Goal: Communication & Community: Answer question/provide support

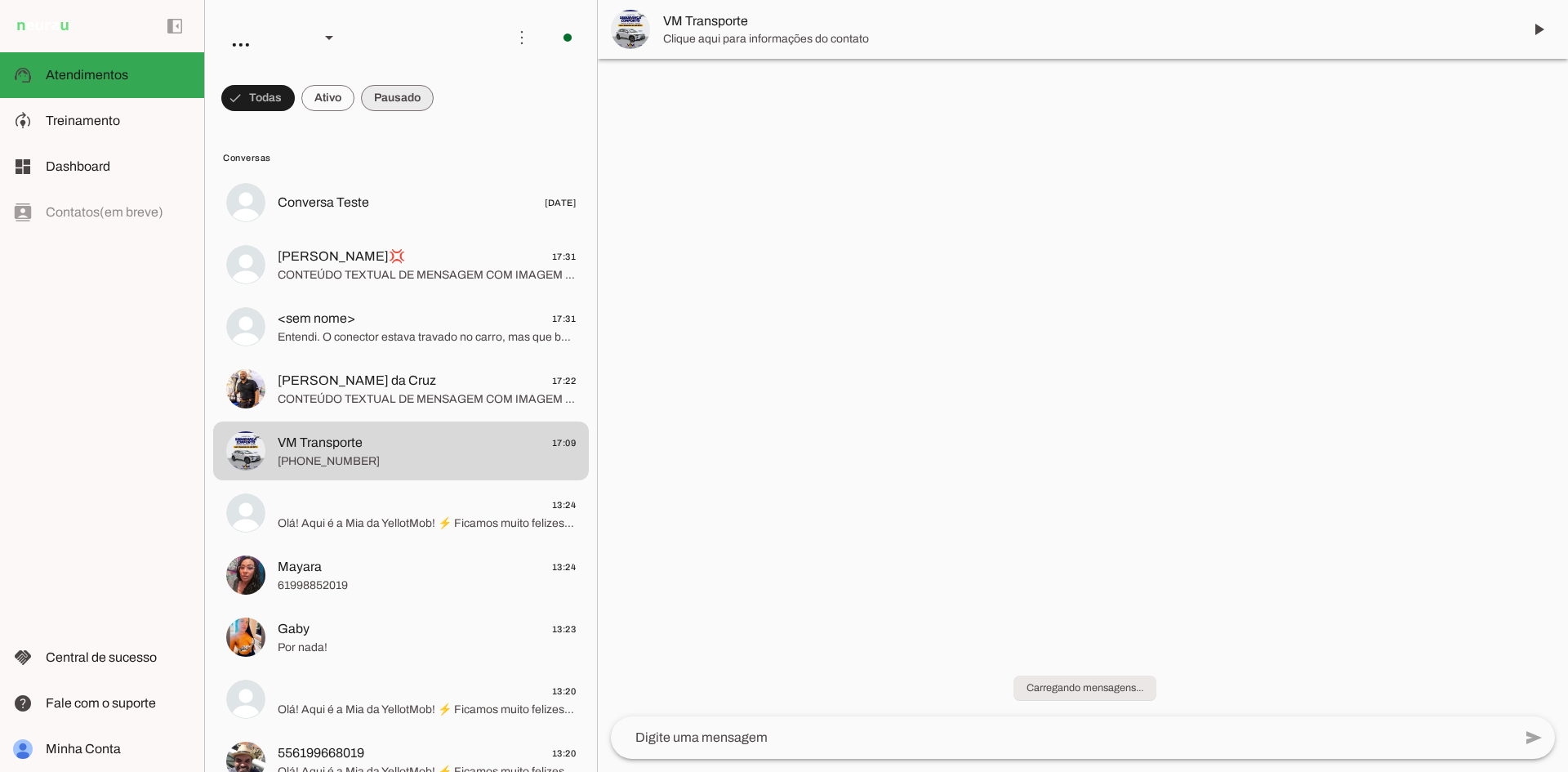
click at [397, 94] on span at bounding box center [397, 98] width 73 height 39
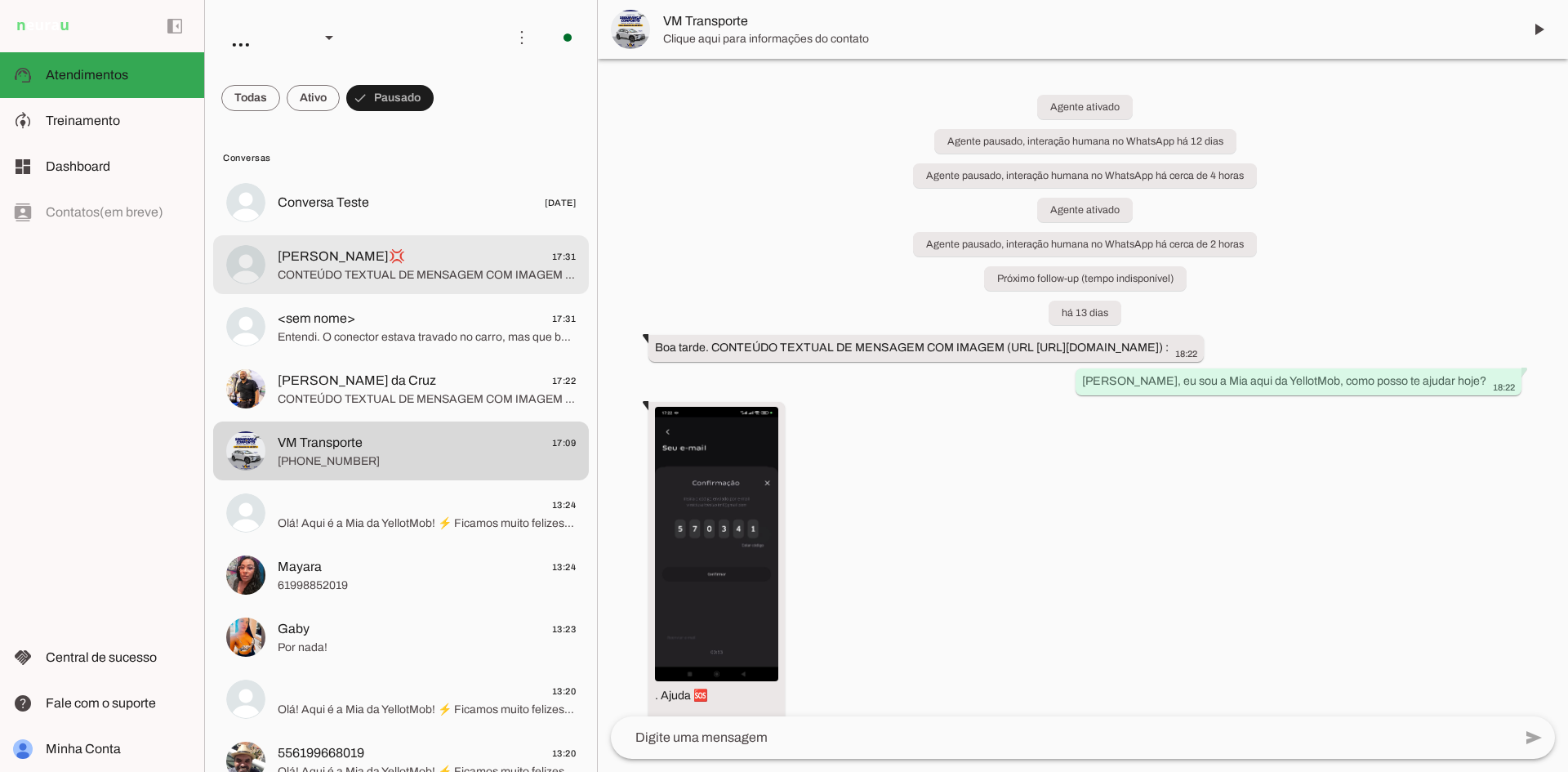
click at [516, 274] on span "CONTEÚDO TEXTUAL DE MENSAGEM COM IMAGEM (URL https://f004.backblazeb2.com/file/…" at bounding box center [426, 275] width 298 height 16
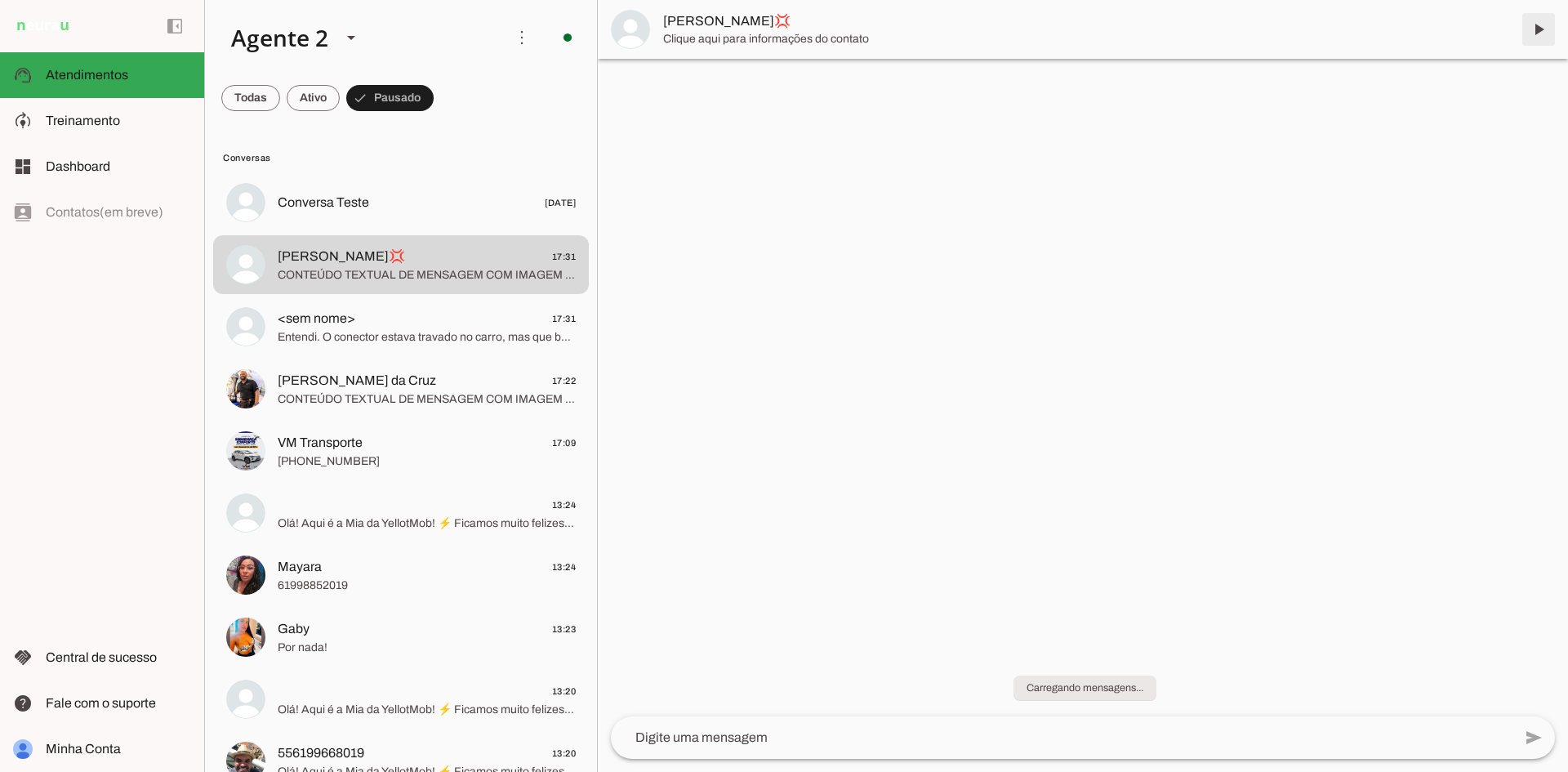
click at [1537, 26] on span at bounding box center [1539, 28] width 39 height 39
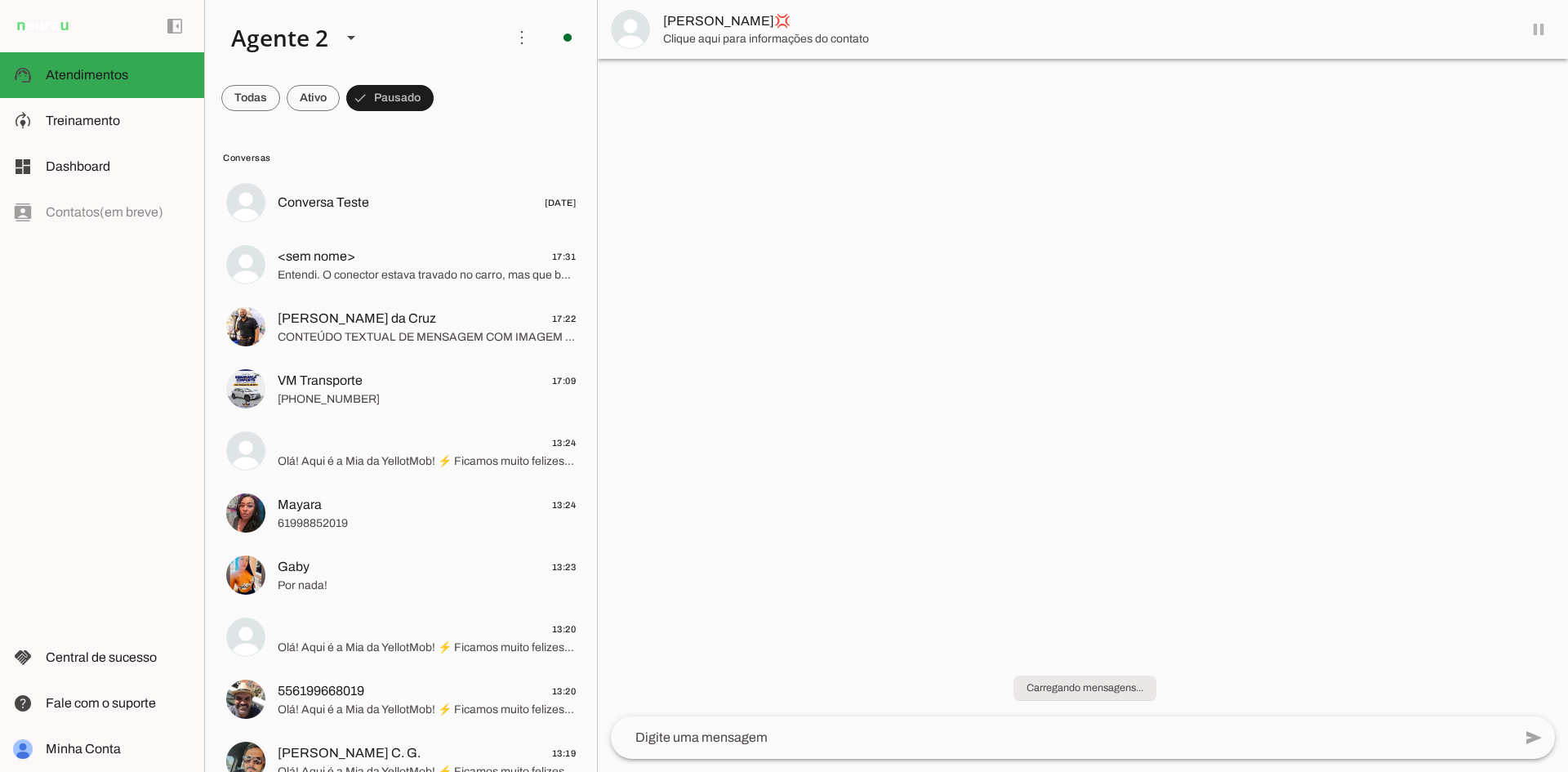
click at [1539, 31] on md-item "[PERSON_NAME]💢" at bounding box center [1082, 29] width 971 height 59
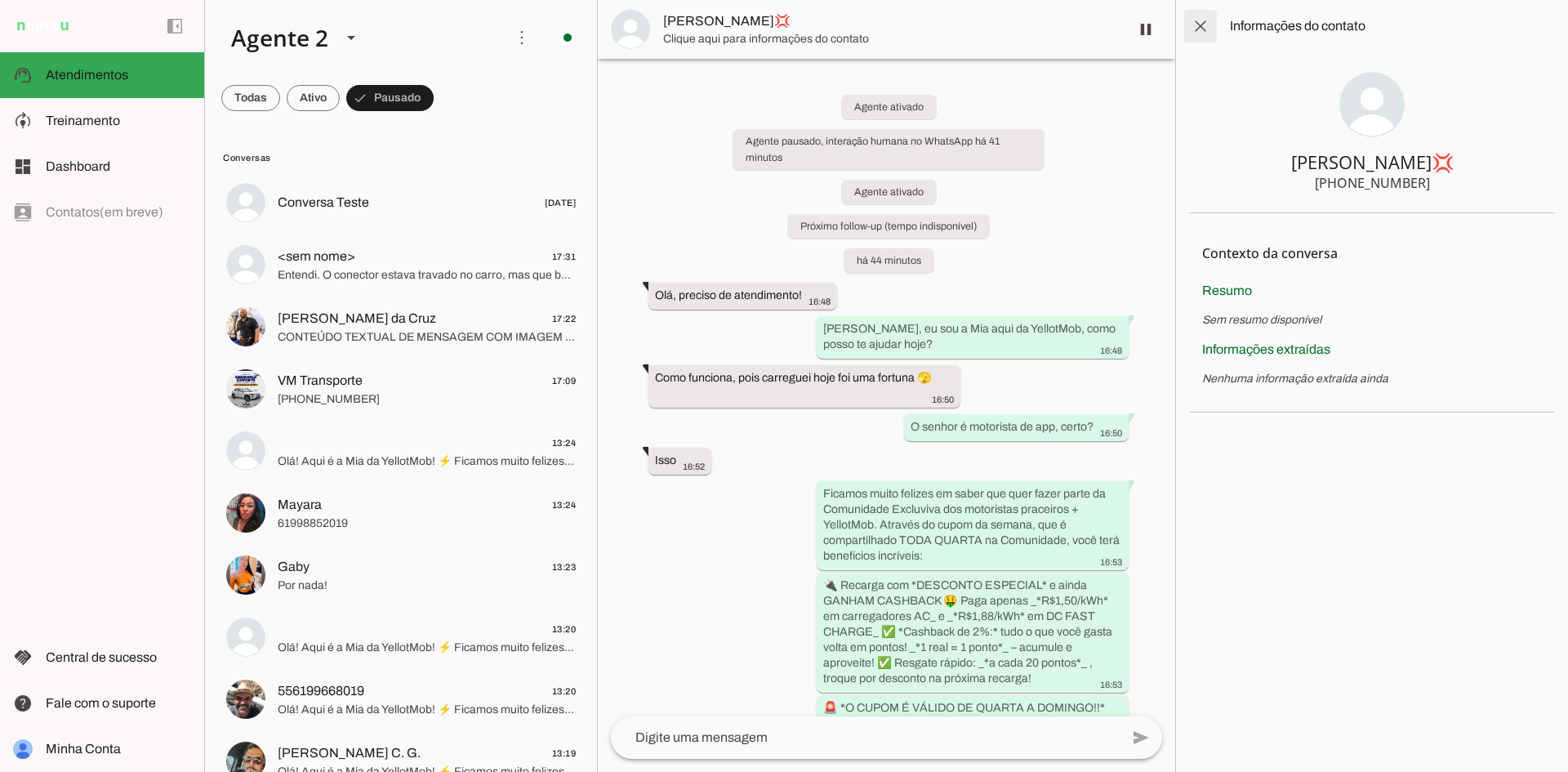
click at [1198, 24] on span at bounding box center [1200, 26] width 39 height 39
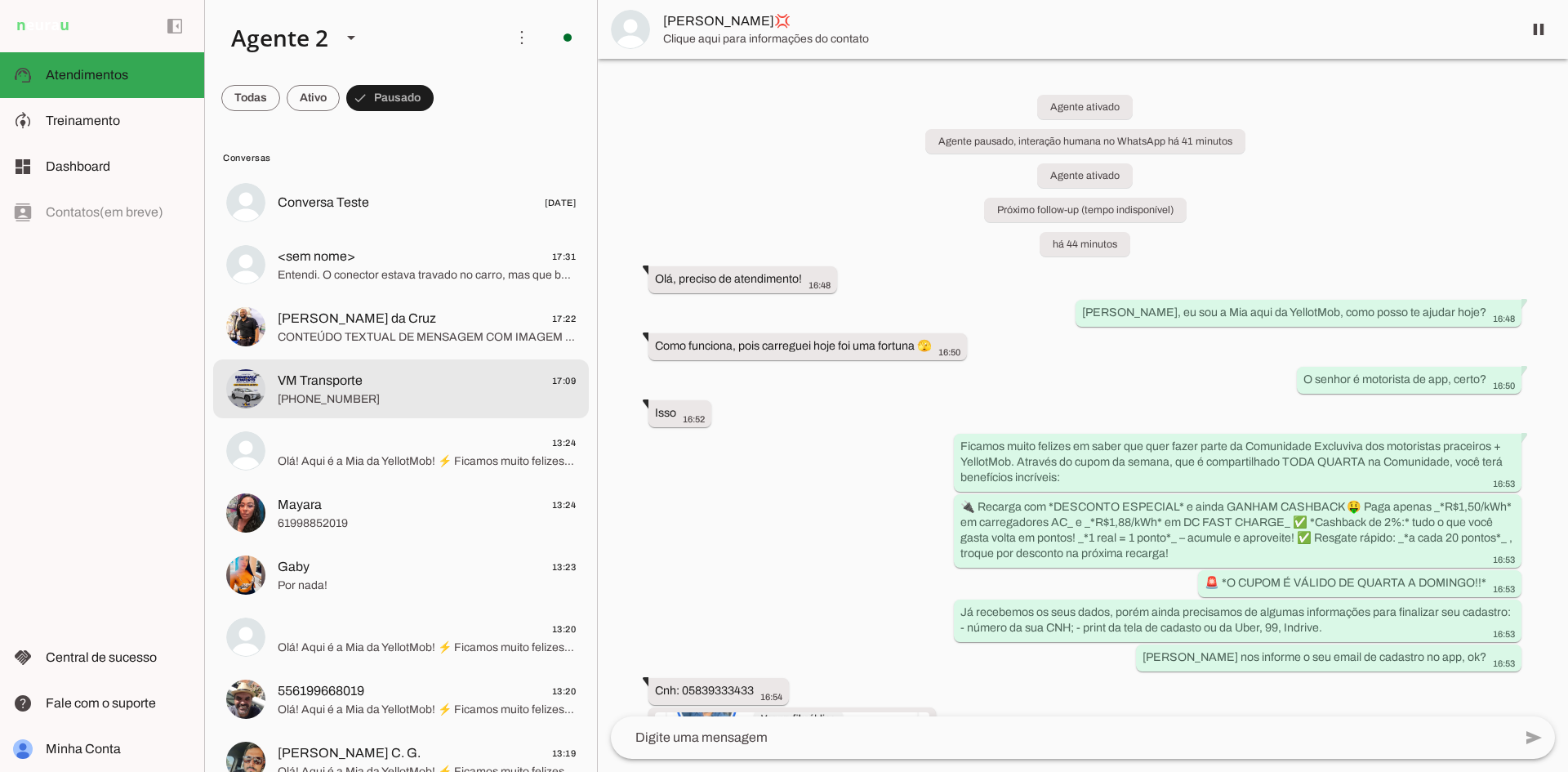
click at [413, 405] on span "[PHONE_NUMBER]" at bounding box center [426, 399] width 298 height 16
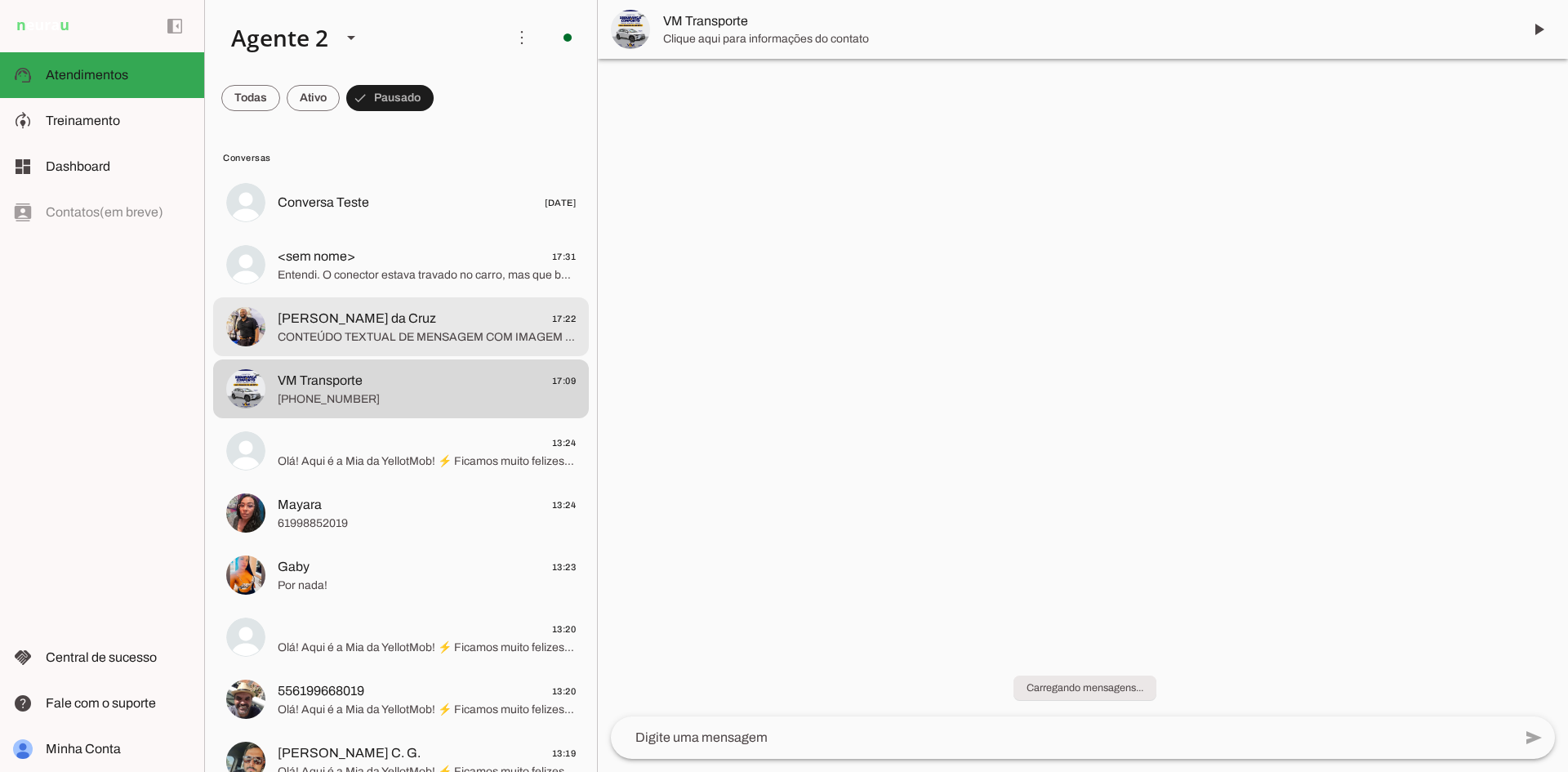
click at [434, 325] on span "[PERSON_NAME] da Cruz 17:22" at bounding box center [426, 319] width 298 height 21
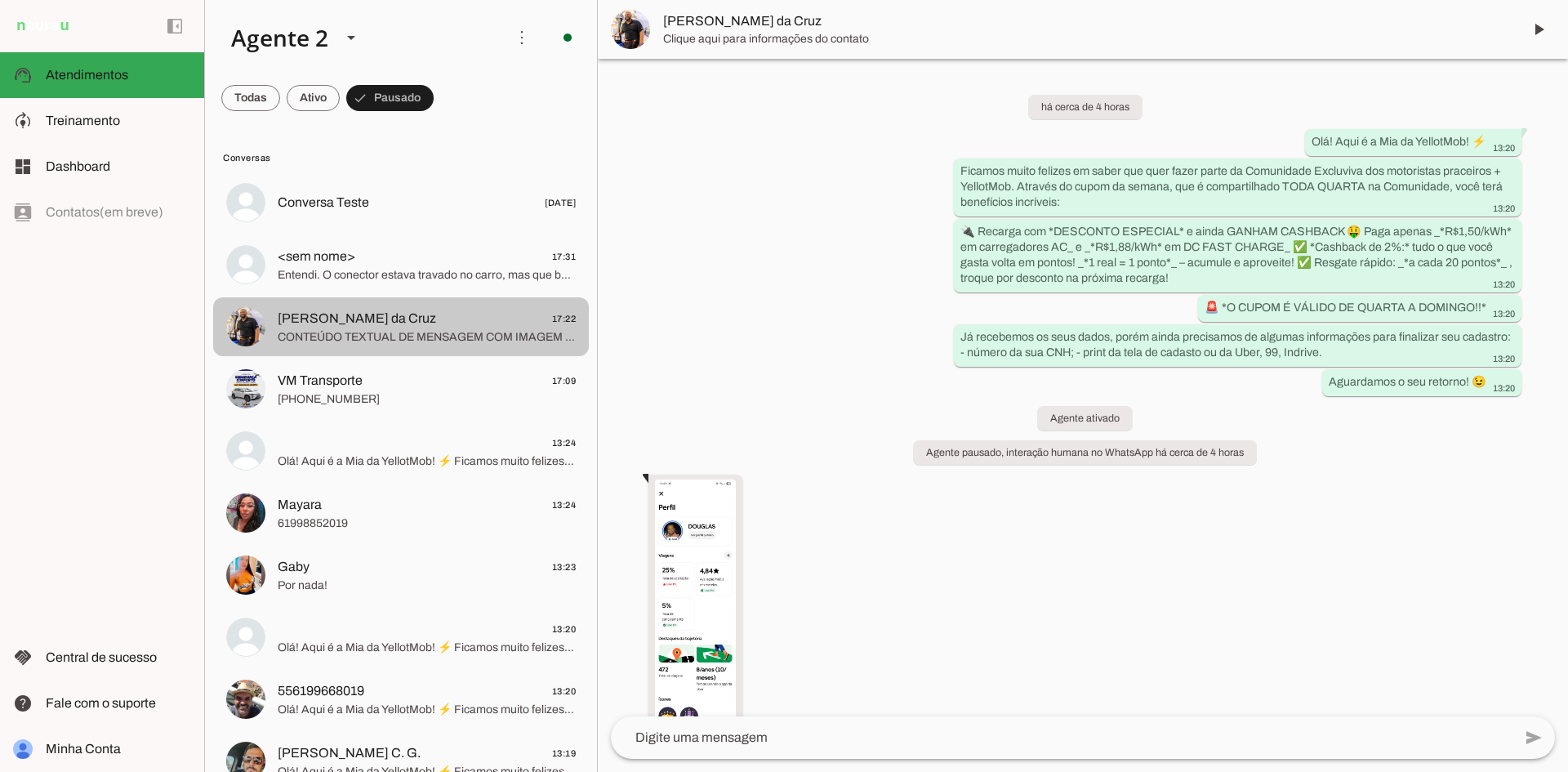
scroll to position [683, 0]
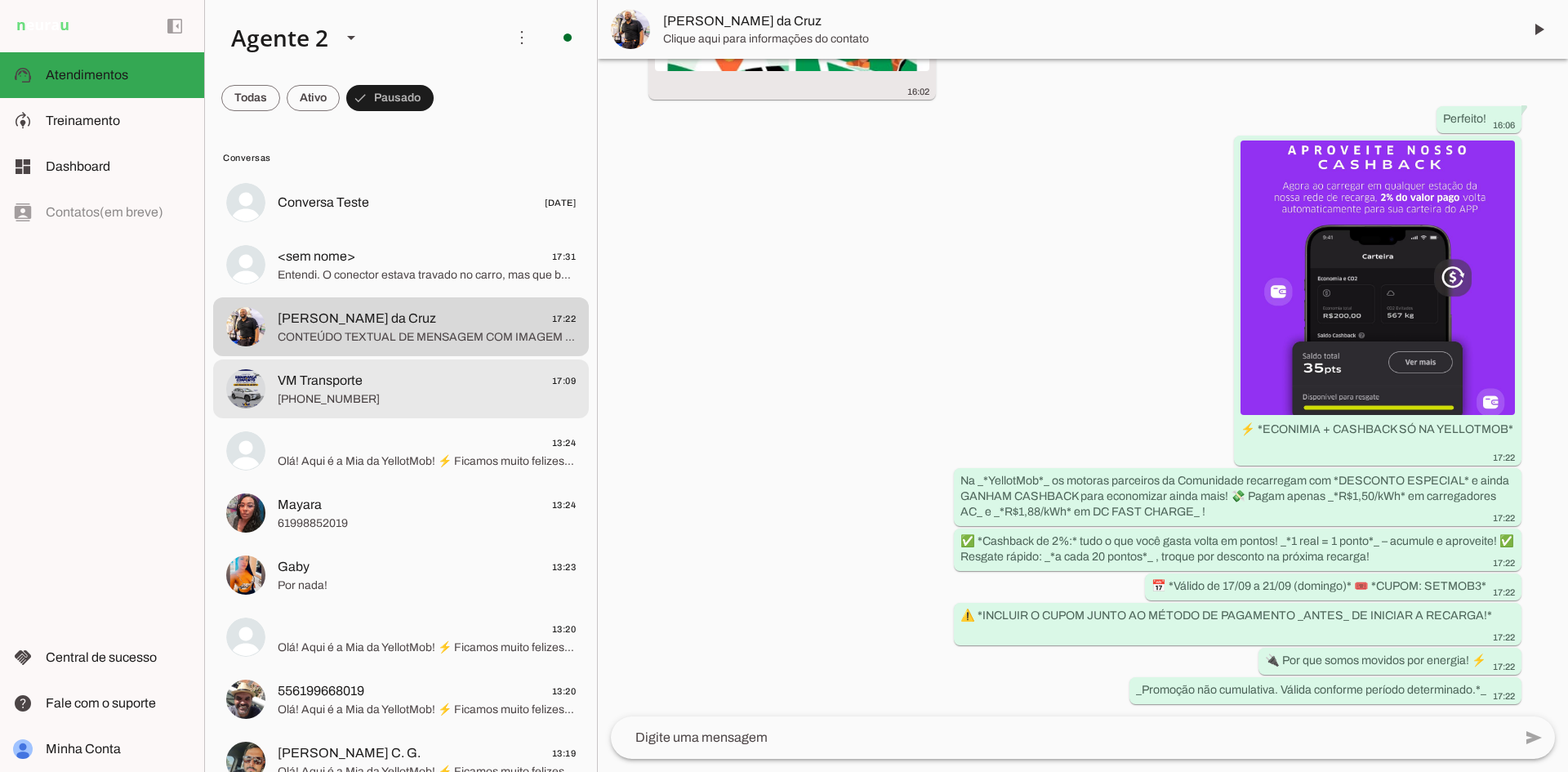
click at [451, 391] on span "[PHONE_NUMBER]" at bounding box center [426, 399] width 298 height 16
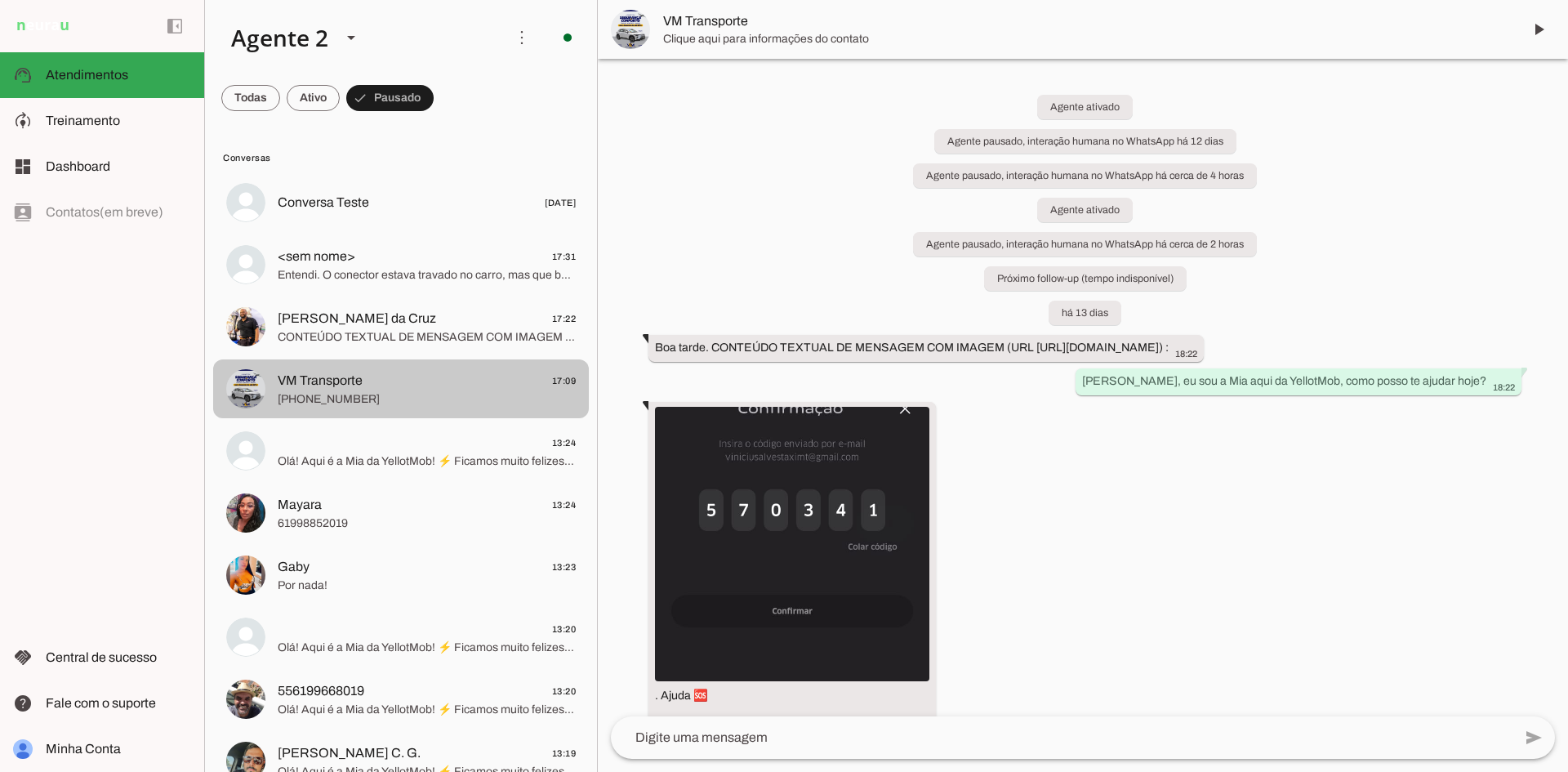
scroll to position [15787, 0]
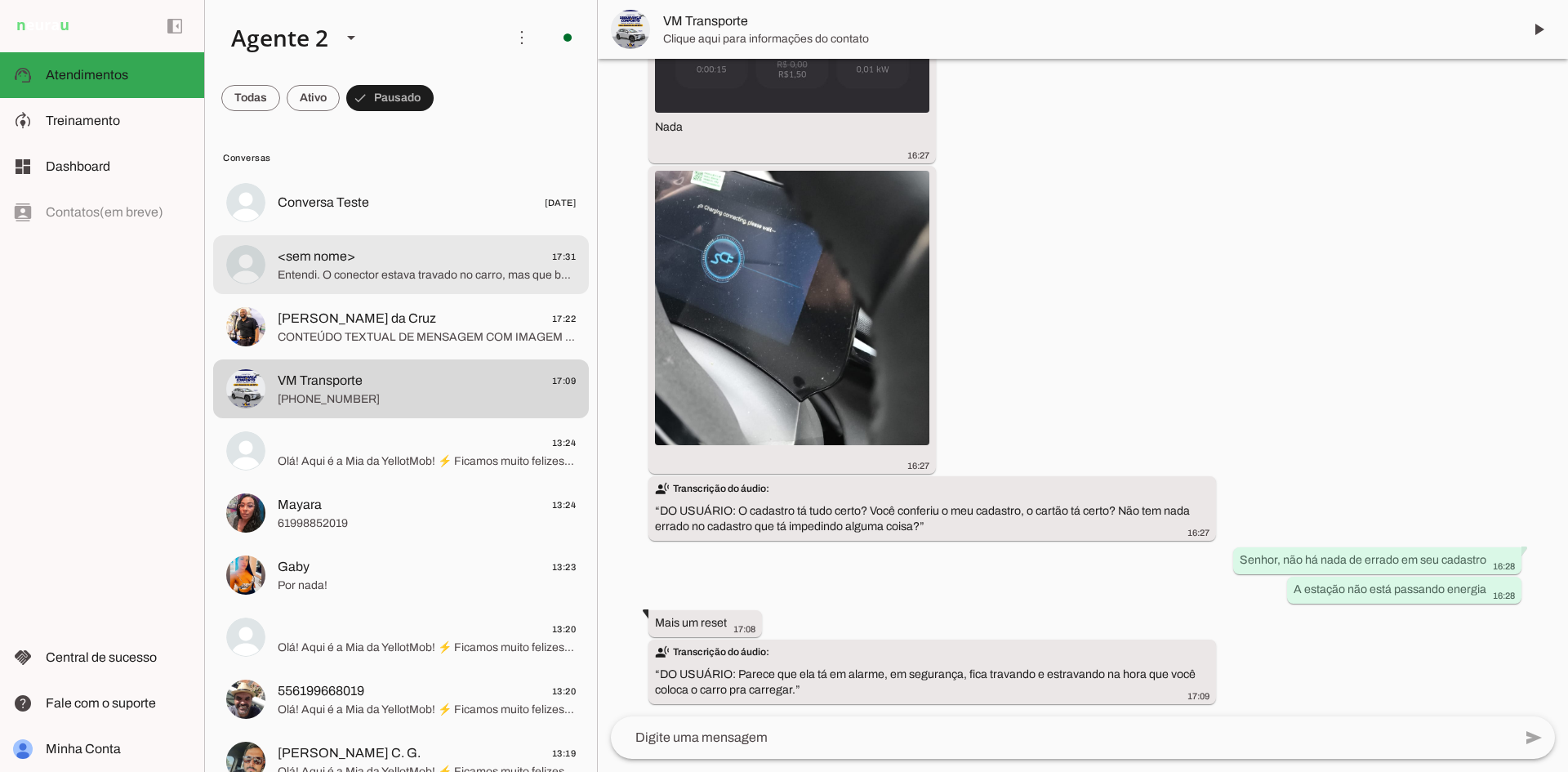
click at [474, 264] on span "<sem nome> 17:31" at bounding box center [426, 258] width 298 height 21
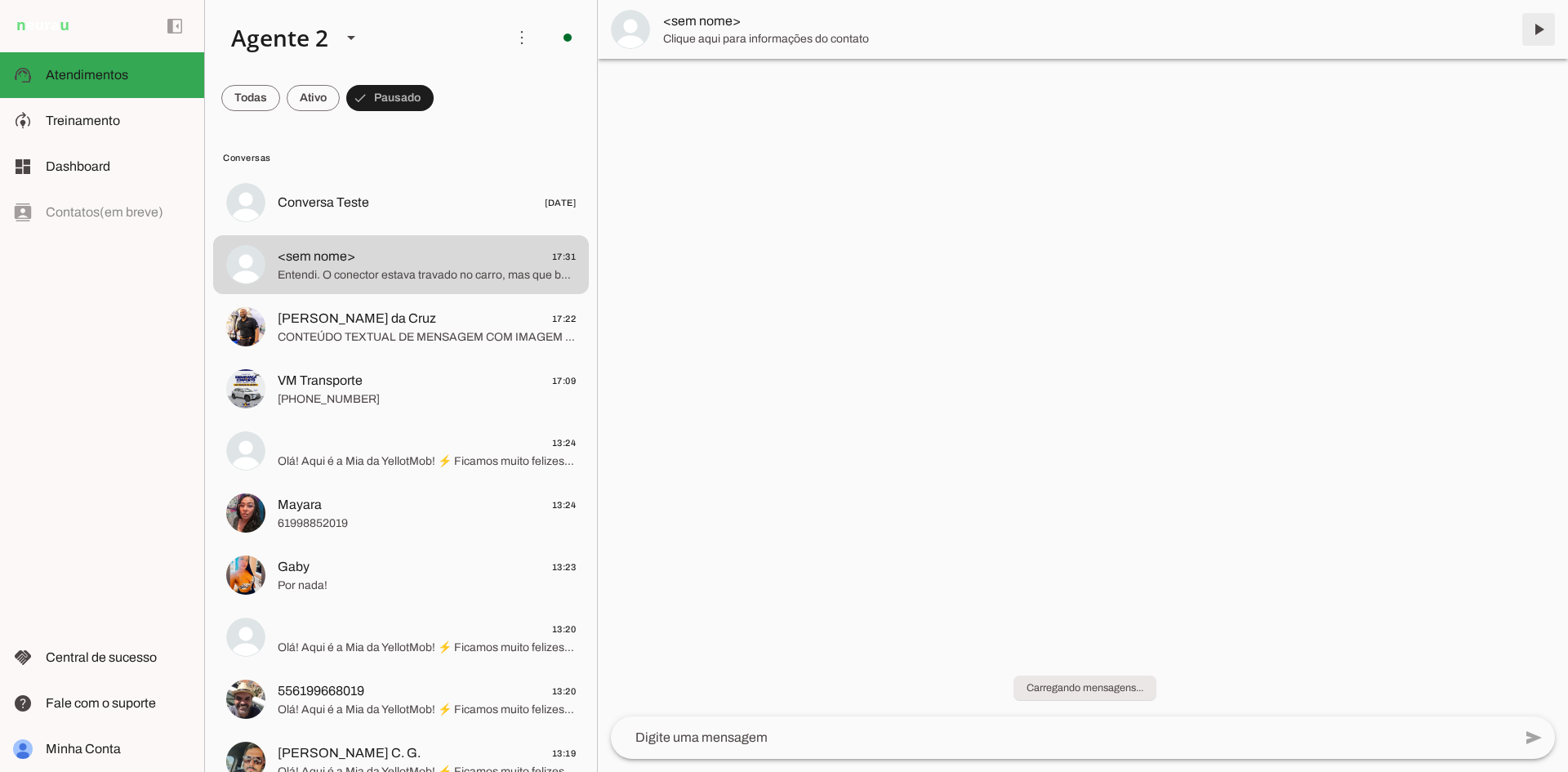
click at [1534, 29] on span at bounding box center [1539, 28] width 39 height 39
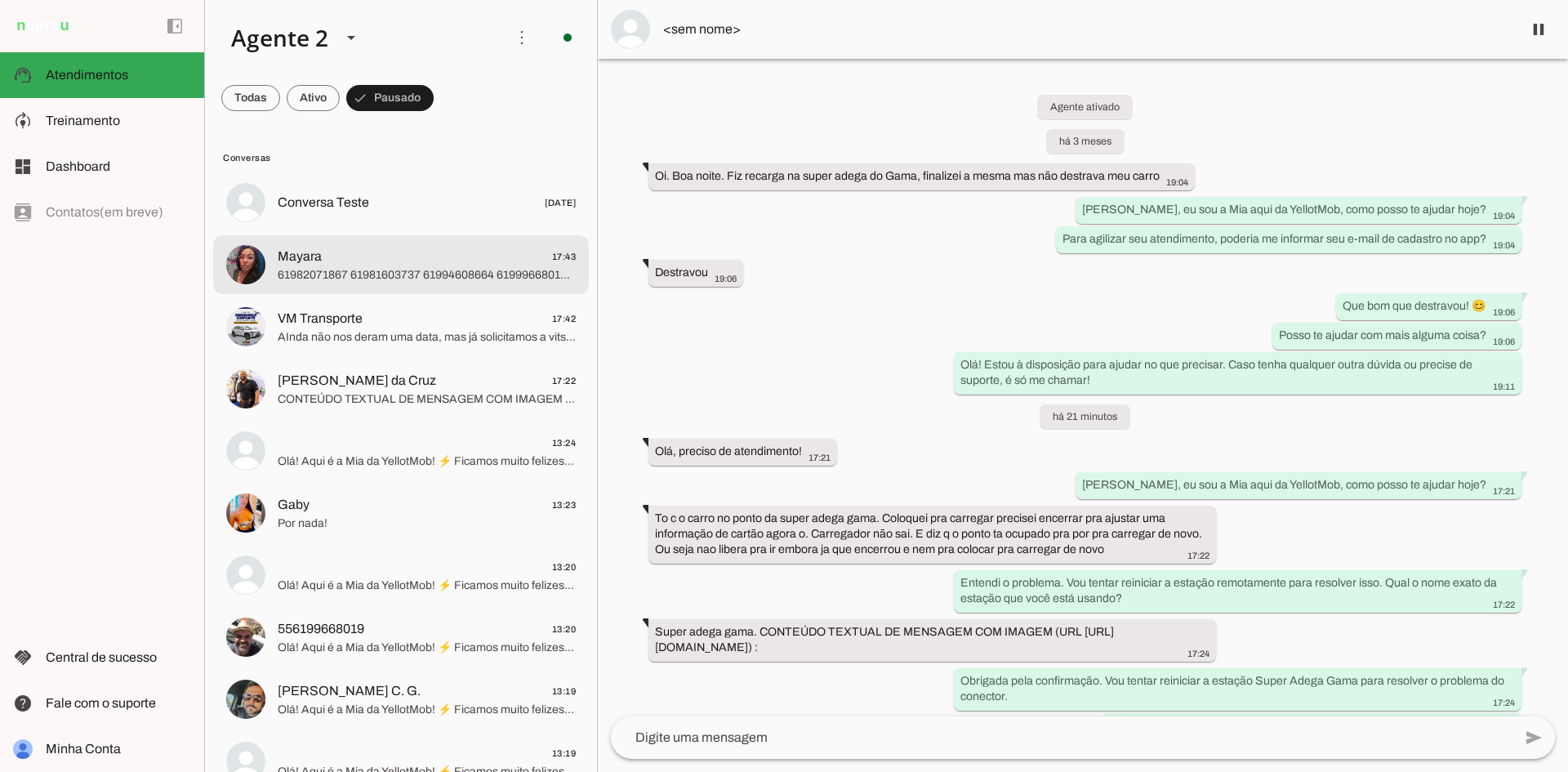
click at [368, 259] on span "Mayara 17:43" at bounding box center [426, 258] width 298 height 21
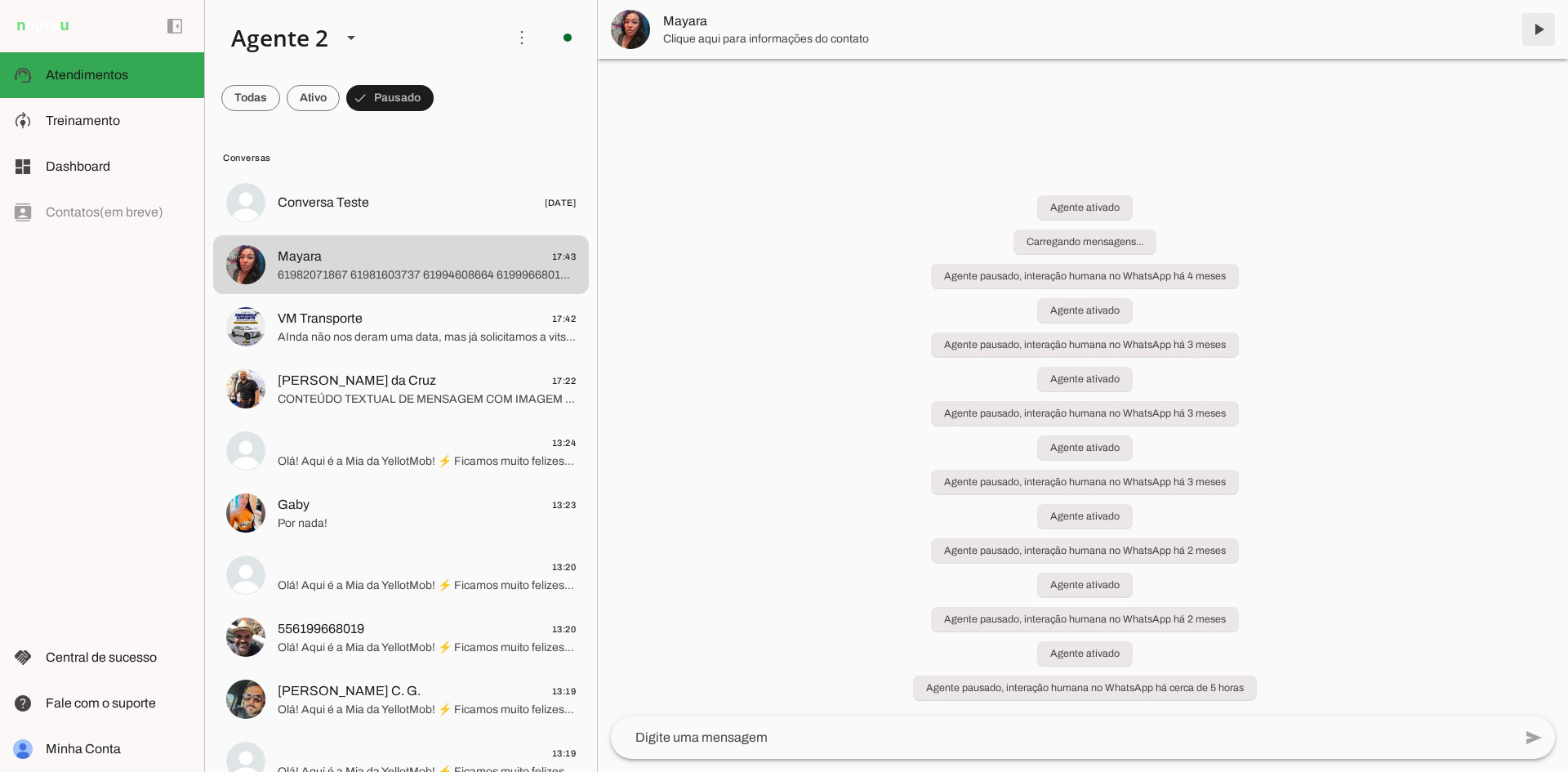
click at [1544, 30] on span at bounding box center [1539, 28] width 39 height 39
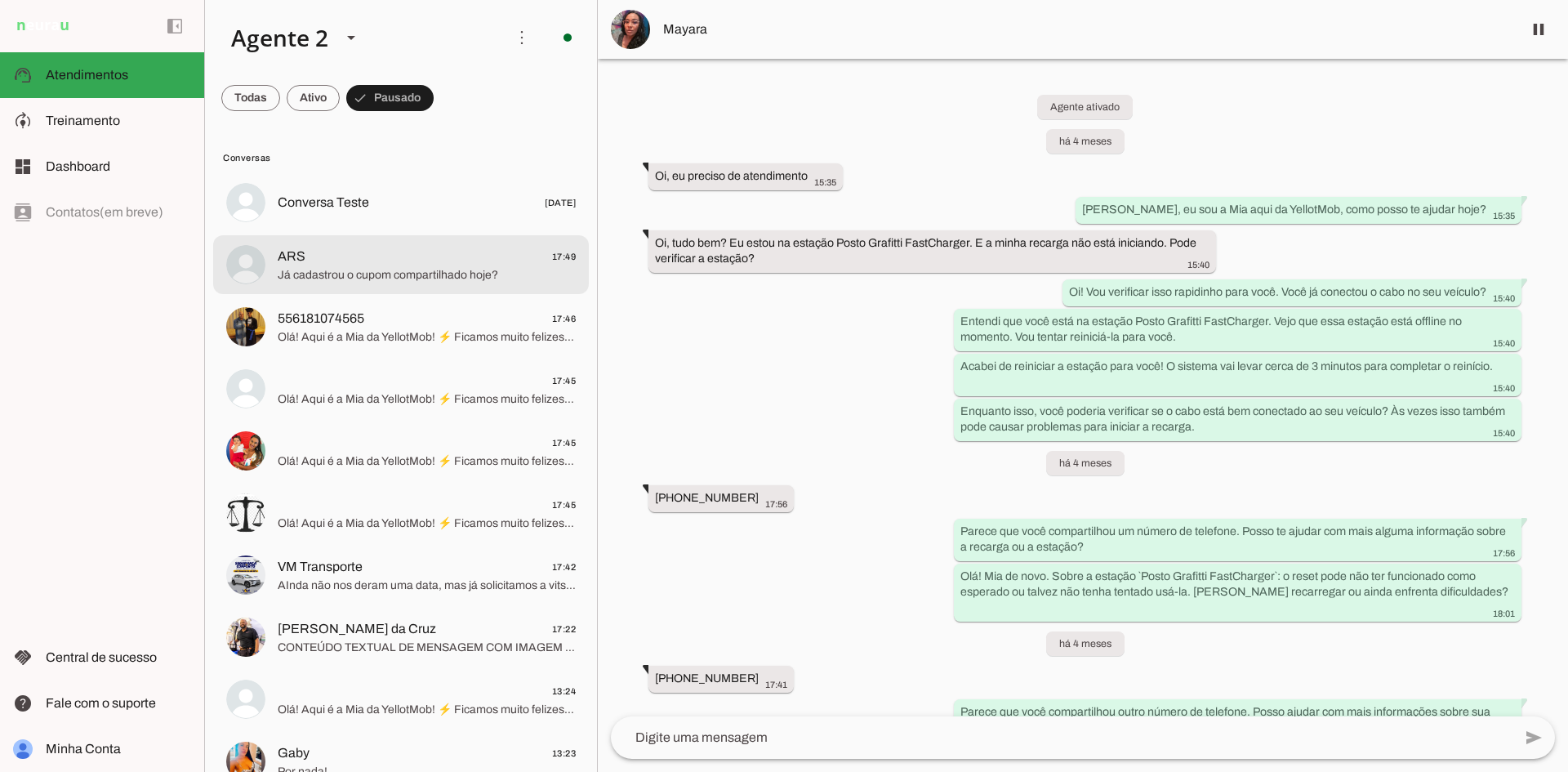
click at [451, 286] on md-item "ARS 17:49 Já cadastrou o cupom compartilhado hoje?" at bounding box center [401, 264] width 376 height 59
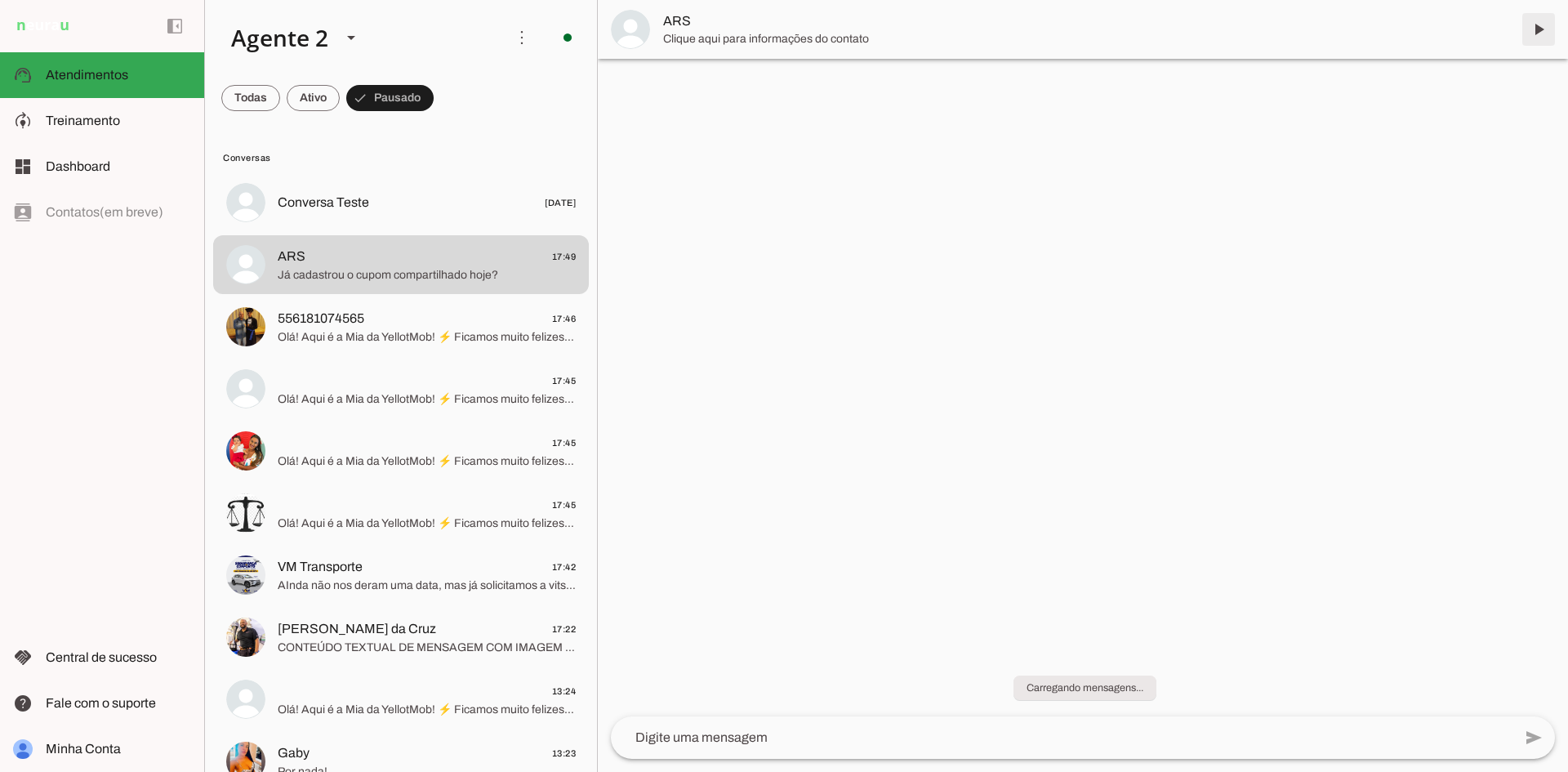
click at [1529, 31] on span at bounding box center [1539, 28] width 39 height 39
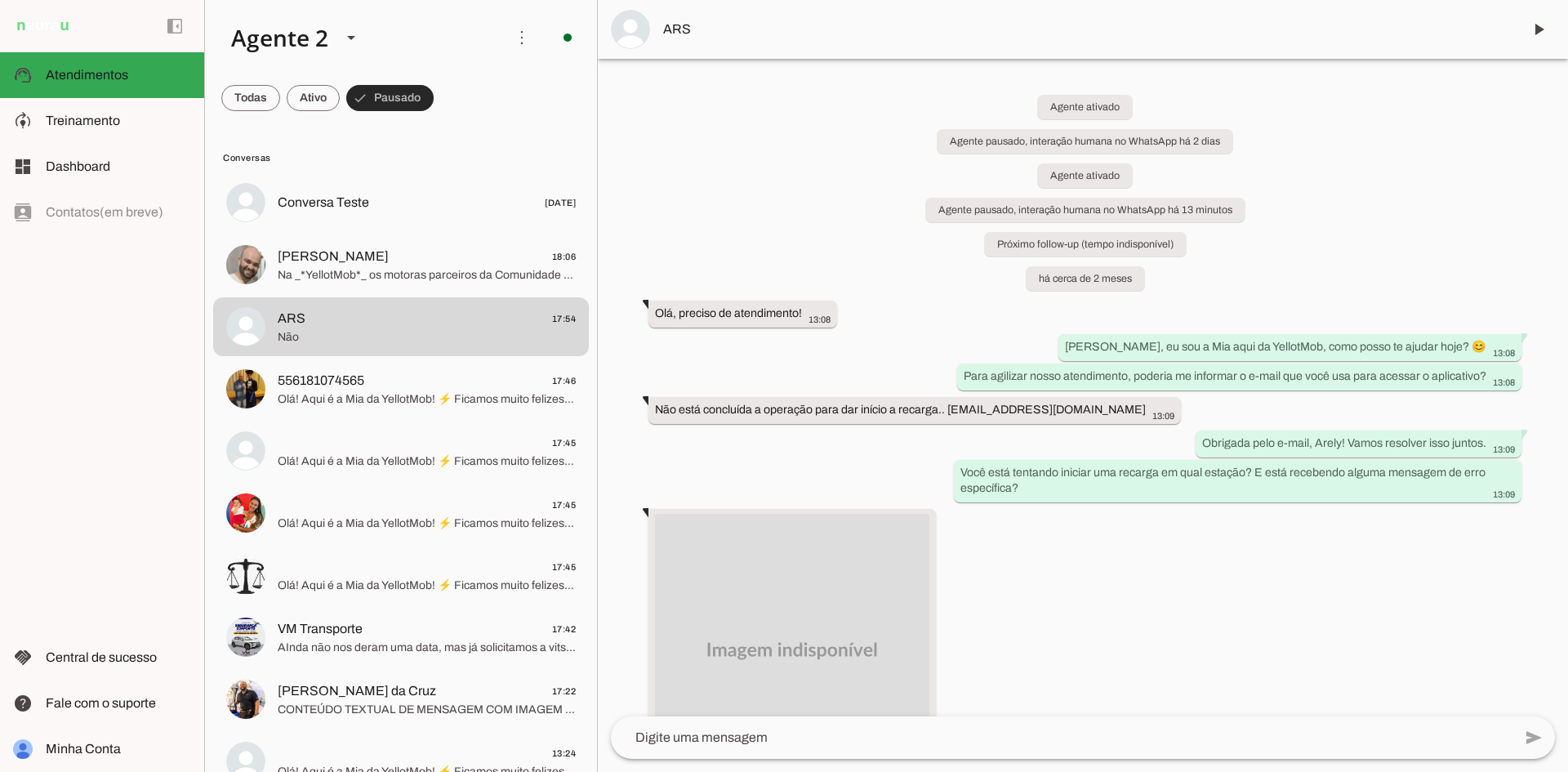
click at [412, 88] on span at bounding box center [390, 98] width 87 height 39
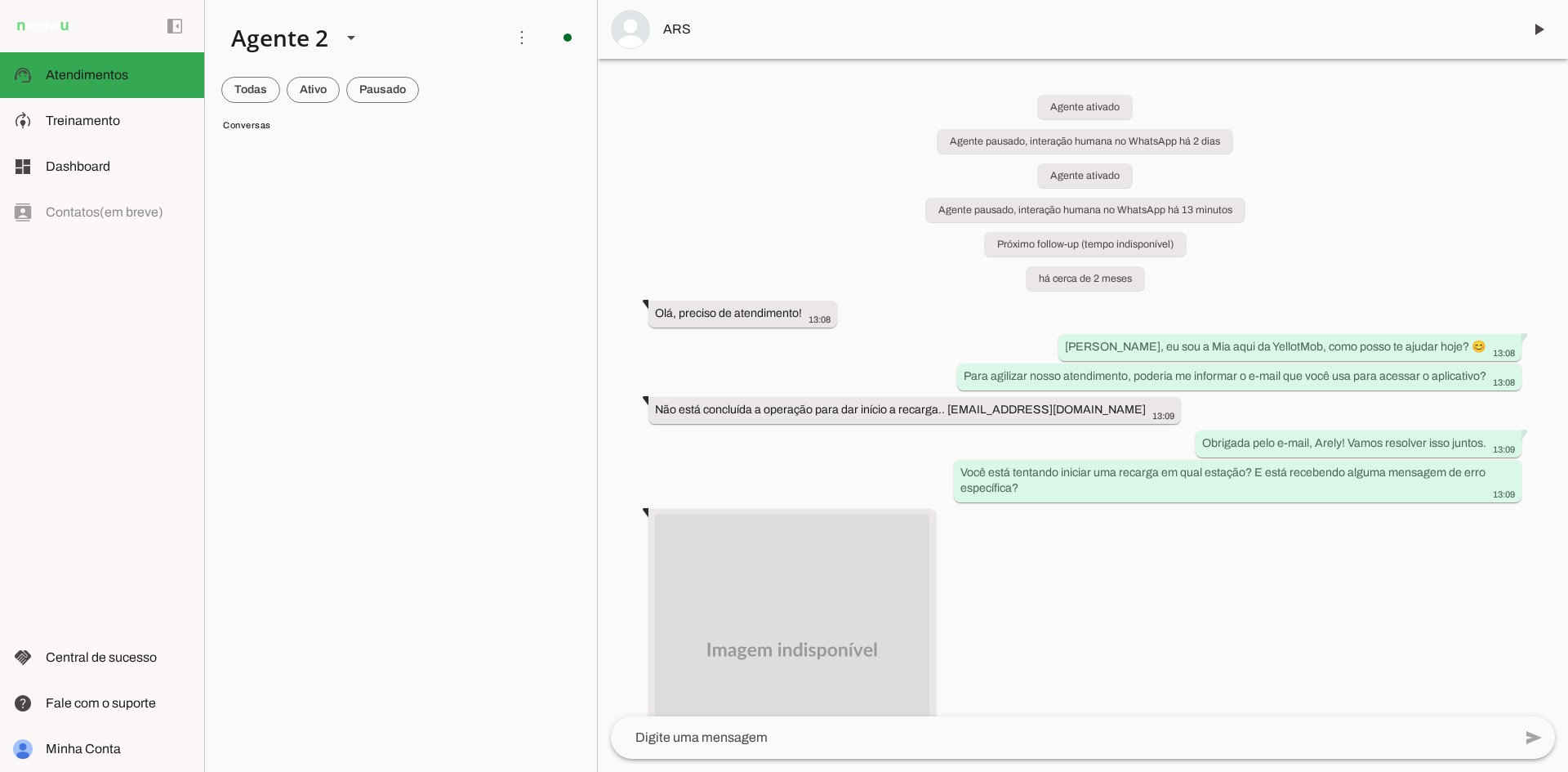
scroll to position [15674, 0]
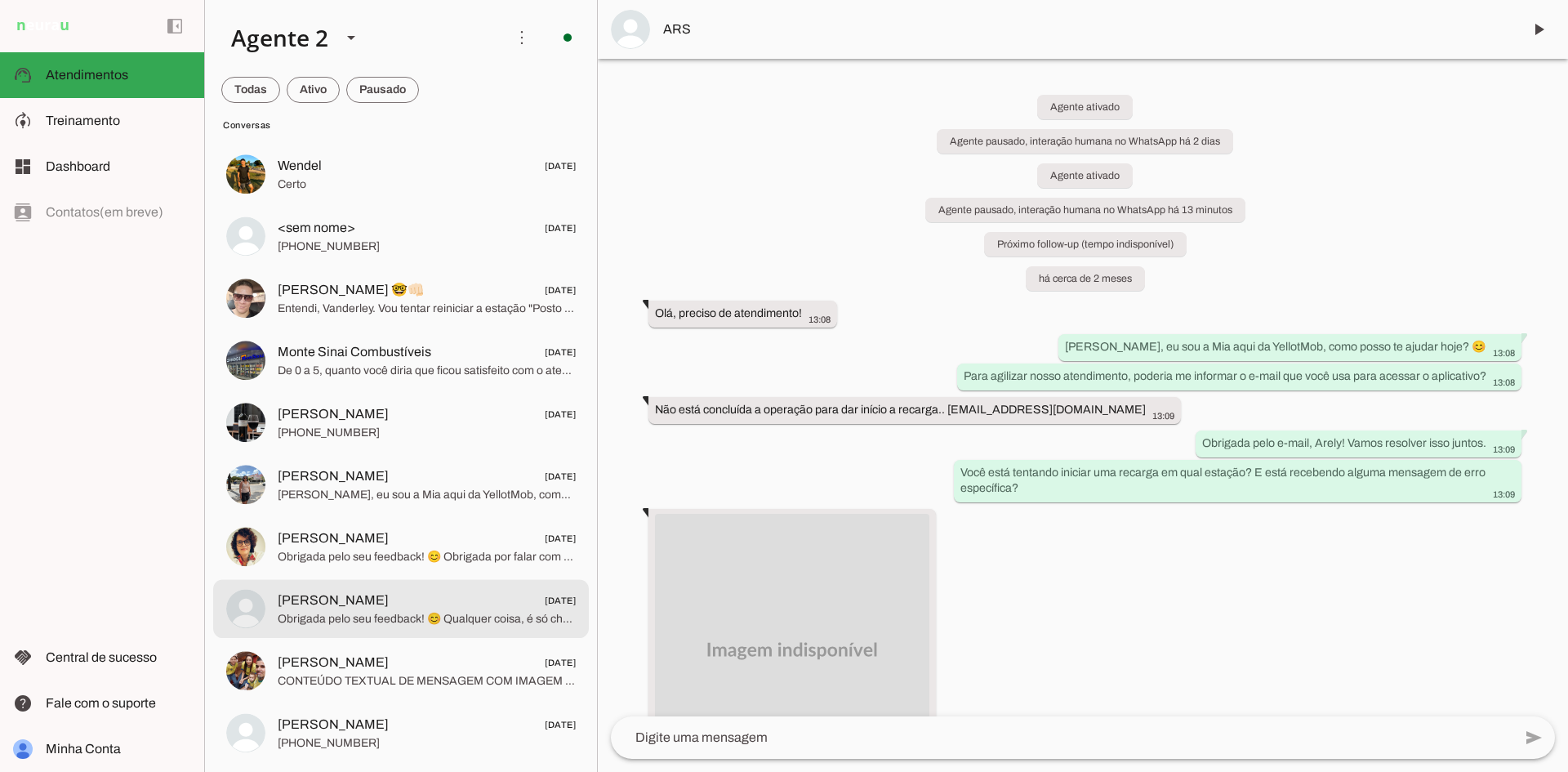
click at [461, 727] on span "Ariel Carvalho 04/09/2025" at bounding box center [426, 726] width 298 height 21
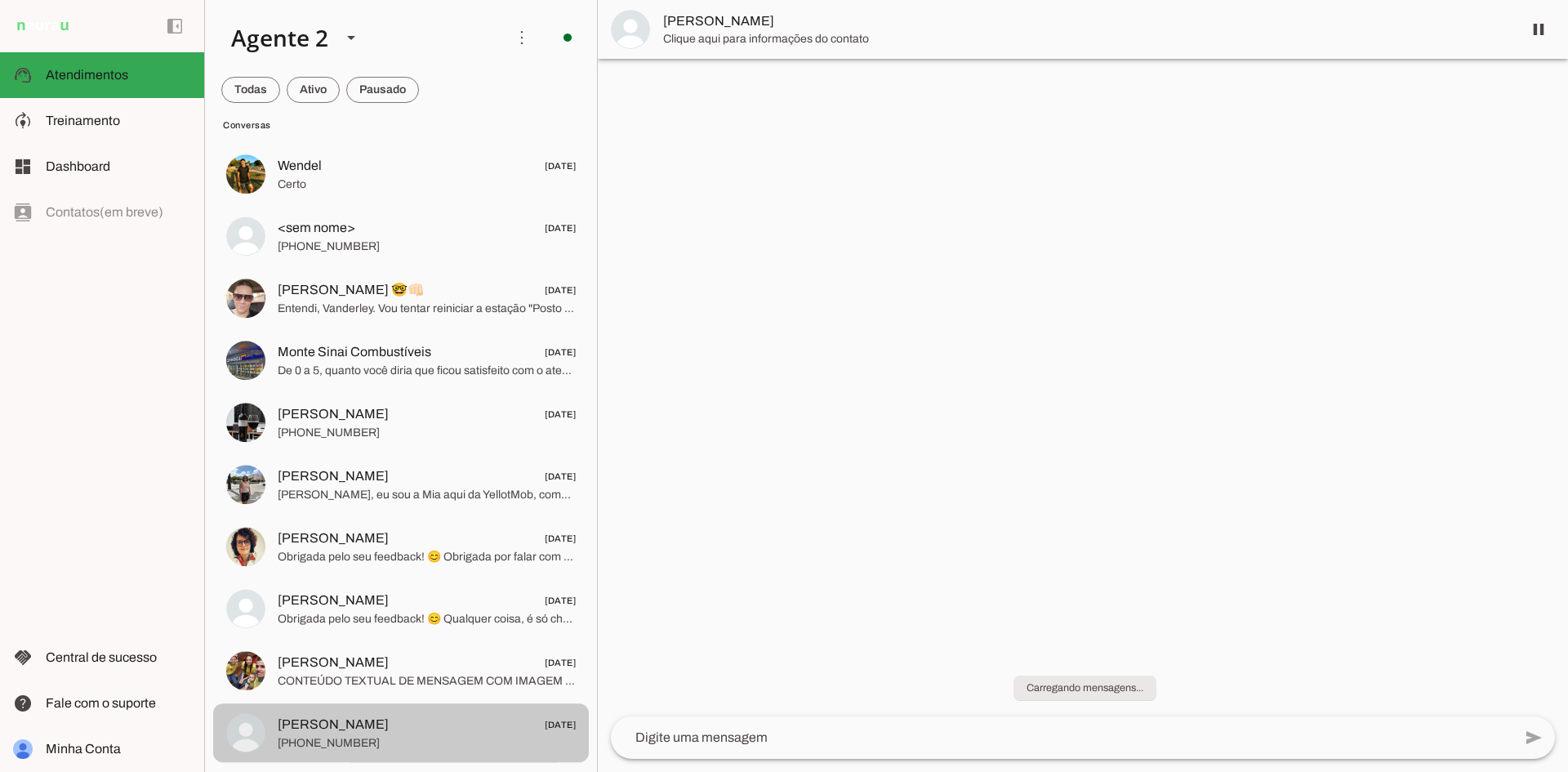
click at [490, 728] on span "Ariel Carvalho 04/09/2025" at bounding box center [426, 726] width 298 height 21
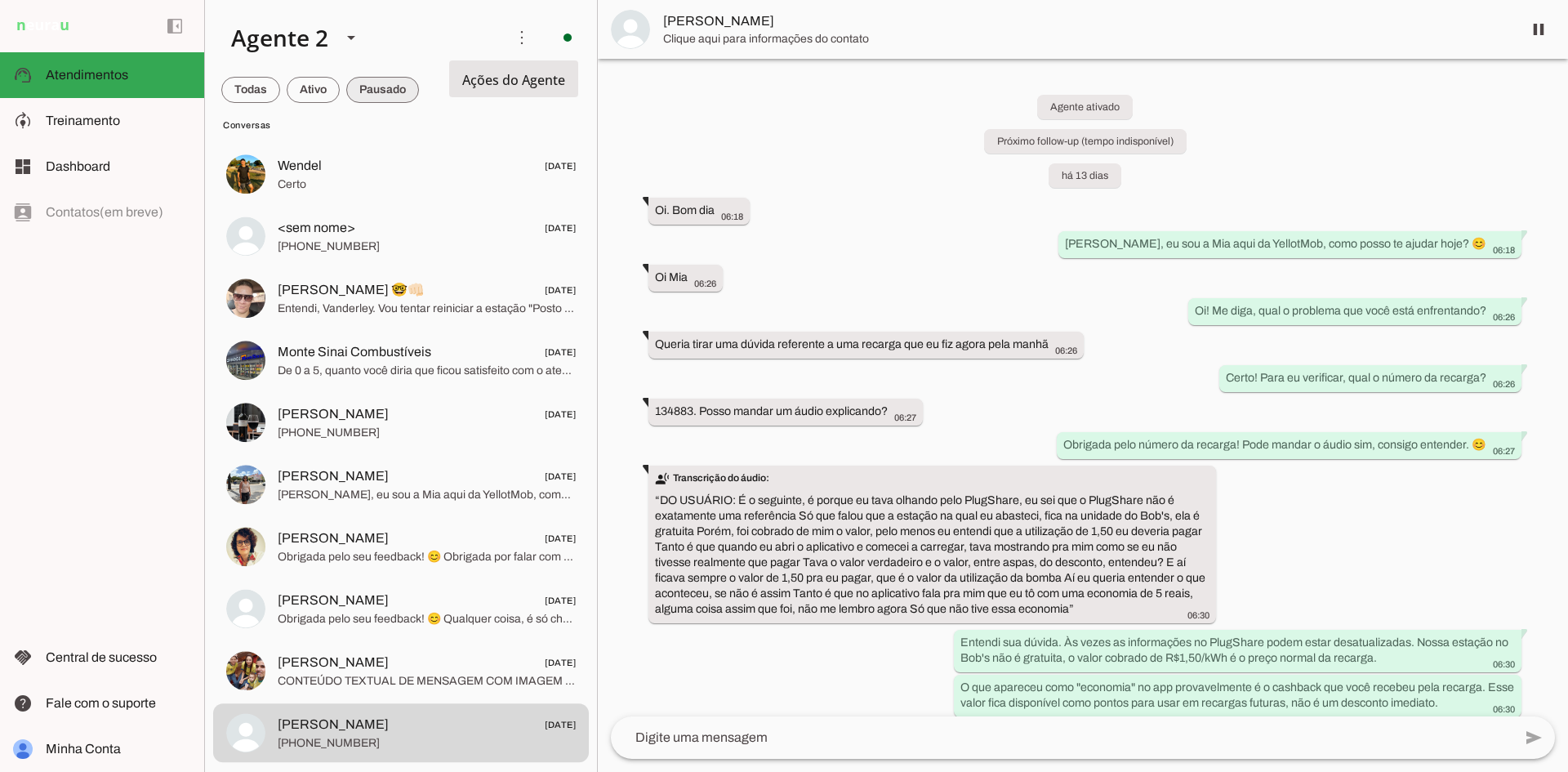
click at [375, 90] on span at bounding box center [383, 89] width 73 height 39
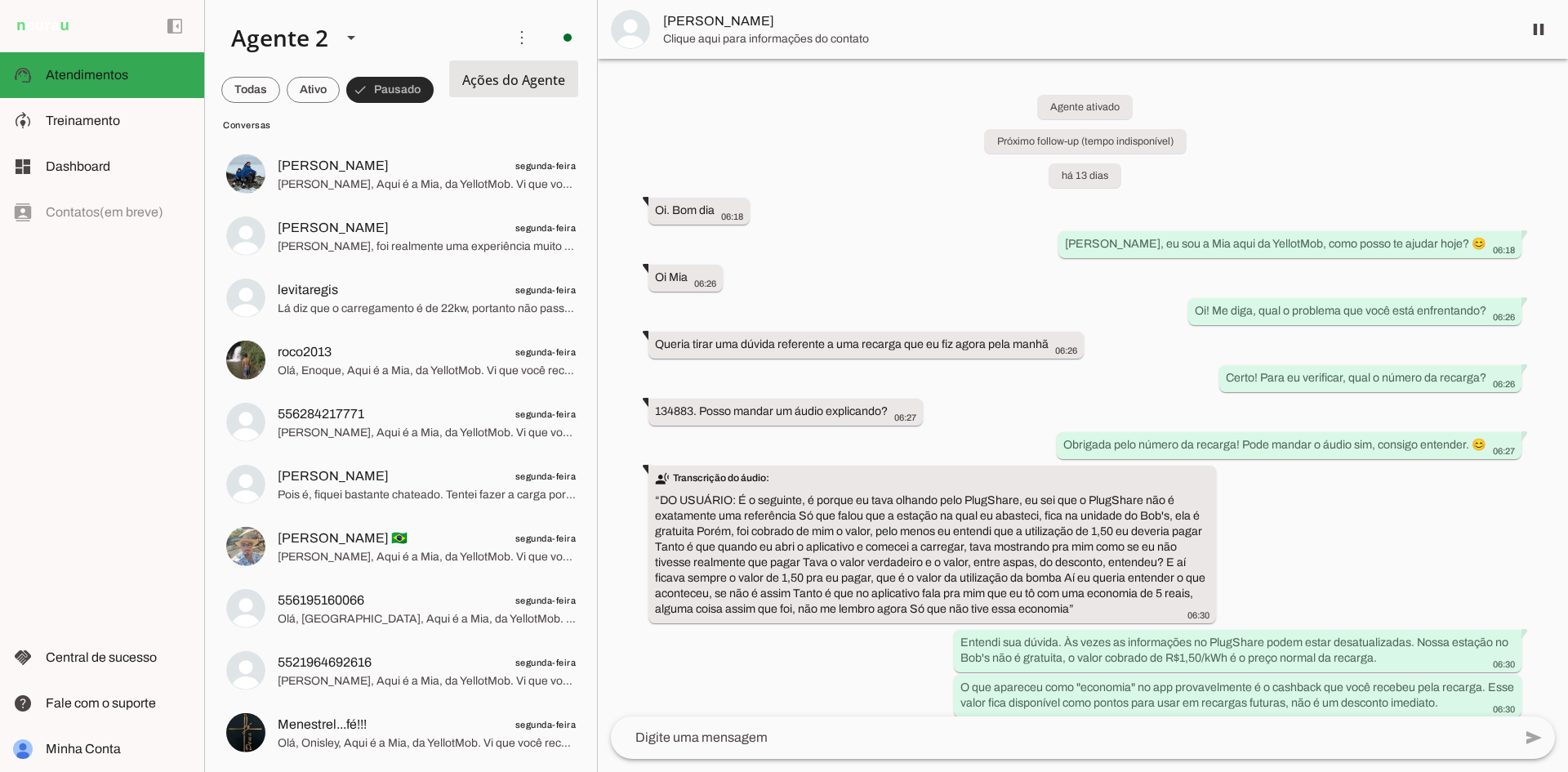
scroll to position [3570, 0]
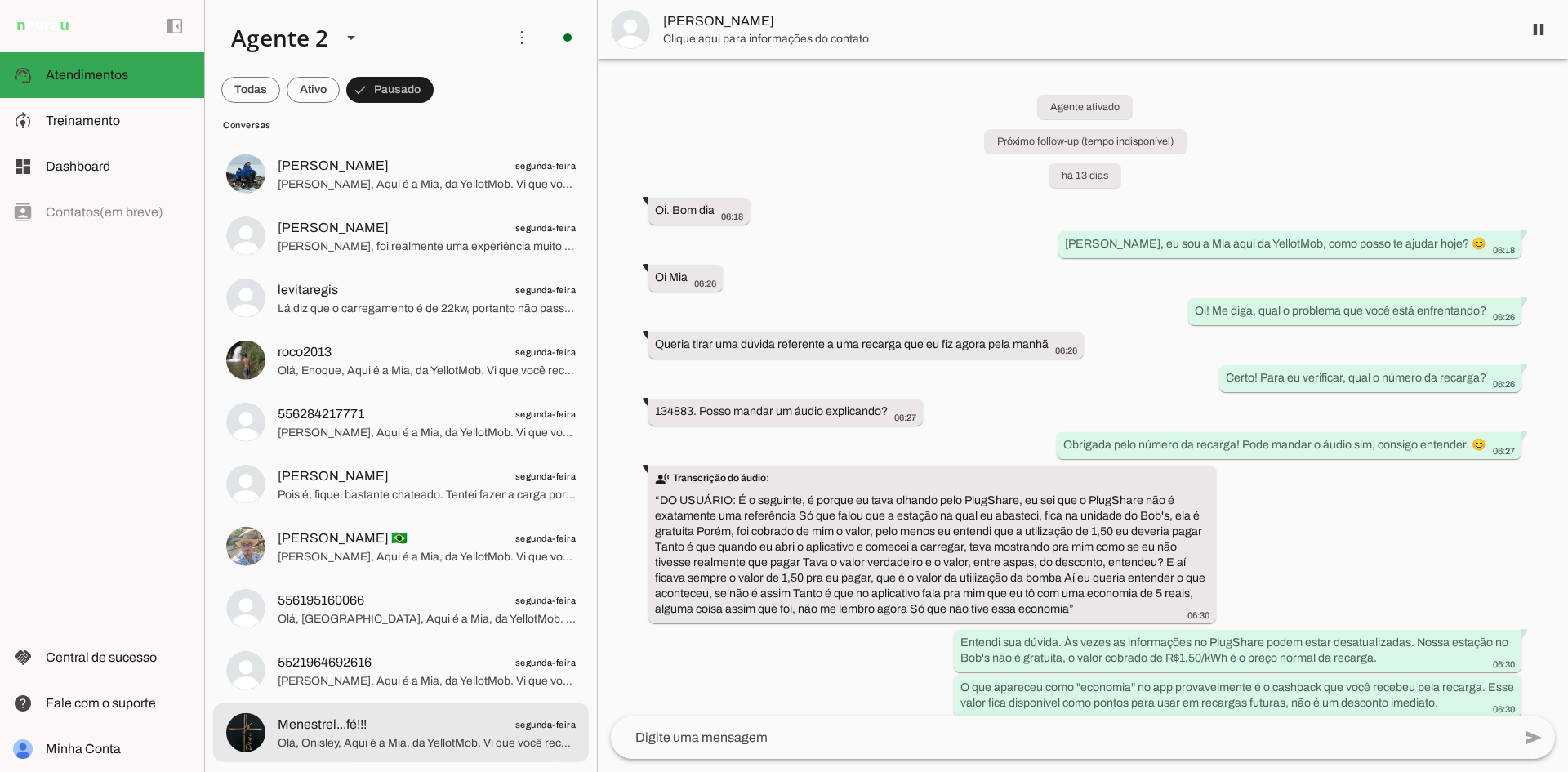
click at [425, 747] on span "Olá, Onisley, Aqui é a Mia, da YellotMob. Vi que você recarregou conosco no pon…" at bounding box center [426, 743] width 298 height 16
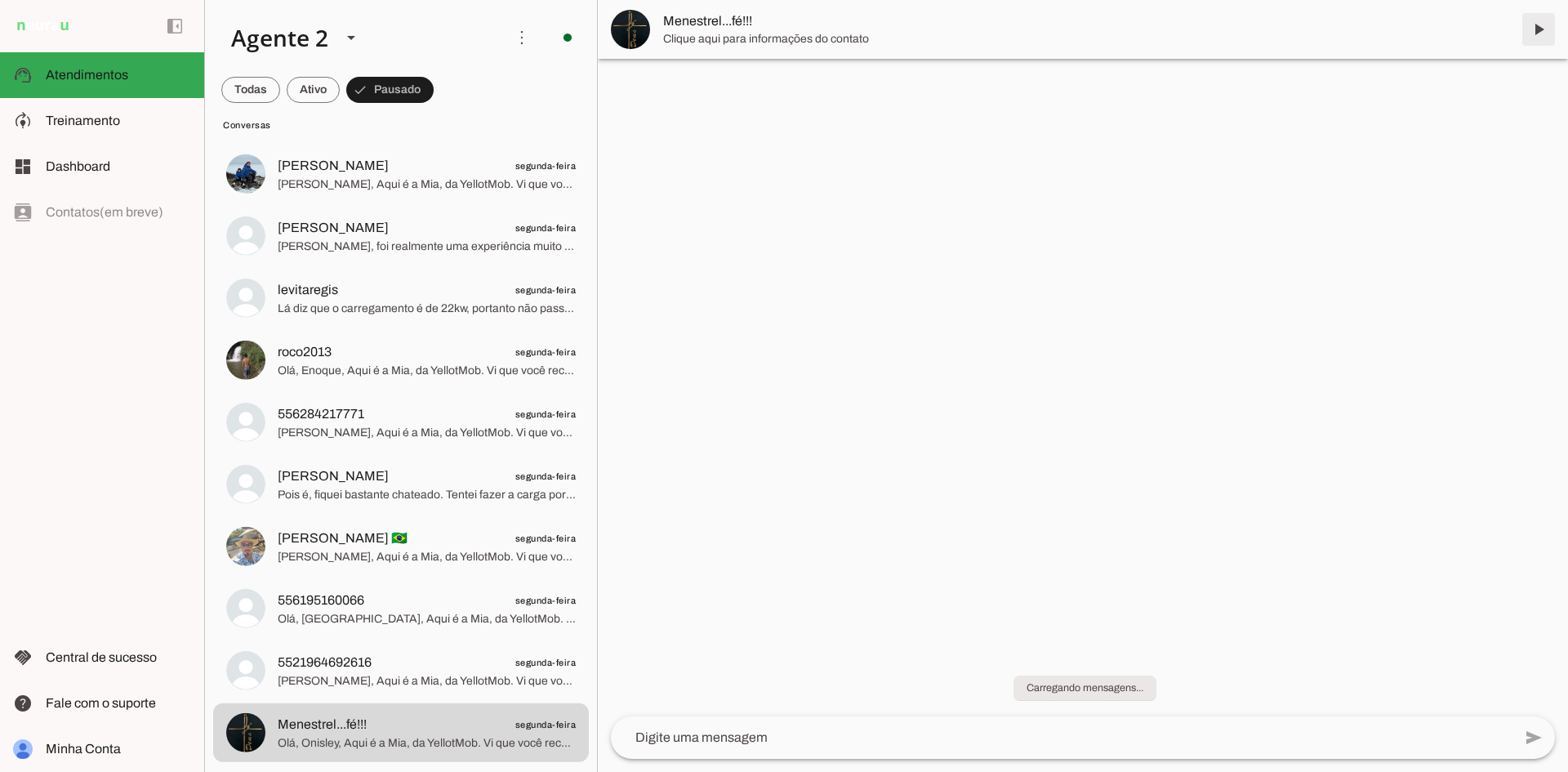
click at [1541, 28] on span at bounding box center [1539, 28] width 39 height 39
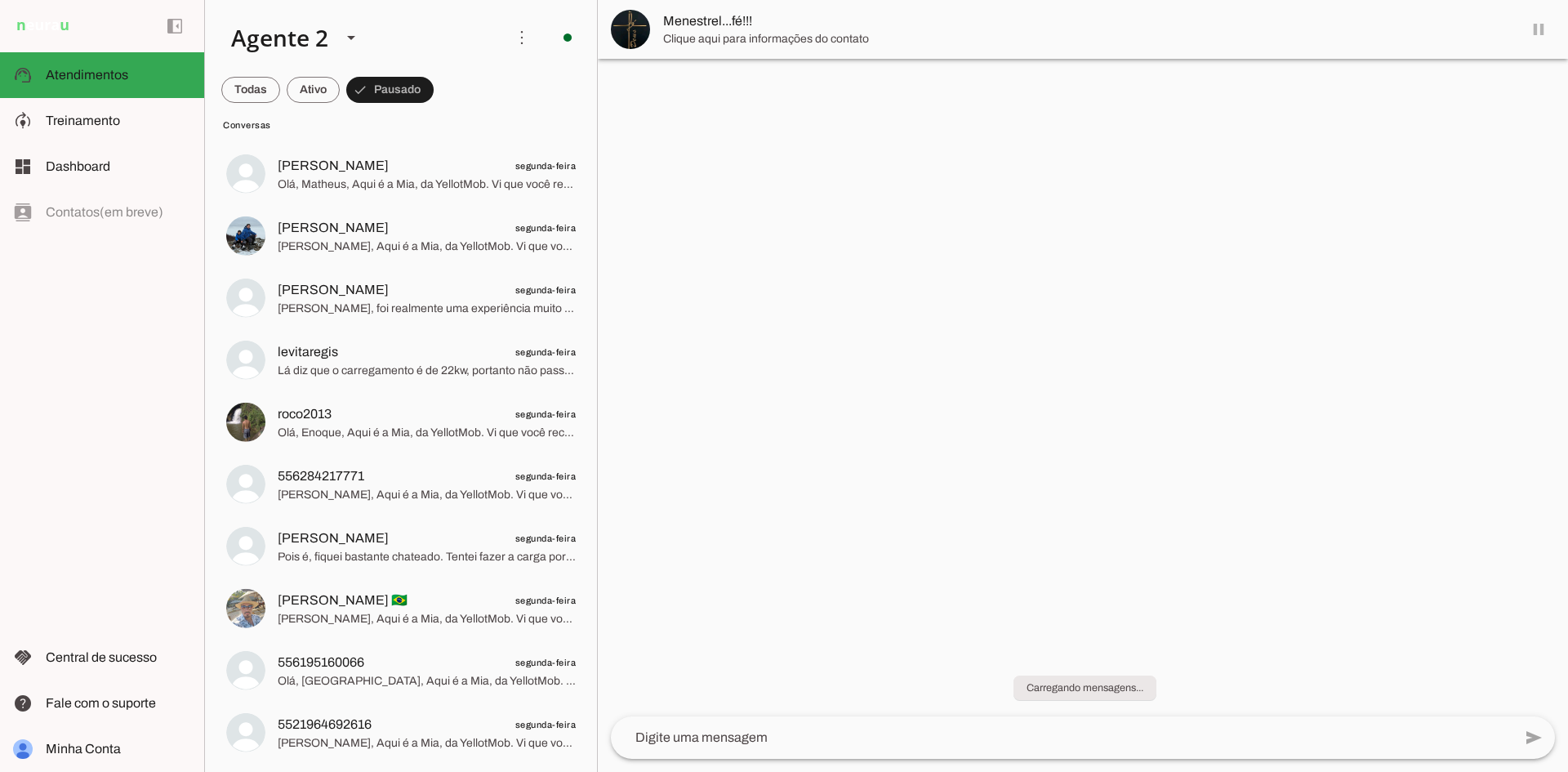
scroll to position [3508, 0]
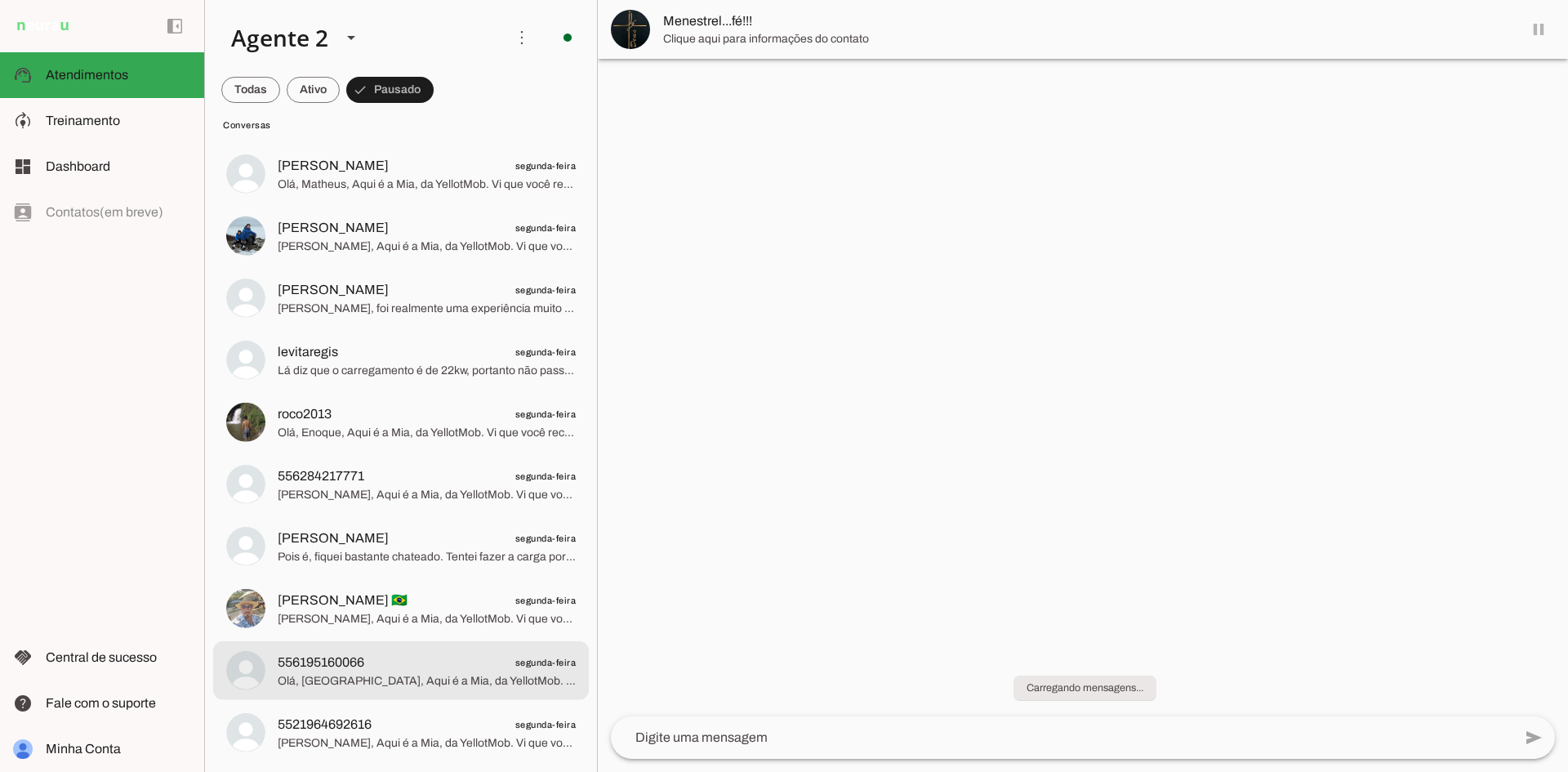
click at [452, 713] on div at bounding box center [426, 732] width 298 height 40
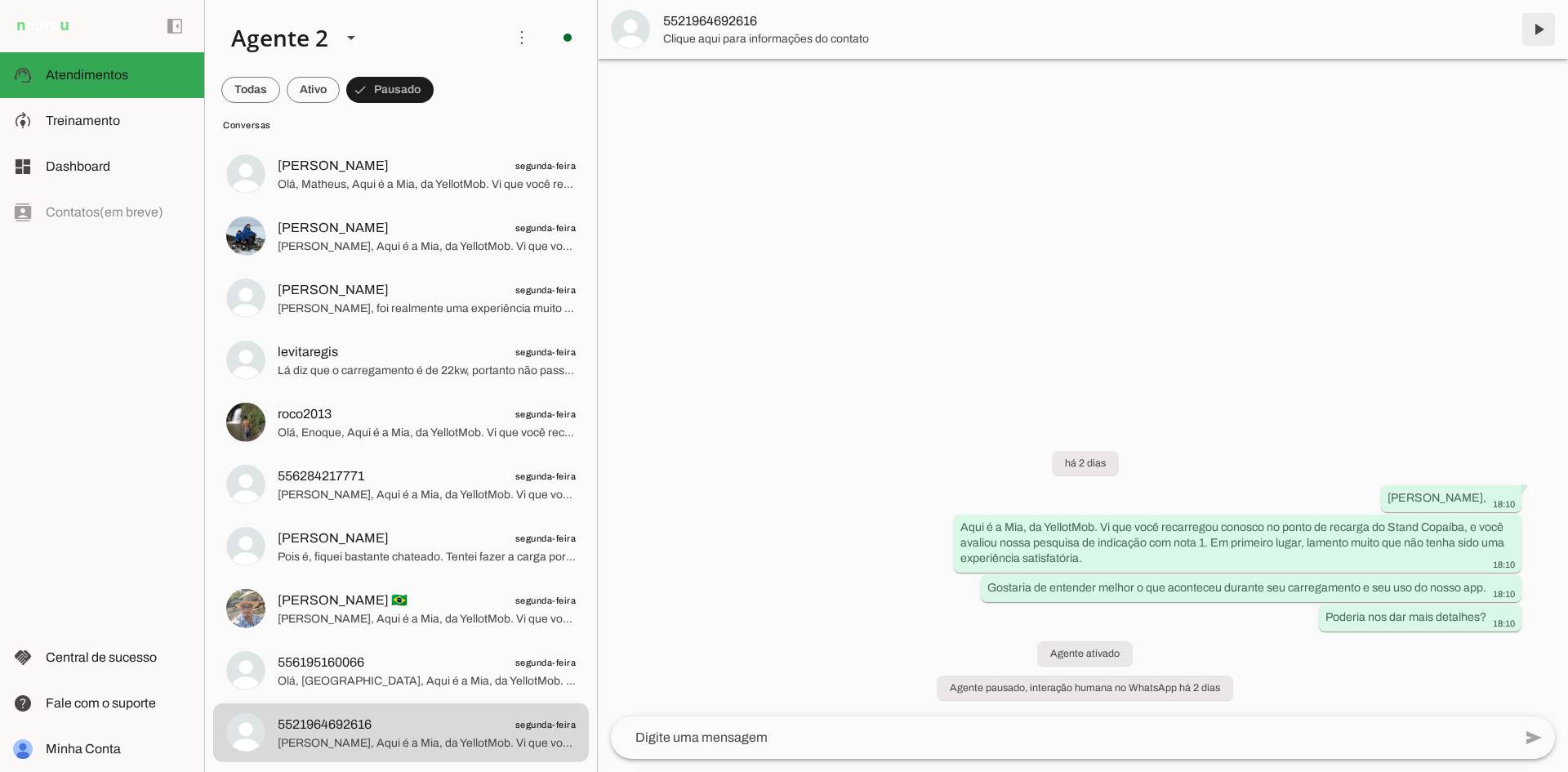
click at [1545, 21] on span at bounding box center [1539, 28] width 39 height 39
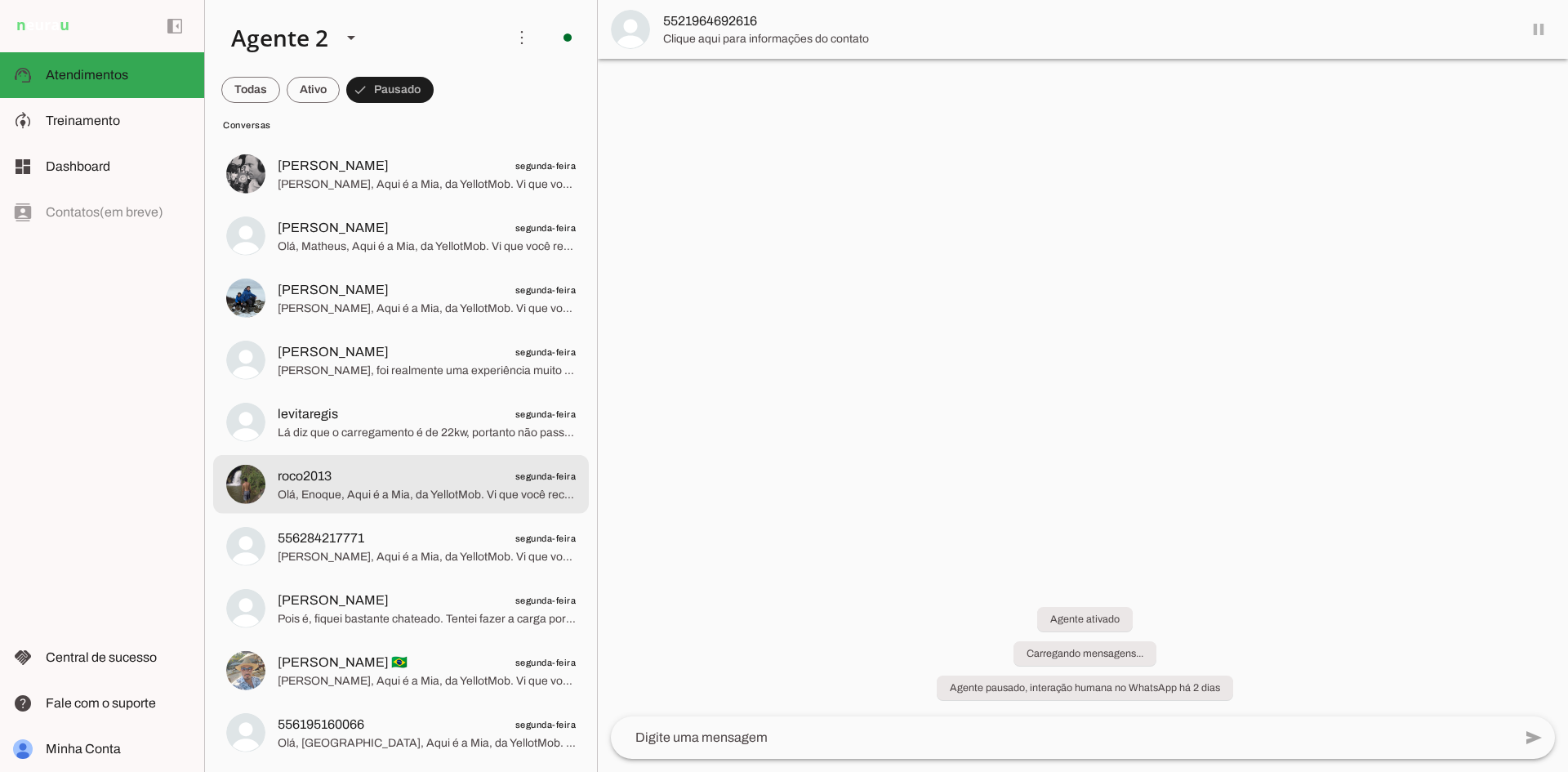
scroll to position [3446, 0]
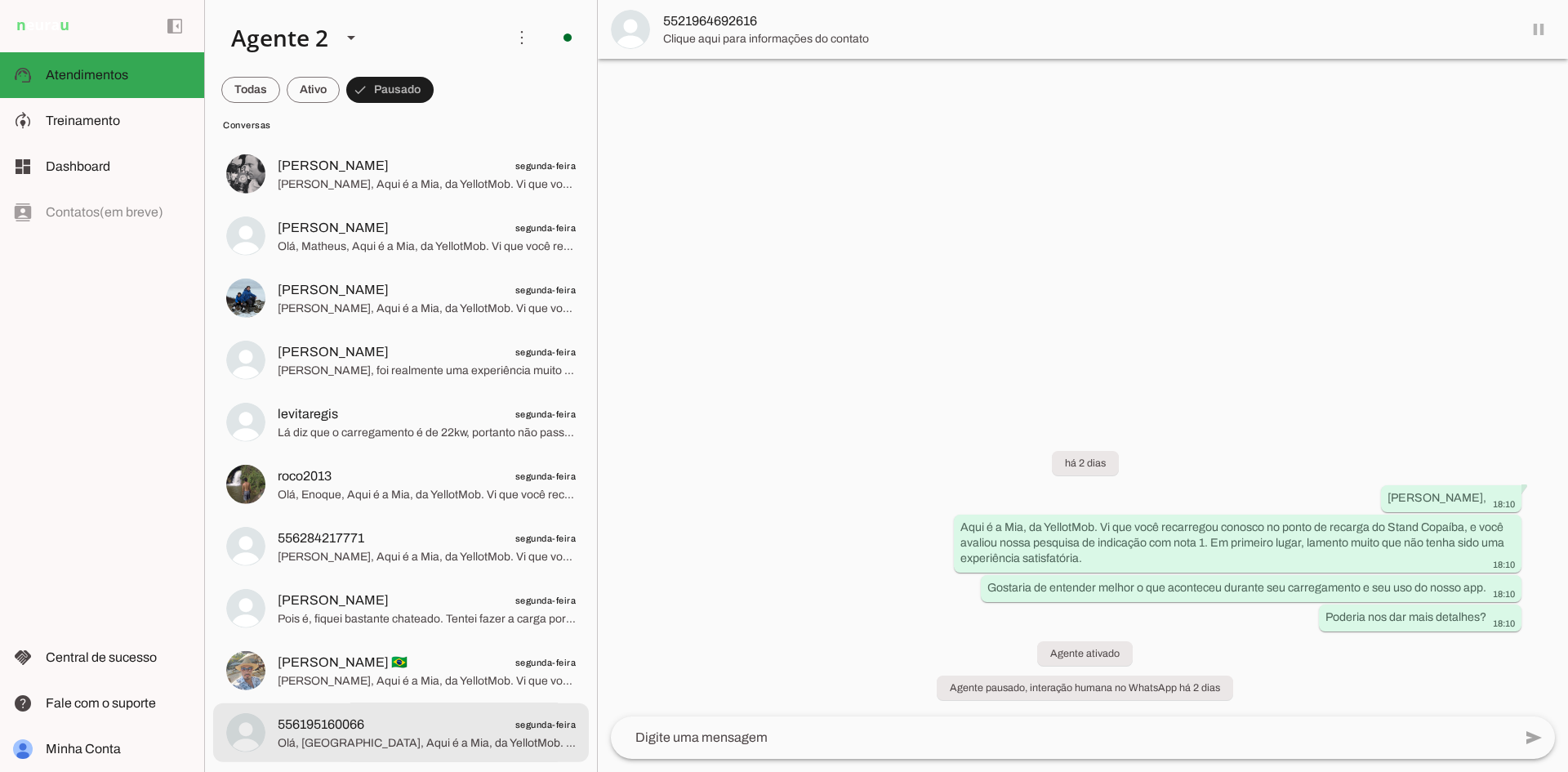
click at [474, 725] on span "556195160066 segunda-feira" at bounding box center [426, 725] width 298 height 21
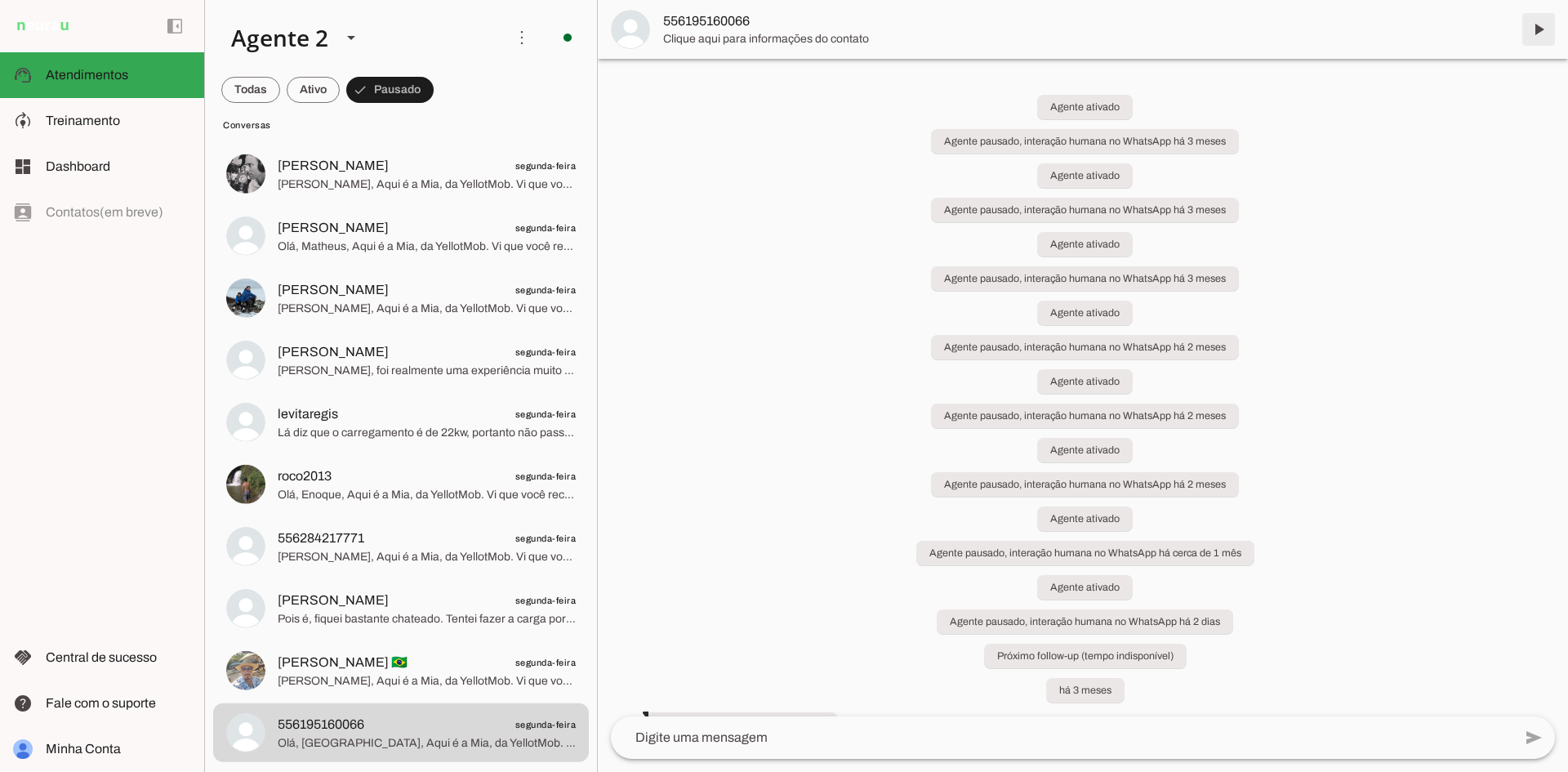
click at [1539, 27] on span at bounding box center [1539, 28] width 39 height 39
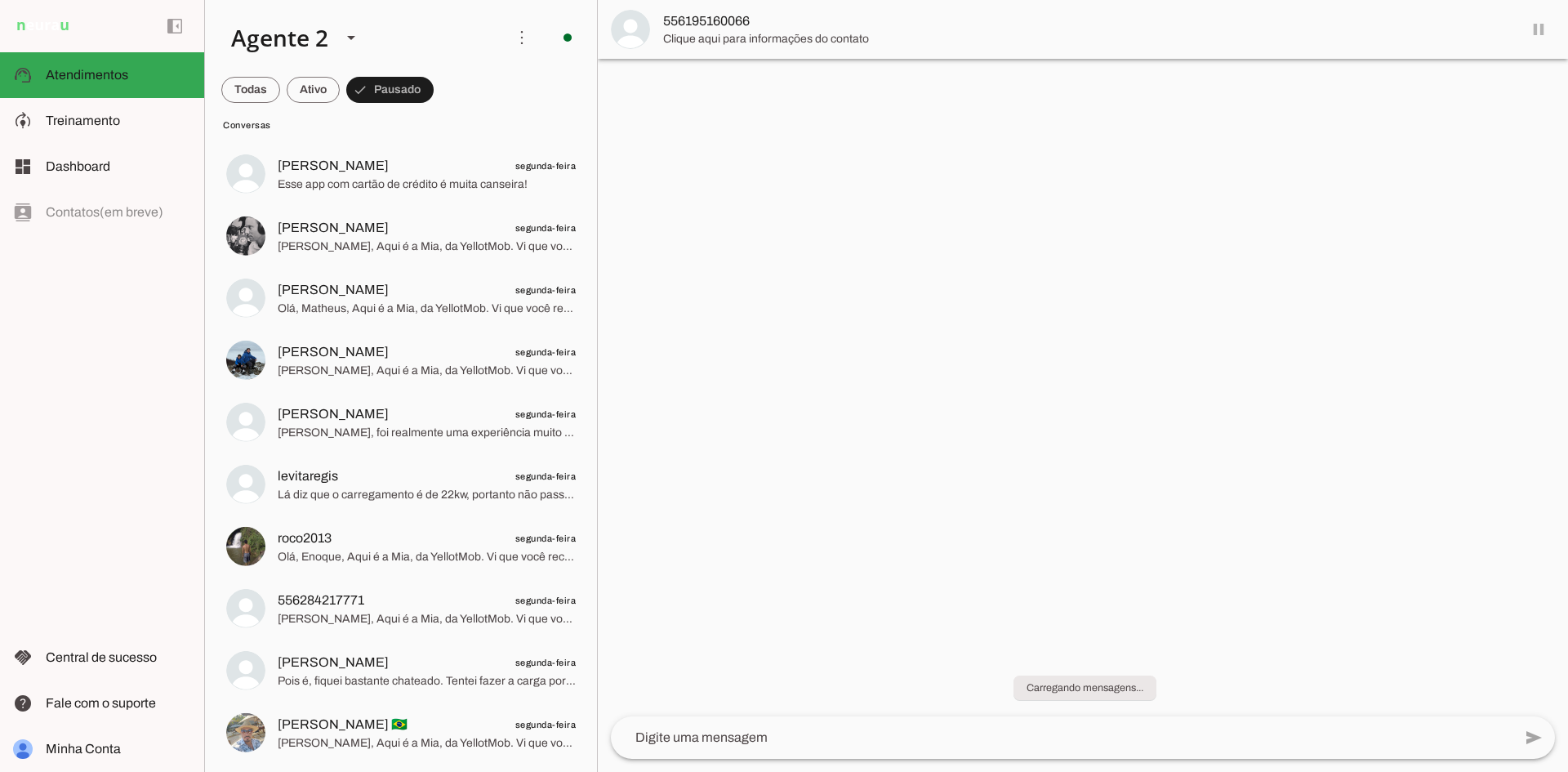
scroll to position [3384, 0]
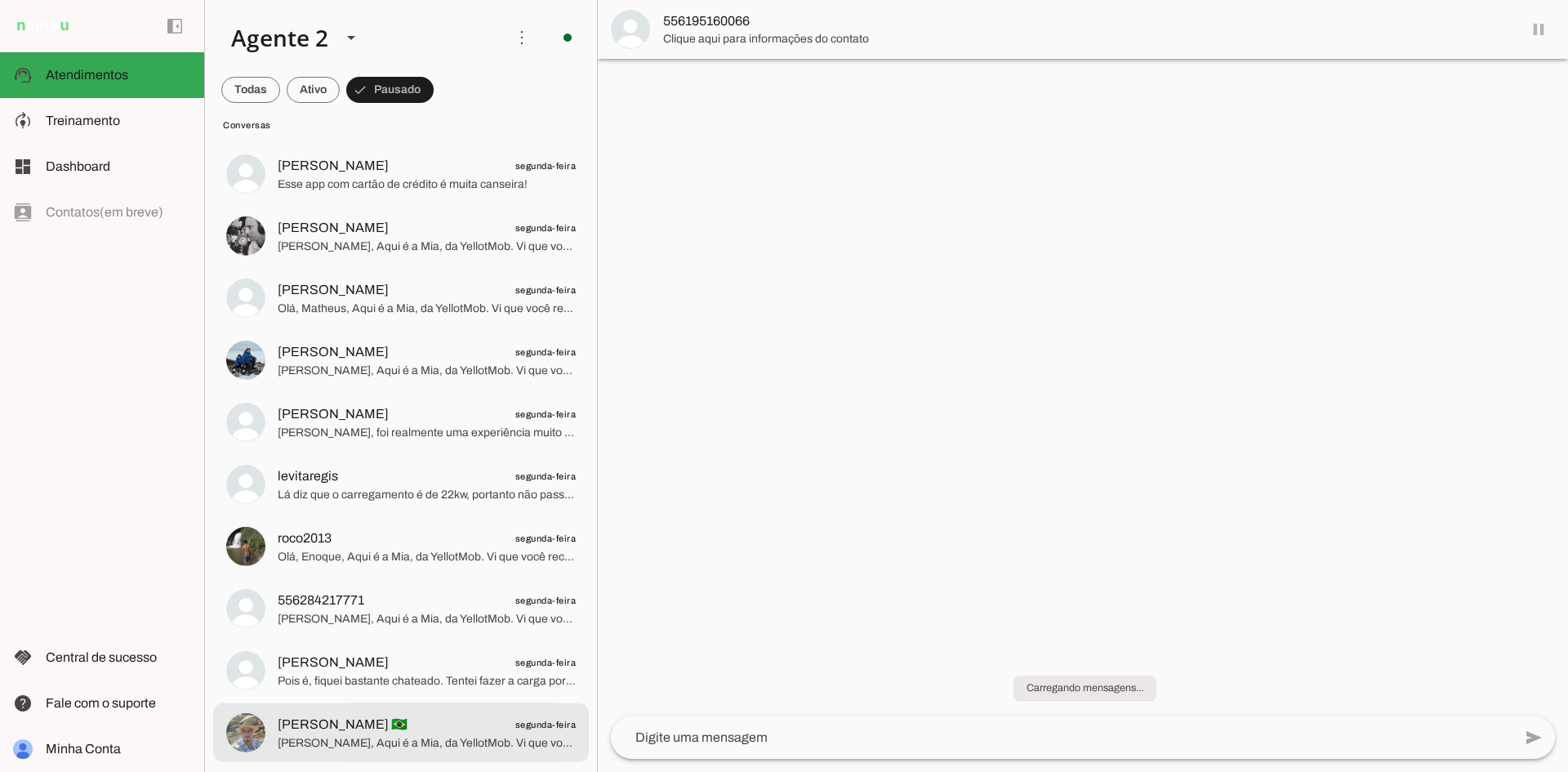
click at [491, 728] on span "Igor Silva 🇧🇷 segunda-feira" at bounding box center [426, 725] width 298 height 21
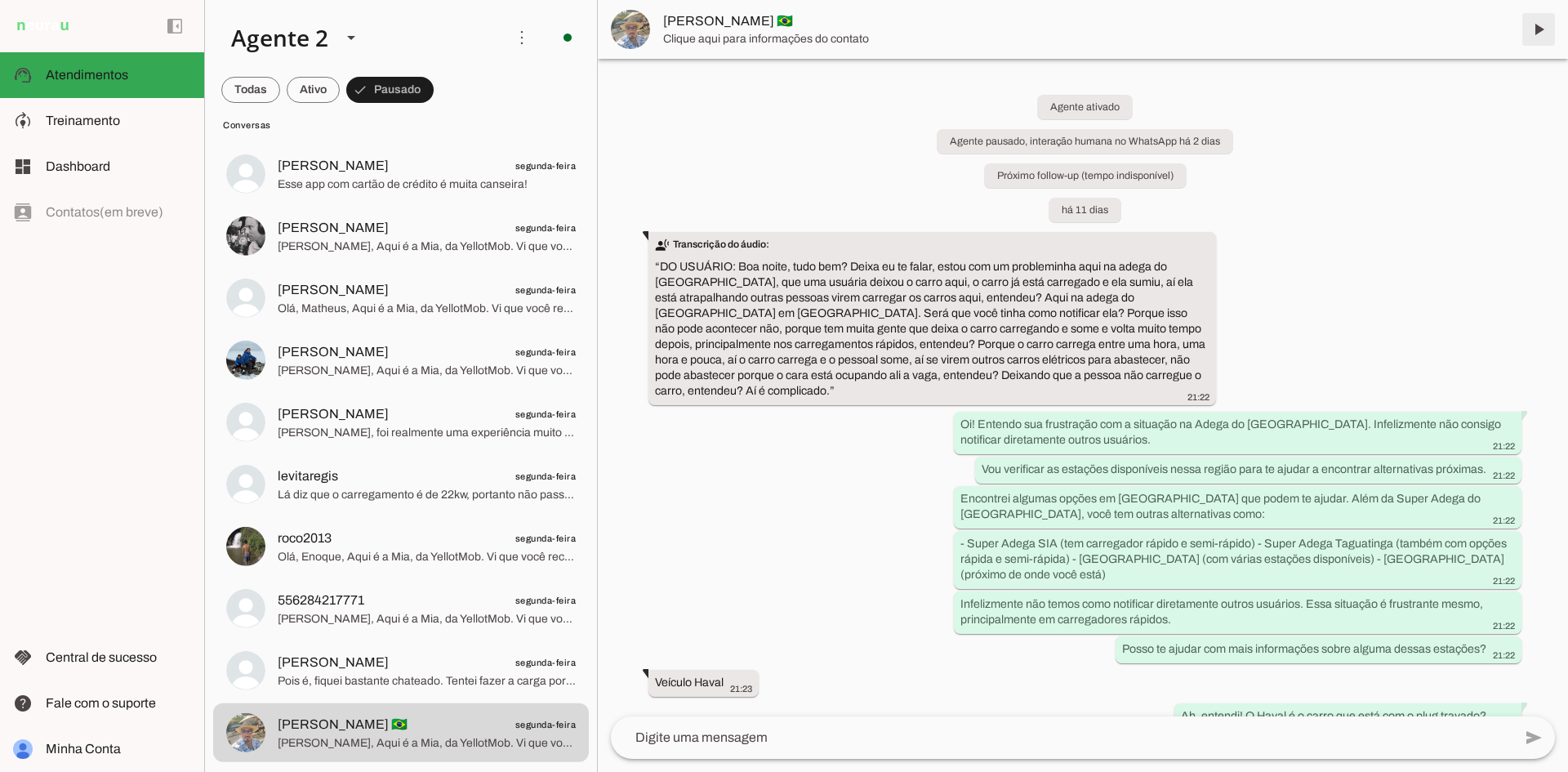
click at [1534, 35] on span at bounding box center [1539, 28] width 39 height 39
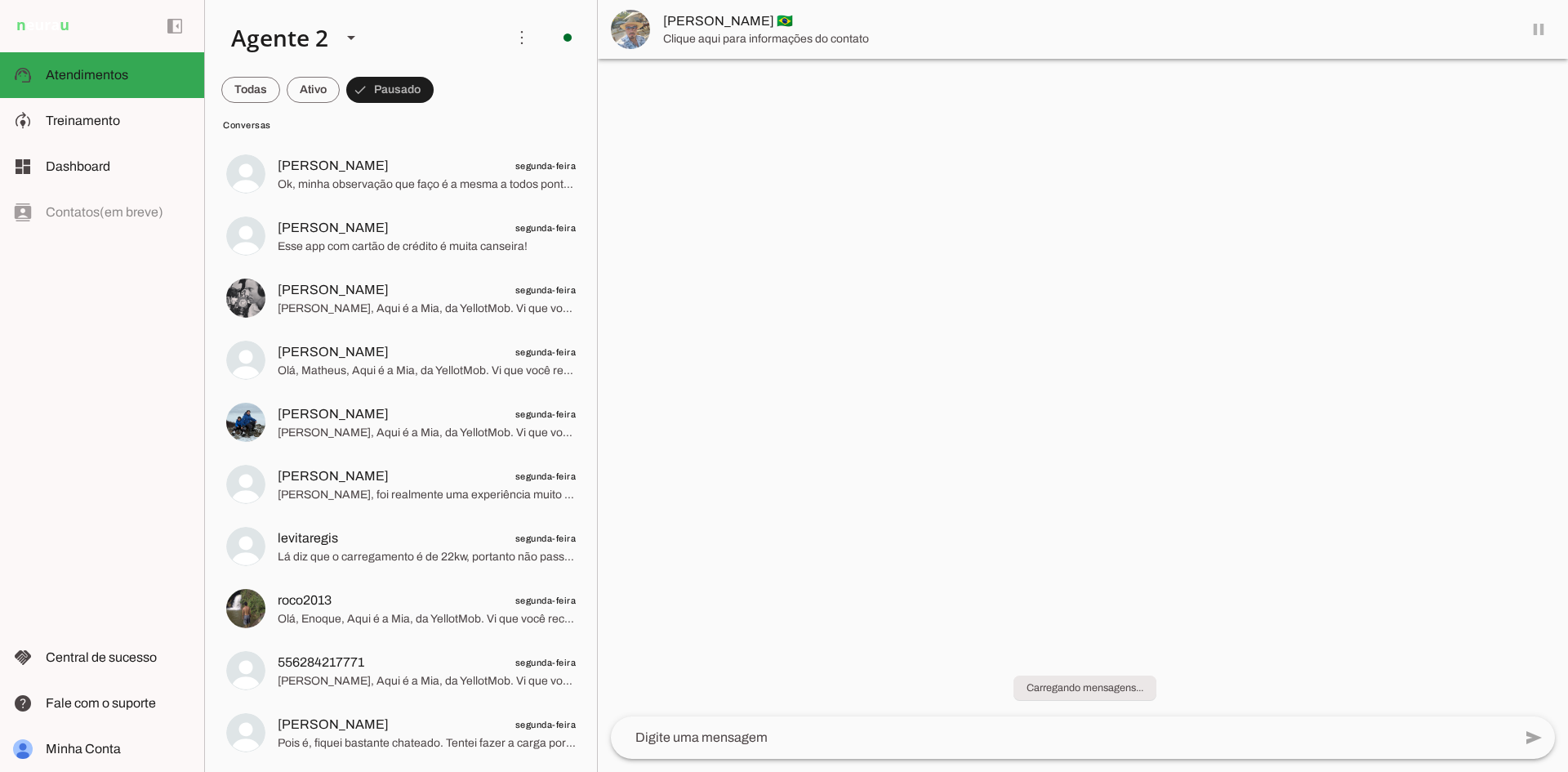
scroll to position [3322, 0]
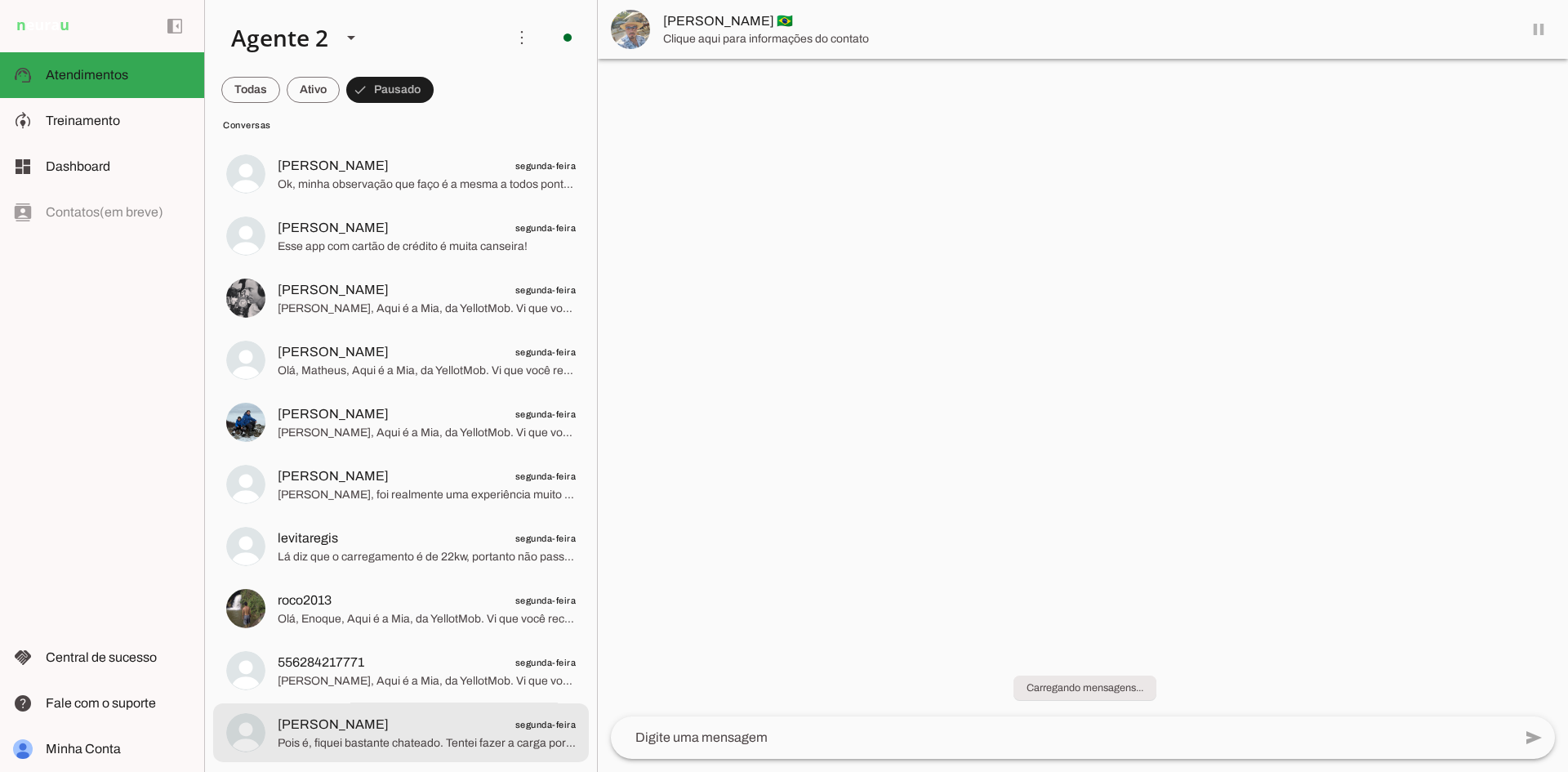
click at [444, 723] on span "Renato Dourado segunda-feira" at bounding box center [426, 725] width 298 height 21
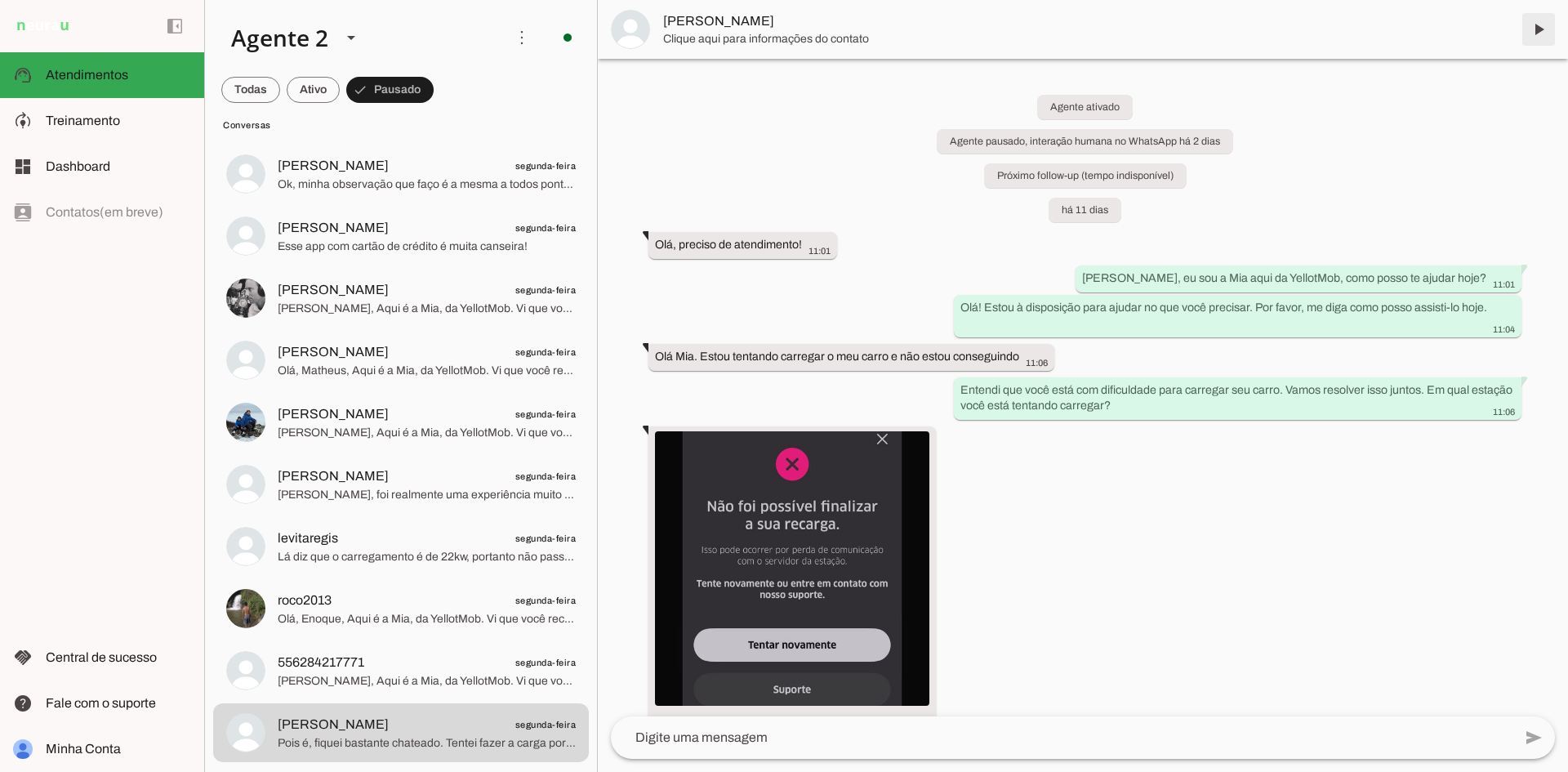
click at [1537, 27] on span at bounding box center [1539, 28] width 39 height 39
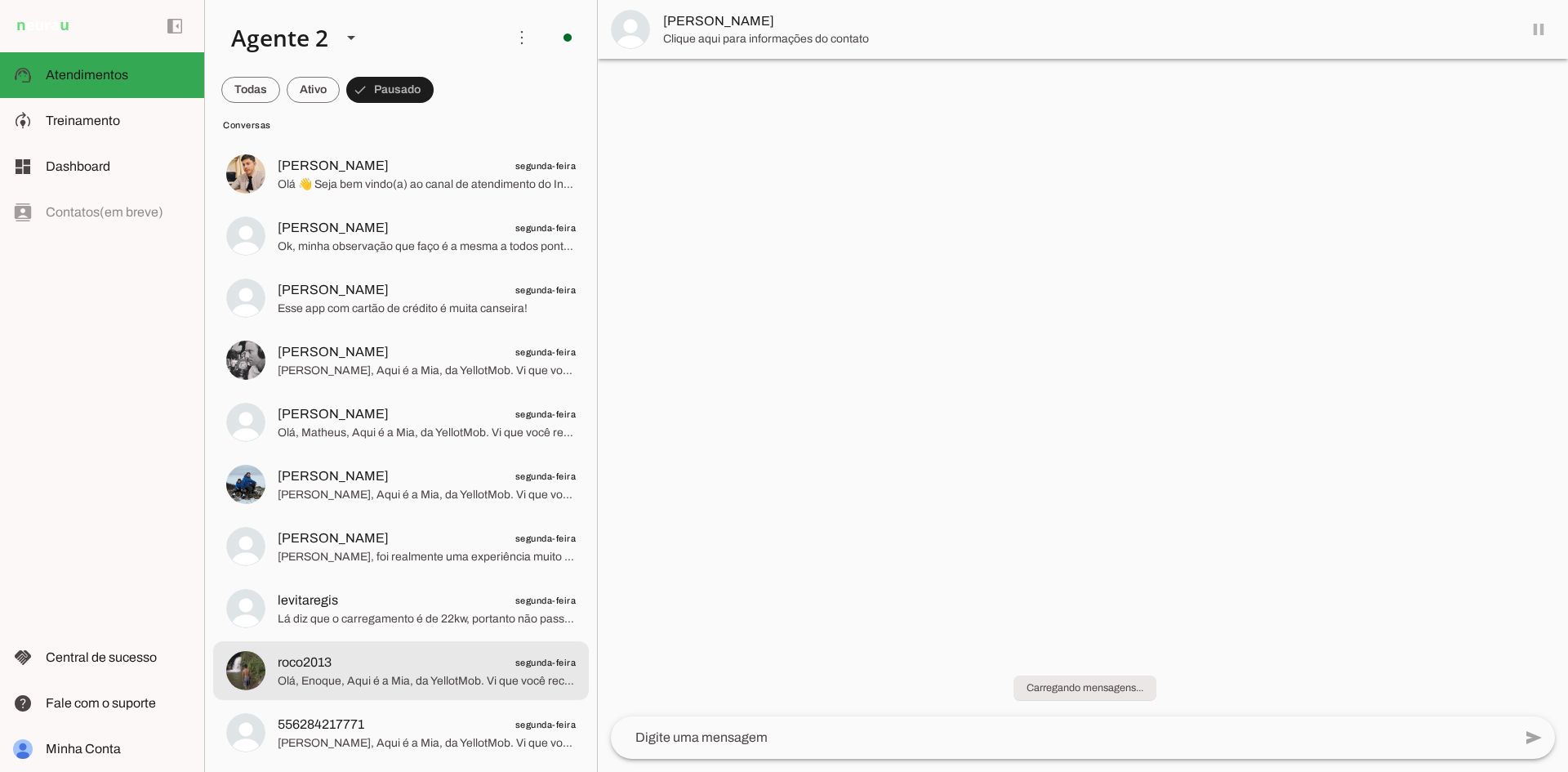
scroll to position [3259, 0]
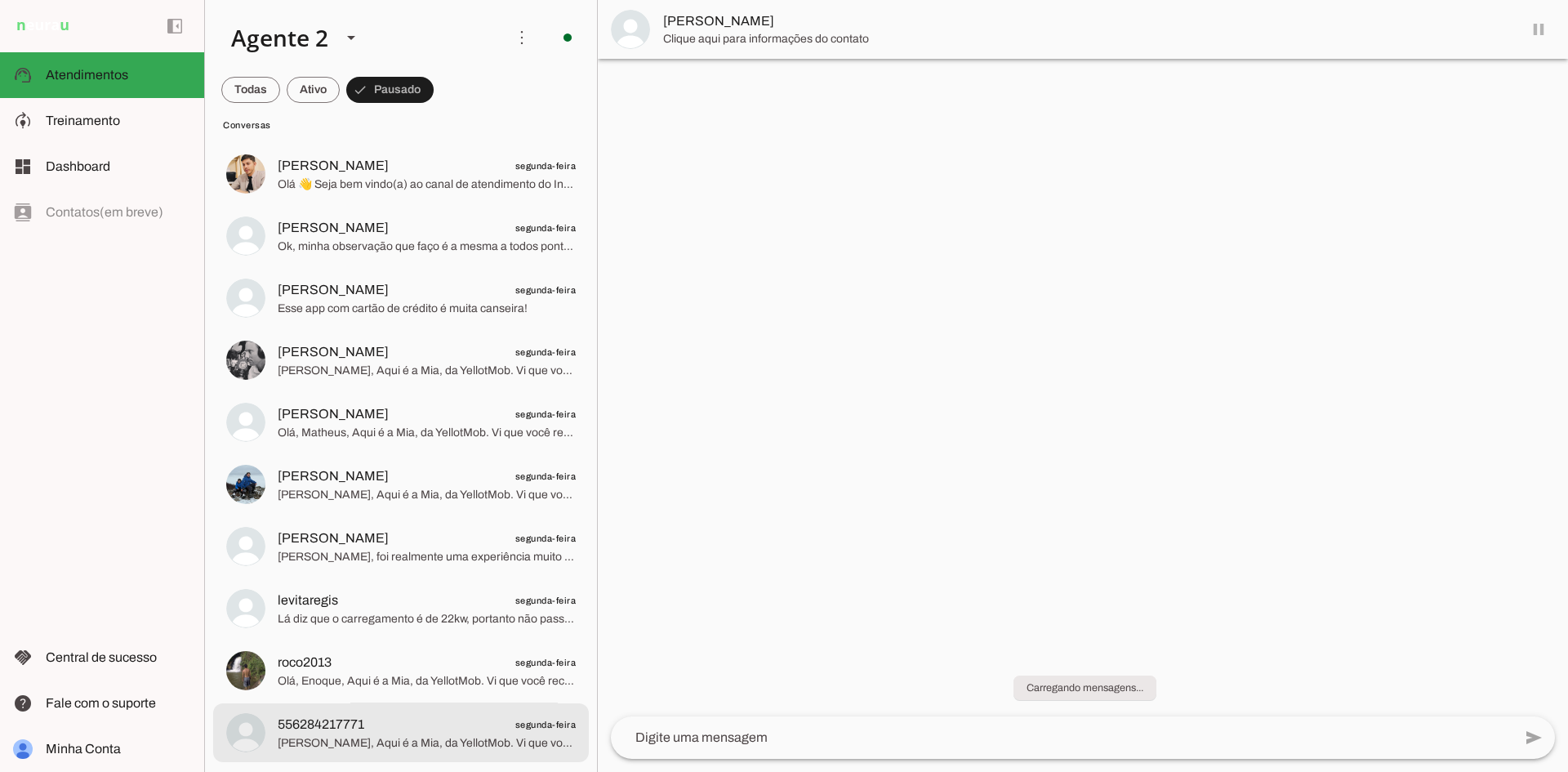
click at [545, 734] on span "segunda-feira" at bounding box center [545, 725] width 62 height 21
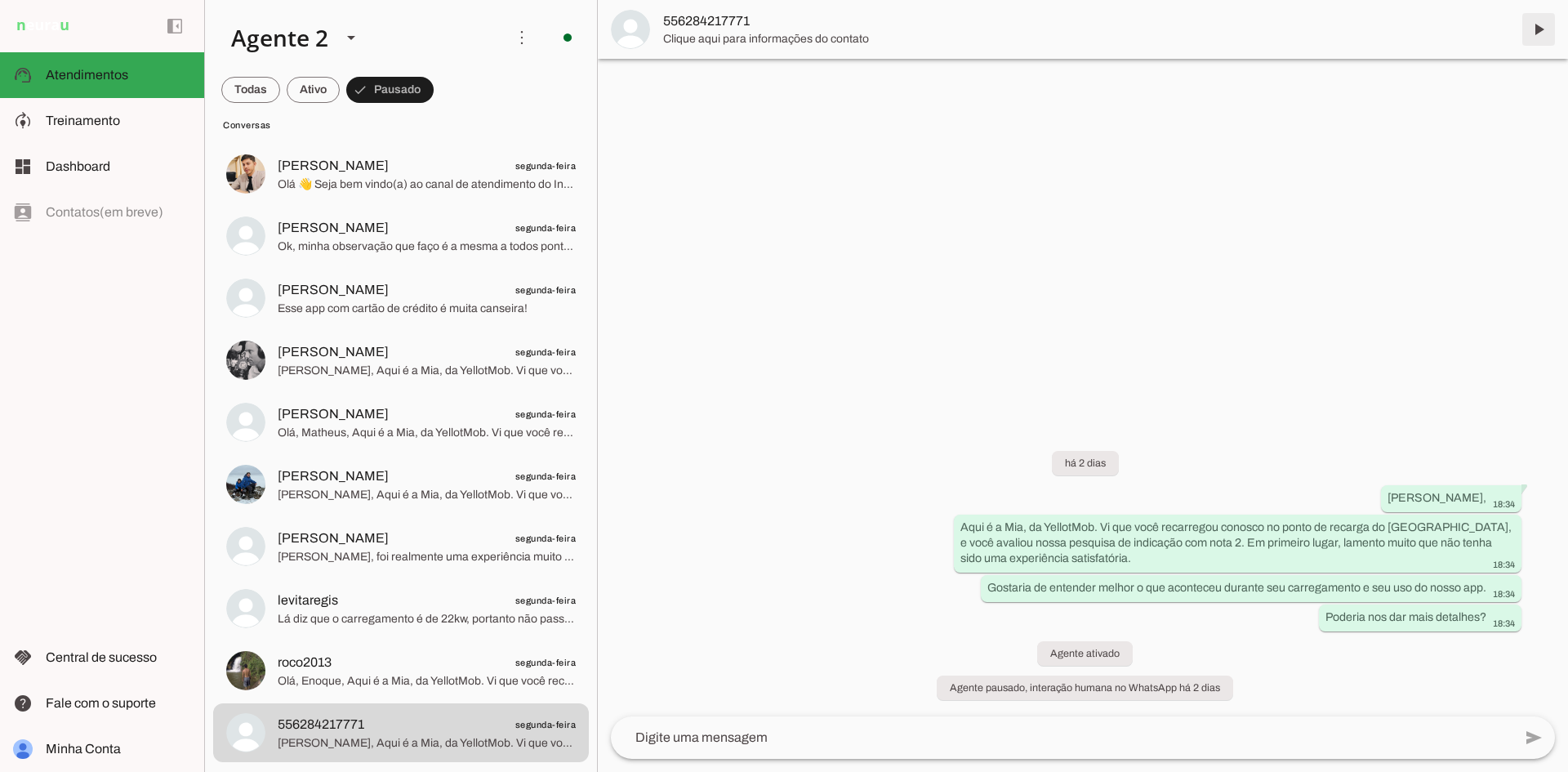
click at [1538, 33] on span at bounding box center [1539, 28] width 39 height 39
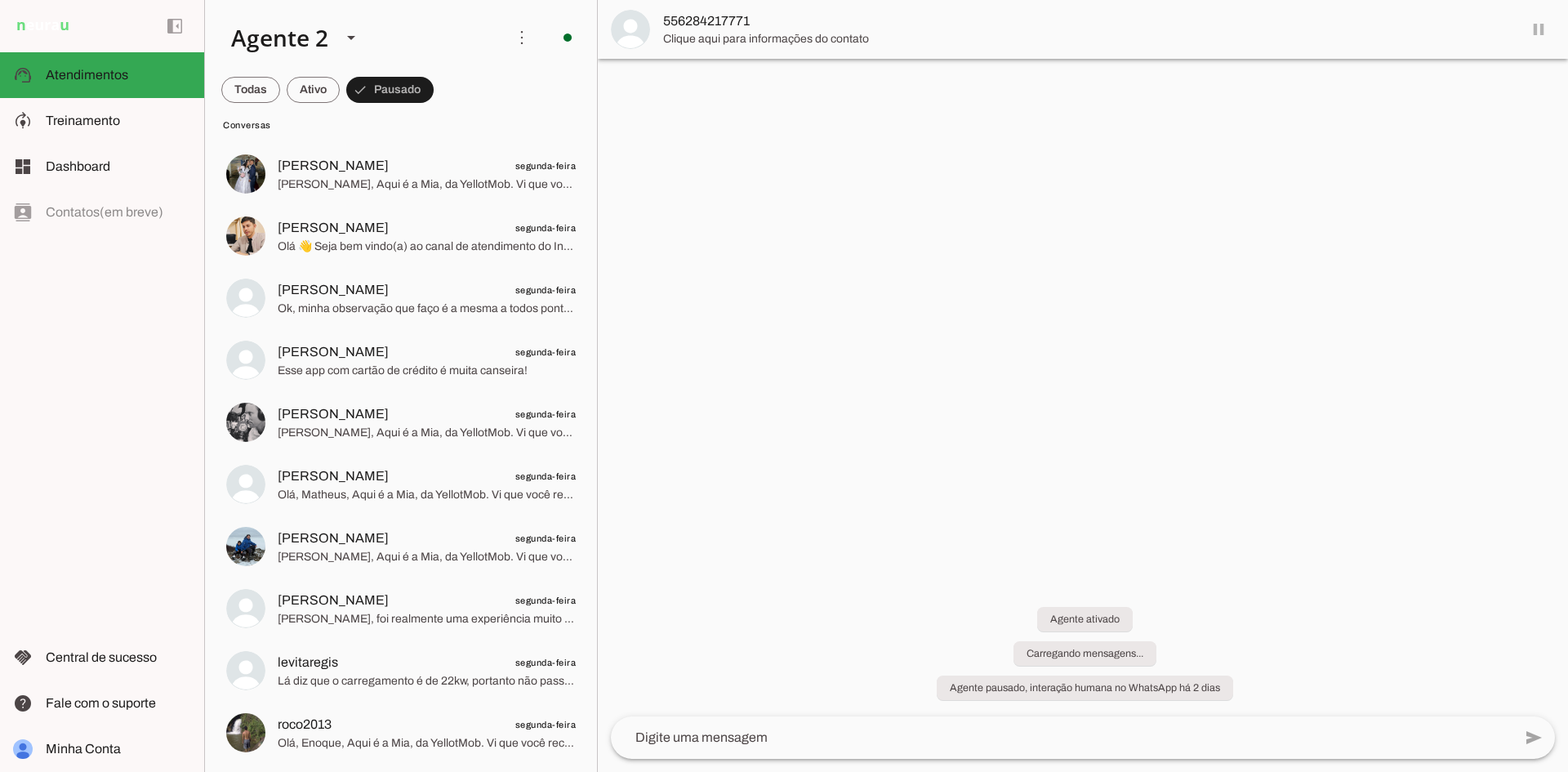
scroll to position [3198, 0]
click at [462, 746] on span "Olá, Enoque, Aqui é a Mia, da YellotMob. Vi que você recarregou conosco no pont…" at bounding box center [426, 743] width 298 height 16
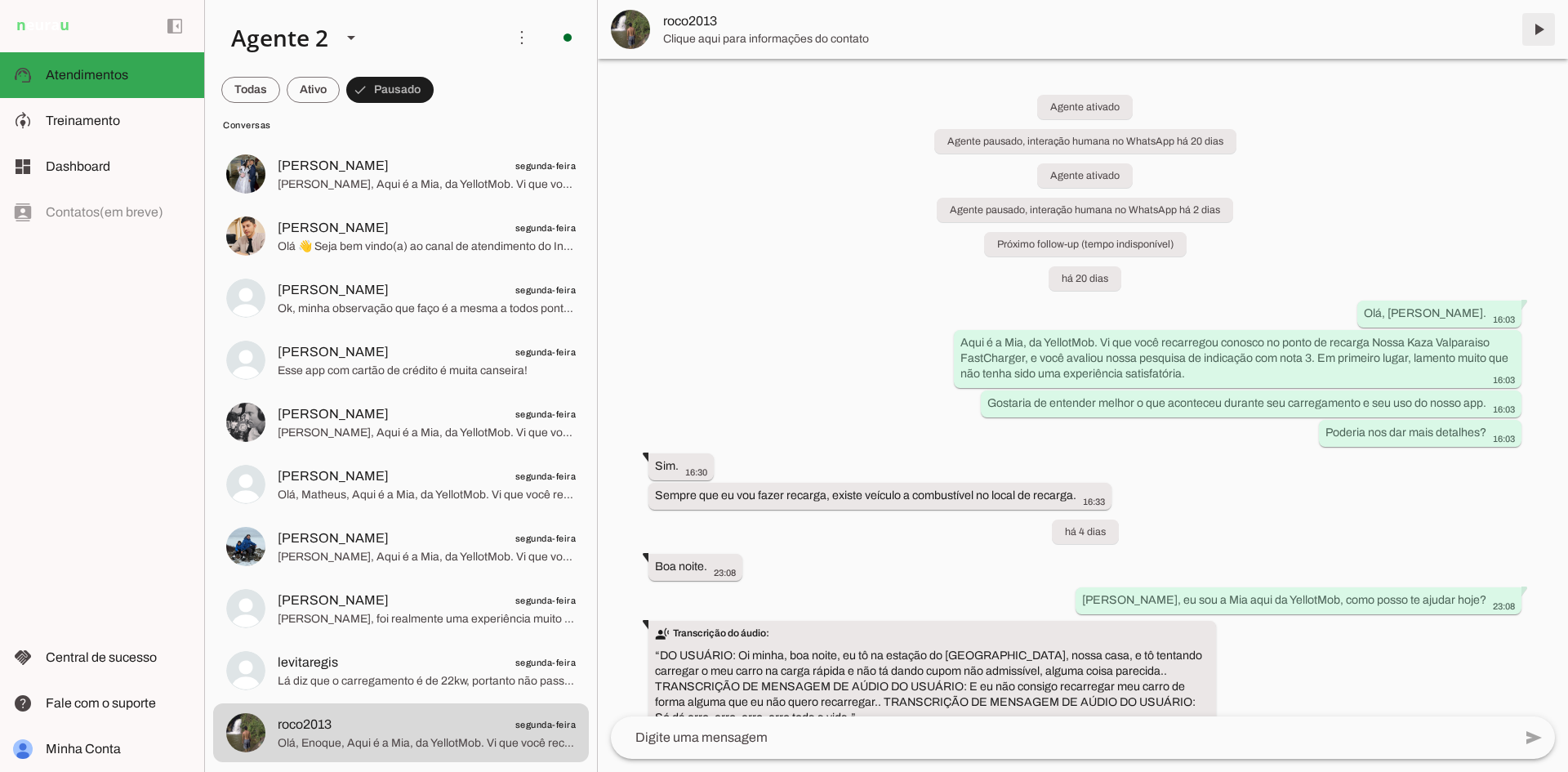
click at [1533, 27] on span at bounding box center [1539, 28] width 39 height 39
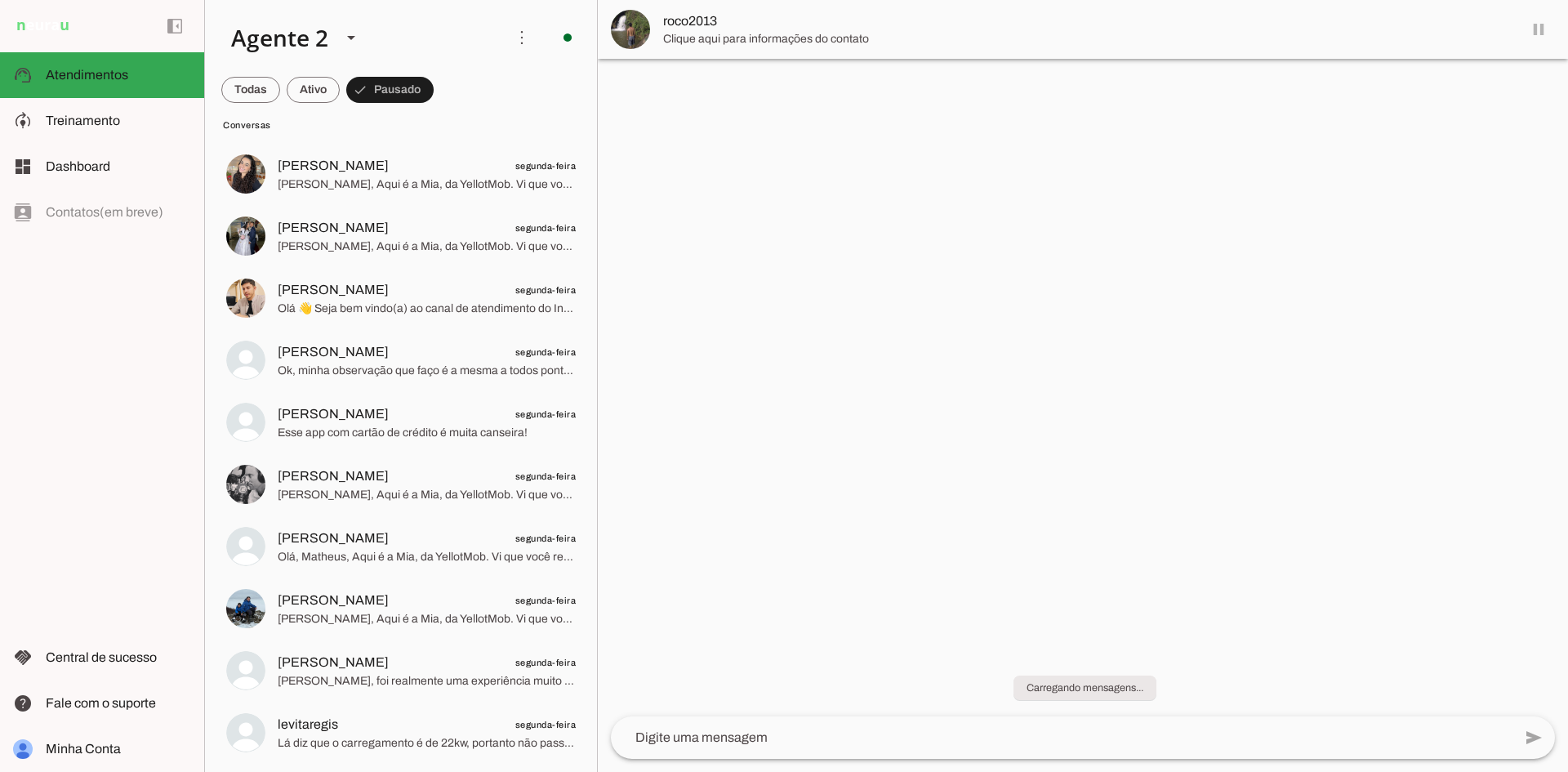
scroll to position [3135, 0]
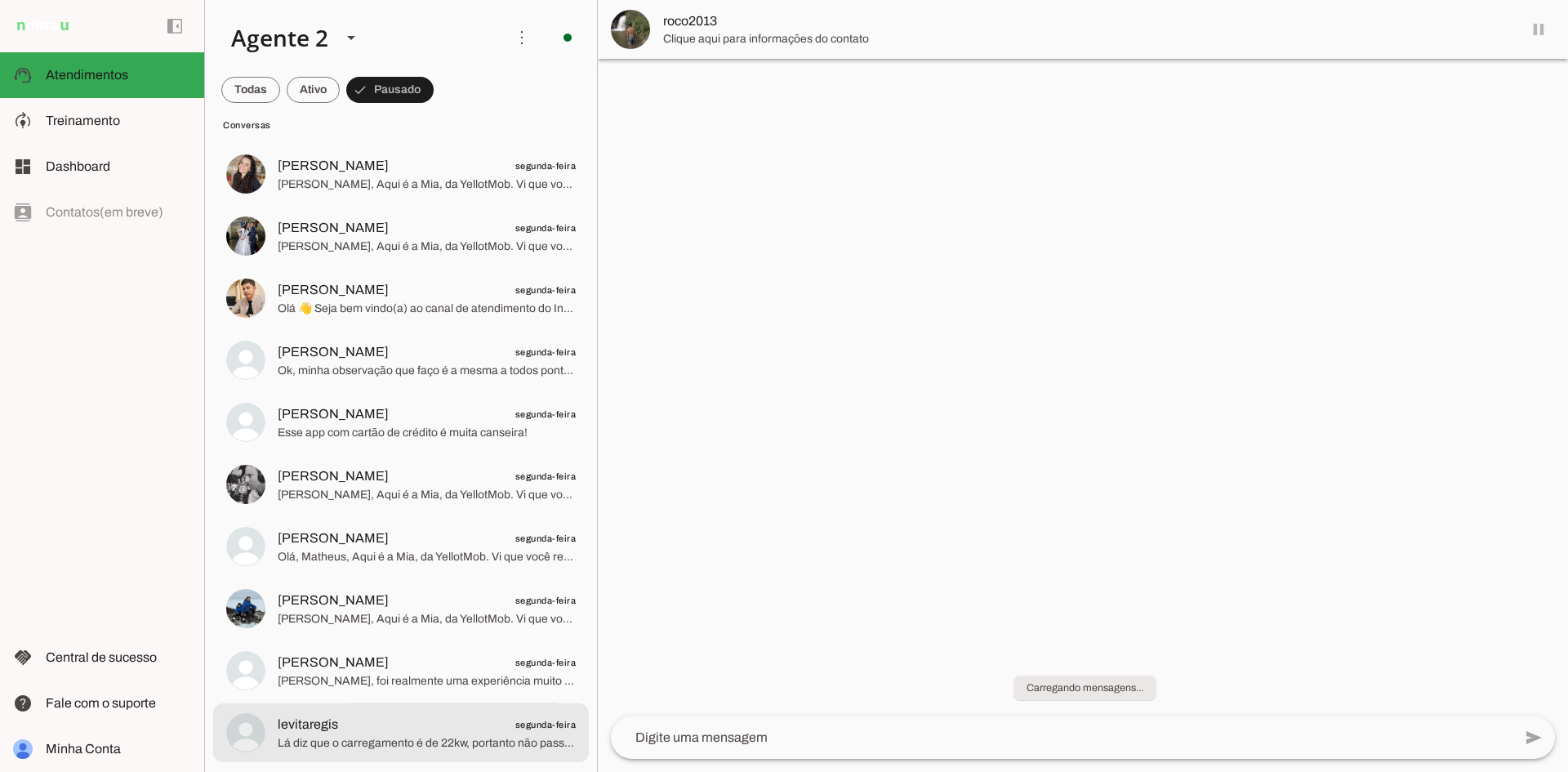
click at [383, 757] on md-item "levitaregis segunda-feira Lá diz que o carregamento é de 22kw, portanto não pas…" at bounding box center [401, 733] width 376 height 59
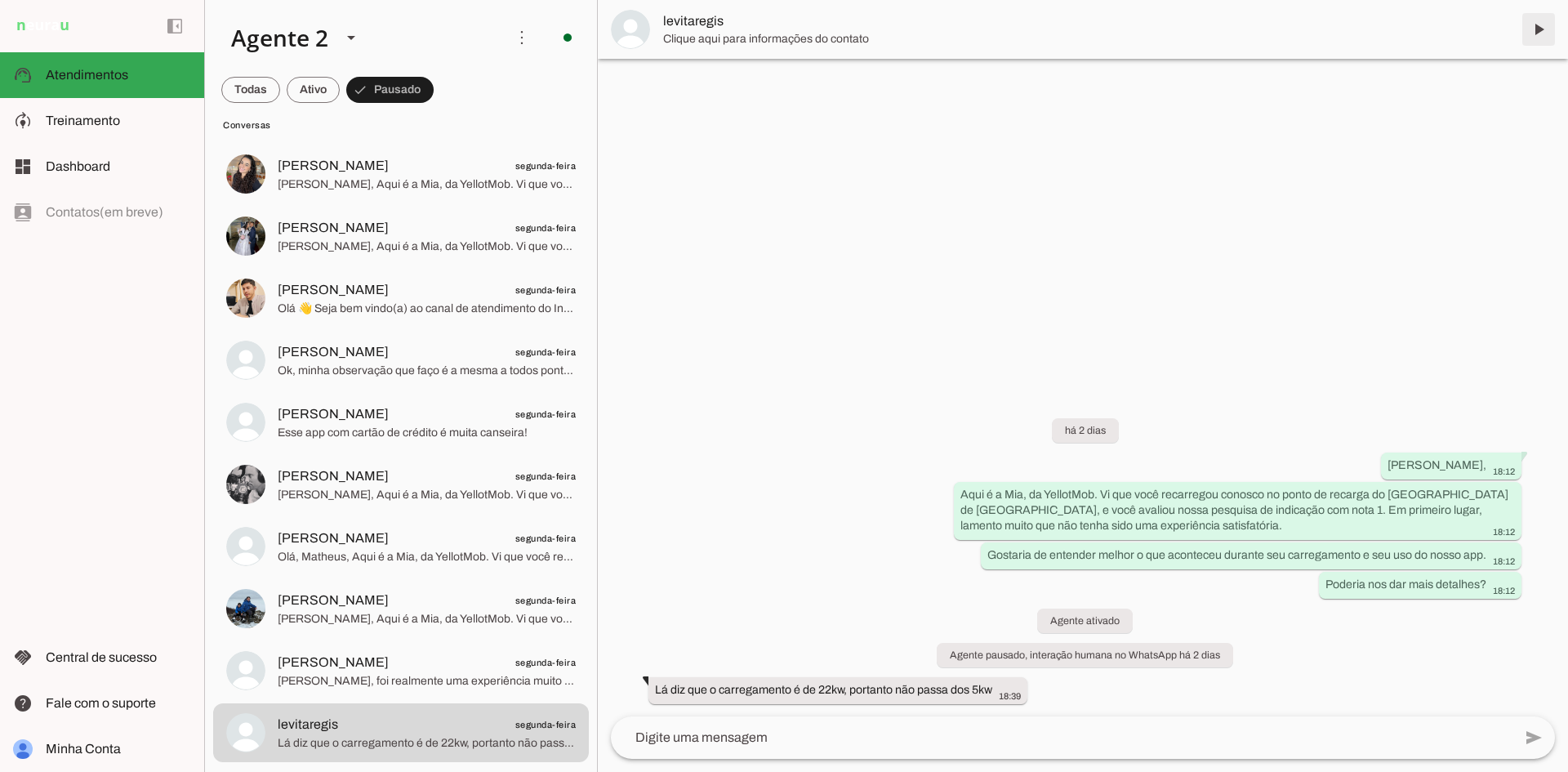
click at [1526, 31] on span at bounding box center [1539, 28] width 39 height 39
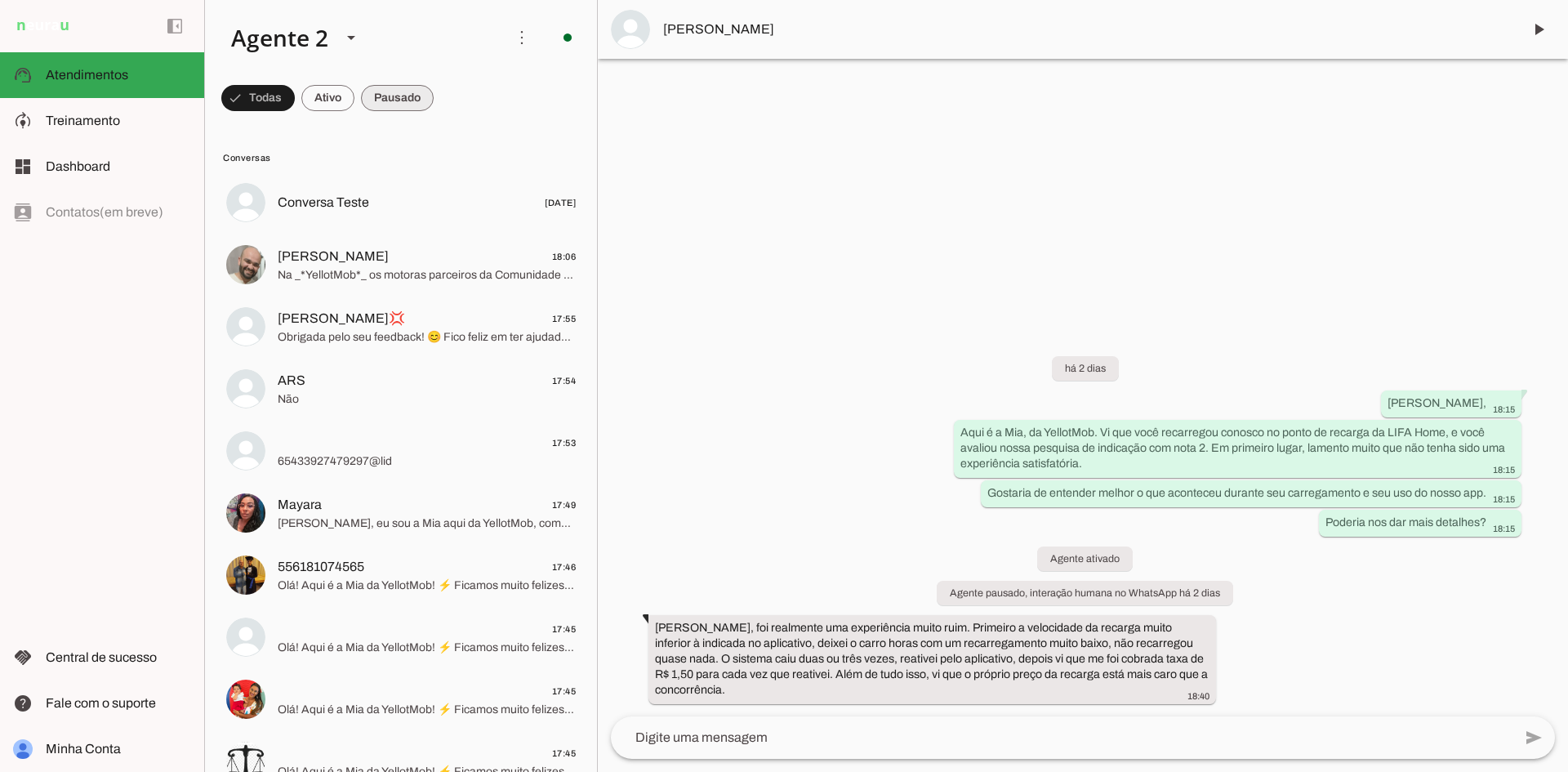
click at [418, 98] on span at bounding box center [397, 98] width 73 height 39
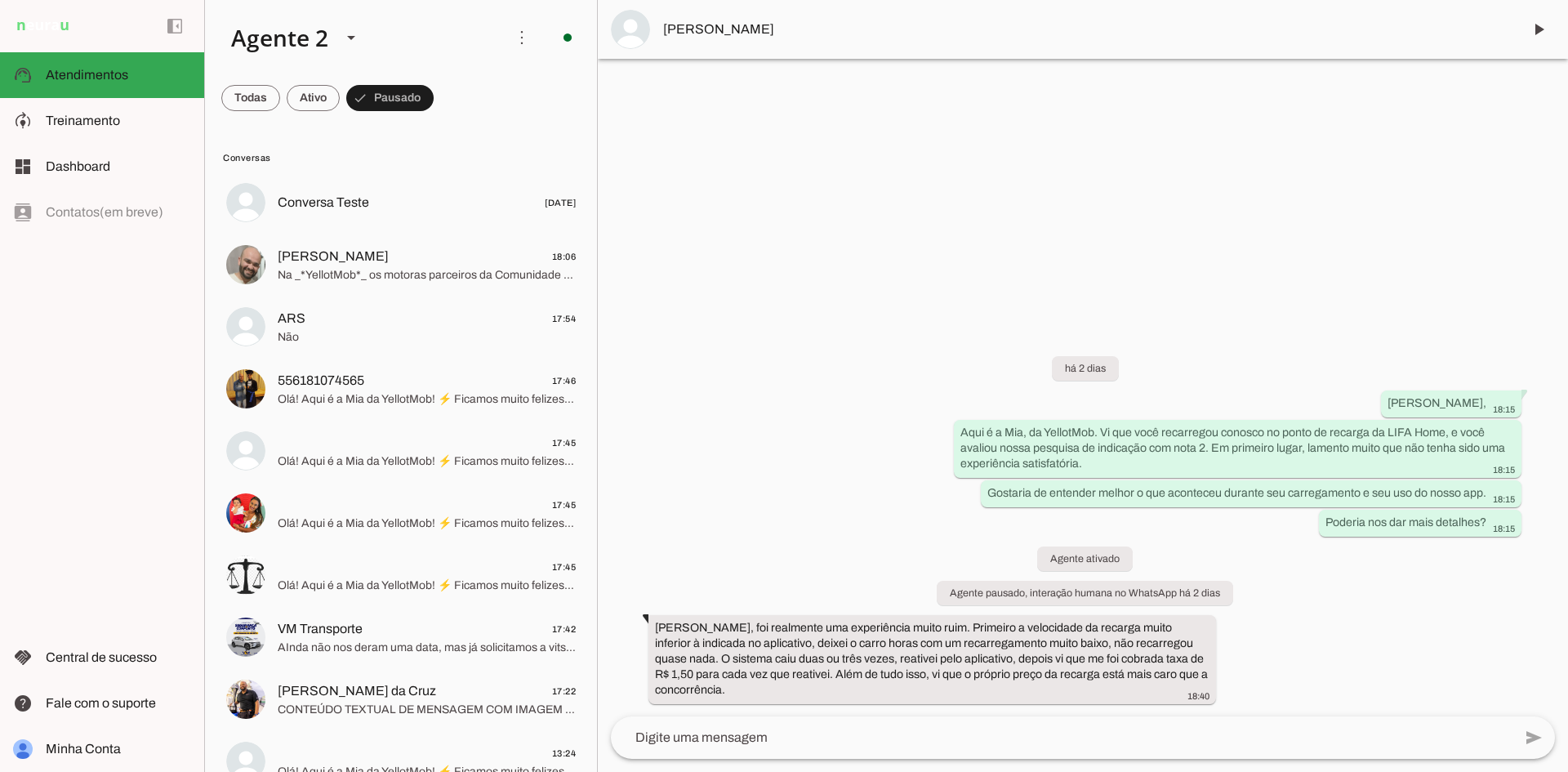
drag, startPoint x: 588, startPoint y: 58, endPoint x: 589, endPoint y: 92, distance: 34.0
click at [589, 91] on chat-list "Agente 1 Agente 2 Criar Agente Você atingiu o limite de IAs Neurau permitidas. …" at bounding box center [401, 386] width 394 height 772
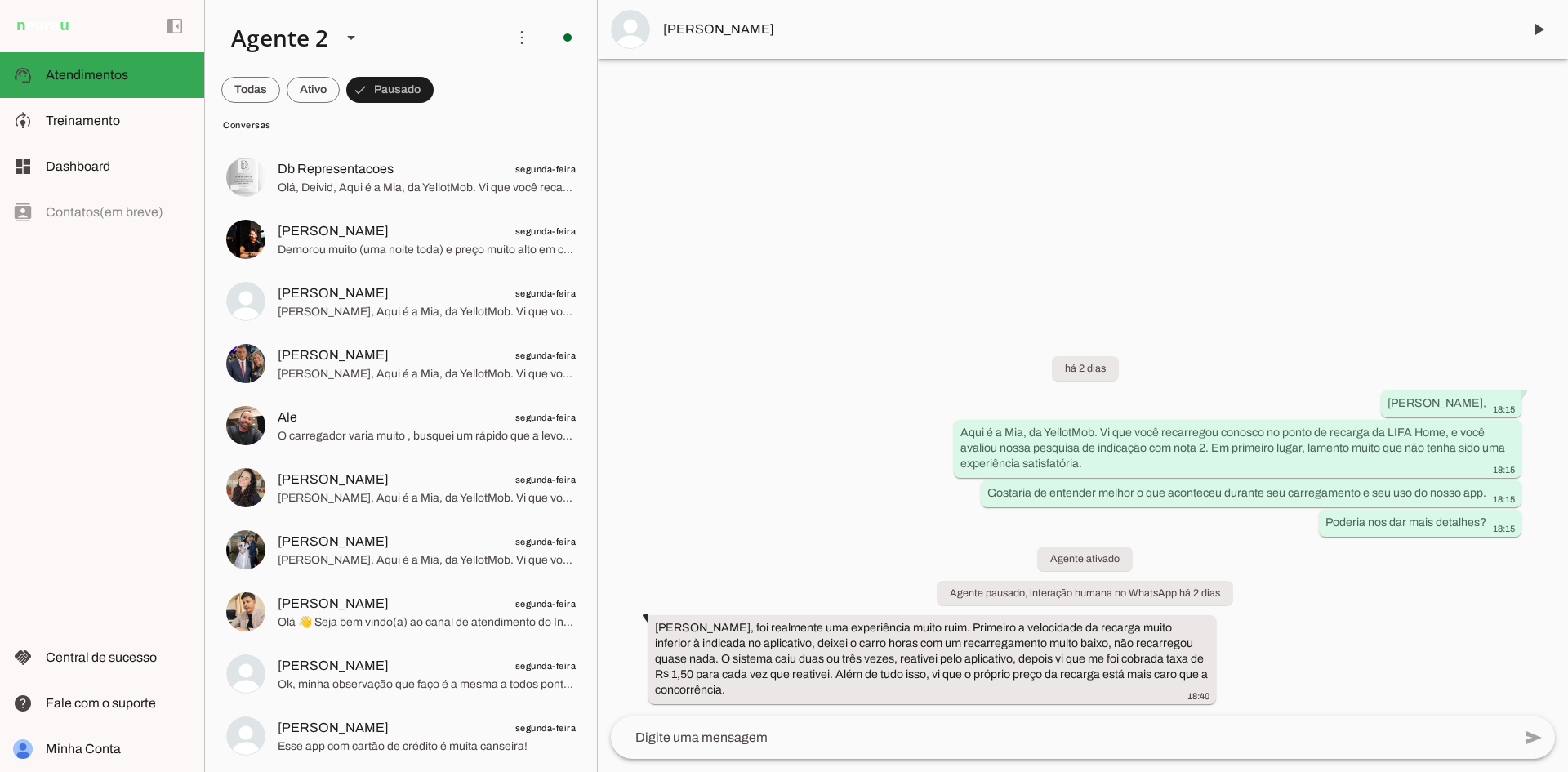
scroll to position [3072, 0]
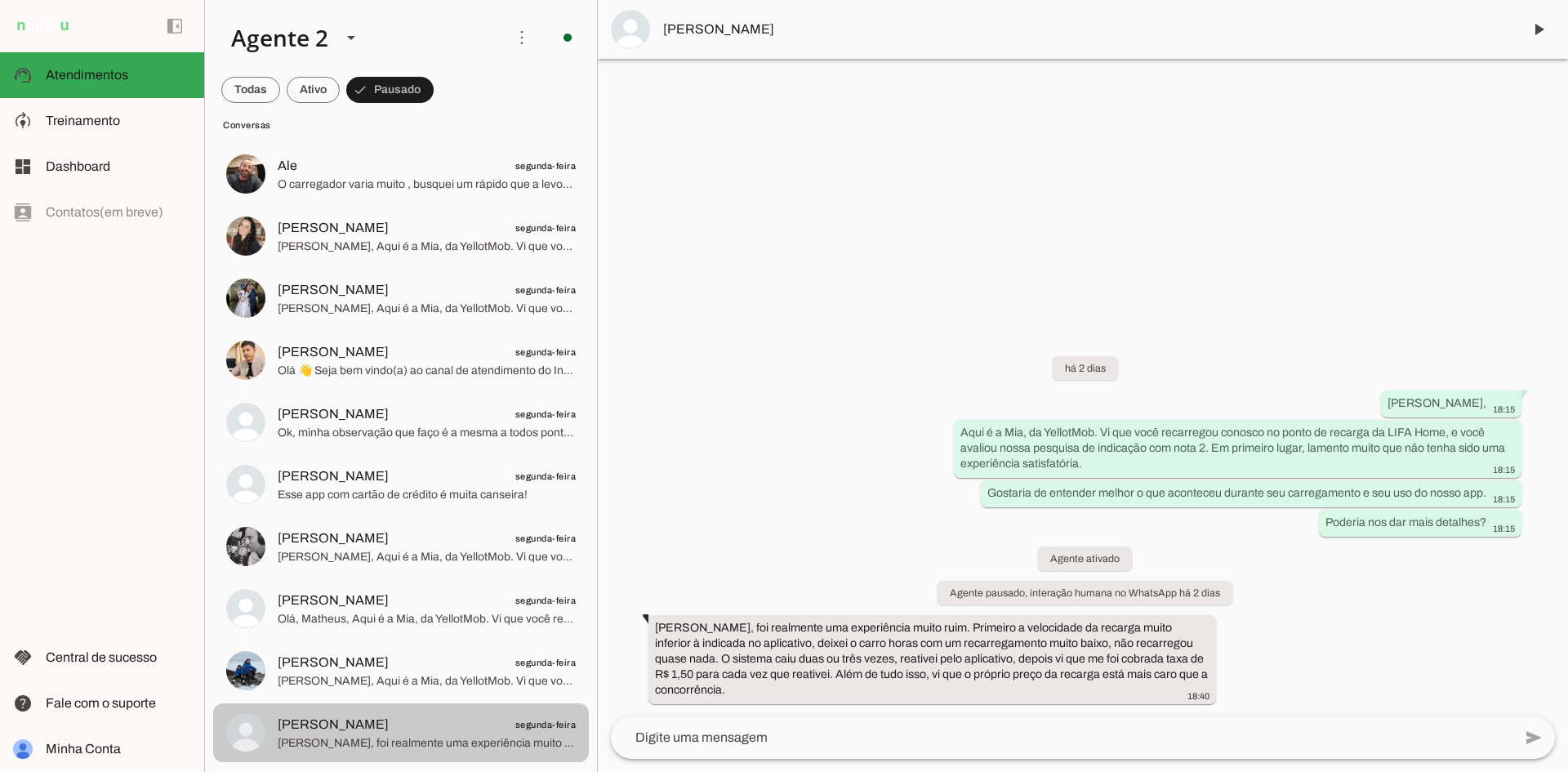
click at [470, 738] on span "[PERSON_NAME], foi realmente uma experiência muito ruim. Primeiro a velocidade …" at bounding box center [426, 743] width 298 height 16
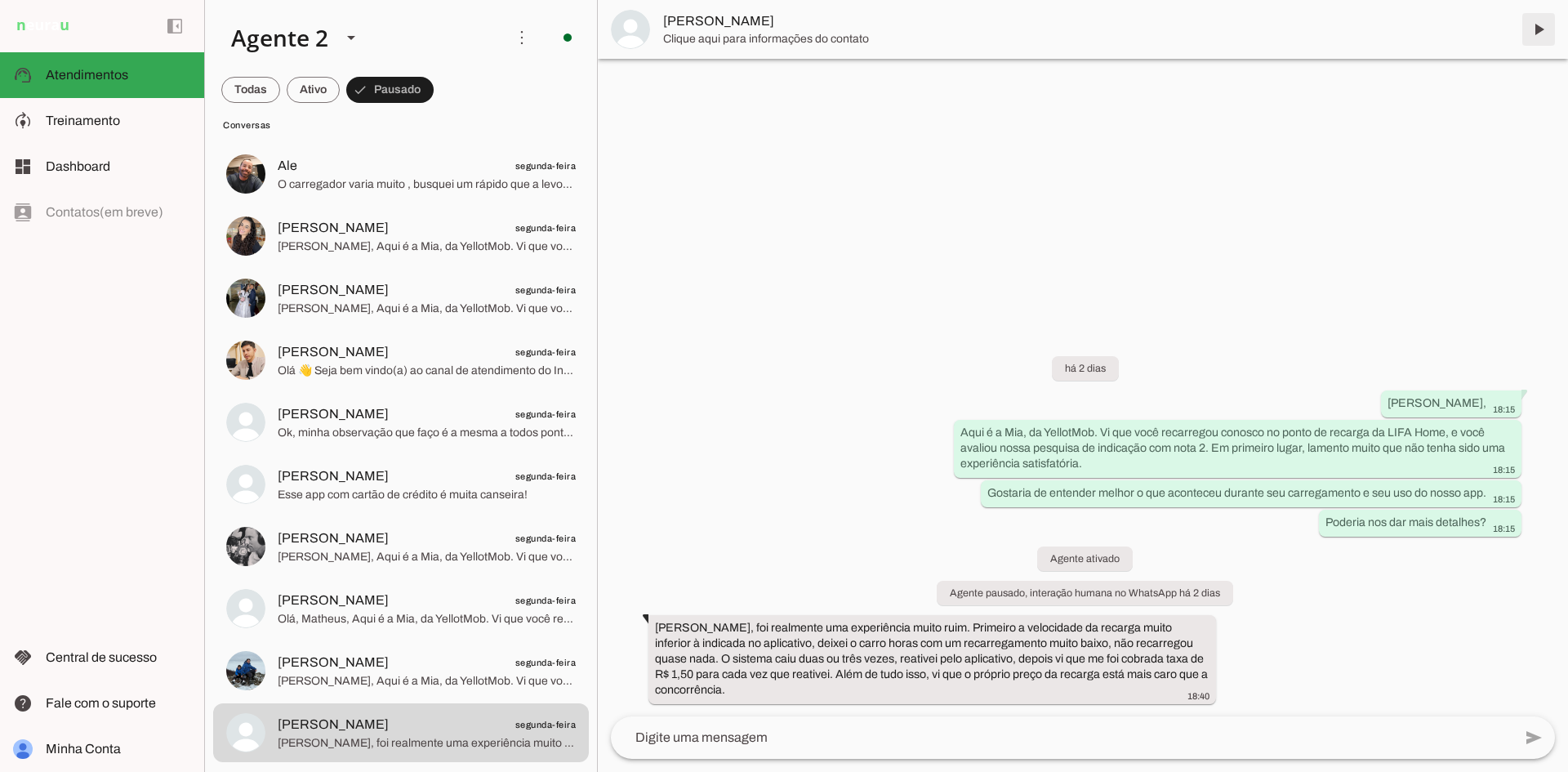
click at [1545, 23] on span at bounding box center [1539, 28] width 39 height 39
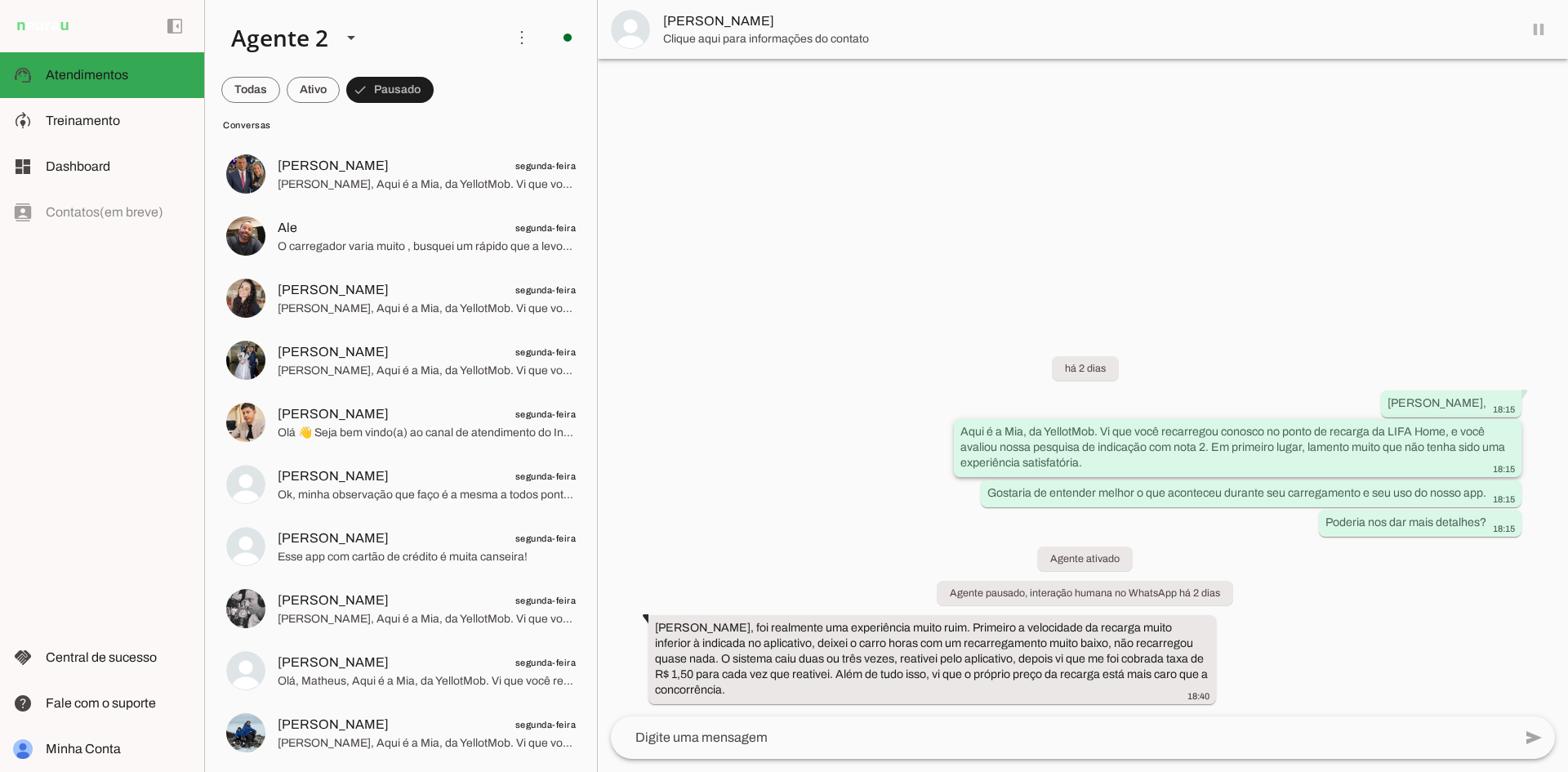
scroll to position [3009, 0]
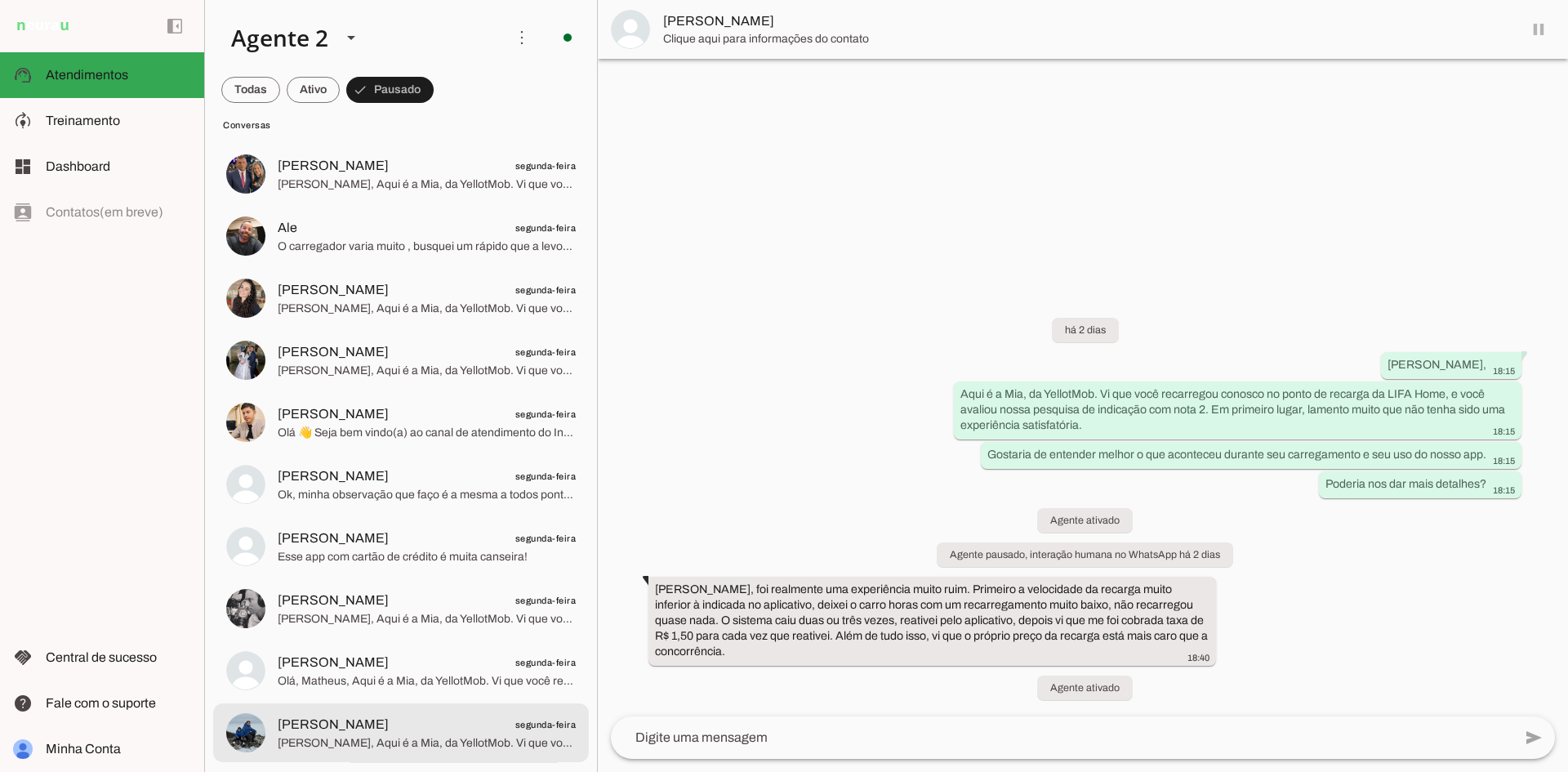
click at [437, 736] on span "[PERSON_NAME], Aqui é a Mia, da YellotMob. Vi que você recarregou conosco no po…" at bounding box center [426, 743] width 298 height 16
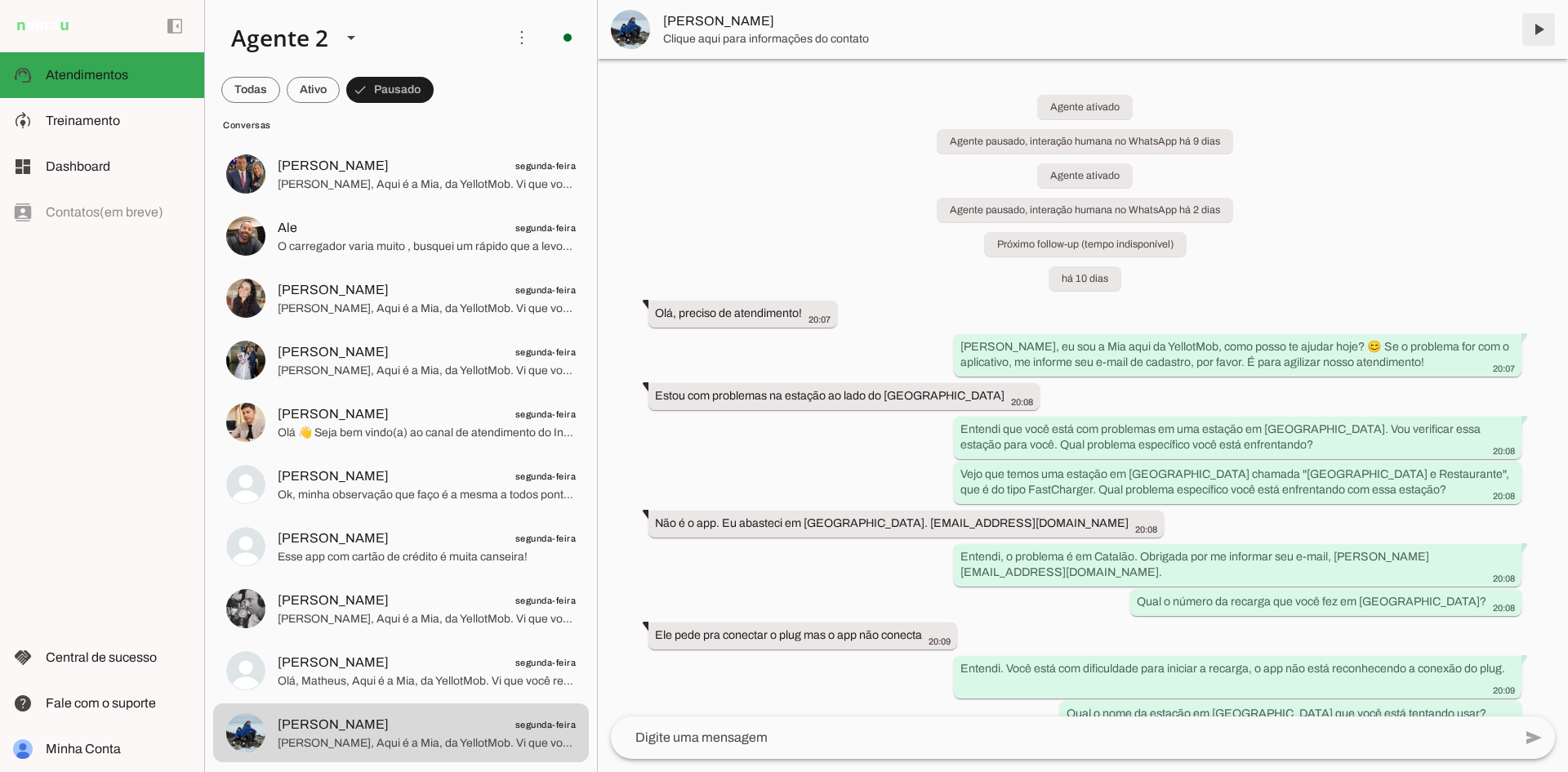
click at [1529, 28] on span at bounding box center [1539, 28] width 39 height 39
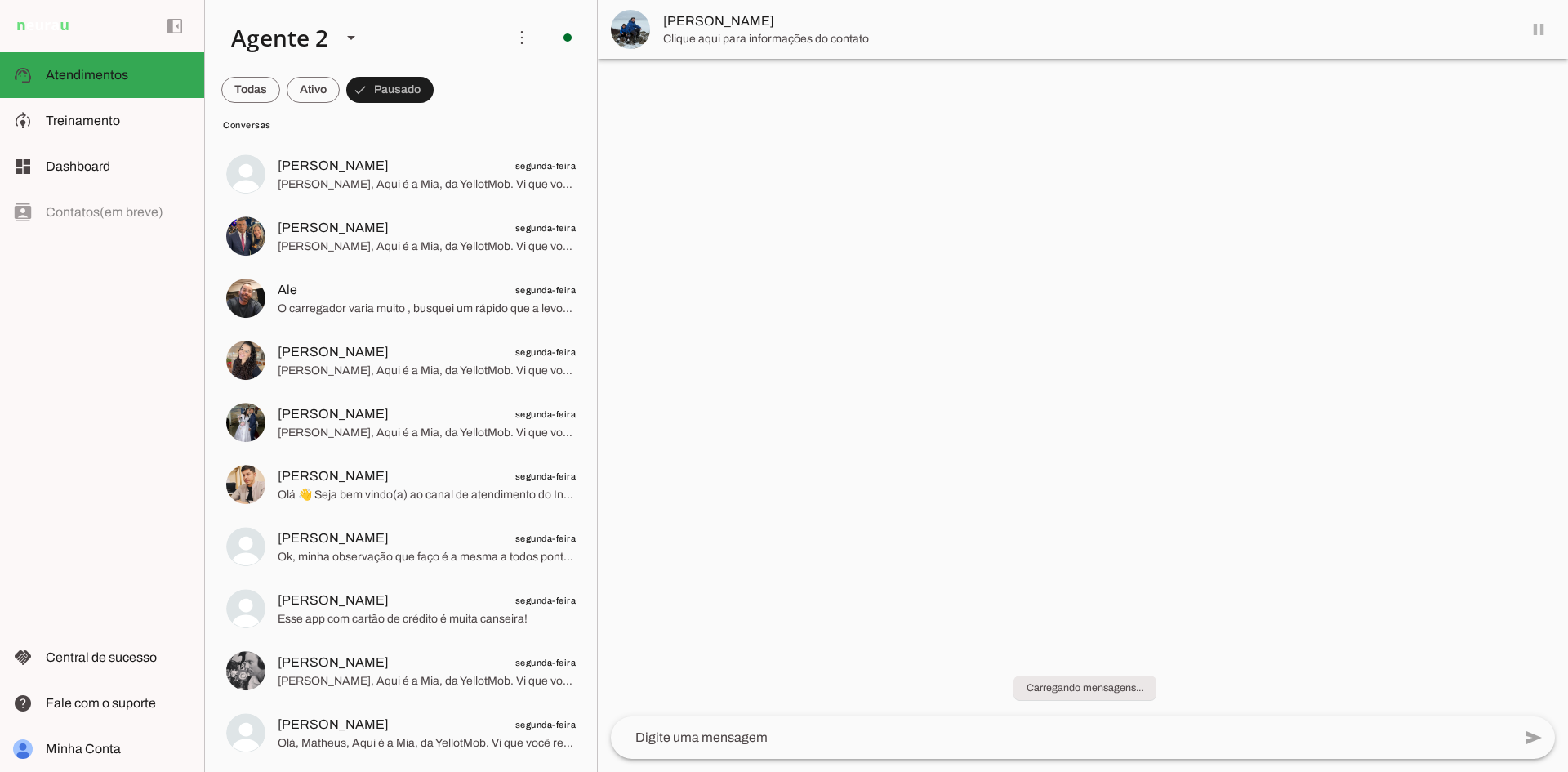
scroll to position [2948, 0]
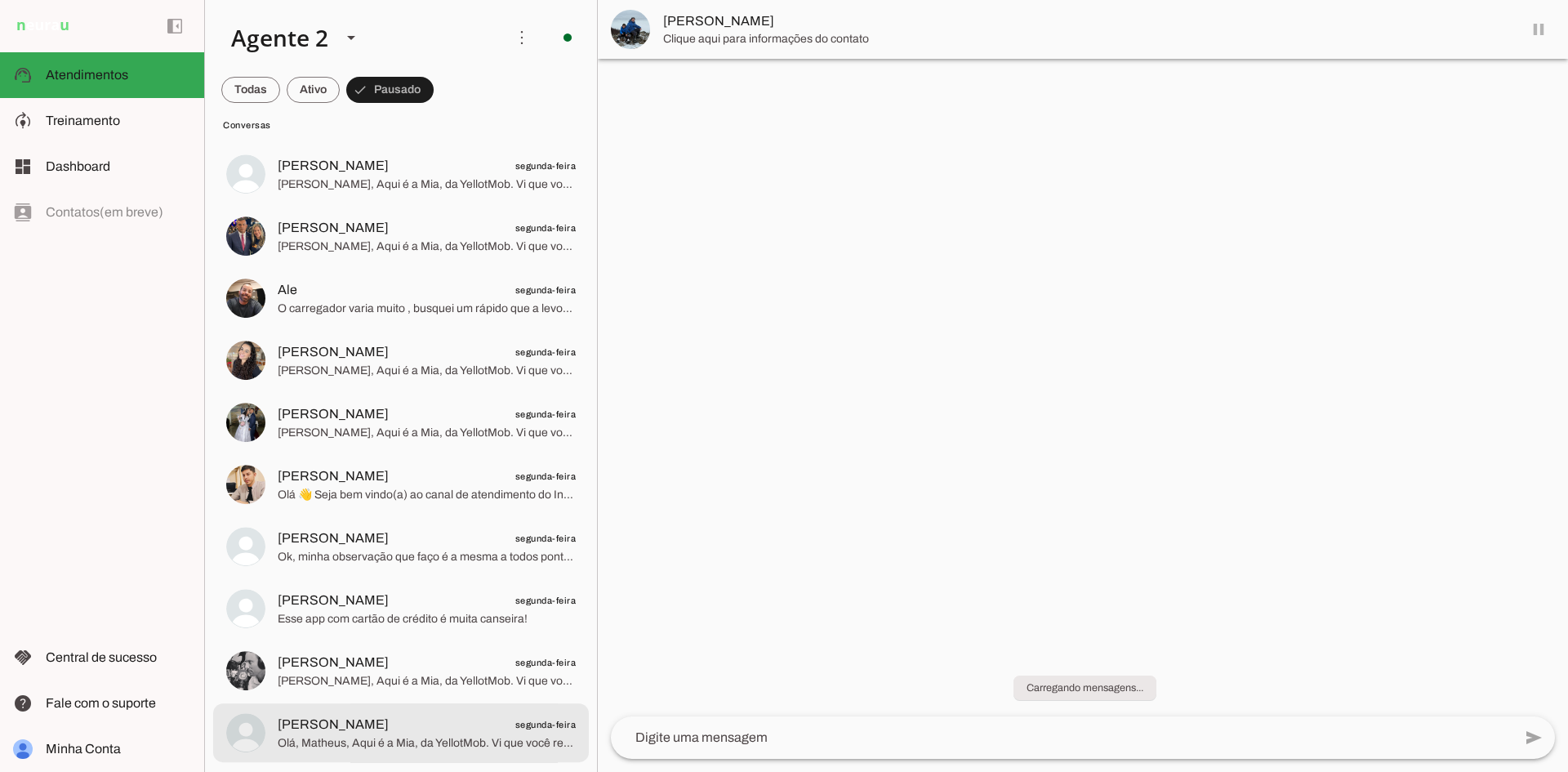
click at [402, 735] on span "Olá, Matheus, Aqui é a Mia, da YellotMob. Vi que você recarregou conosco no pon…" at bounding box center [426, 743] width 298 height 16
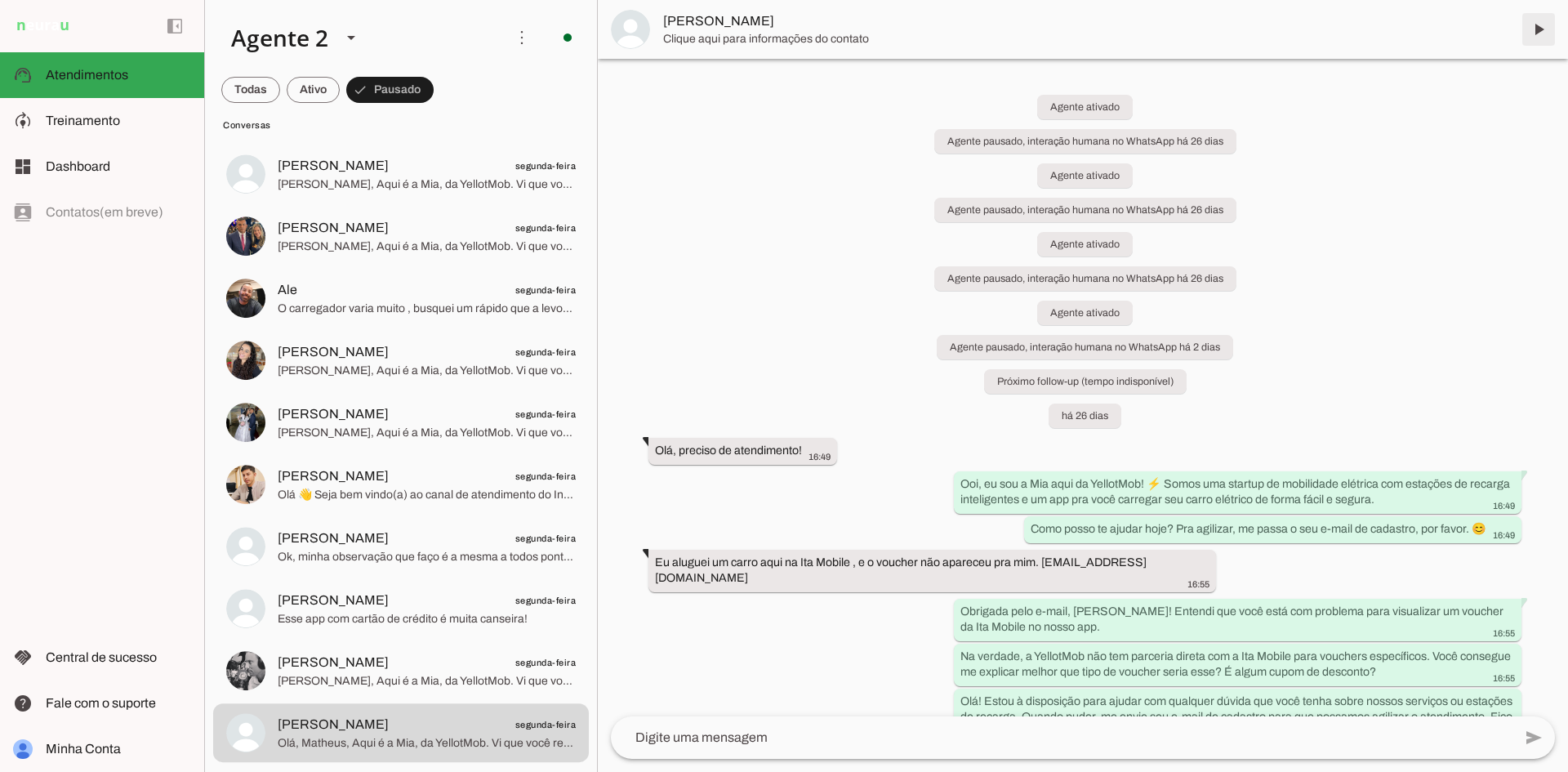
click at [1540, 27] on span at bounding box center [1539, 28] width 39 height 39
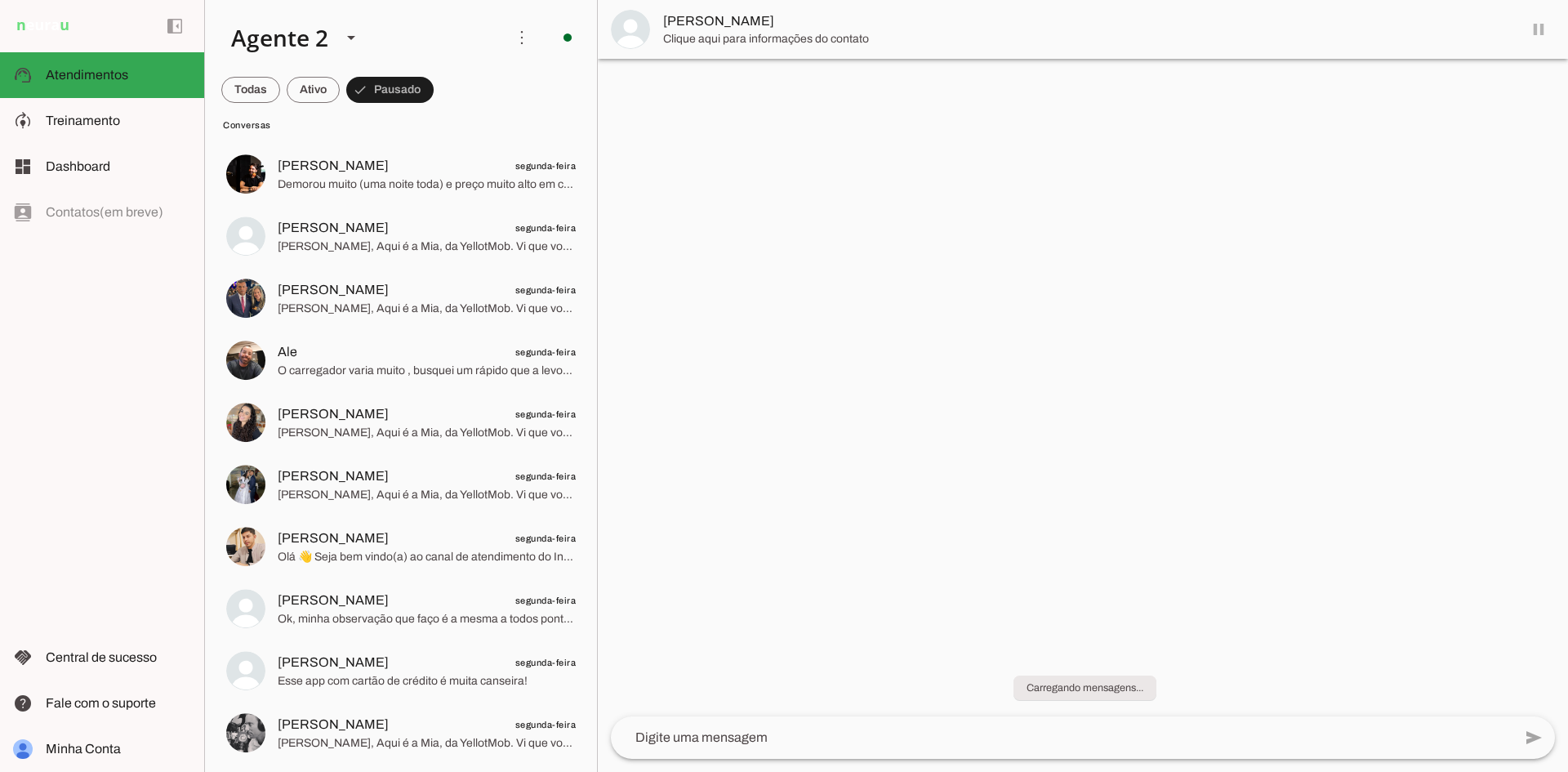
scroll to position [2885, 0]
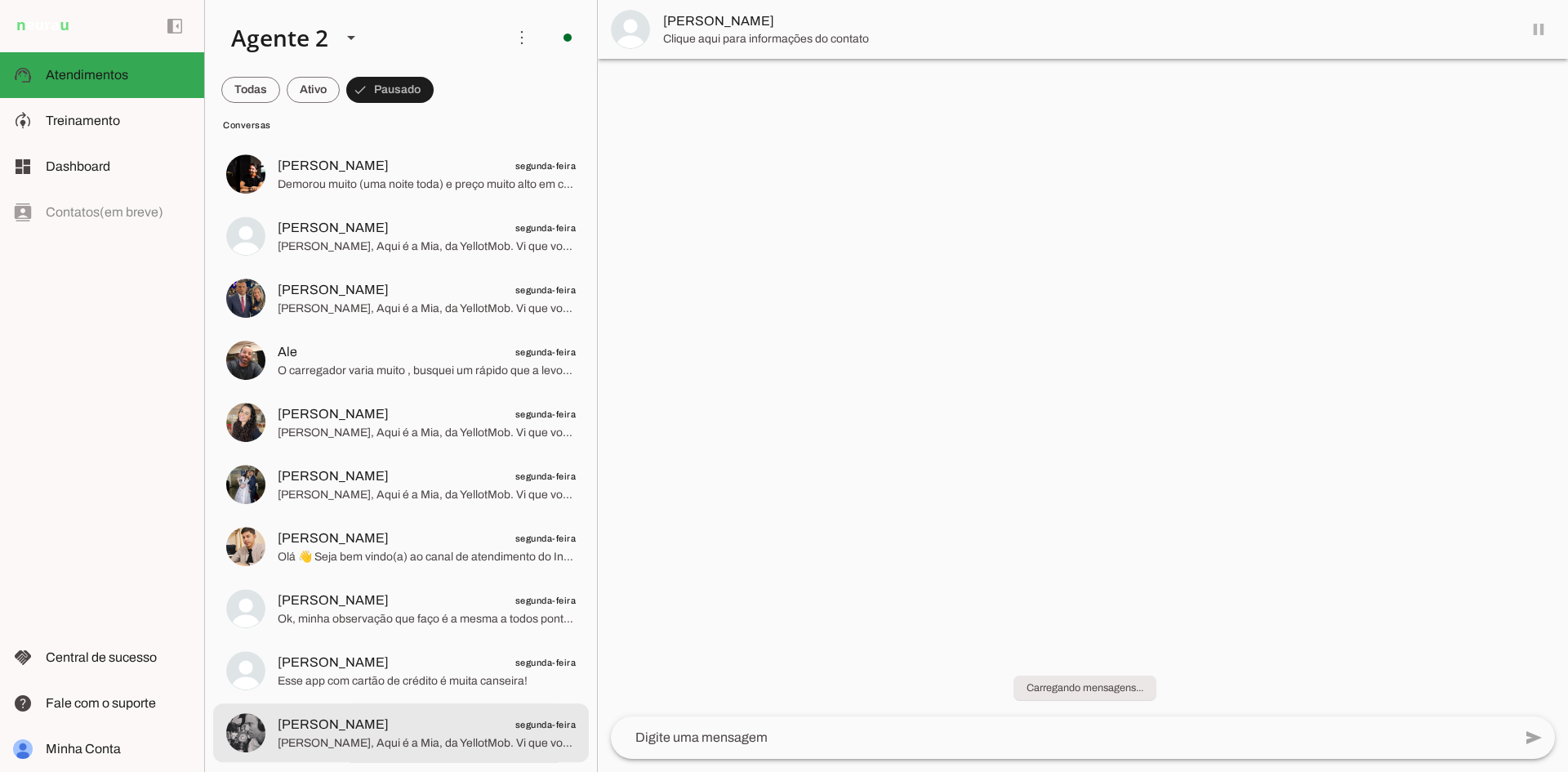
click at [439, 733] on span "[PERSON_NAME] segunda-feira" at bounding box center [426, 726] width 298 height 21
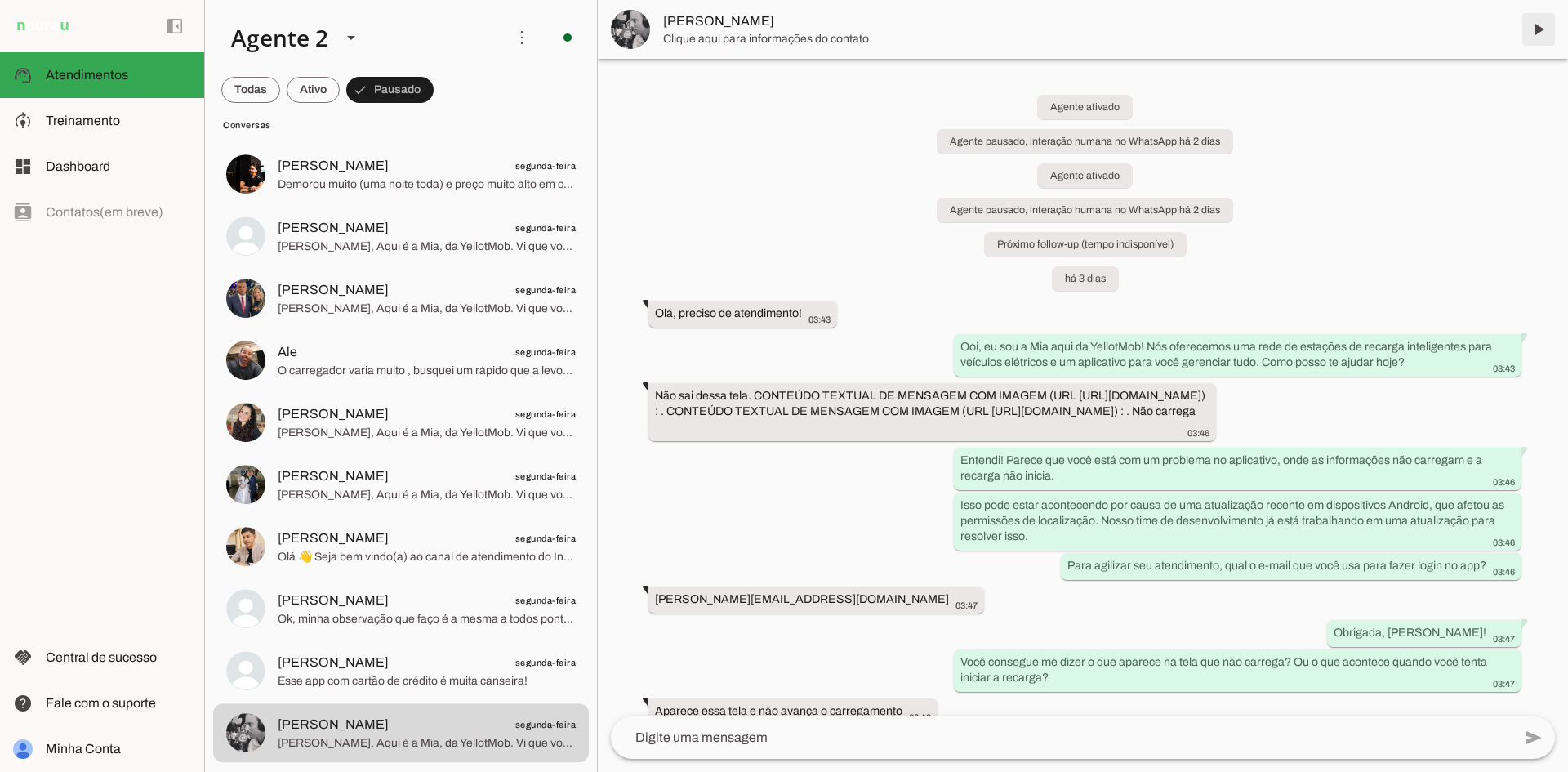
click at [1539, 25] on span at bounding box center [1539, 28] width 39 height 39
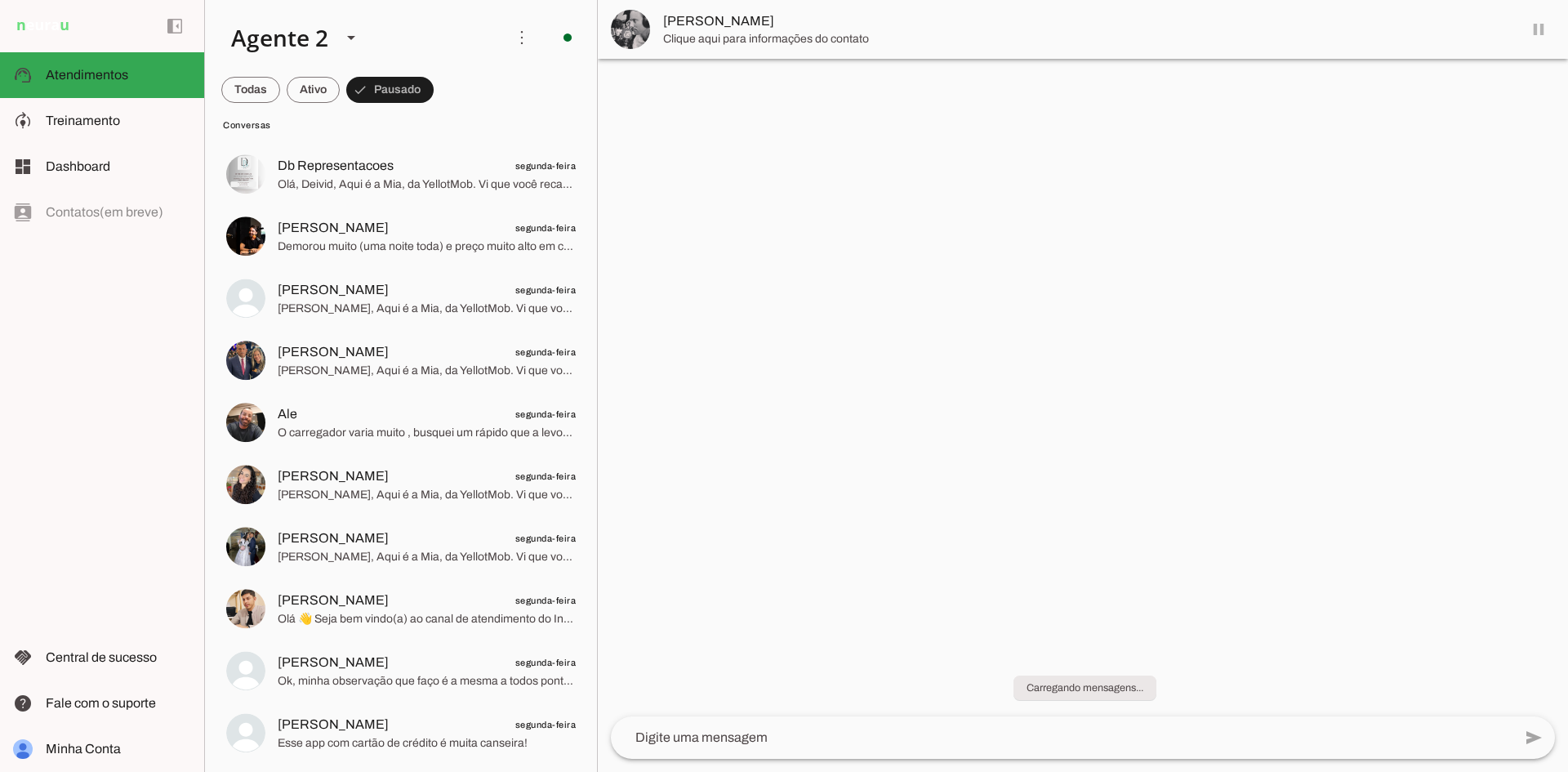
scroll to position [2823, 0]
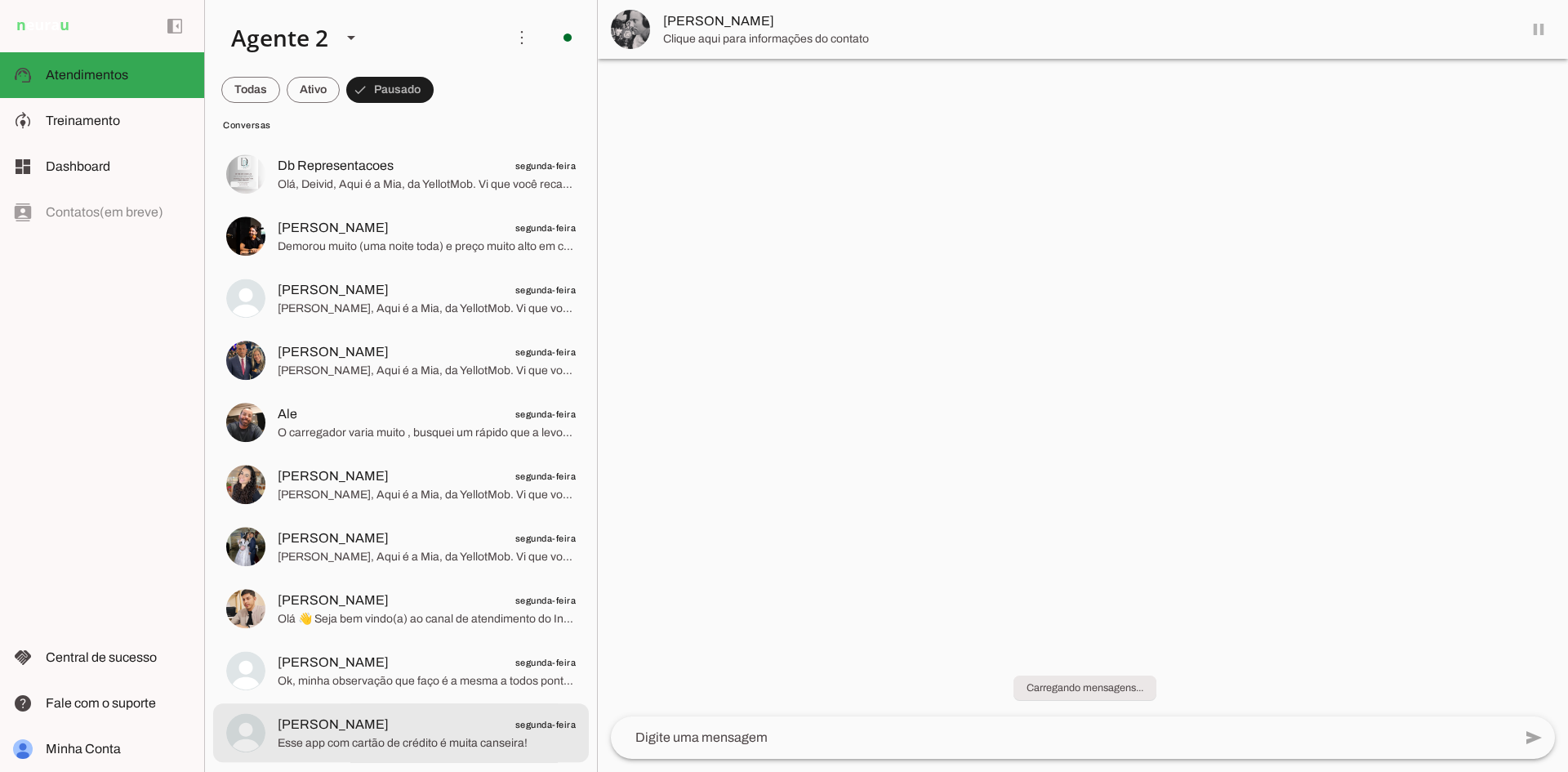
click at [413, 727] on span "[PERSON_NAME] segunda-feira" at bounding box center [426, 726] width 298 height 21
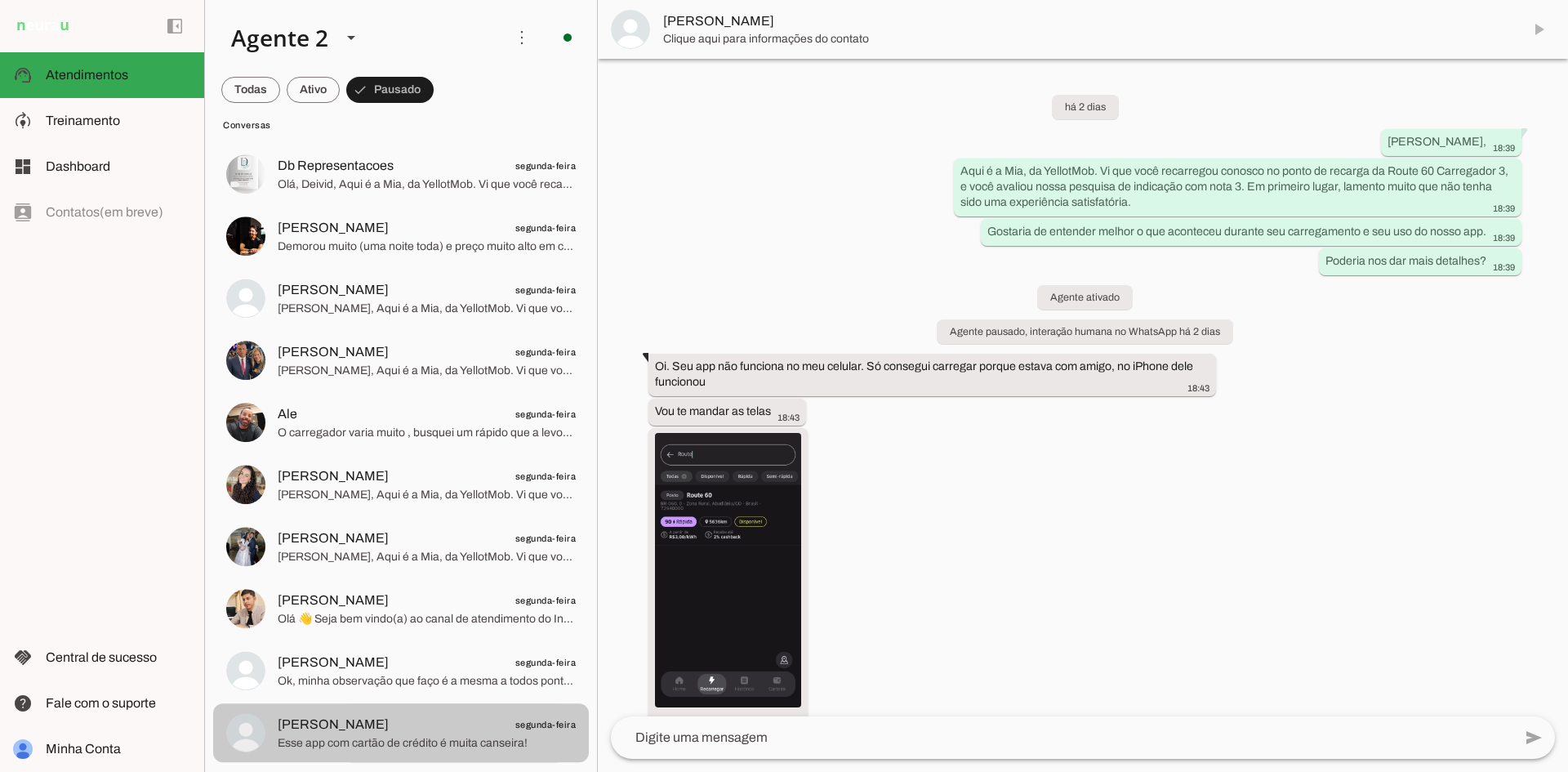
scroll to position [519, 0]
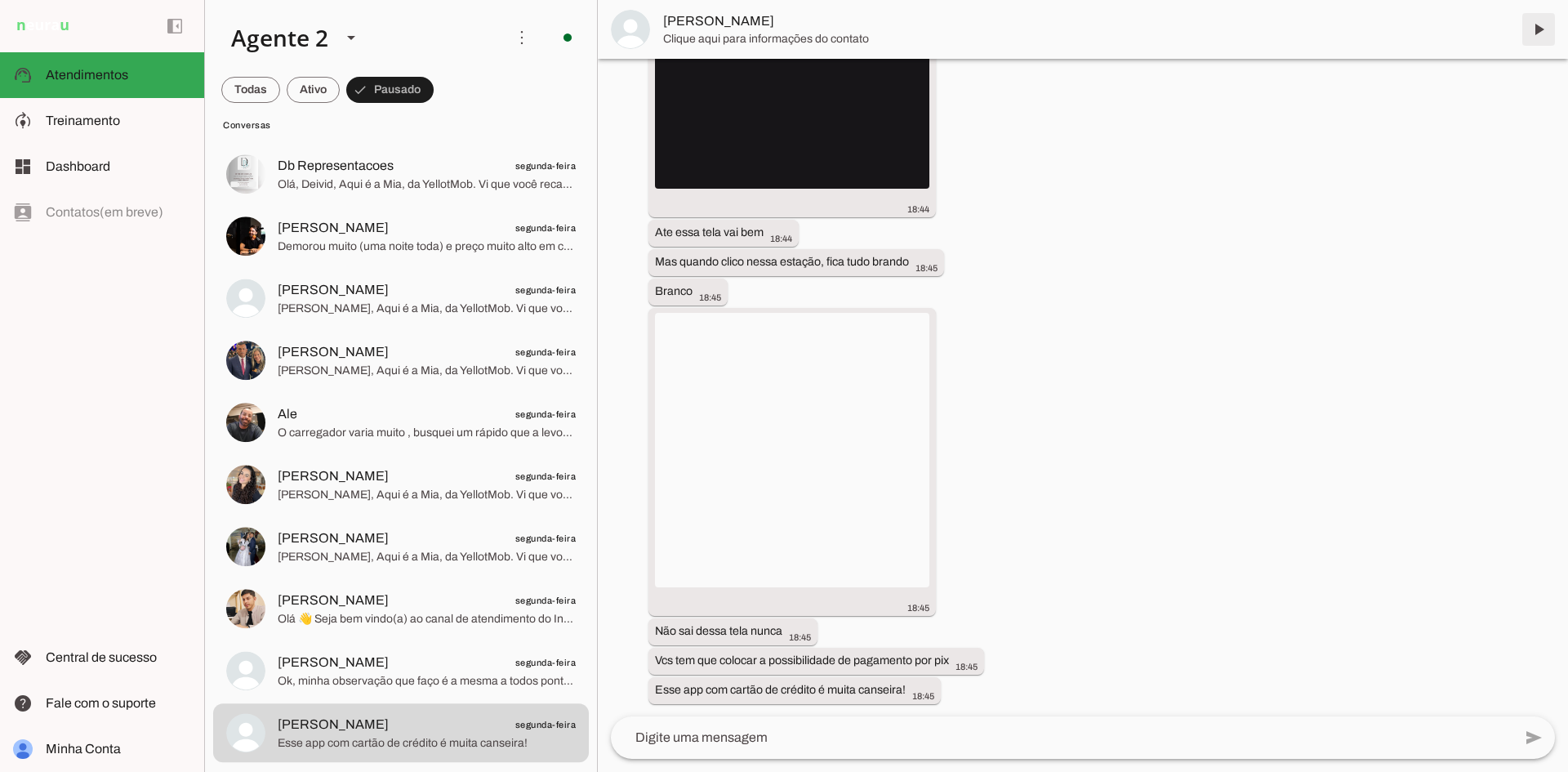
click at [1541, 25] on span at bounding box center [1539, 28] width 39 height 39
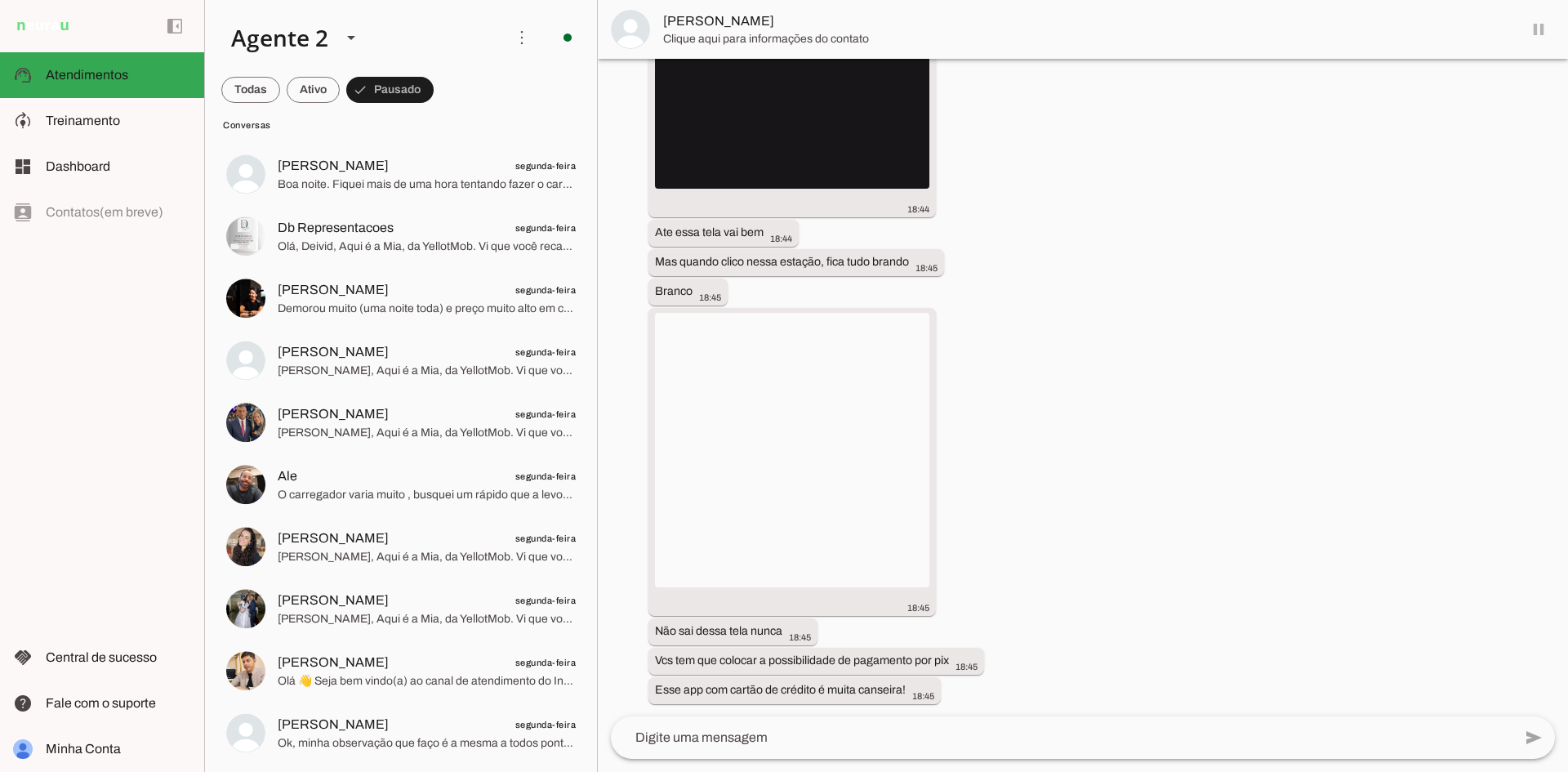
scroll to position [0, 0]
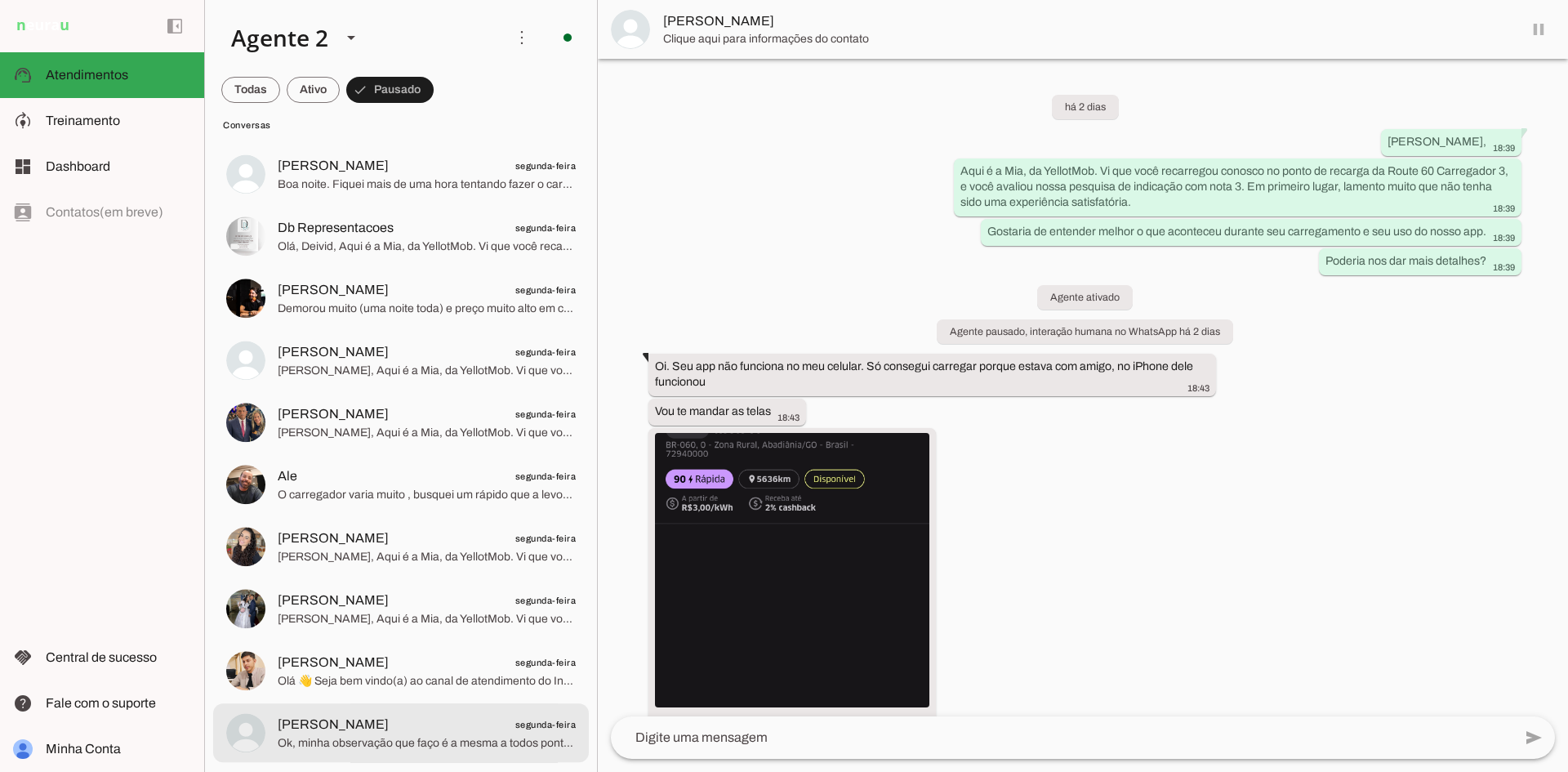
click at [410, 739] on span "Ok, minha observação que faço é a mesma a todos pontos de carregamento por não …" at bounding box center [426, 743] width 298 height 16
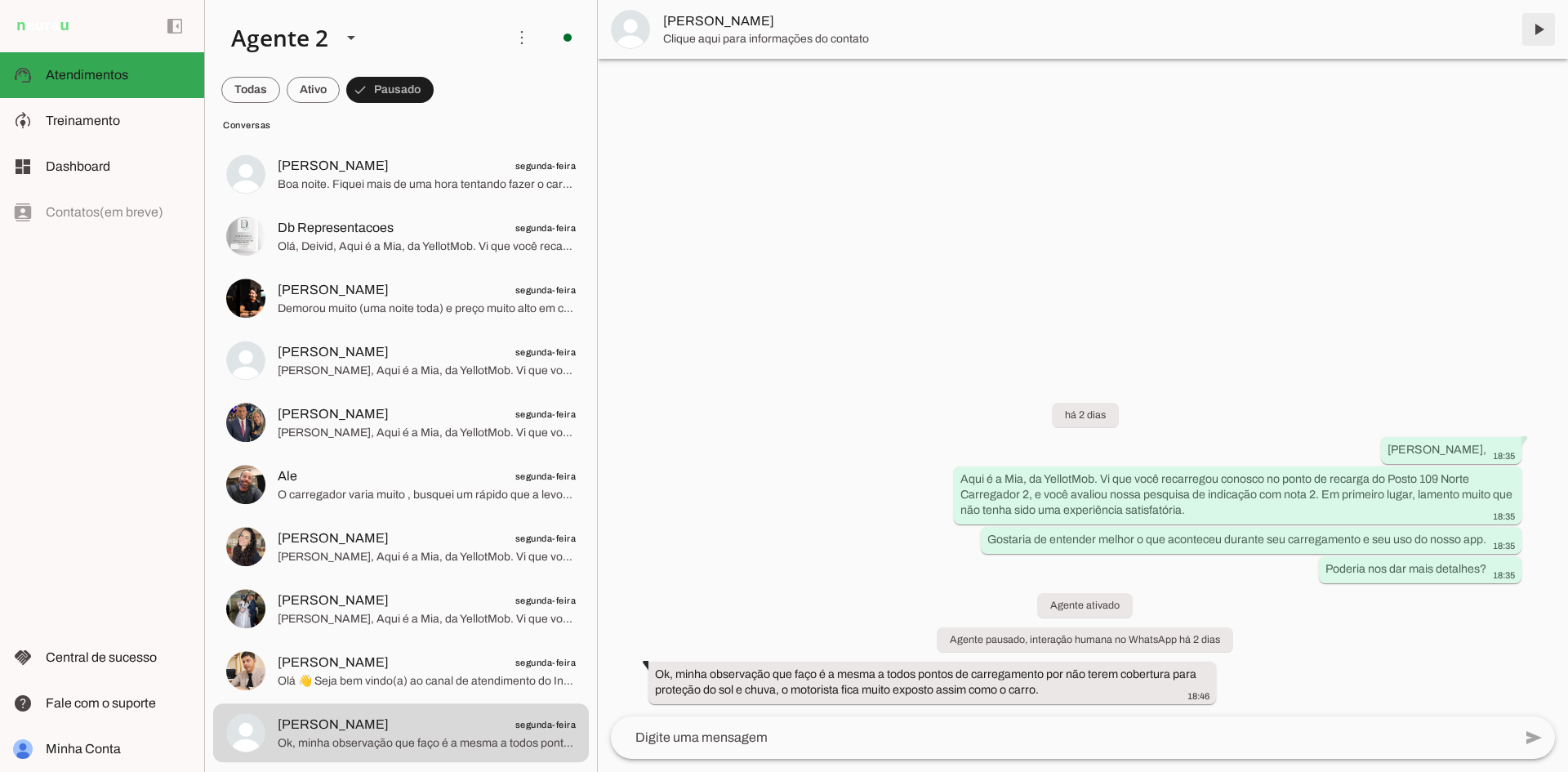
click at [1534, 27] on span at bounding box center [1539, 28] width 39 height 39
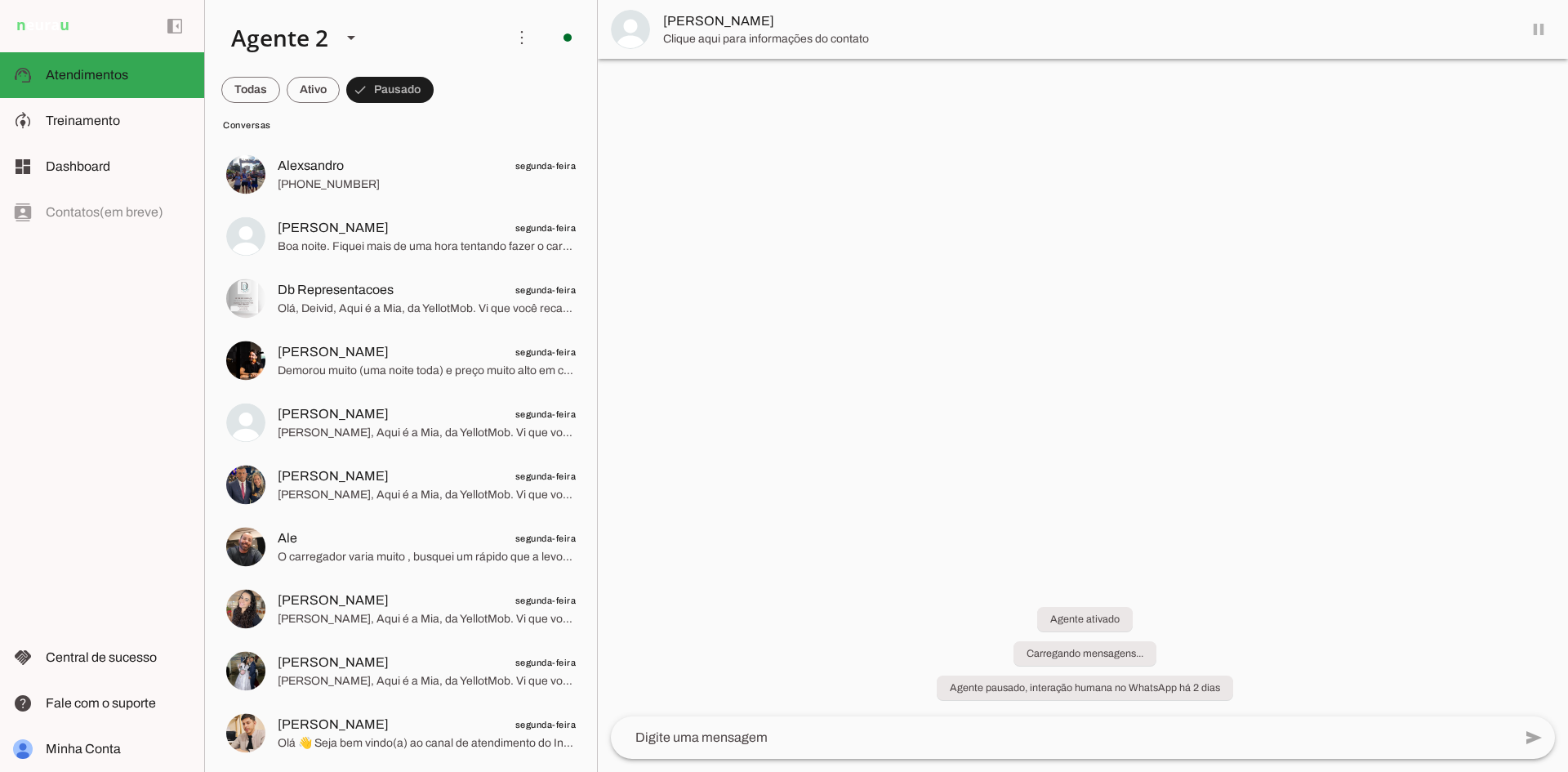
scroll to position [2699, 0]
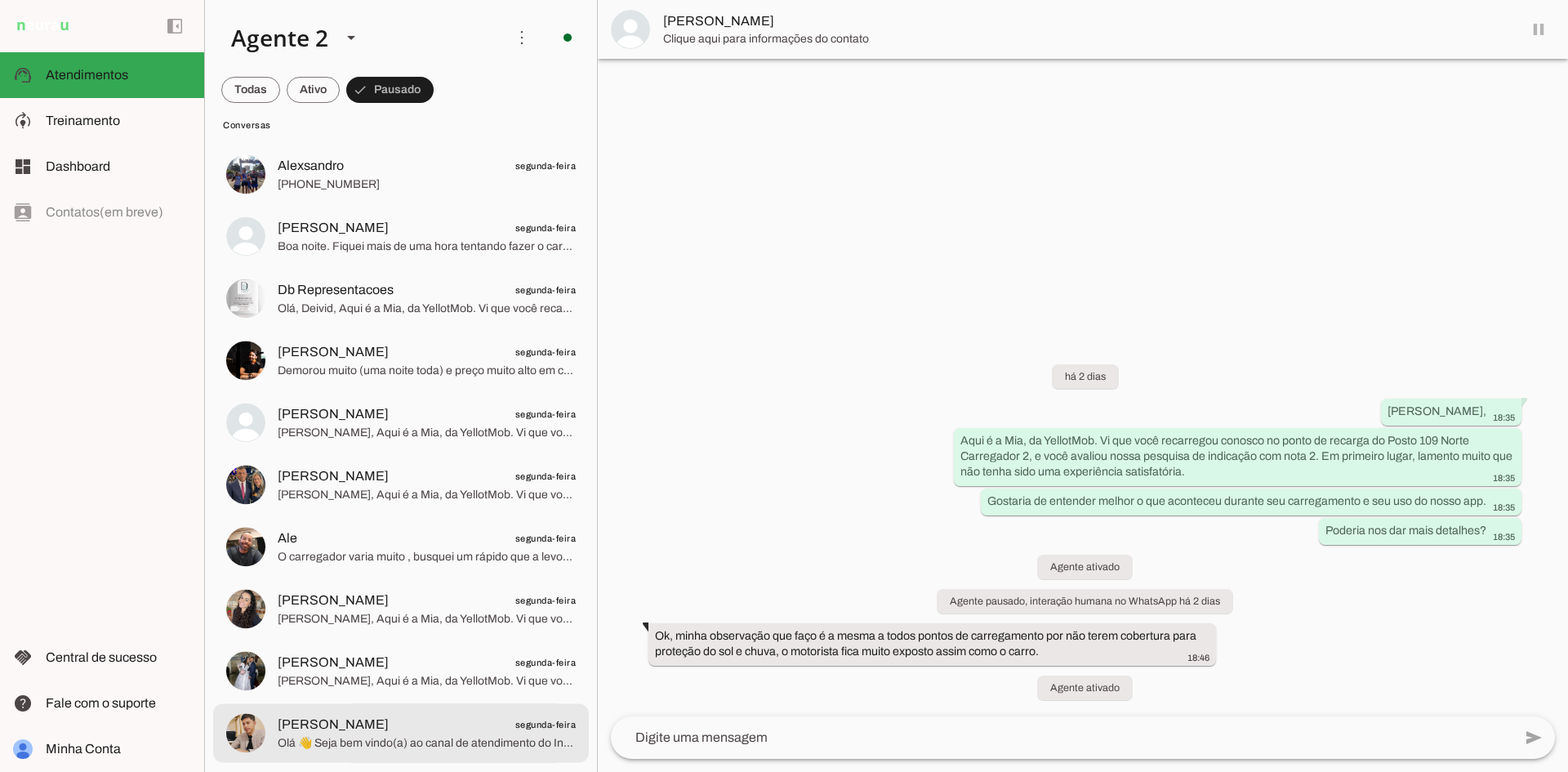
click at [490, 746] on span "Olá 👋 Seja bem vindo(a) ao canal de atendimento do Instituto [PERSON_NAME], agr…" at bounding box center [426, 743] width 298 height 16
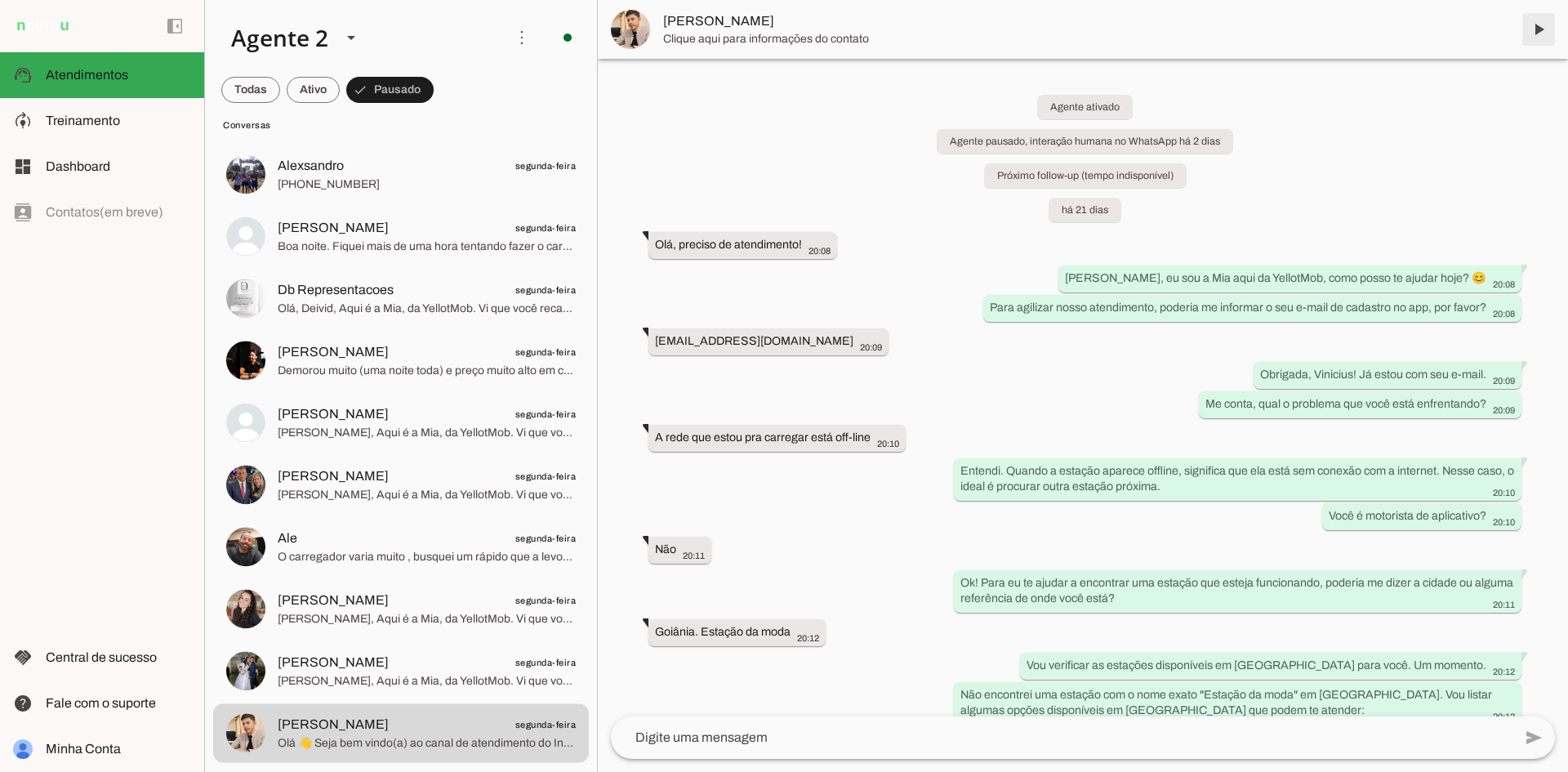
click at [1536, 27] on span at bounding box center [1539, 28] width 39 height 39
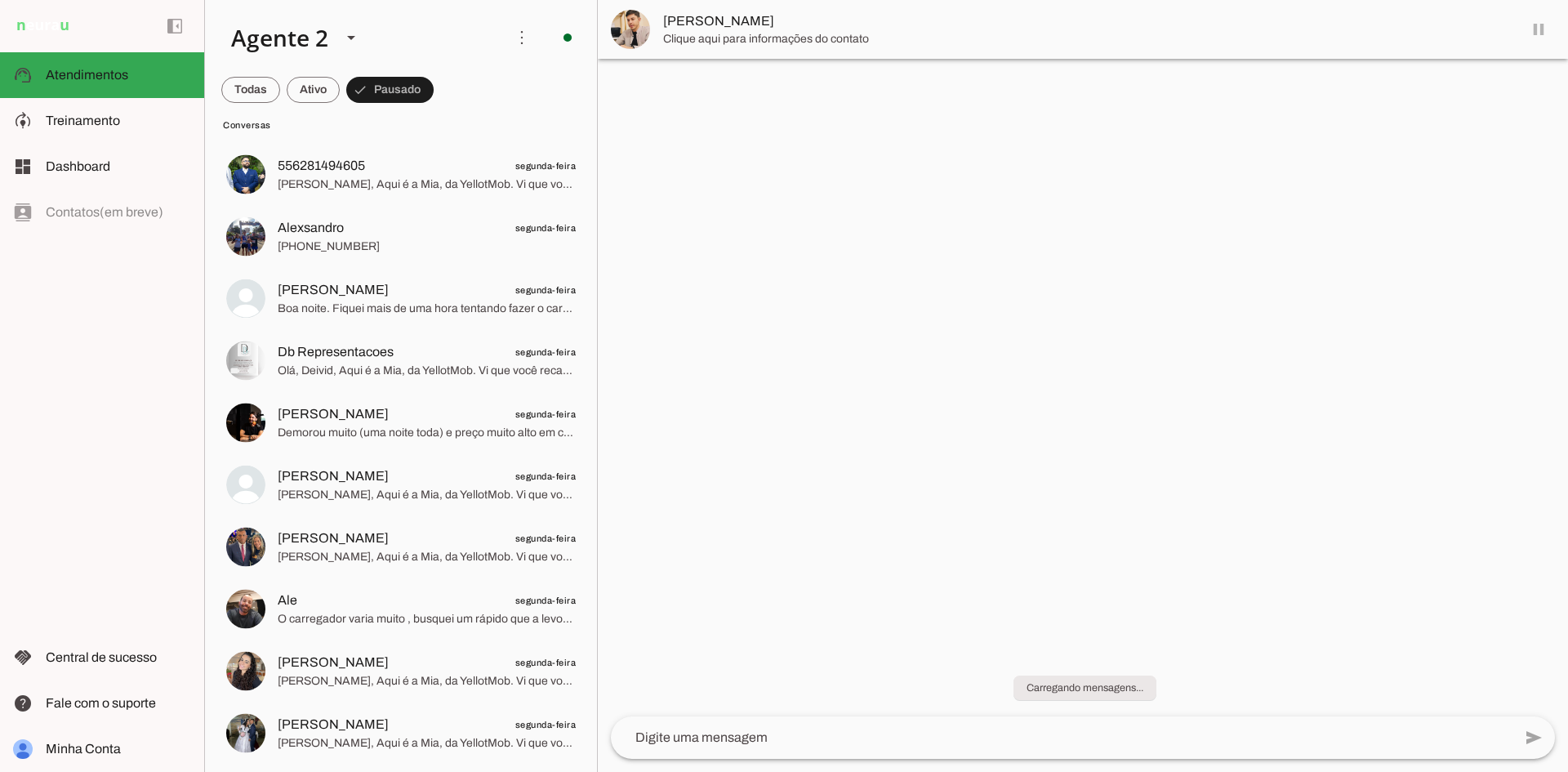
scroll to position [2637, 0]
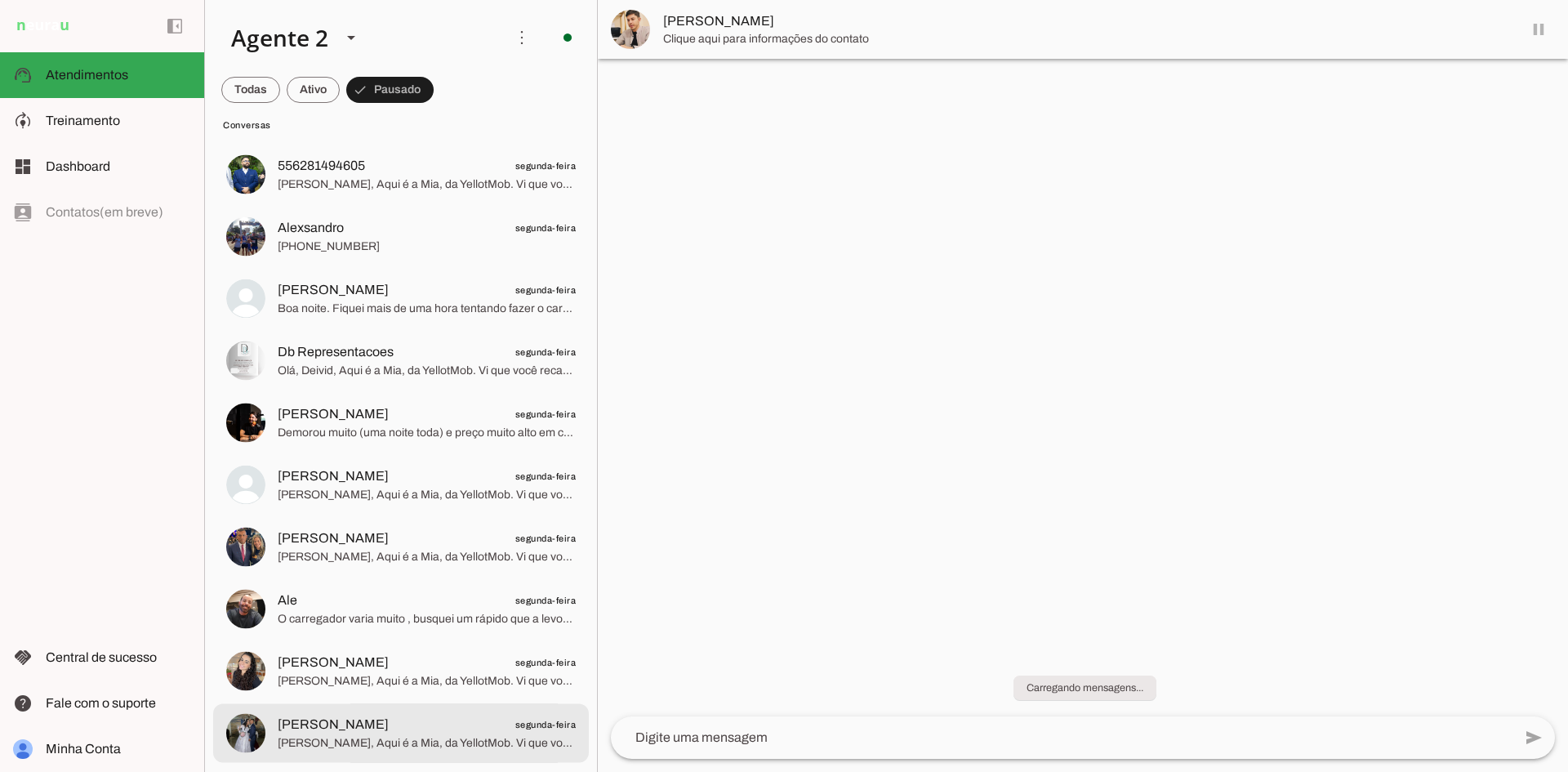
click at [426, 743] on span "[PERSON_NAME], Aqui é a Mia, da YellotMob. Vi que você recarregou conosco no po…" at bounding box center [426, 743] width 298 height 16
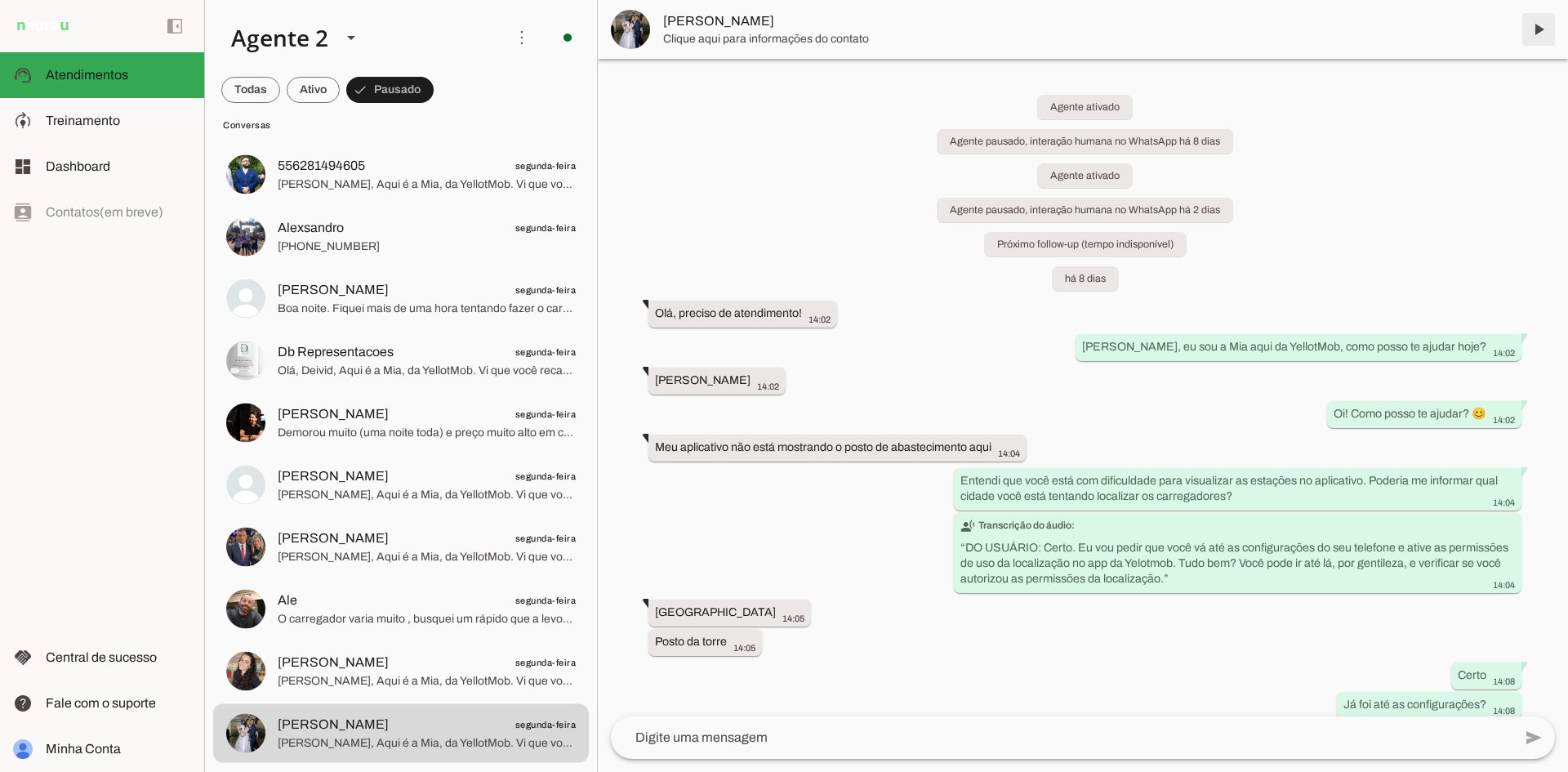
click at [1537, 27] on span at bounding box center [1539, 28] width 39 height 39
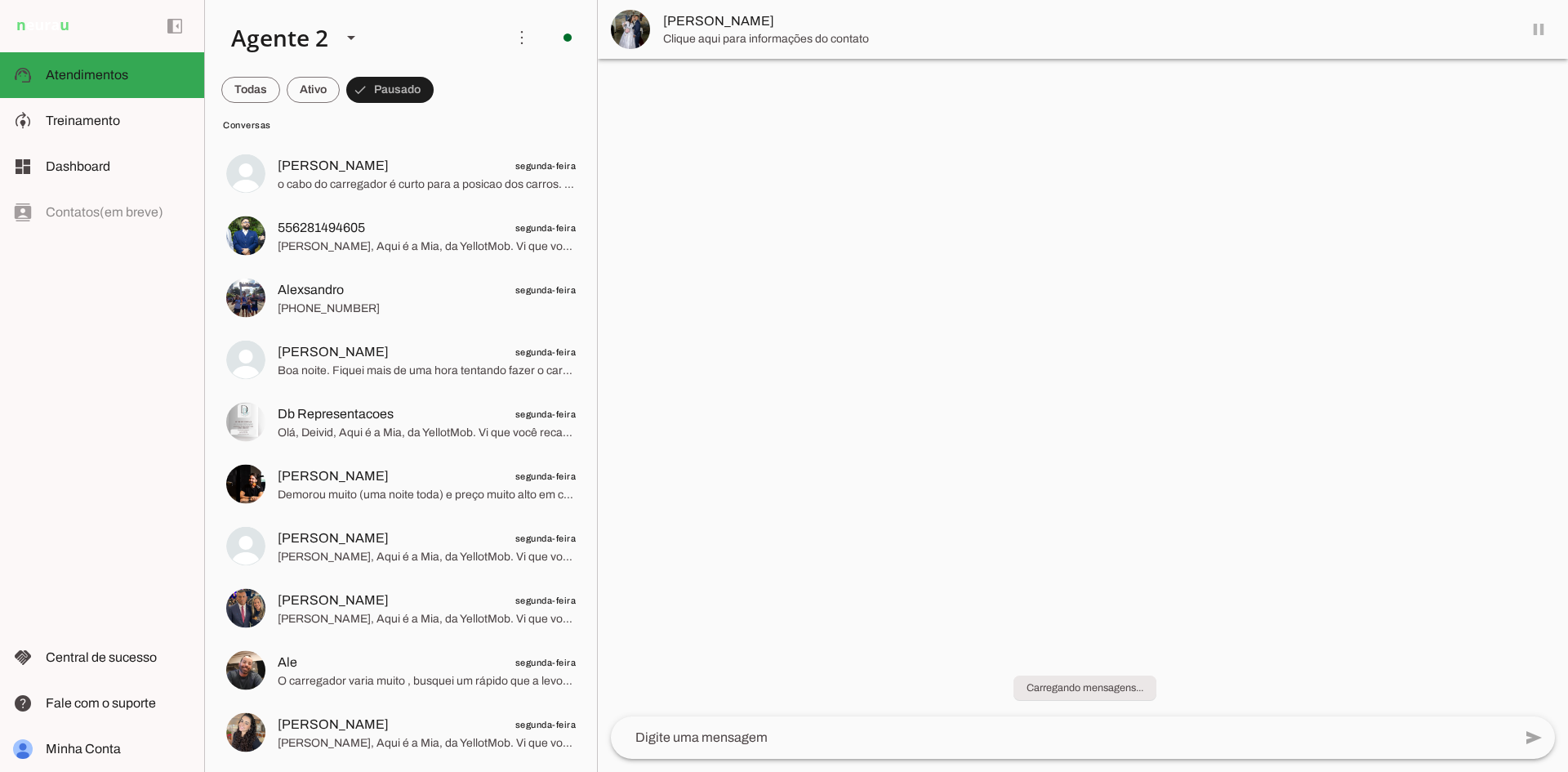
scroll to position [2576, 0]
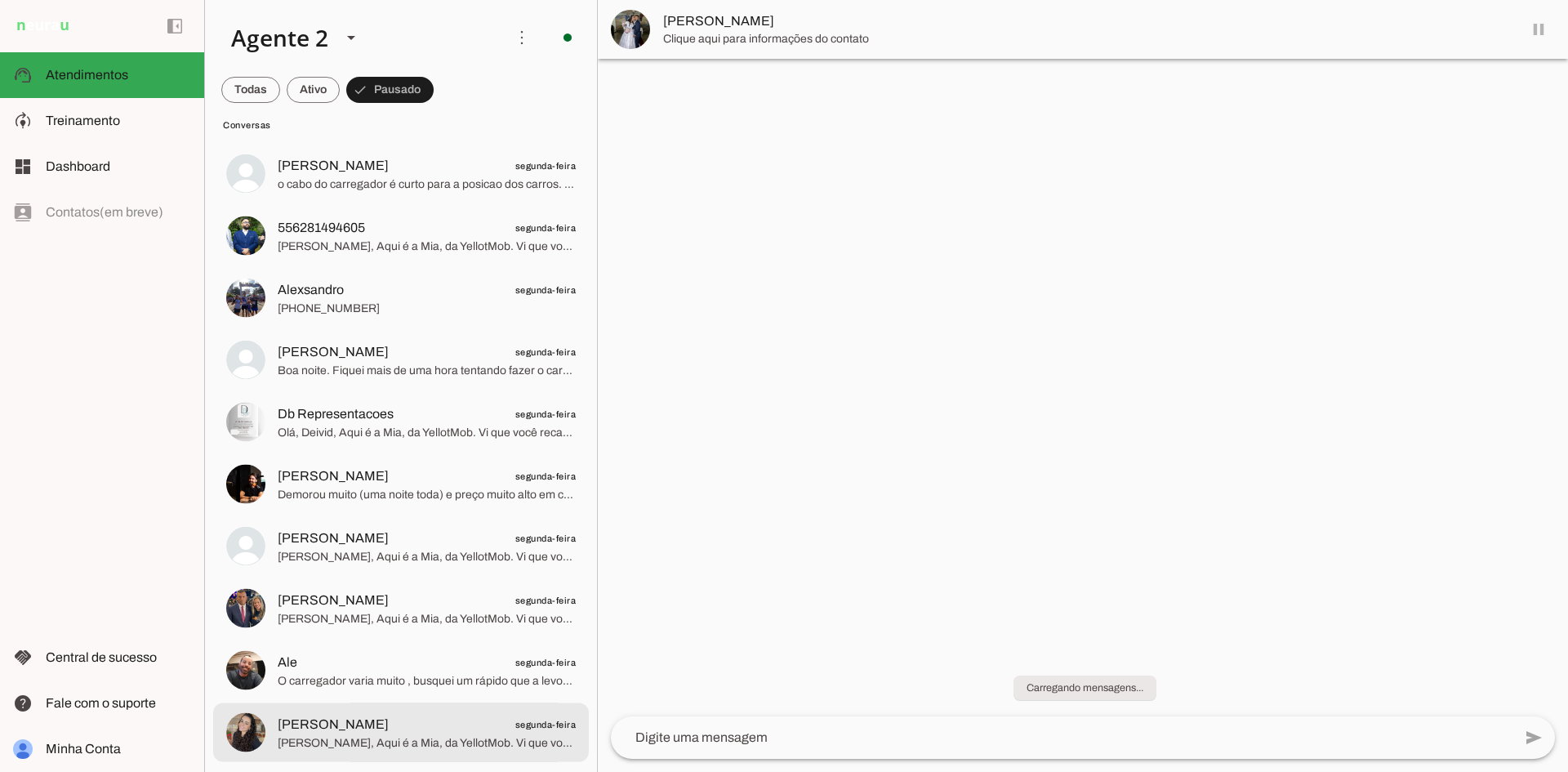
click at [452, 706] on md-item "[PERSON_NAME] segunda-feira [PERSON_NAME], Aqui é a Mia, da YellotMob. Vi que v…" at bounding box center [401, 733] width 376 height 59
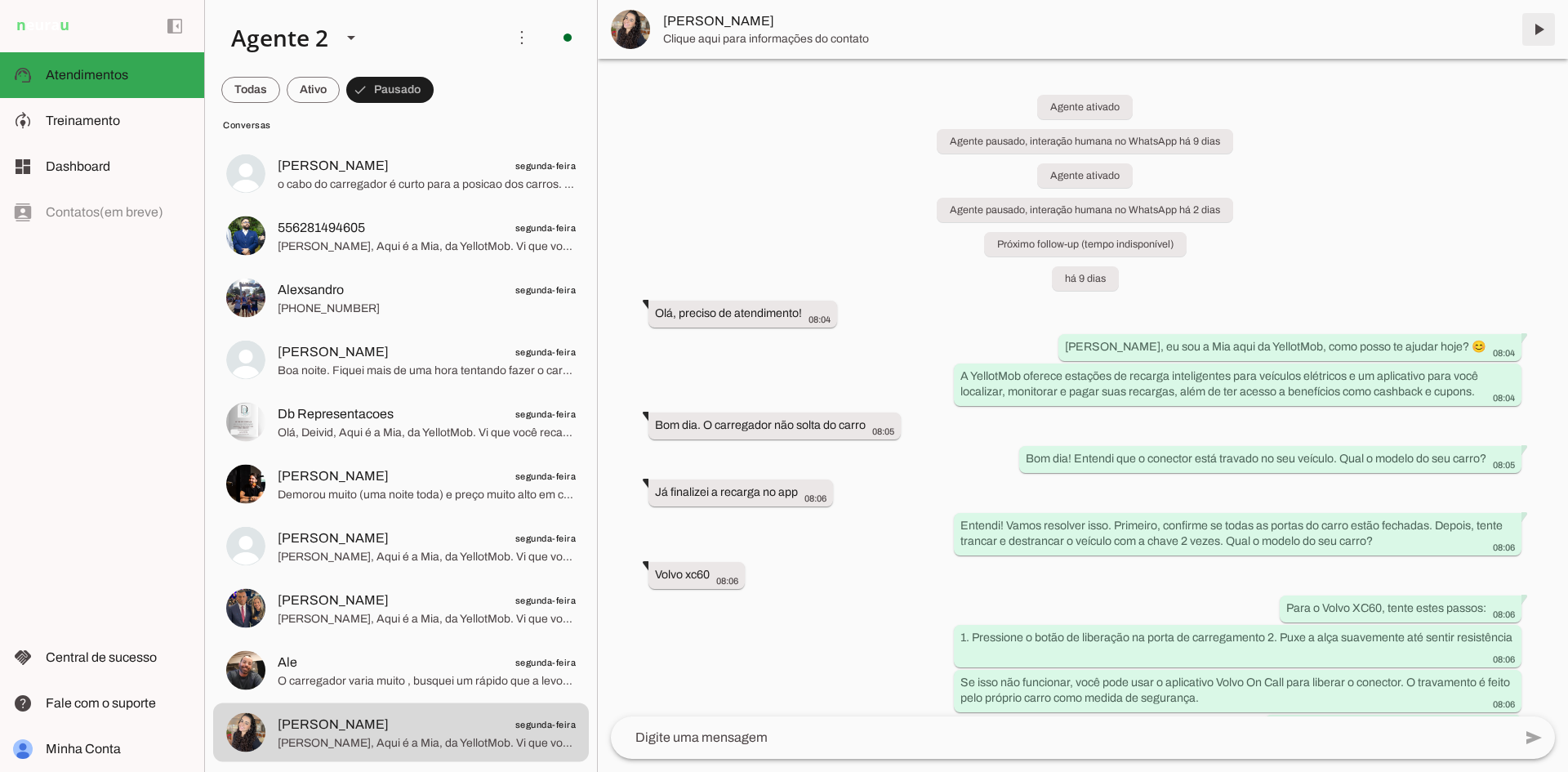
click at [1532, 22] on span at bounding box center [1539, 28] width 39 height 39
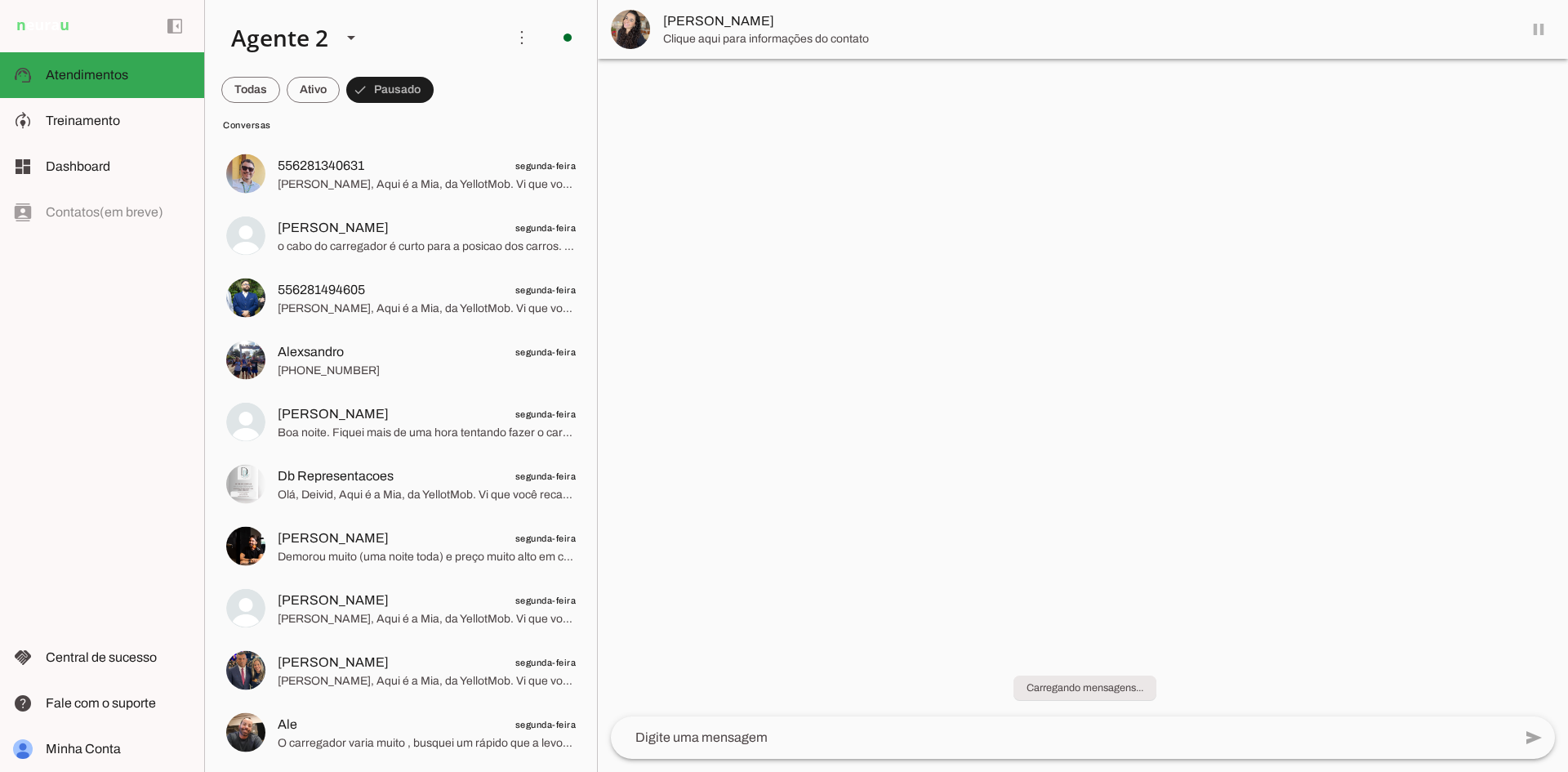
scroll to position [2513, 0]
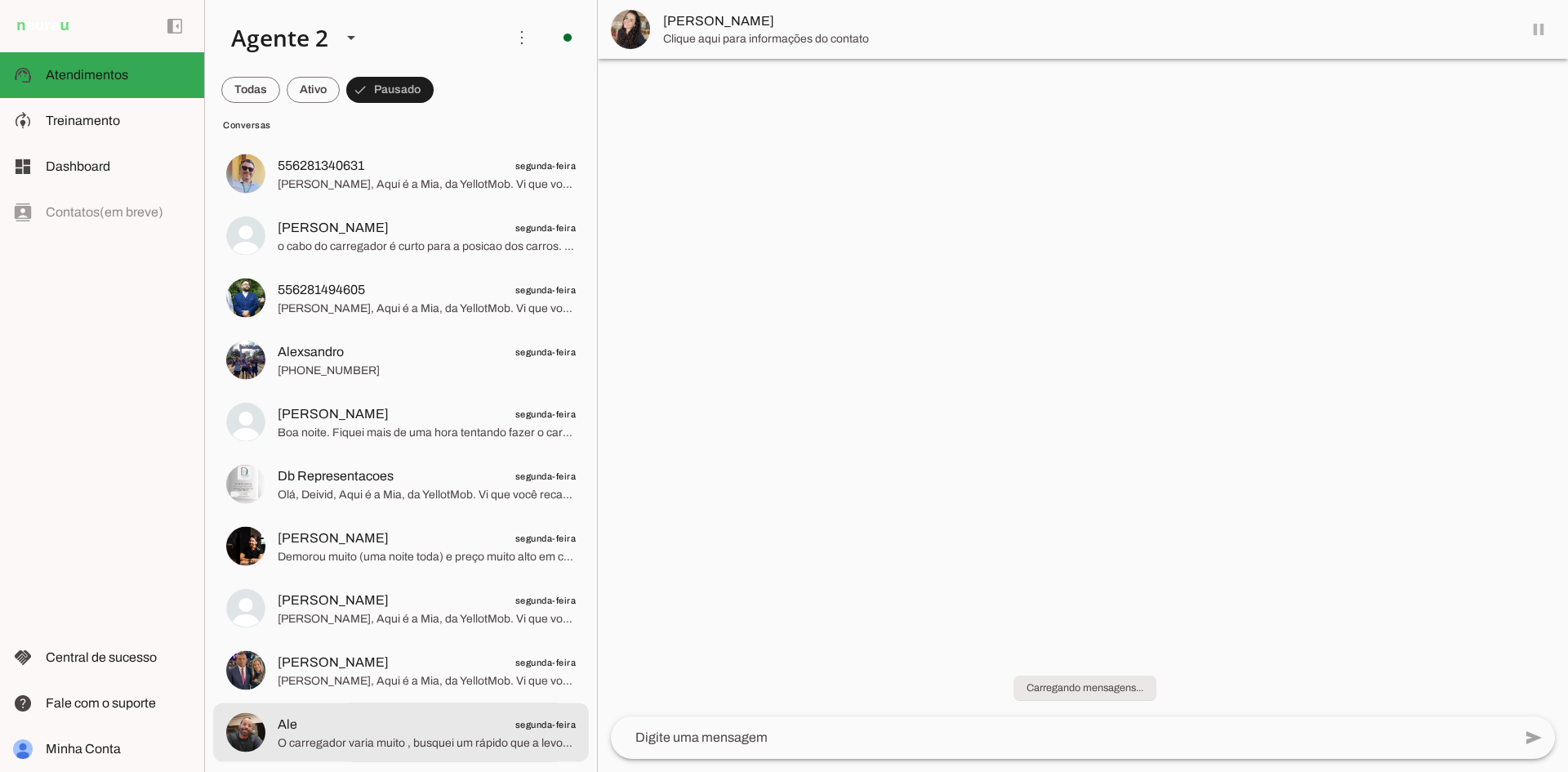
click at [465, 743] on span "O carregador varia muito , busquei um rápido que a levou quase 4 horas e tive q…" at bounding box center [426, 743] width 298 height 16
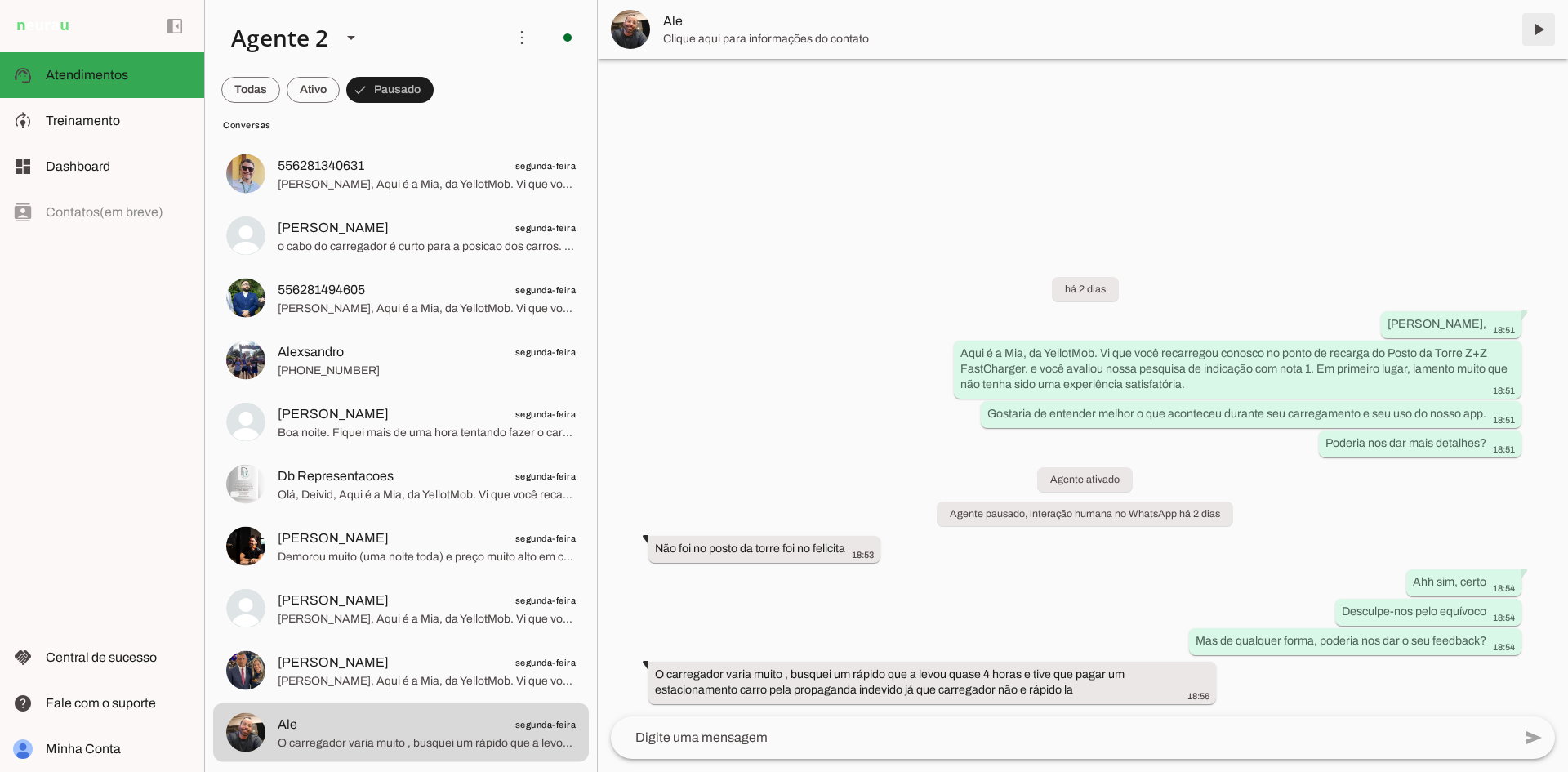
click at [1537, 26] on span at bounding box center [1539, 28] width 39 height 39
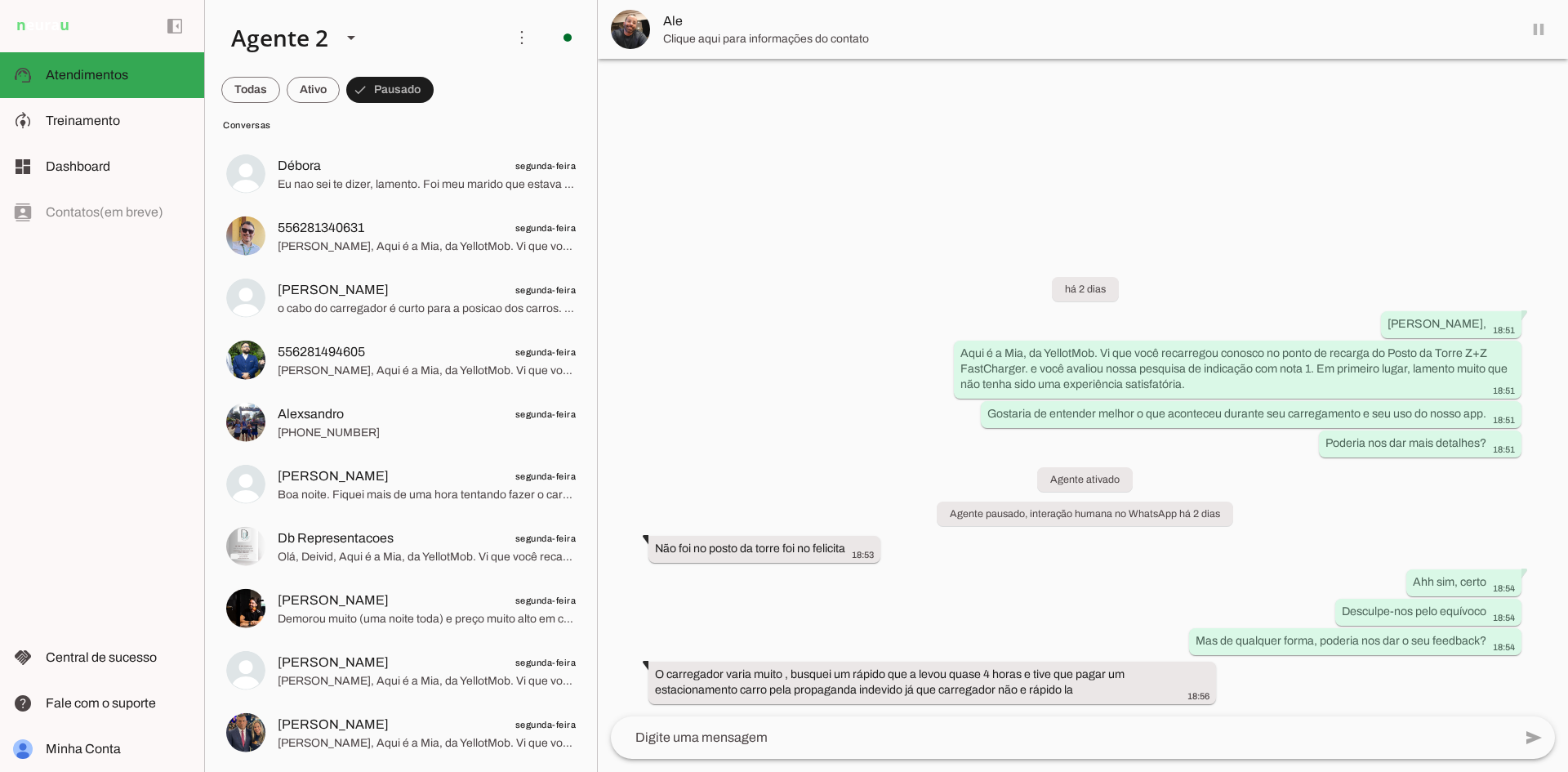
scroll to position [2451, 0]
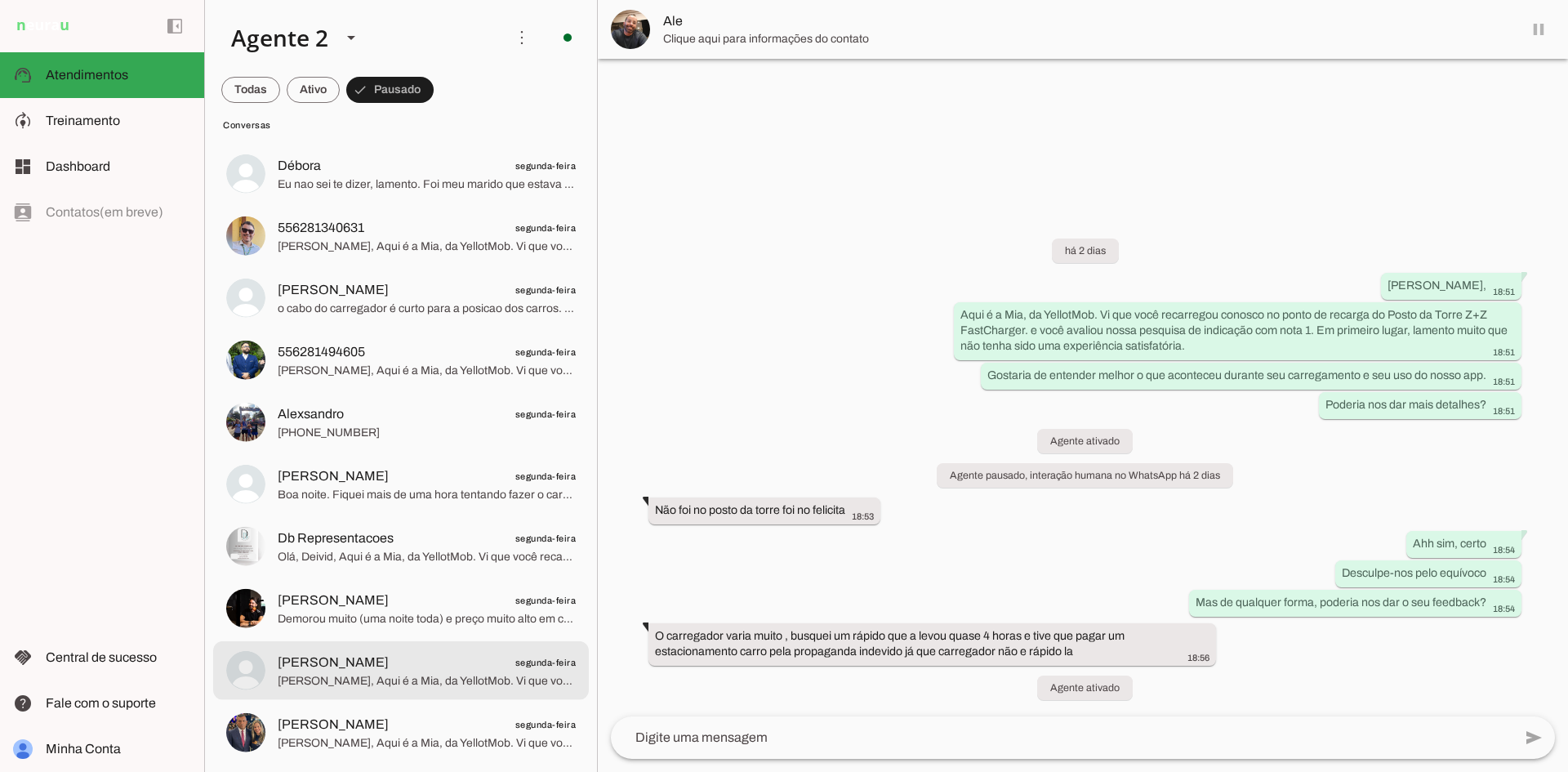
click at [487, 708] on md-item "[PERSON_NAME] segunda-feira [PERSON_NAME], Aqui é a Mia, da YellotMob. Vi que v…" at bounding box center [401, 733] width 376 height 59
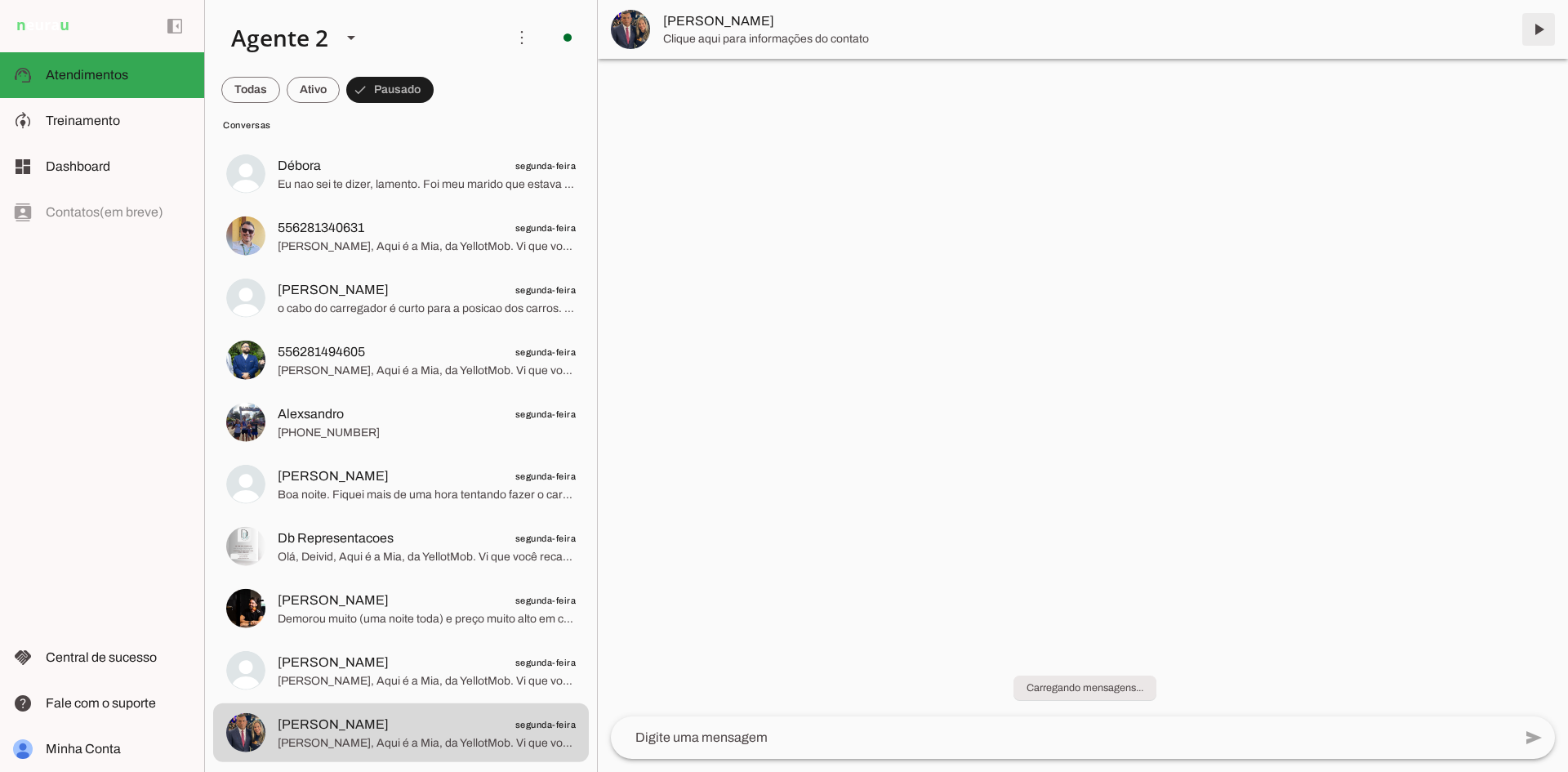
click at [1537, 31] on span at bounding box center [1539, 28] width 39 height 39
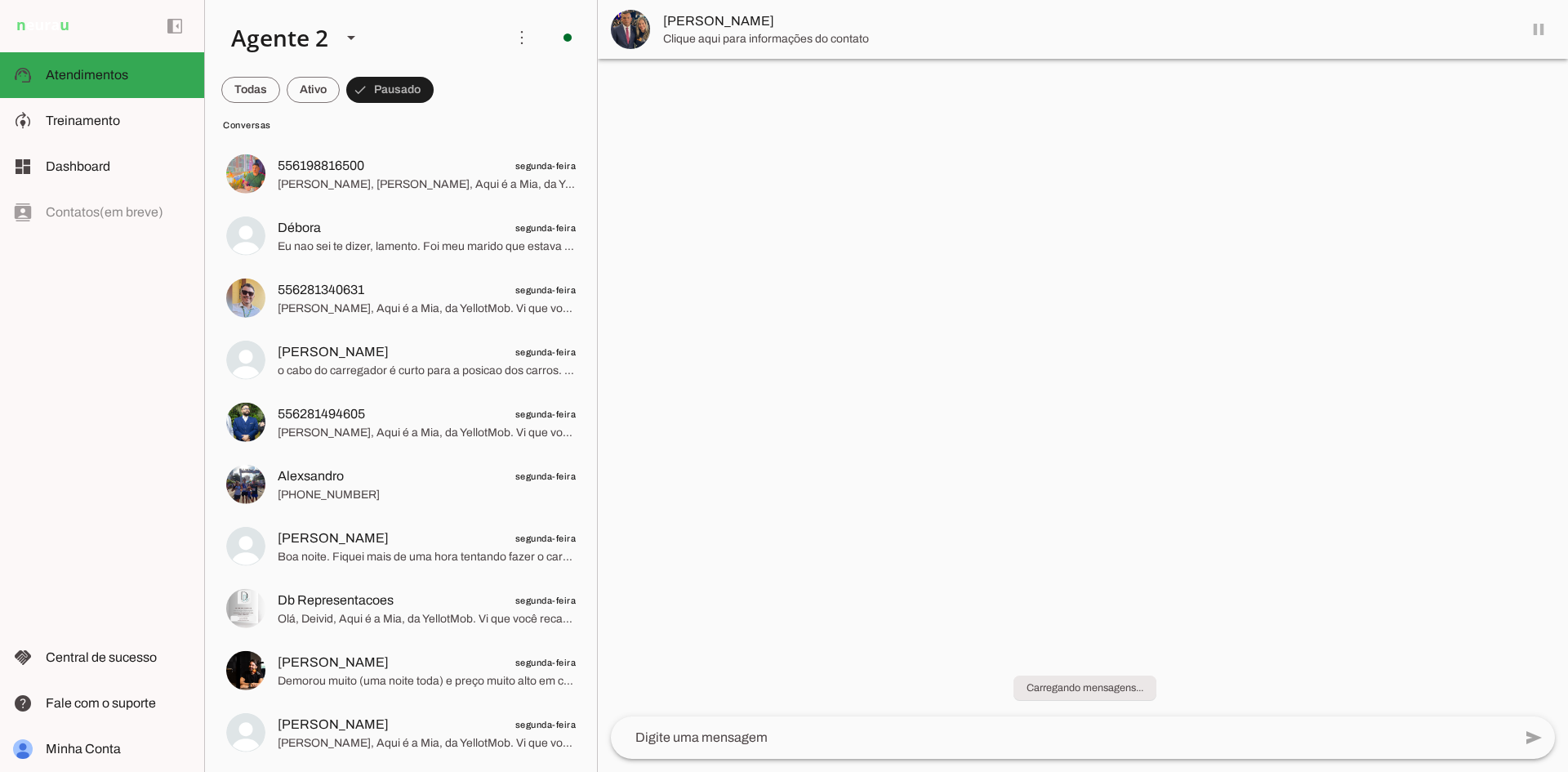
scroll to position [2389, 0]
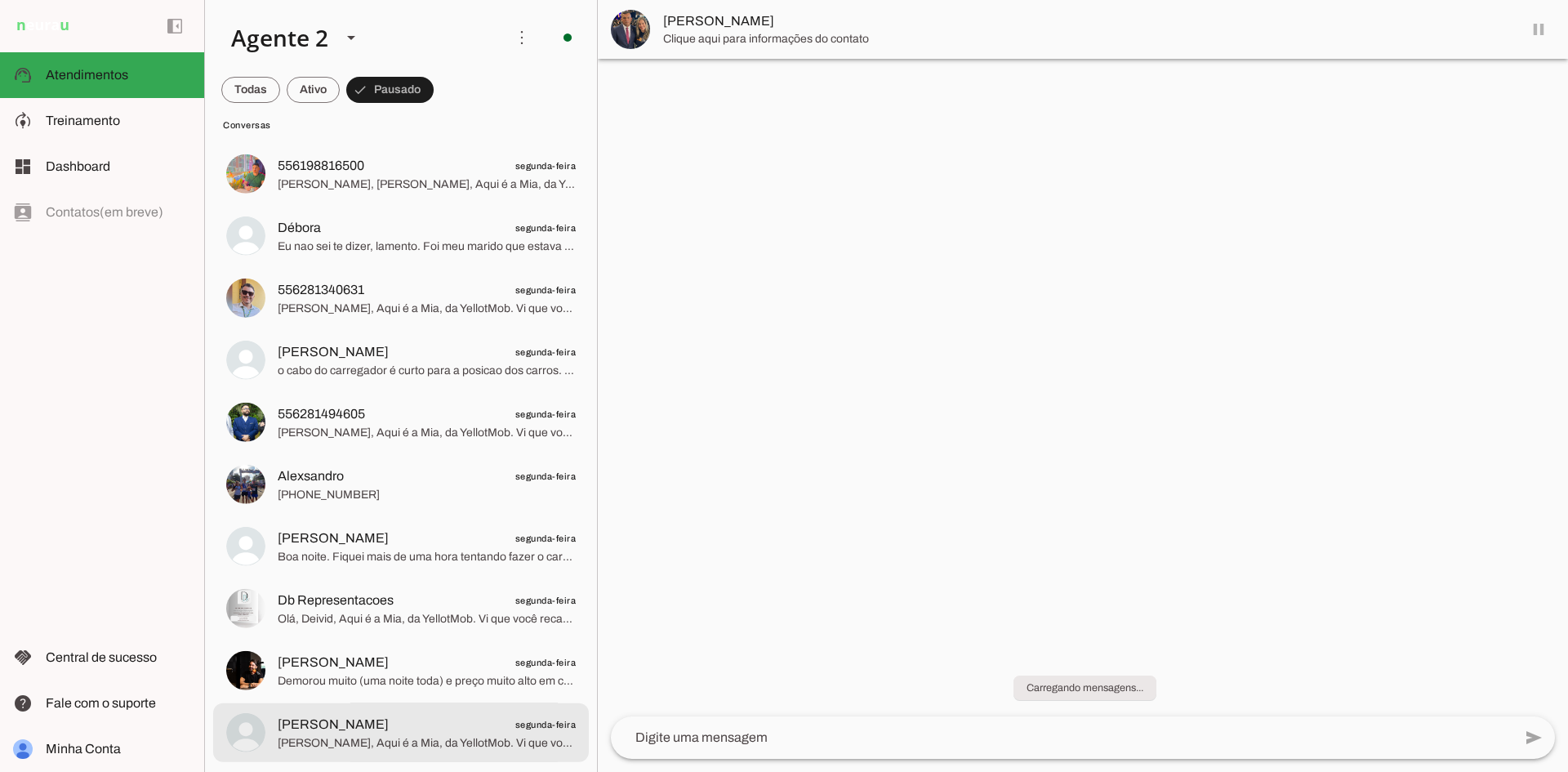
click at [498, 731] on span "[PERSON_NAME] segunda-feira" at bounding box center [426, 725] width 298 height 21
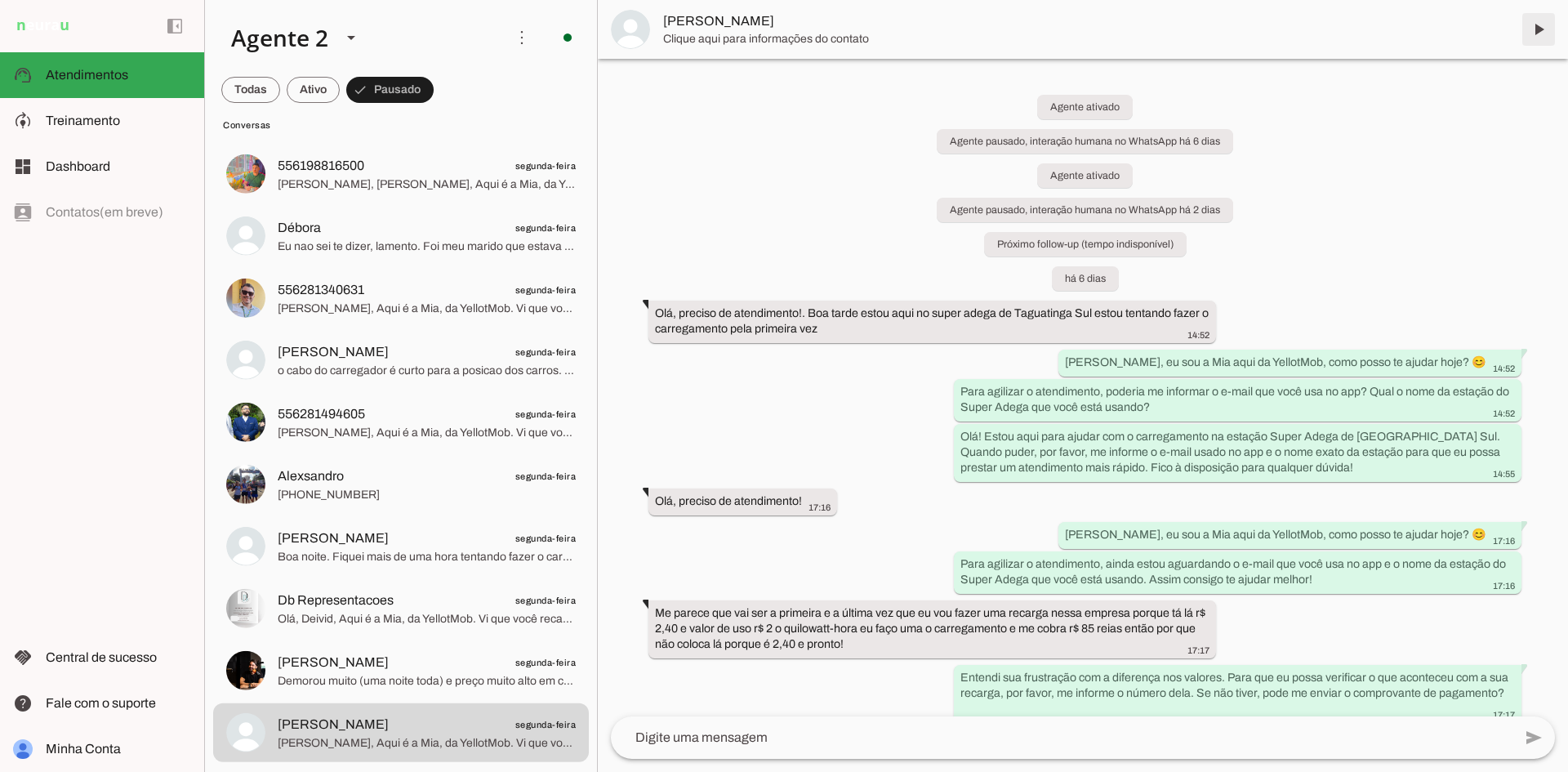
click at [1535, 27] on span at bounding box center [1539, 28] width 39 height 39
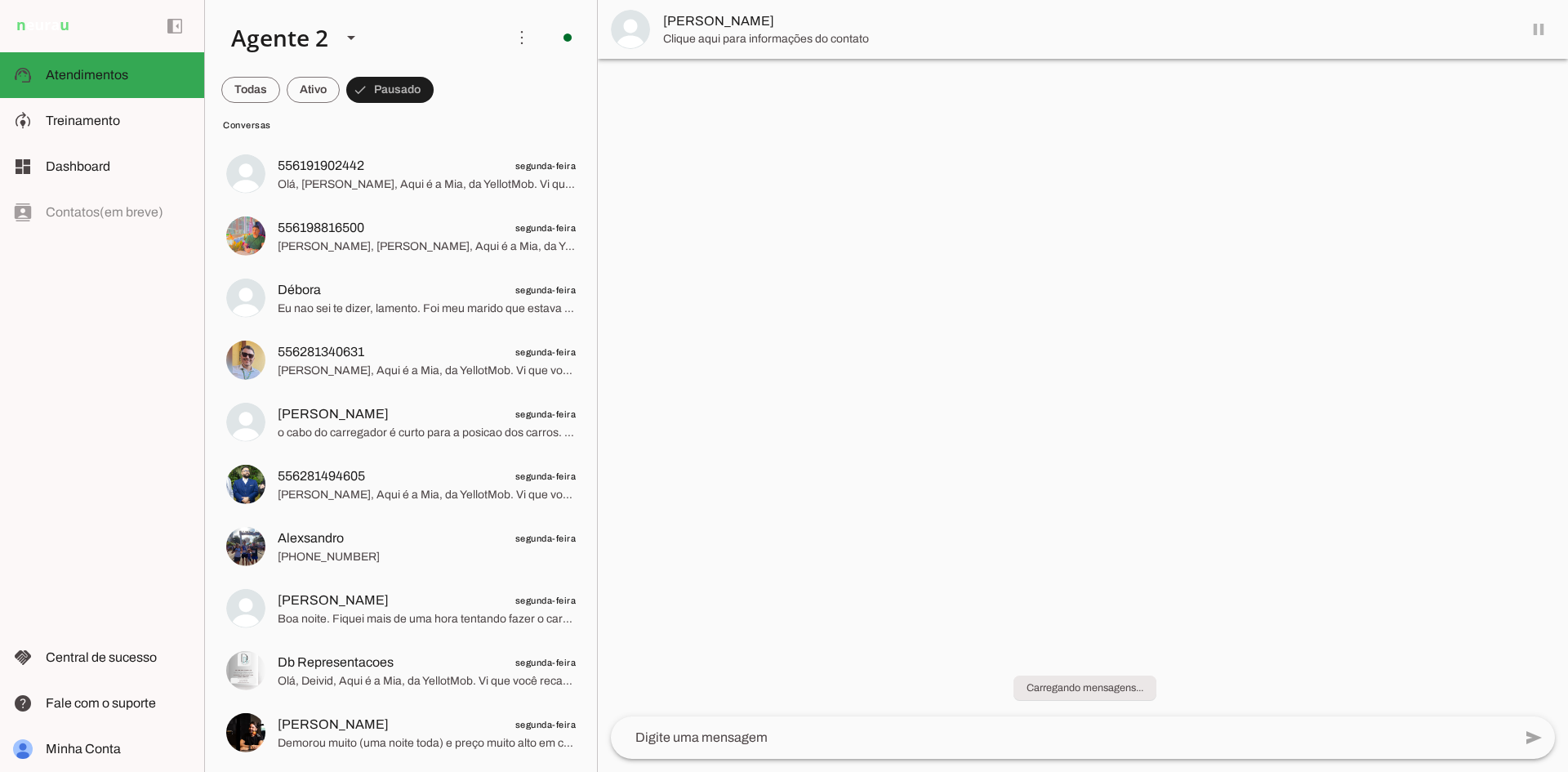
scroll to position [2327, 0]
click at [467, 727] on span "[PERSON_NAME] segunda-feira" at bounding box center [426, 725] width 298 height 21
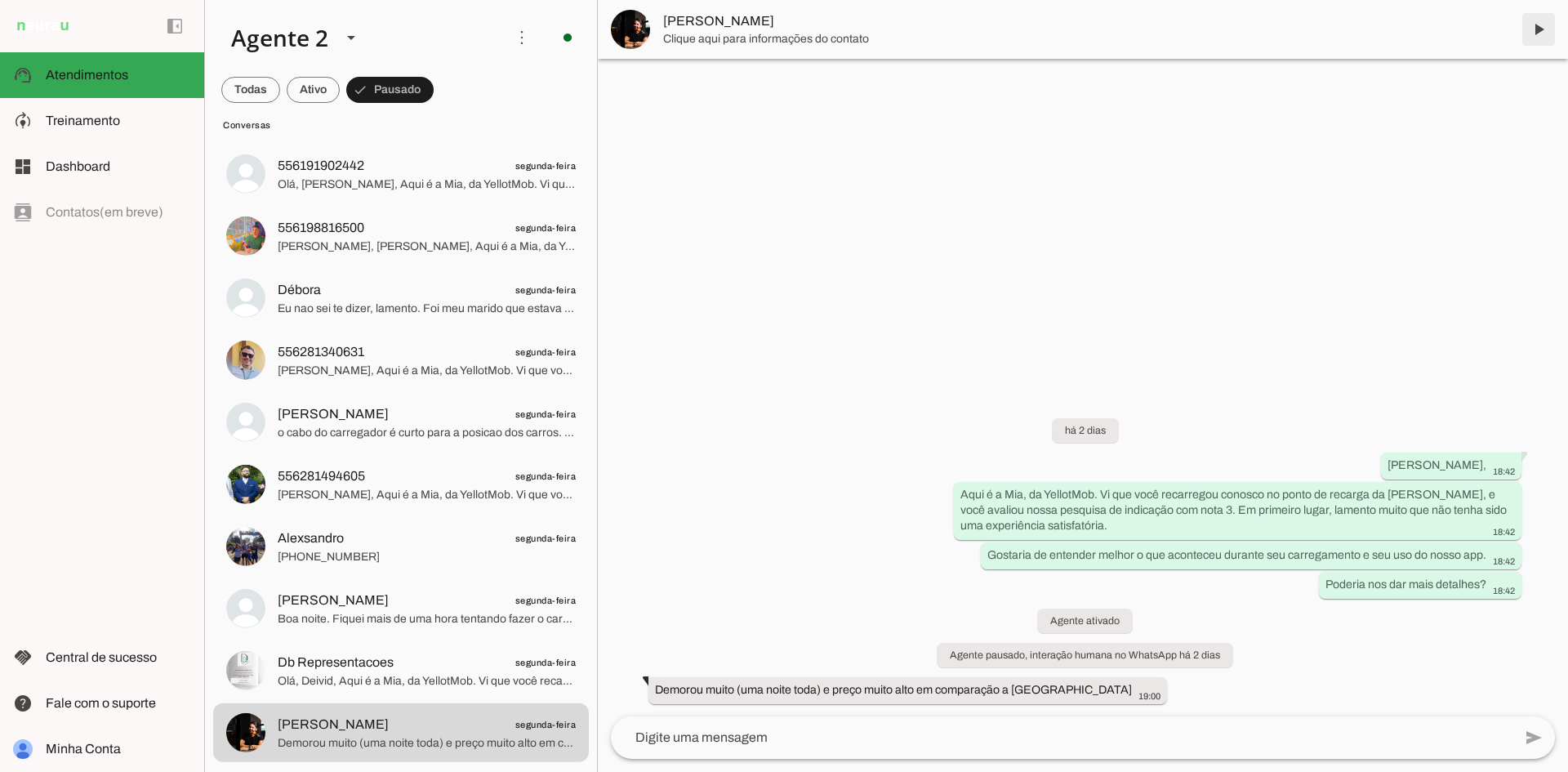
click at [1544, 21] on span at bounding box center [1539, 28] width 39 height 39
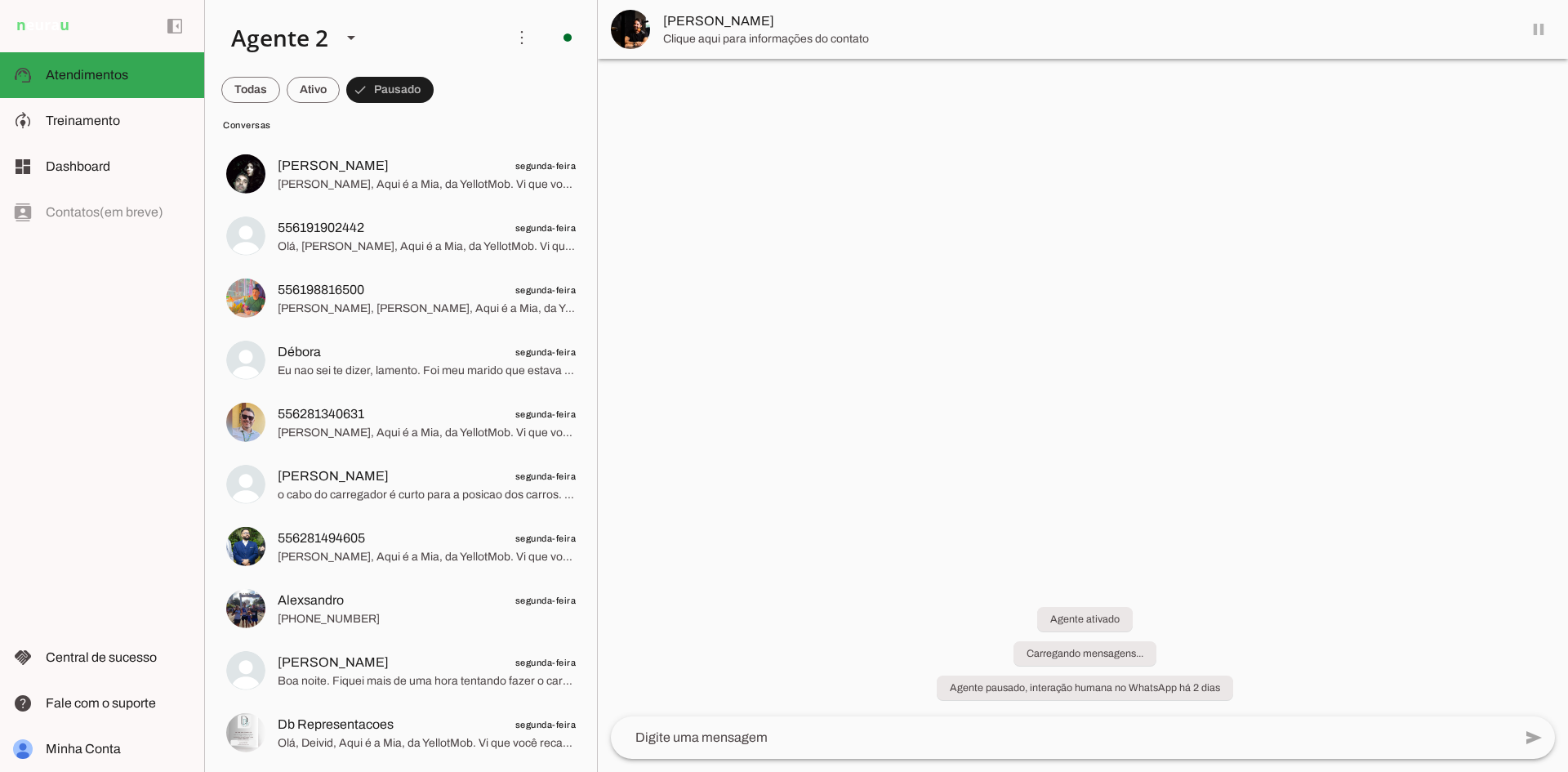
scroll to position [2265, 0]
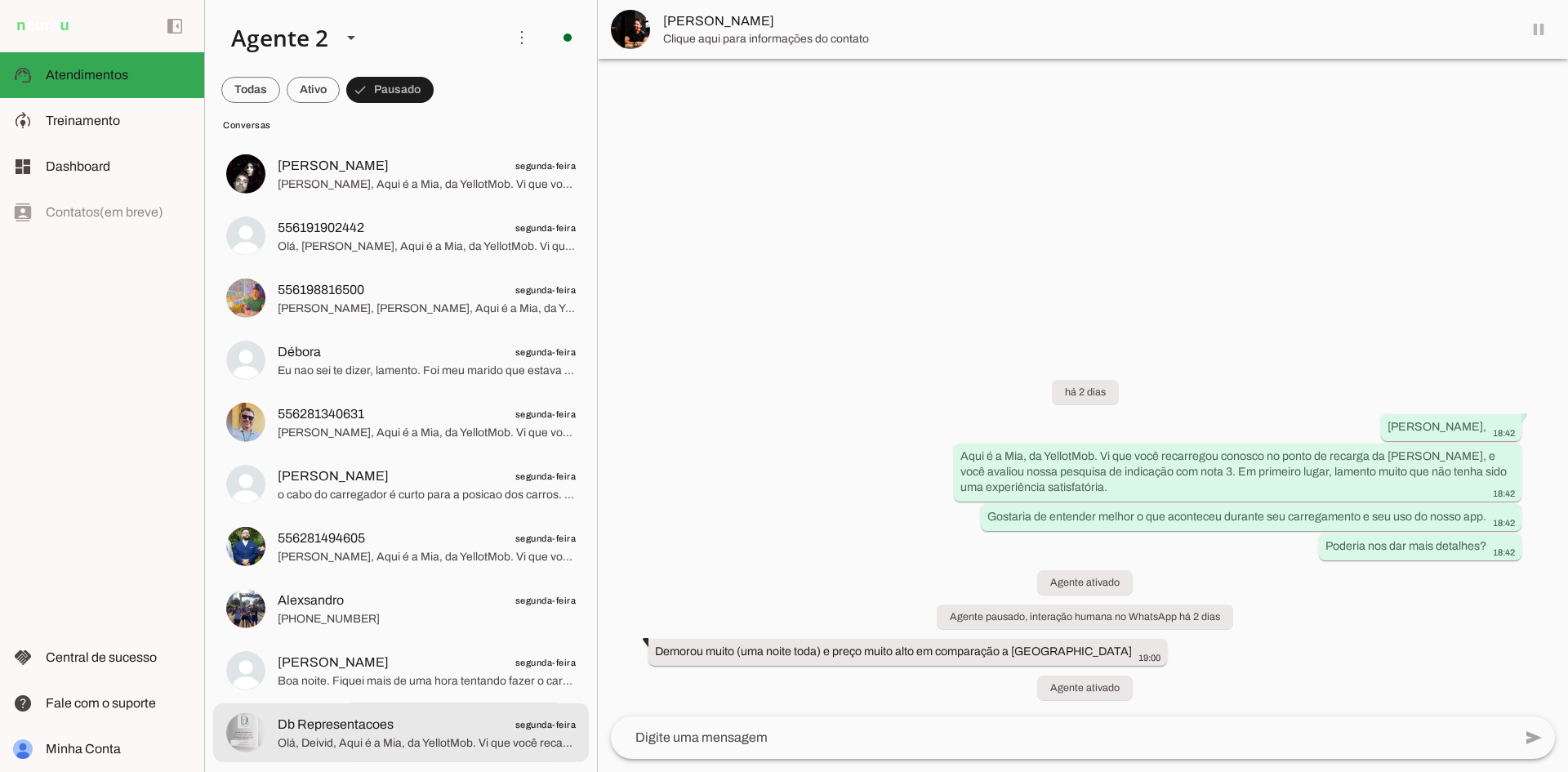
click at [490, 744] on span "Olá, Deivid, Aqui é a Mia, da YellotMob. Vi que você recarregou conosco no pont…" at bounding box center [426, 743] width 298 height 16
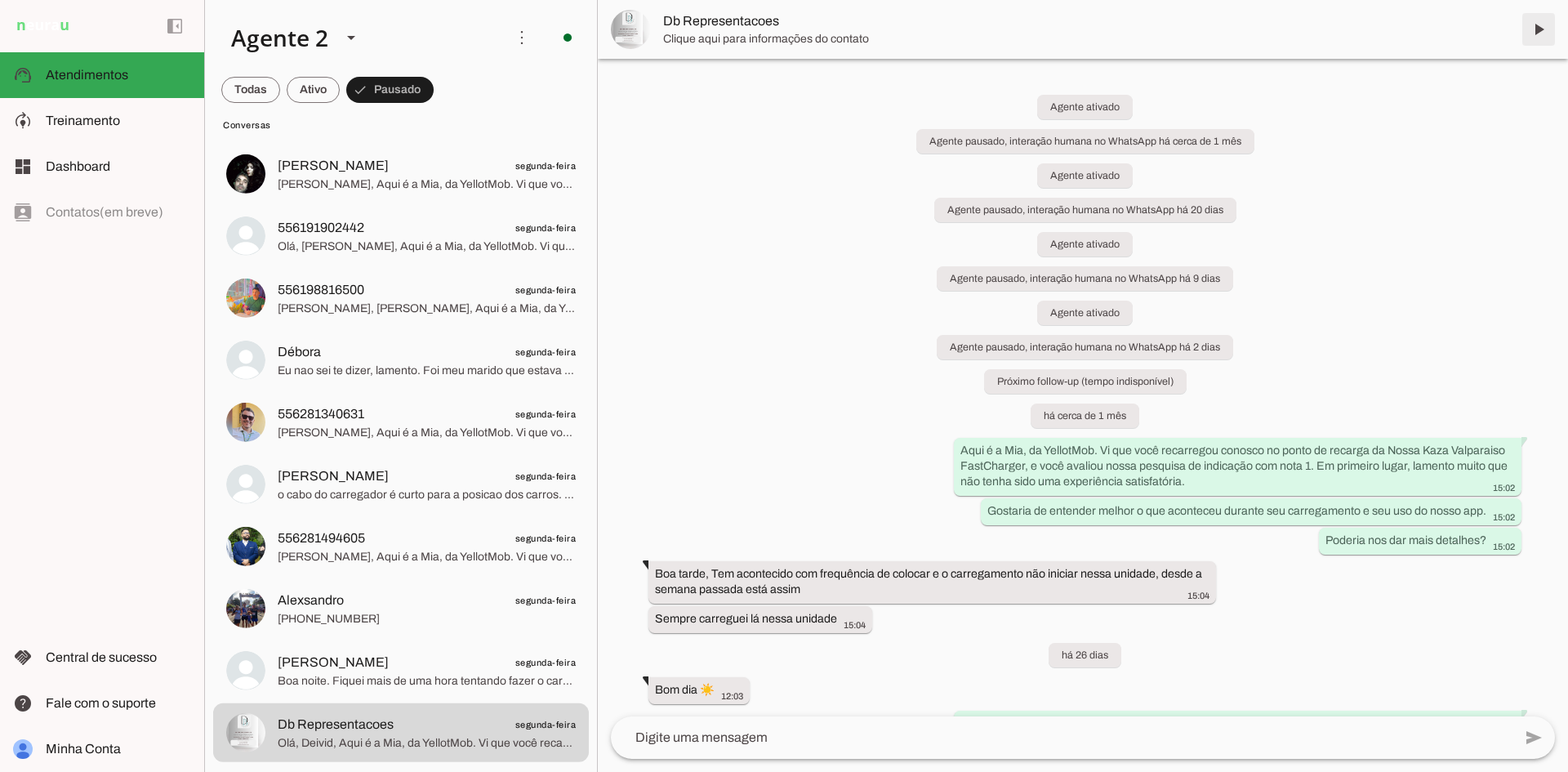
click at [1535, 31] on span at bounding box center [1539, 28] width 39 height 39
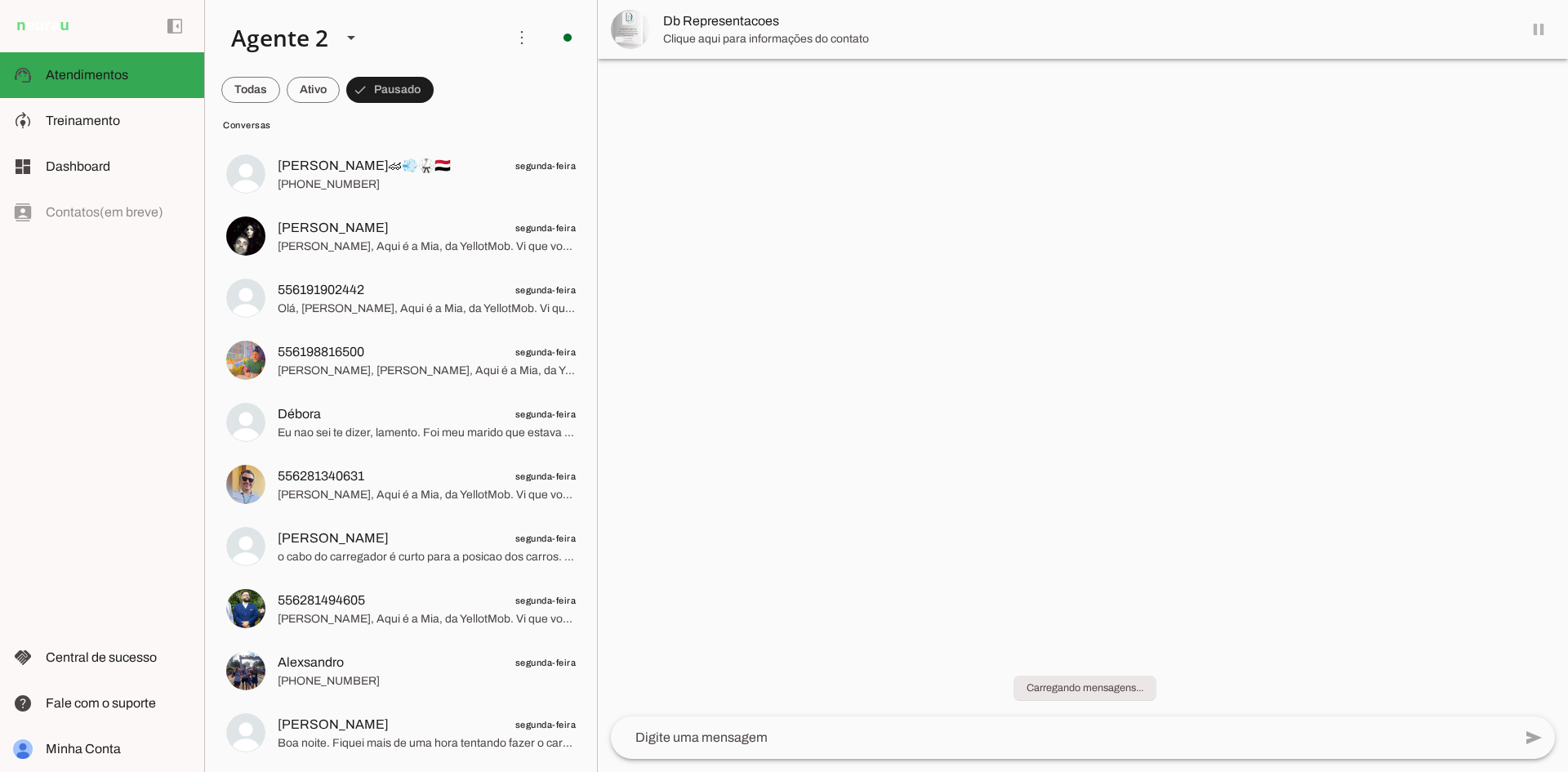
scroll to position [2203, 0]
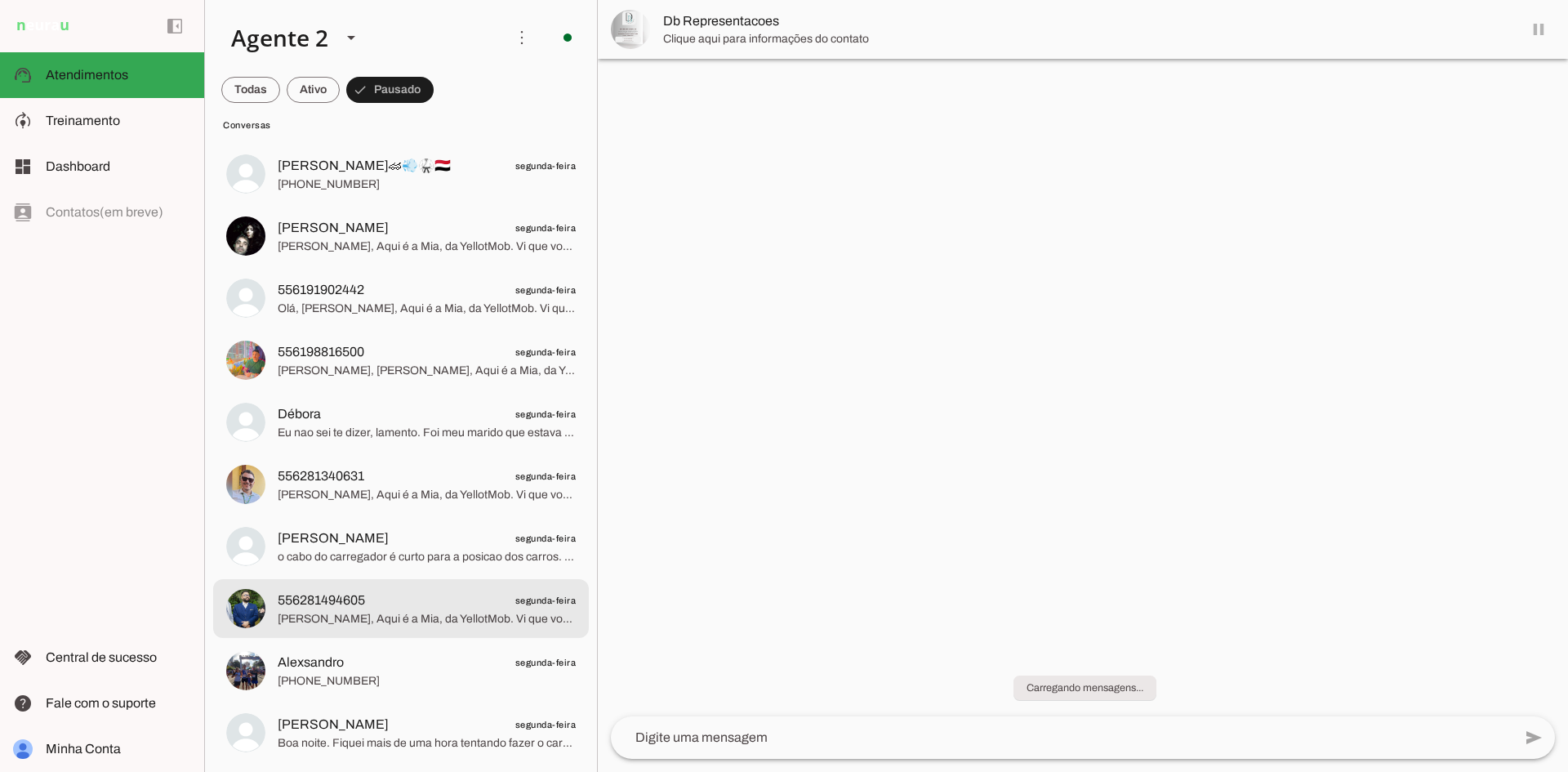
click at [481, 723] on span "[PERSON_NAME] segunda-feira" at bounding box center [426, 725] width 298 height 21
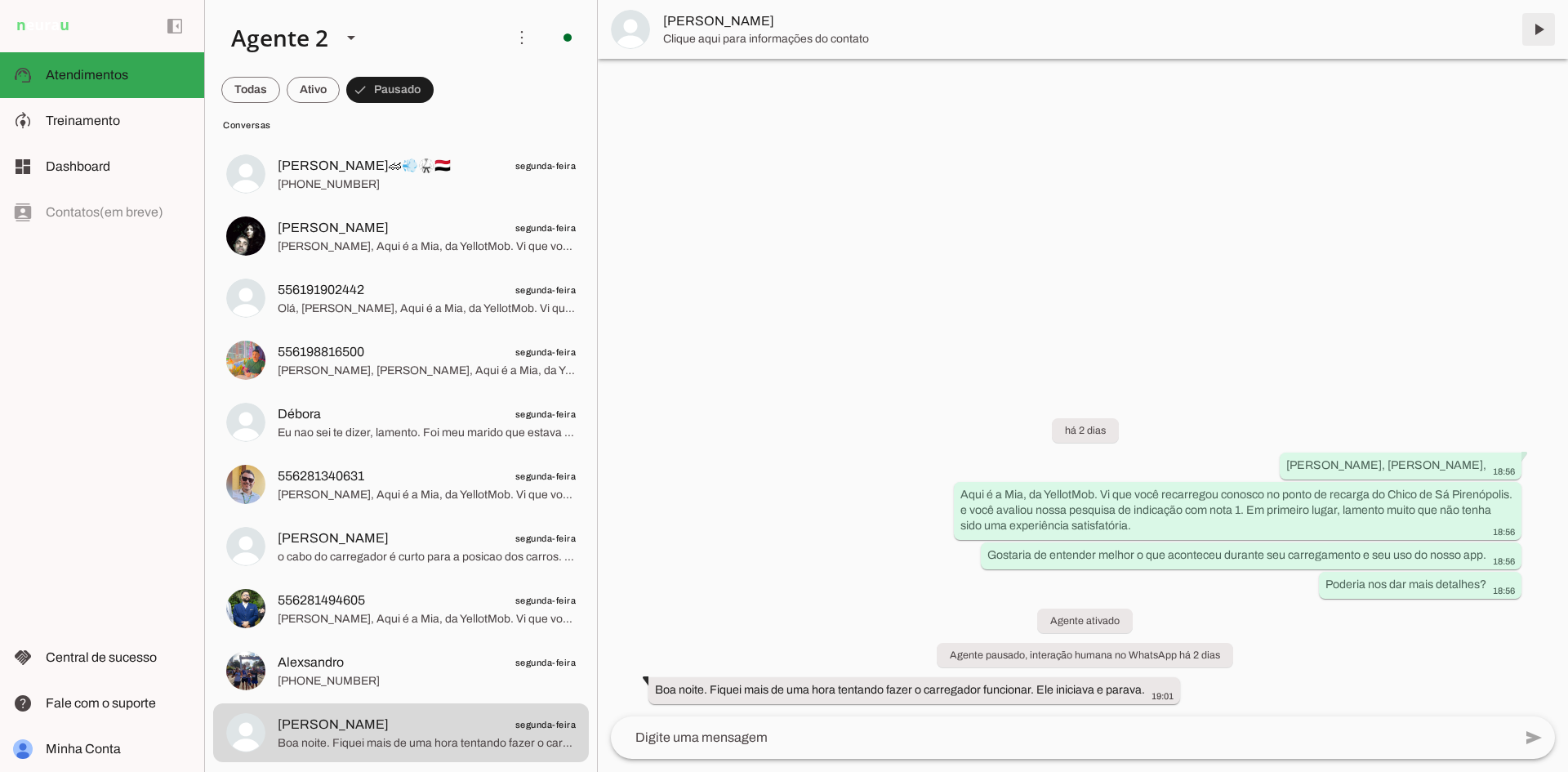
click at [1541, 33] on span at bounding box center [1539, 28] width 39 height 39
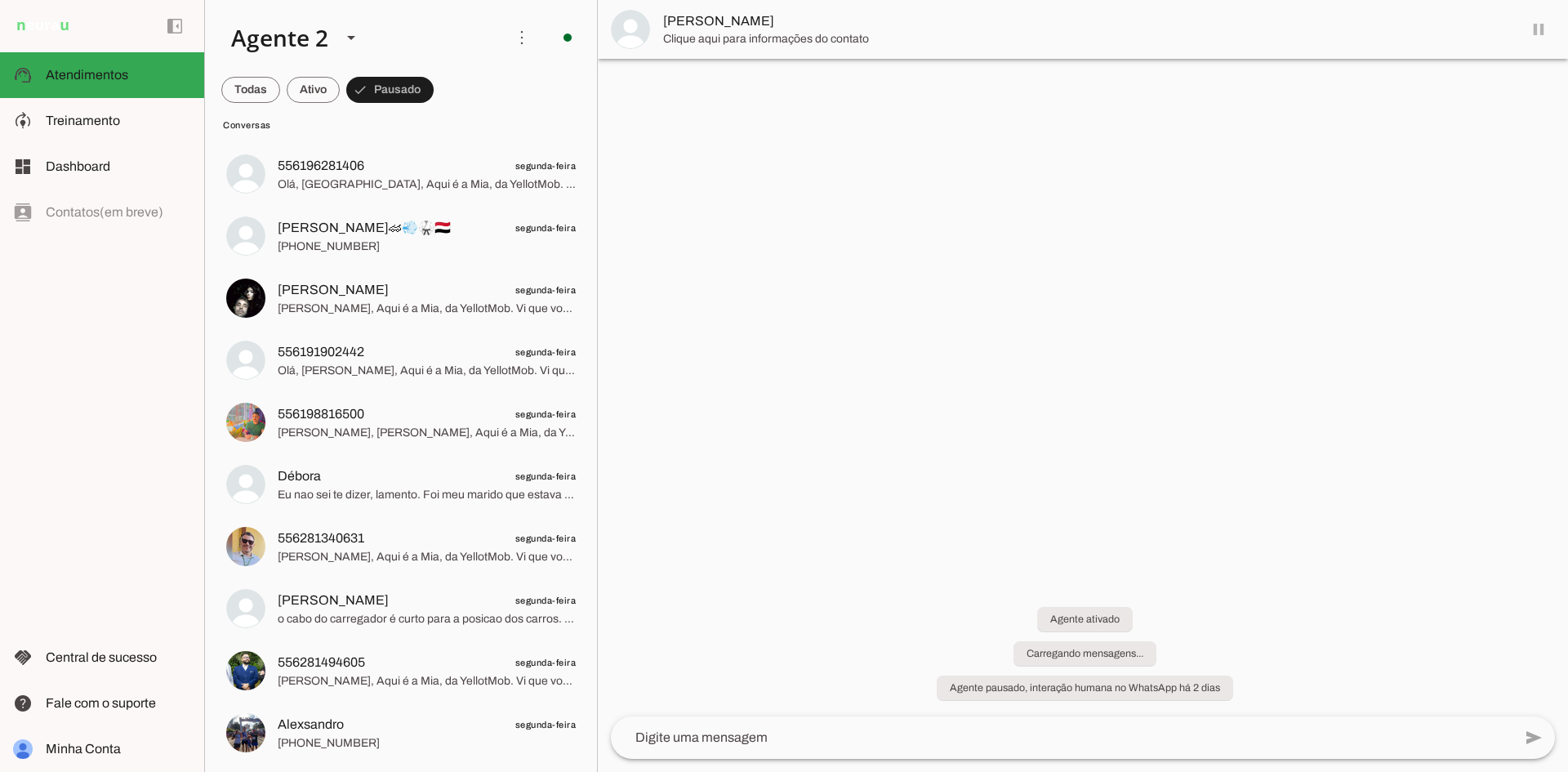
scroll to position [2141, 0]
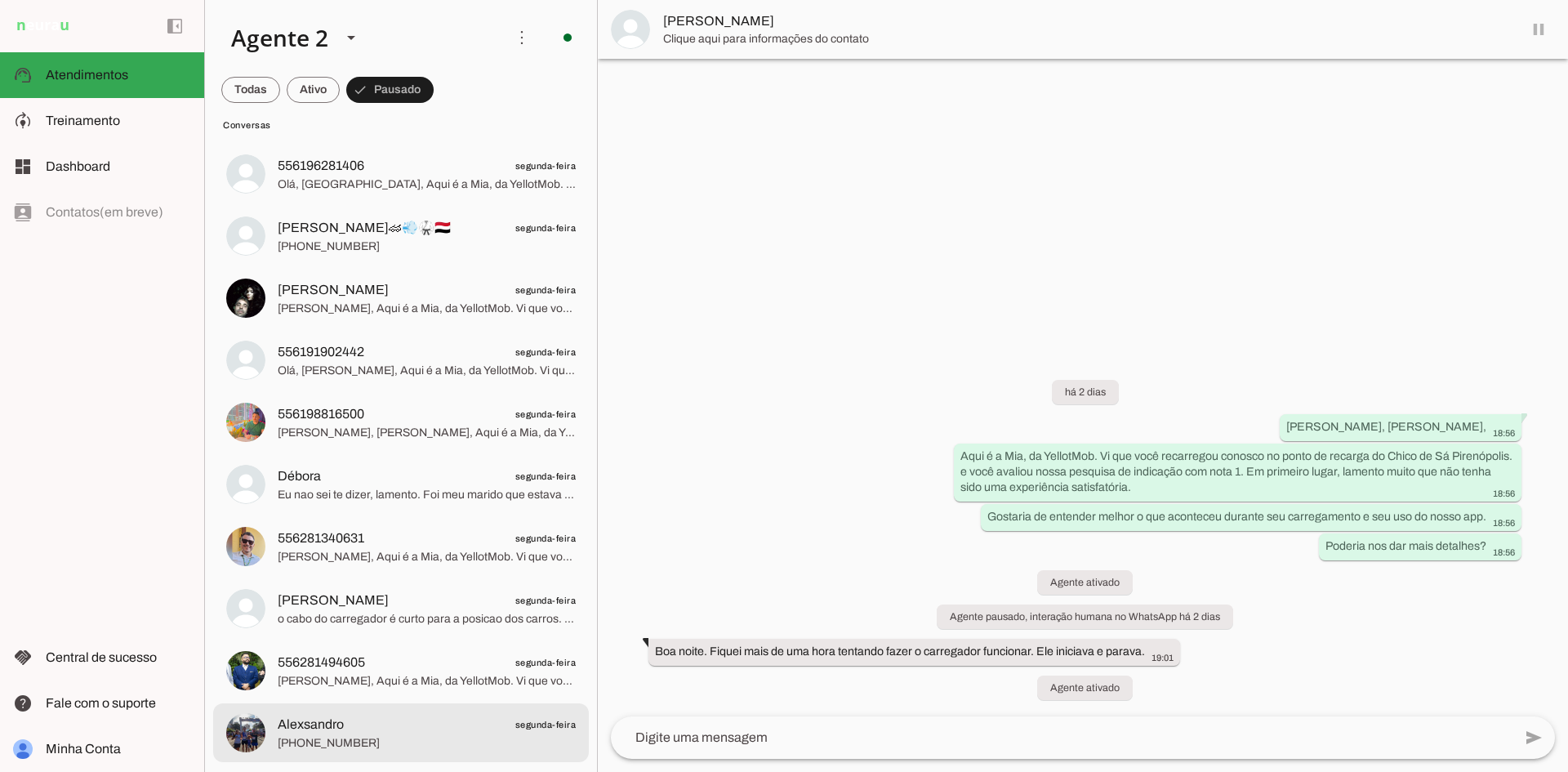
click at [444, 711] on md-item "Alexsandro segunda-feira [PHONE_NUMBER]" at bounding box center [401, 733] width 376 height 59
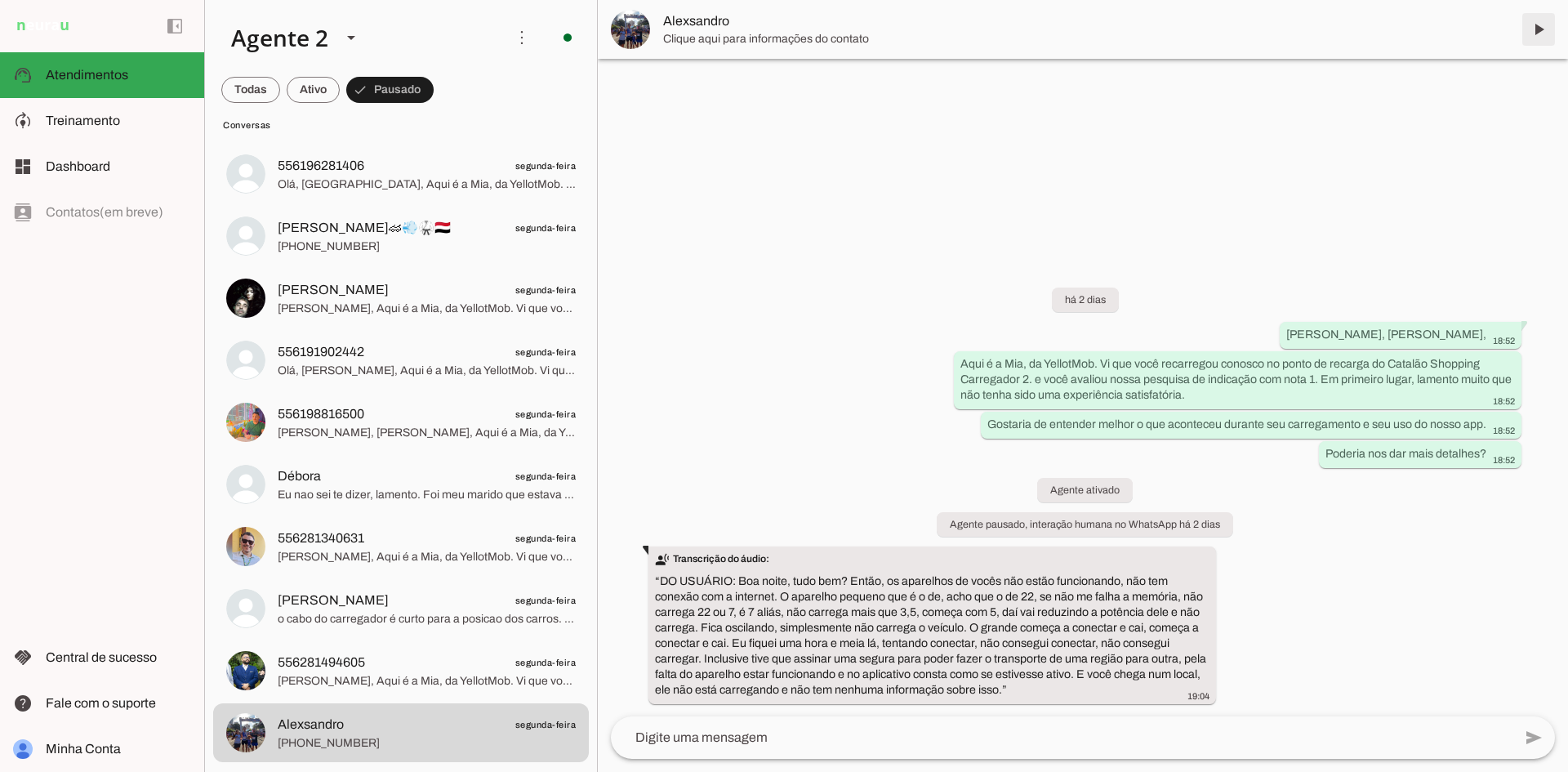
click at [1541, 24] on span at bounding box center [1539, 28] width 39 height 39
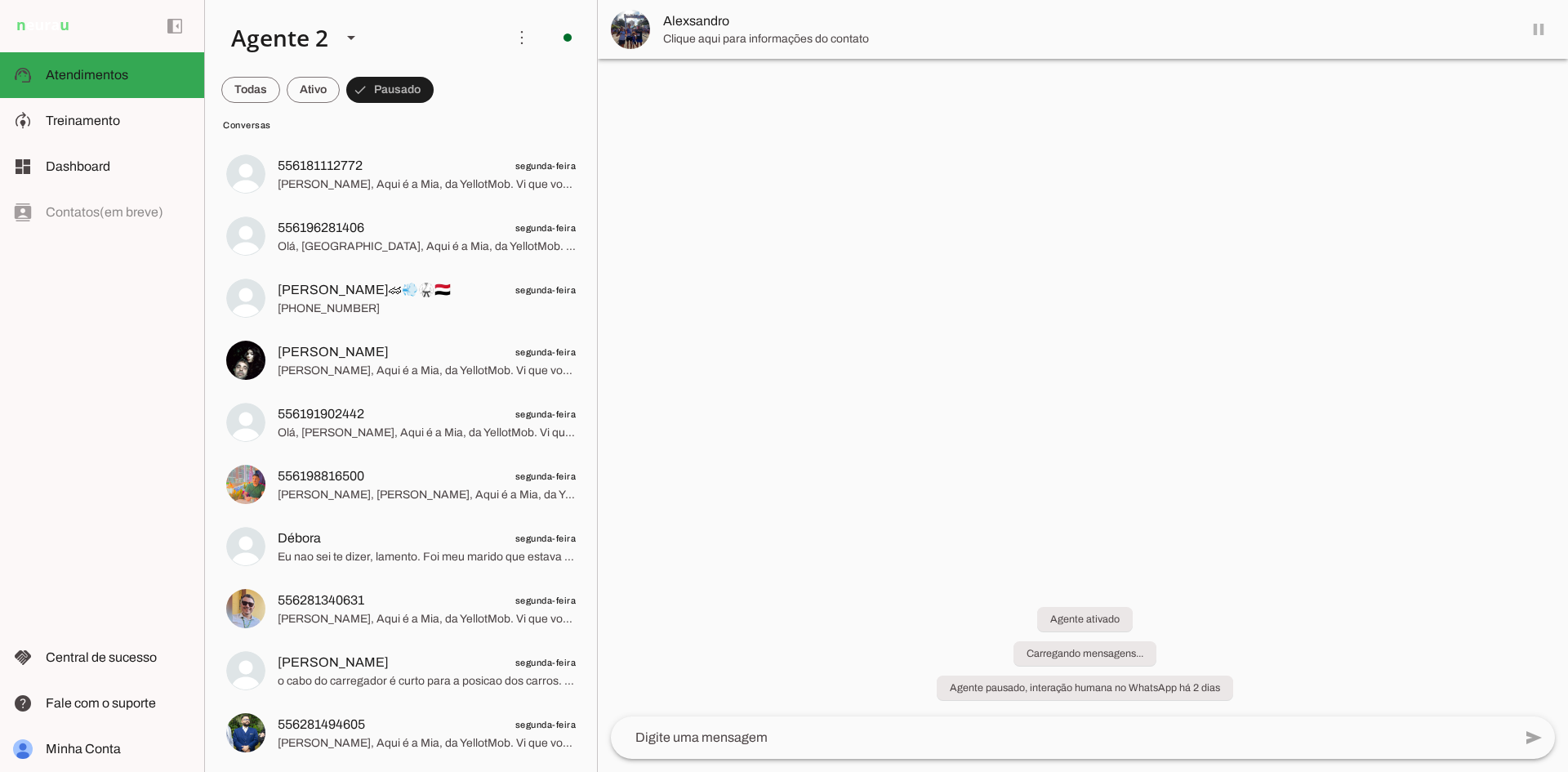
scroll to position [2079, 0]
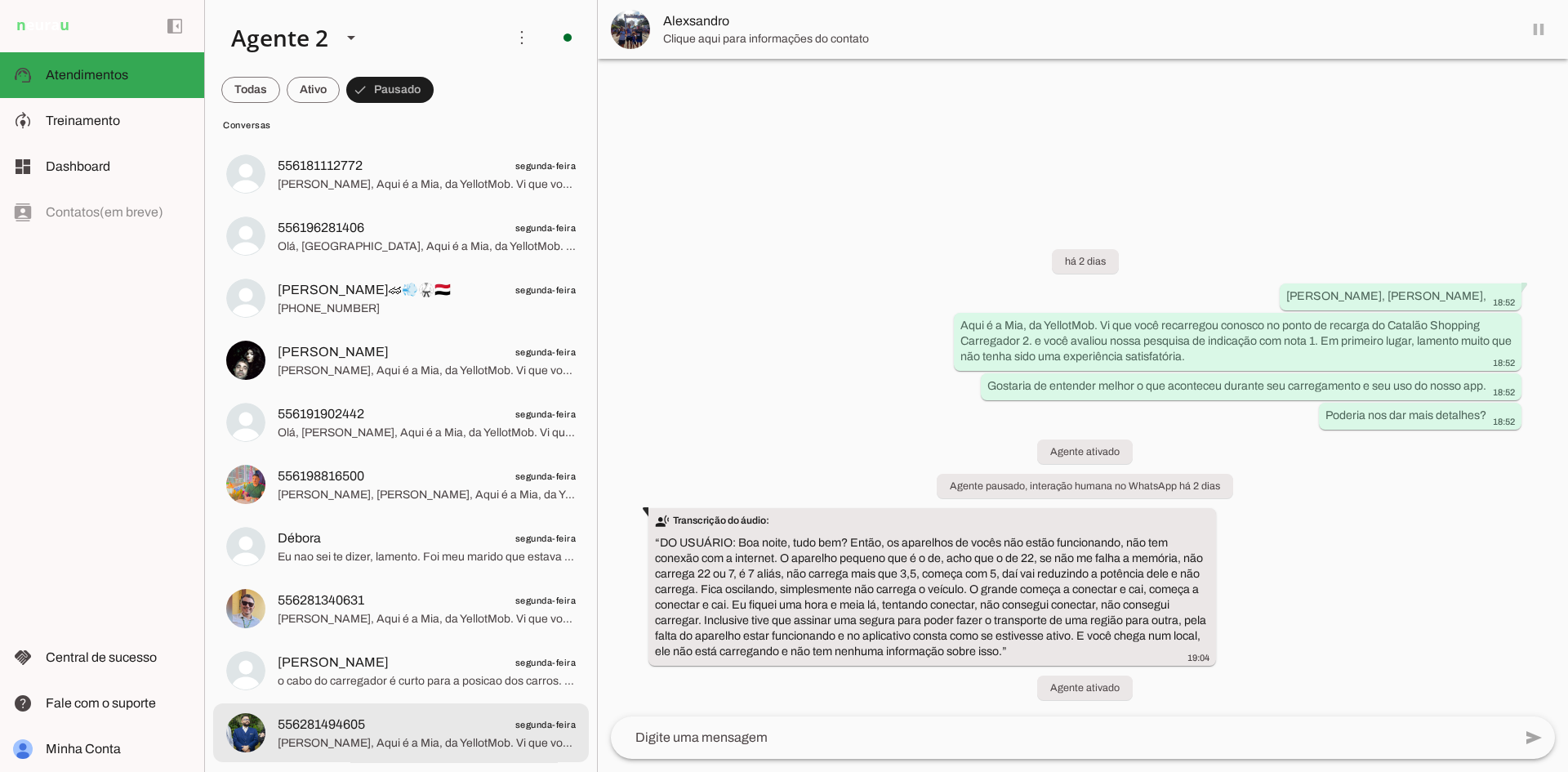
click at [490, 725] on span "556281494605 segunda-feira" at bounding box center [426, 726] width 298 height 21
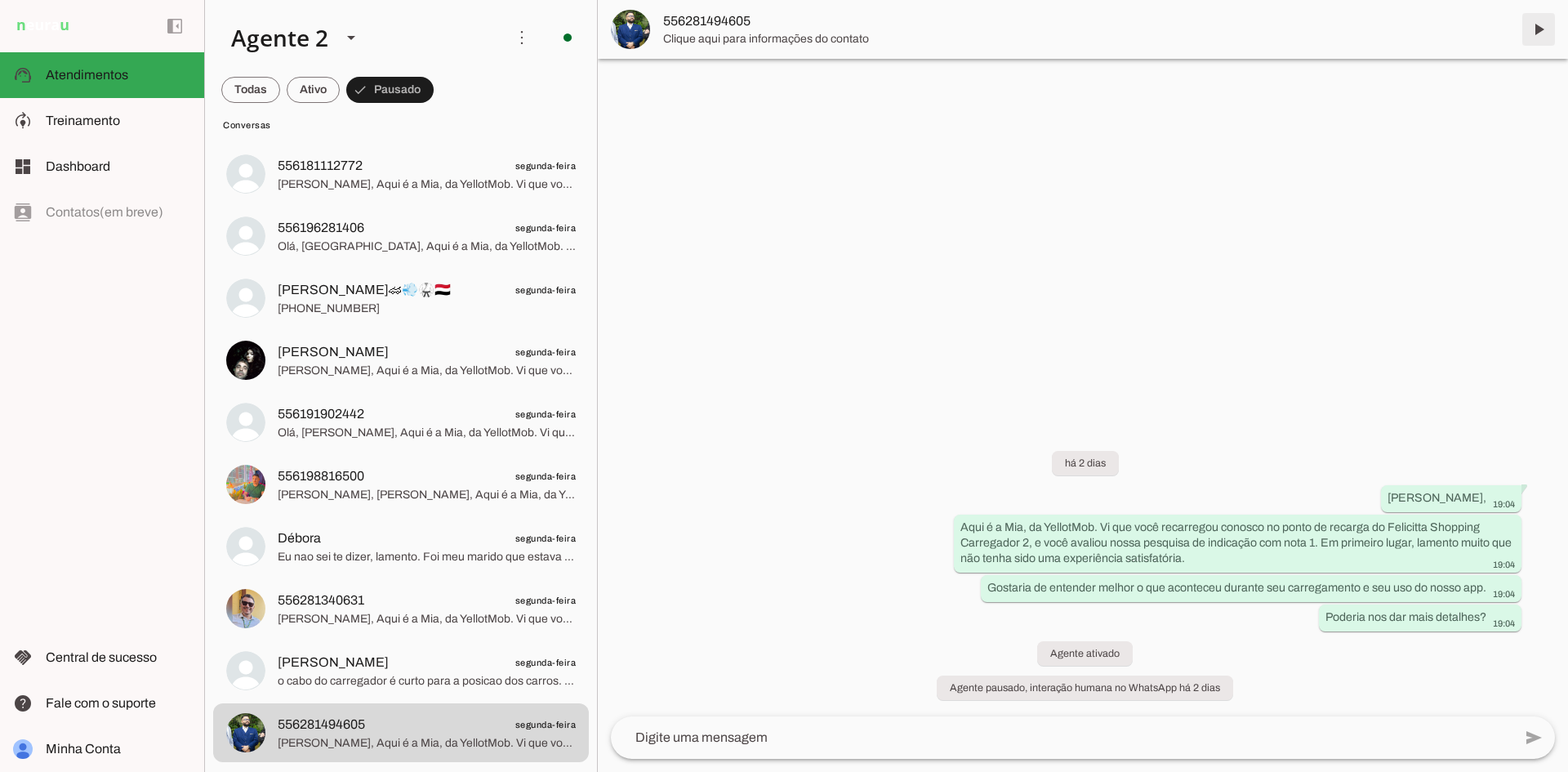
click at [1535, 28] on span at bounding box center [1539, 28] width 39 height 39
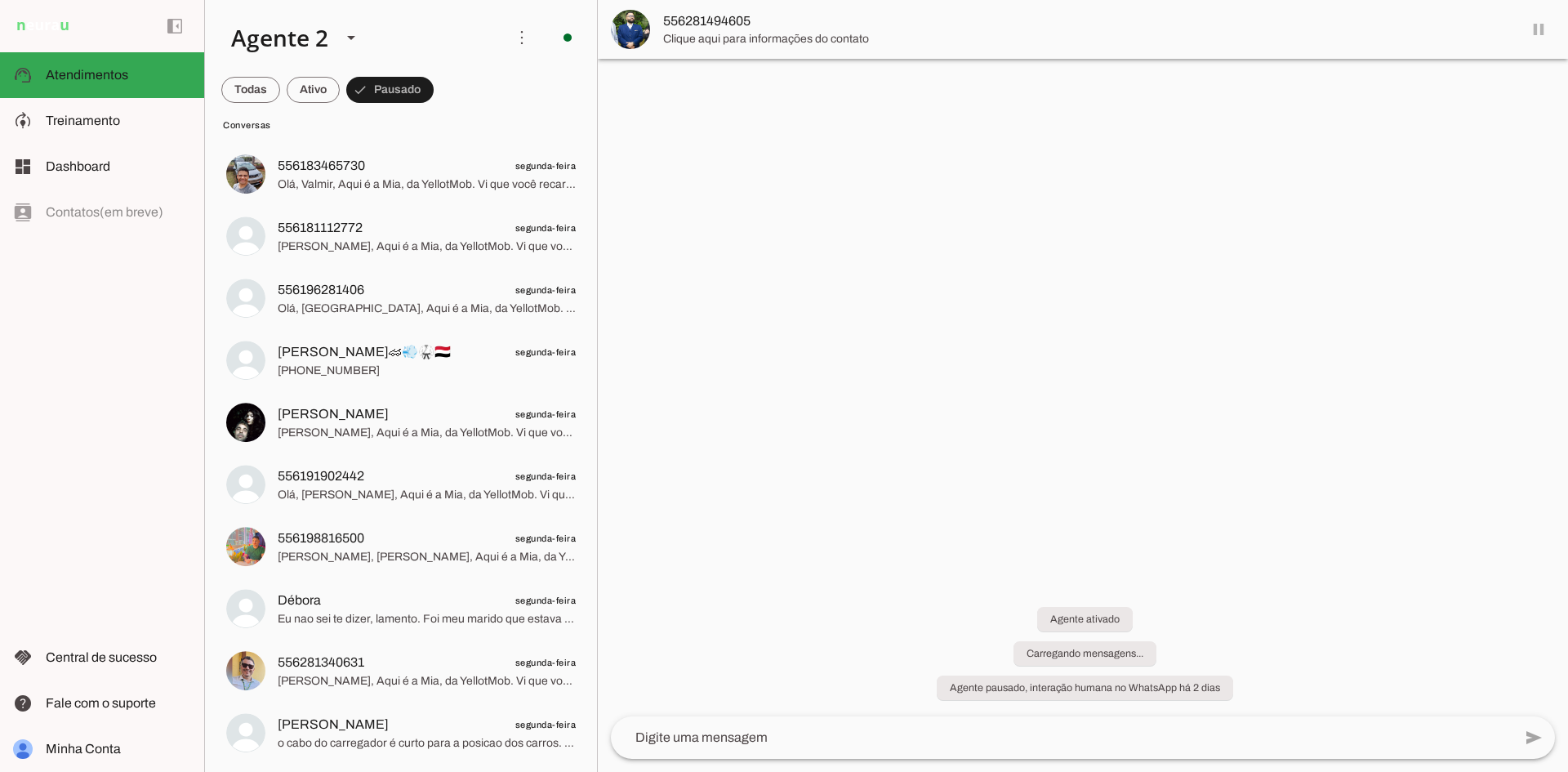
scroll to position [2017, 0]
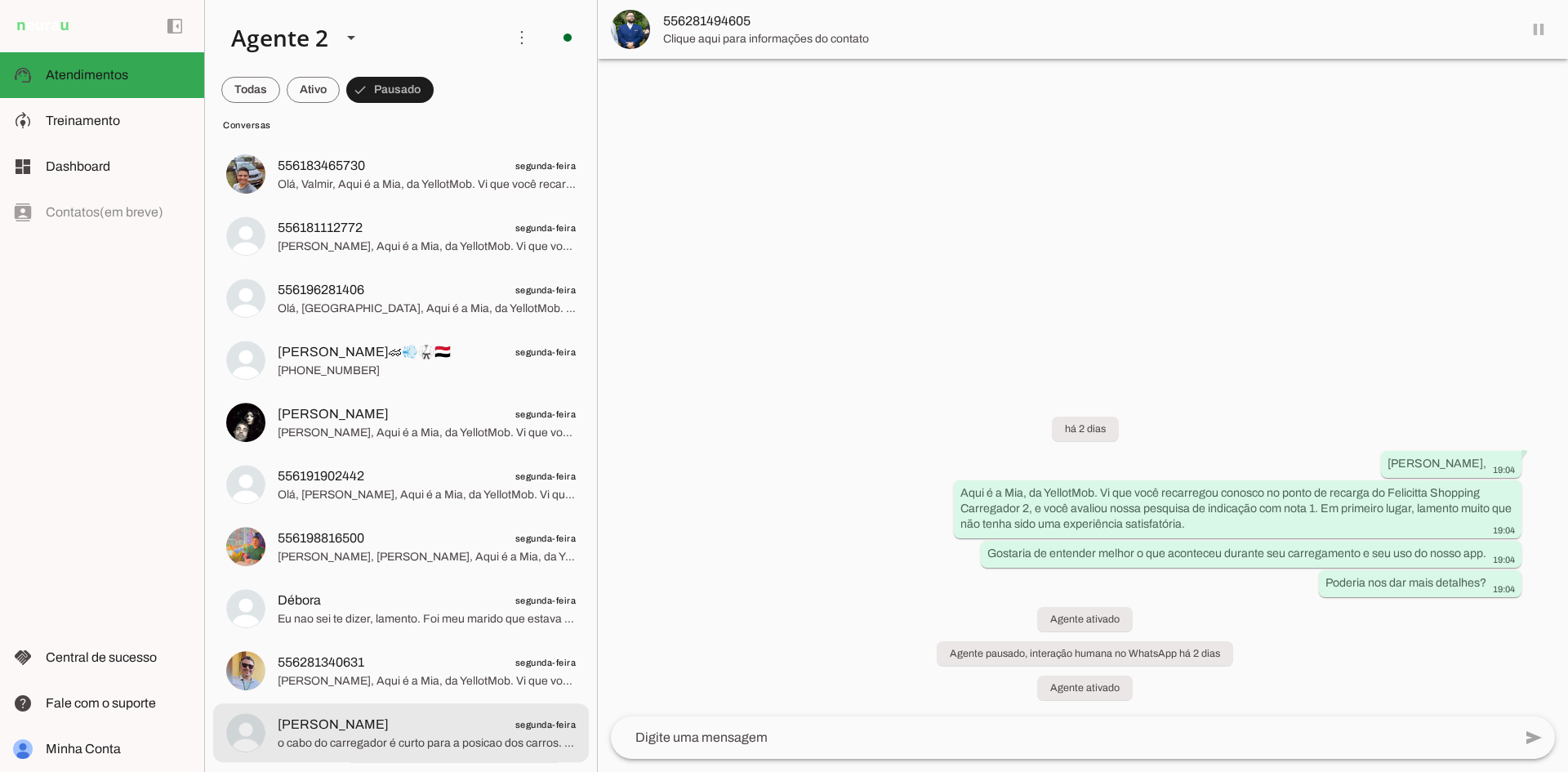
click at [510, 735] on span "o cabo do carregador é curto para a posicao dos carros. entao tive que despluga…" at bounding box center [426, 743] width 298 height 16
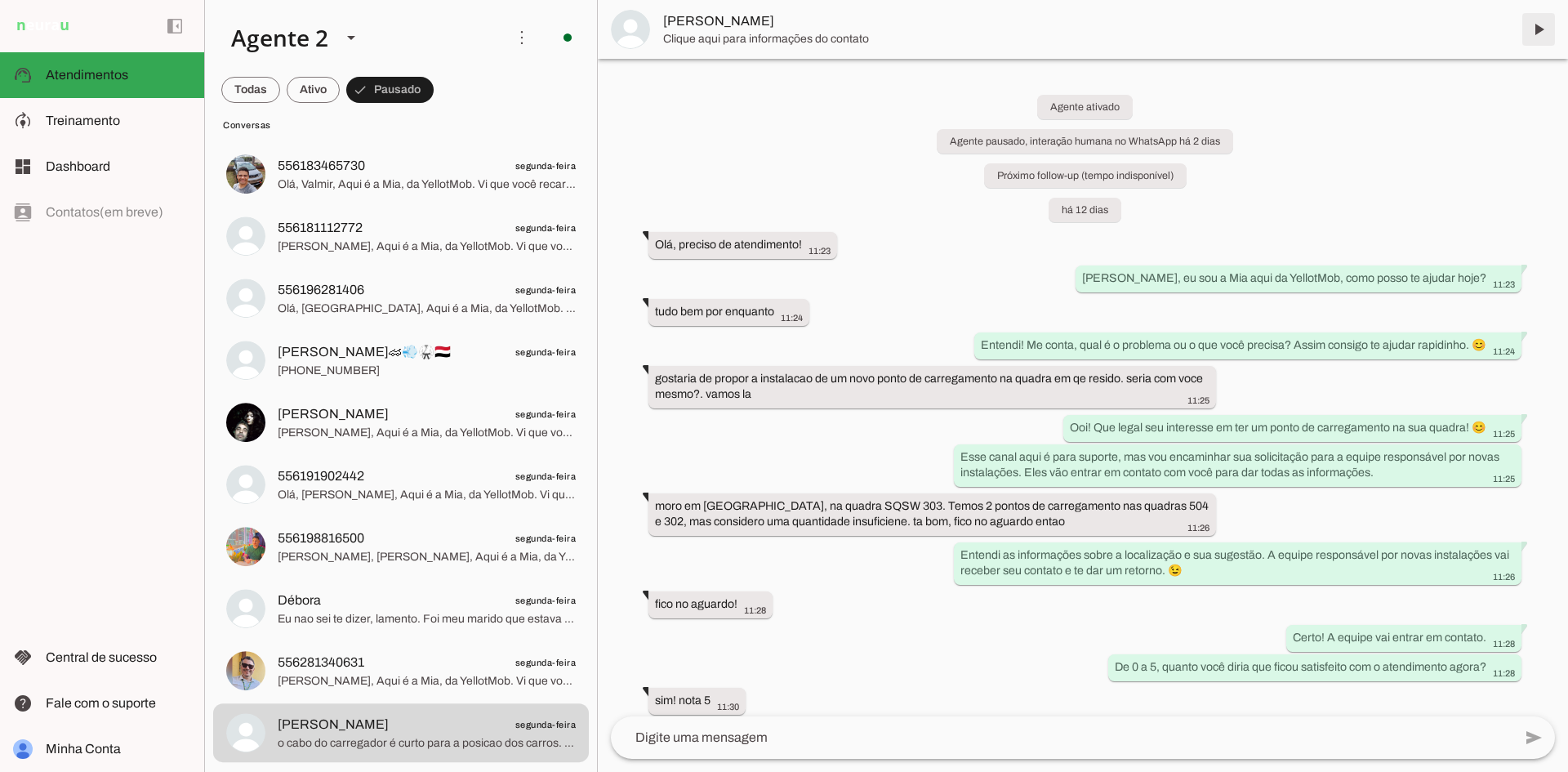
click at [1541, 30] on span at bounding box center [1539, 28] width 39 height 39
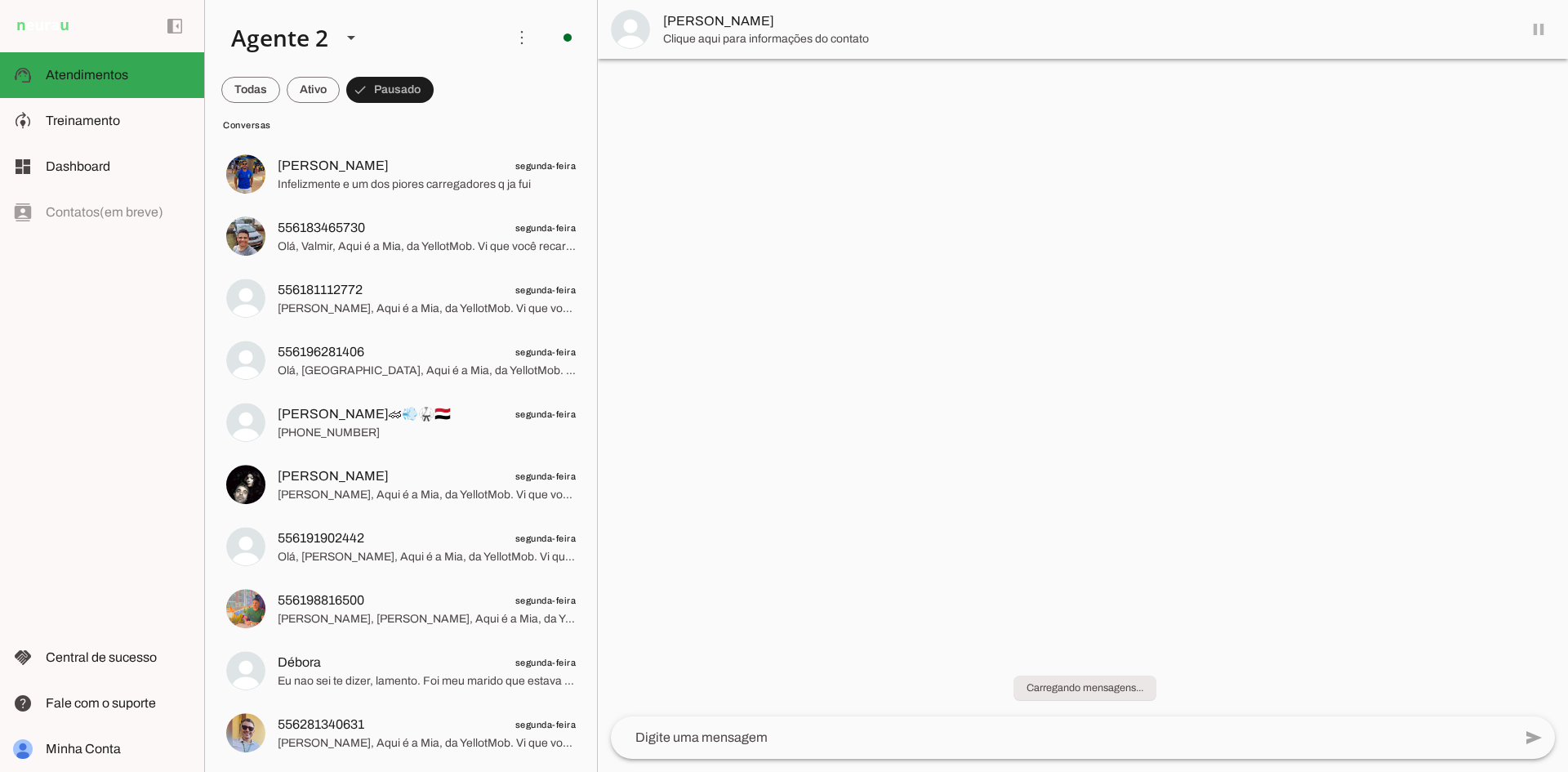
scroll to position [1954, 0]
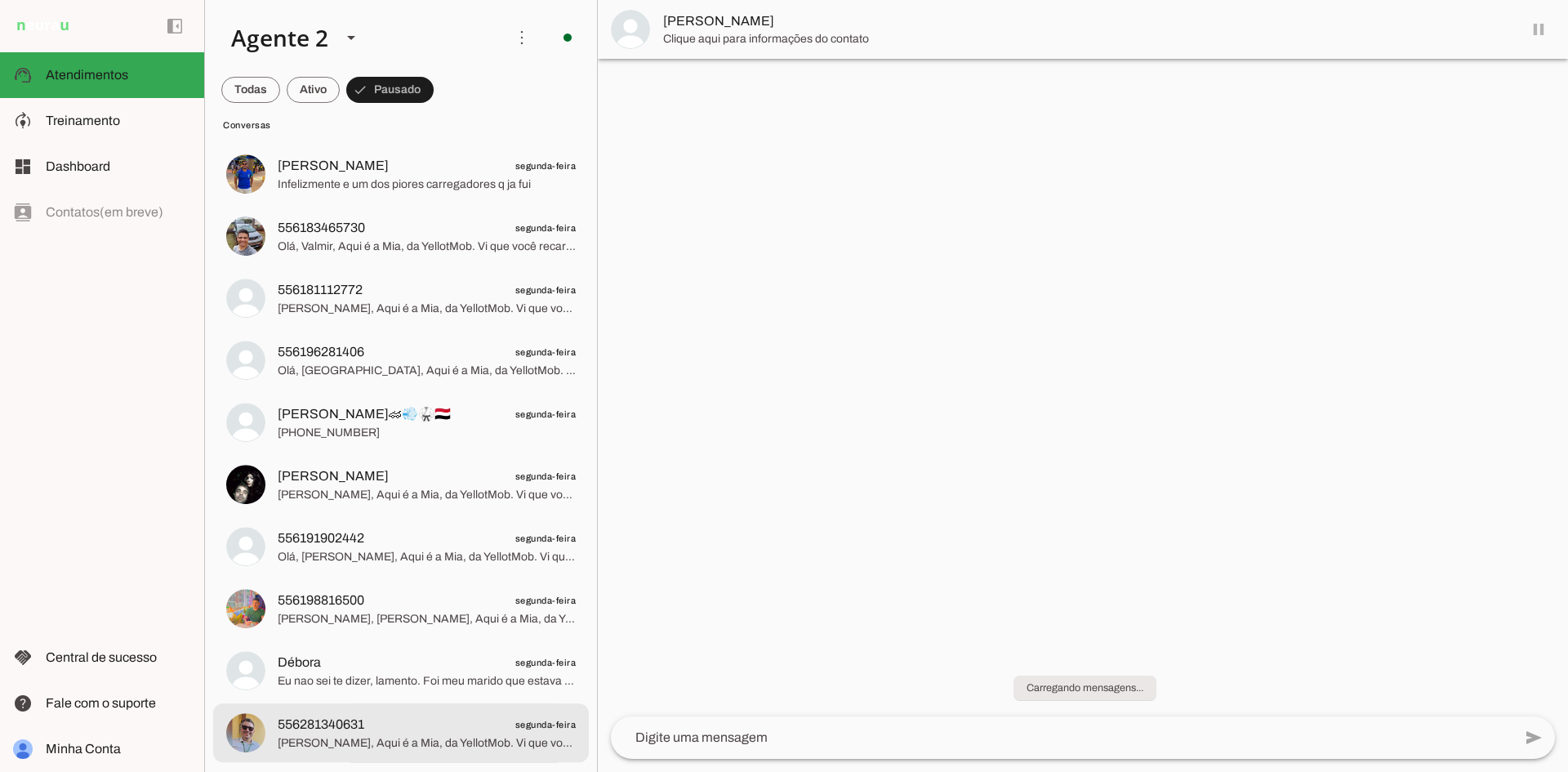
click at [470, 728] on span "556281340631 segunda-feira" at bounding box center [426, 726] width 298 height 21
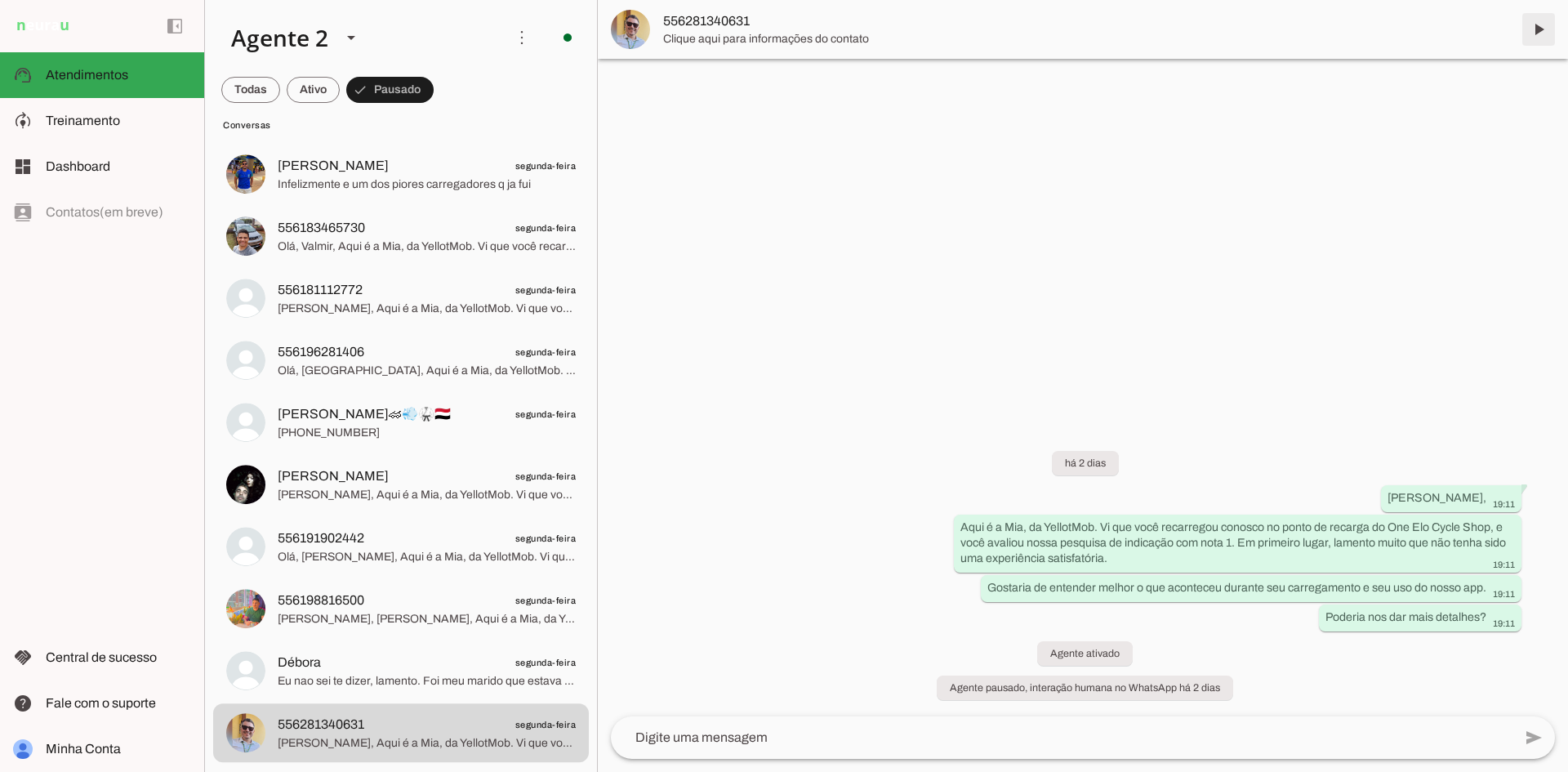
click at [1538, 27] on span at bounding box center [1539, 28] width 39 height 39
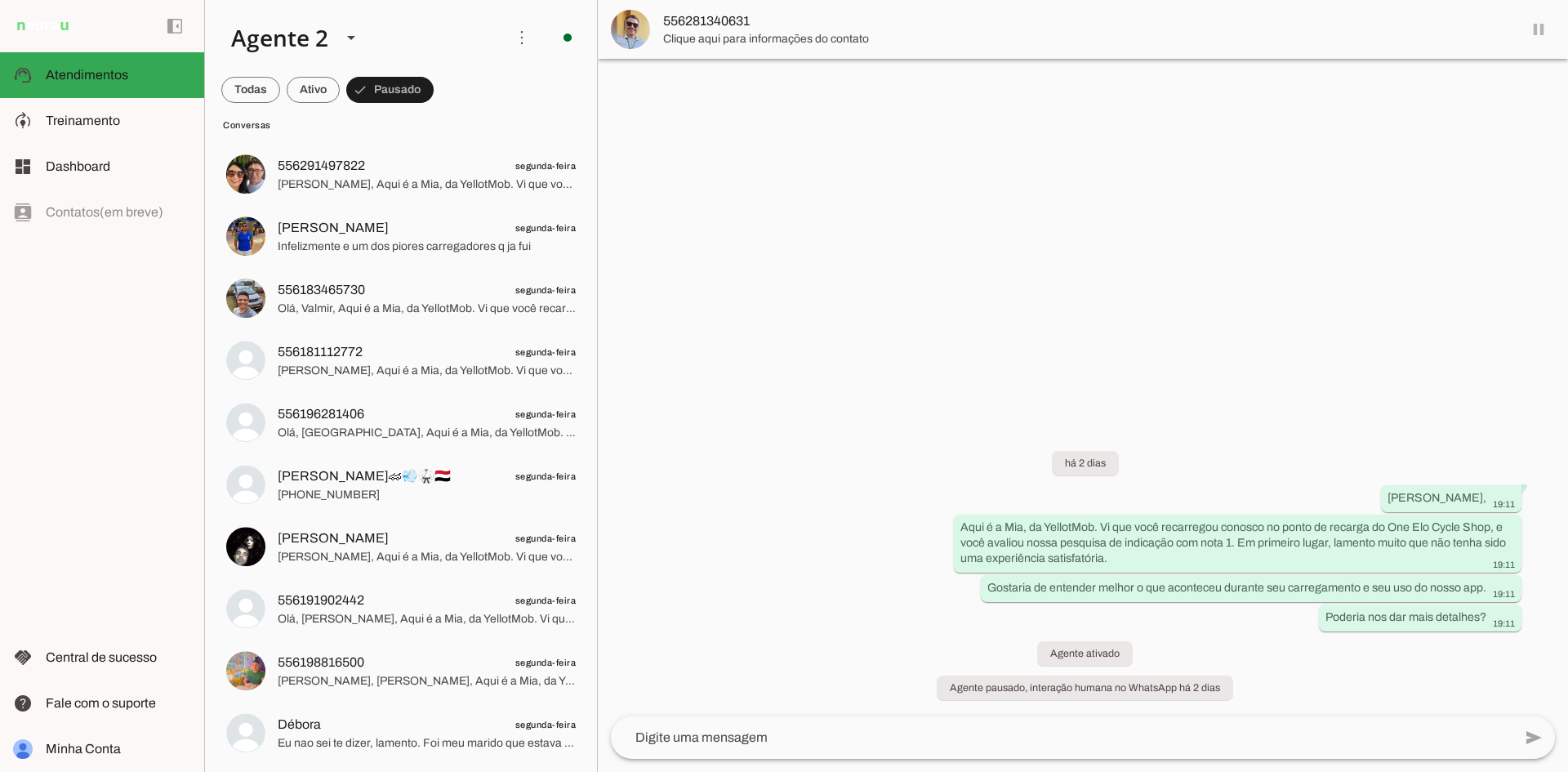
scroll to position [1893, 0]
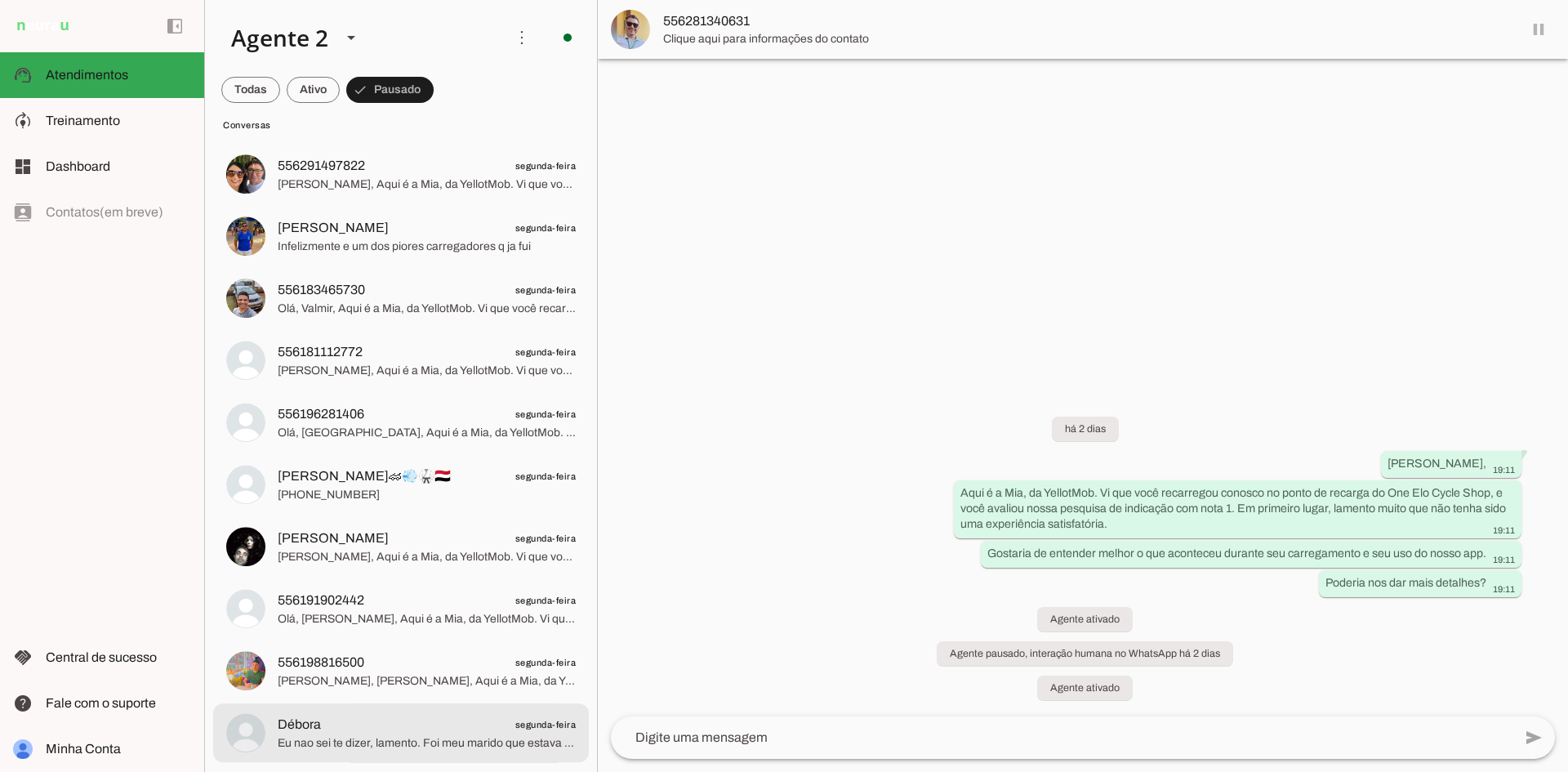
click at [520, 748] on span "Eu nao sei te dizer, lamento. Foi meu marido que estava com o carro. Creio q na…" at bounding box center [426, 743] width 298 height 16
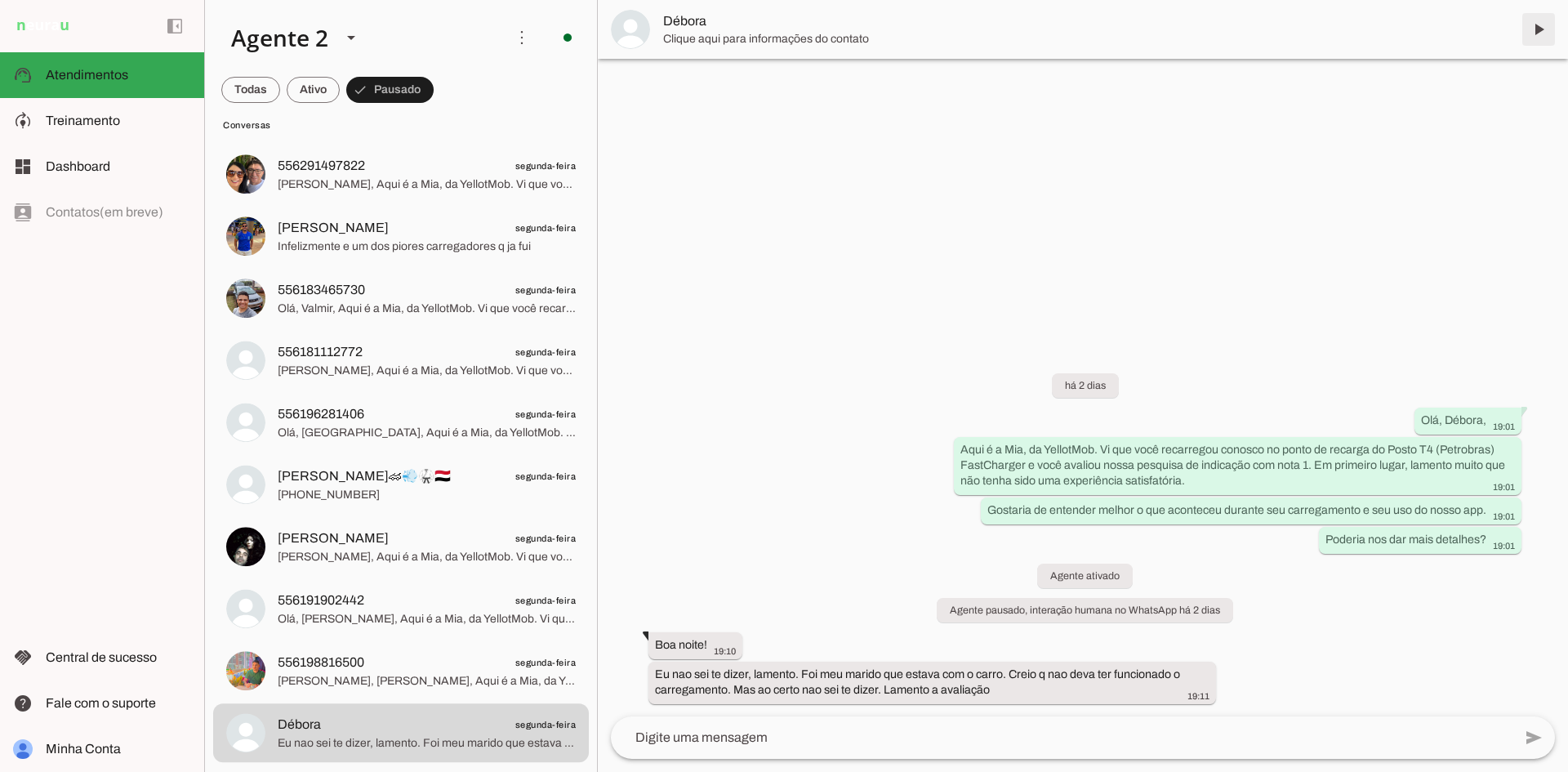
click at [1537, 31] on span at bounding box center [1539, 28] width 39 height 39
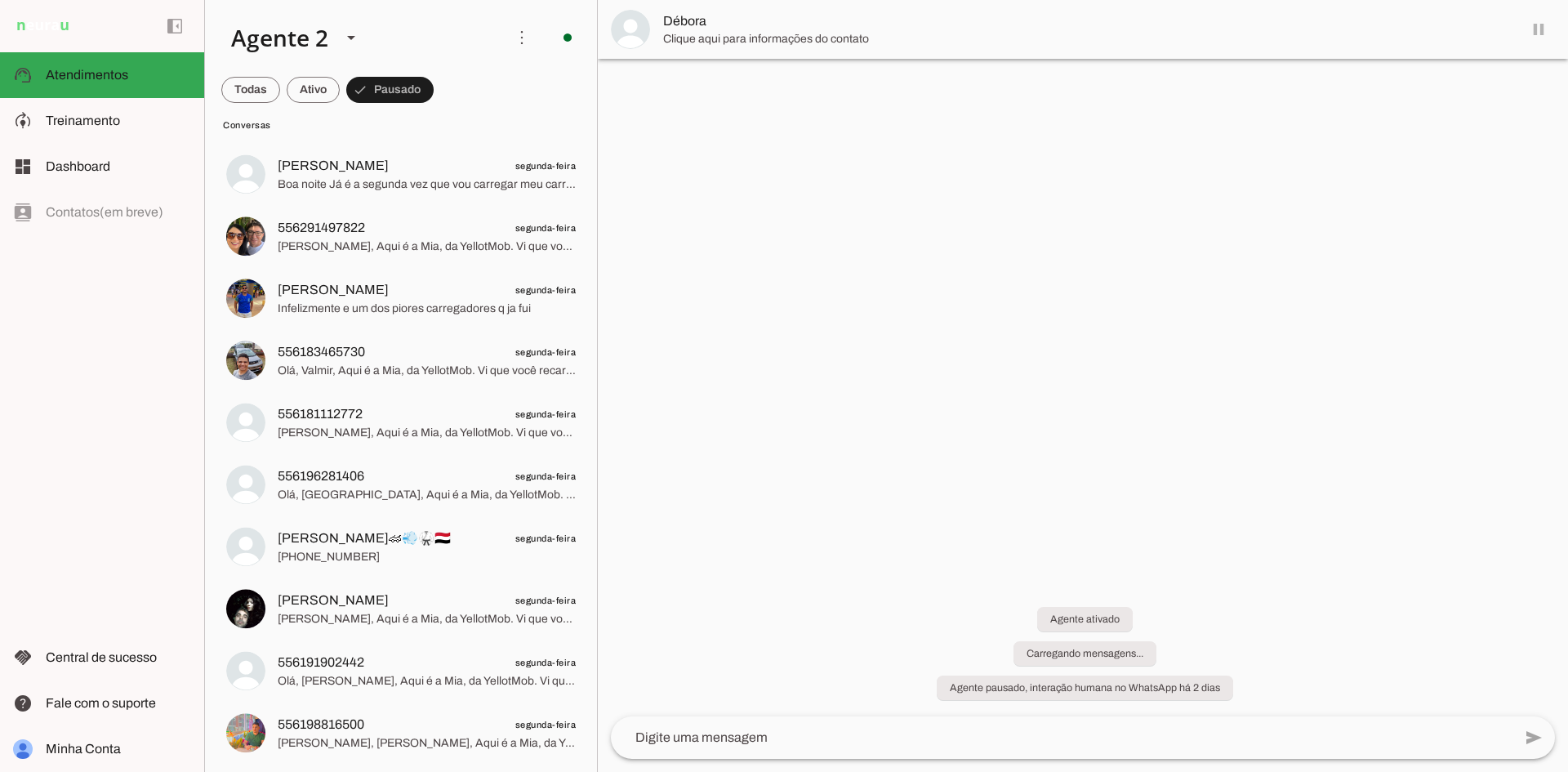
scroll to position [1830, 0]
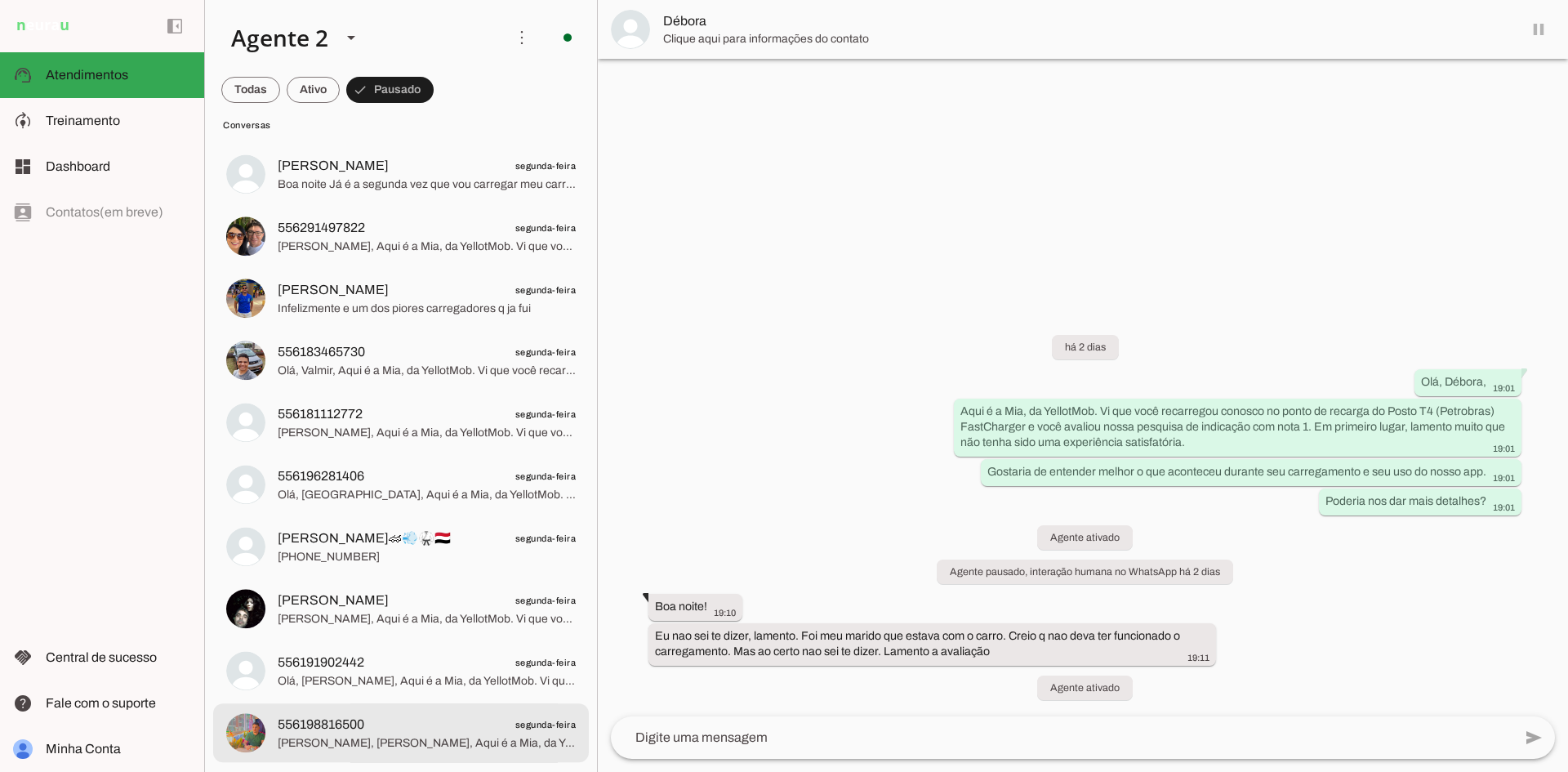
click at [479, 710] on md-item "556198816500 segunda-feira [PERSON_NAME], Aqui é a Mia, da YellotMob. Vi que vo…" at bounding box center [401, 733] width 376 height 59
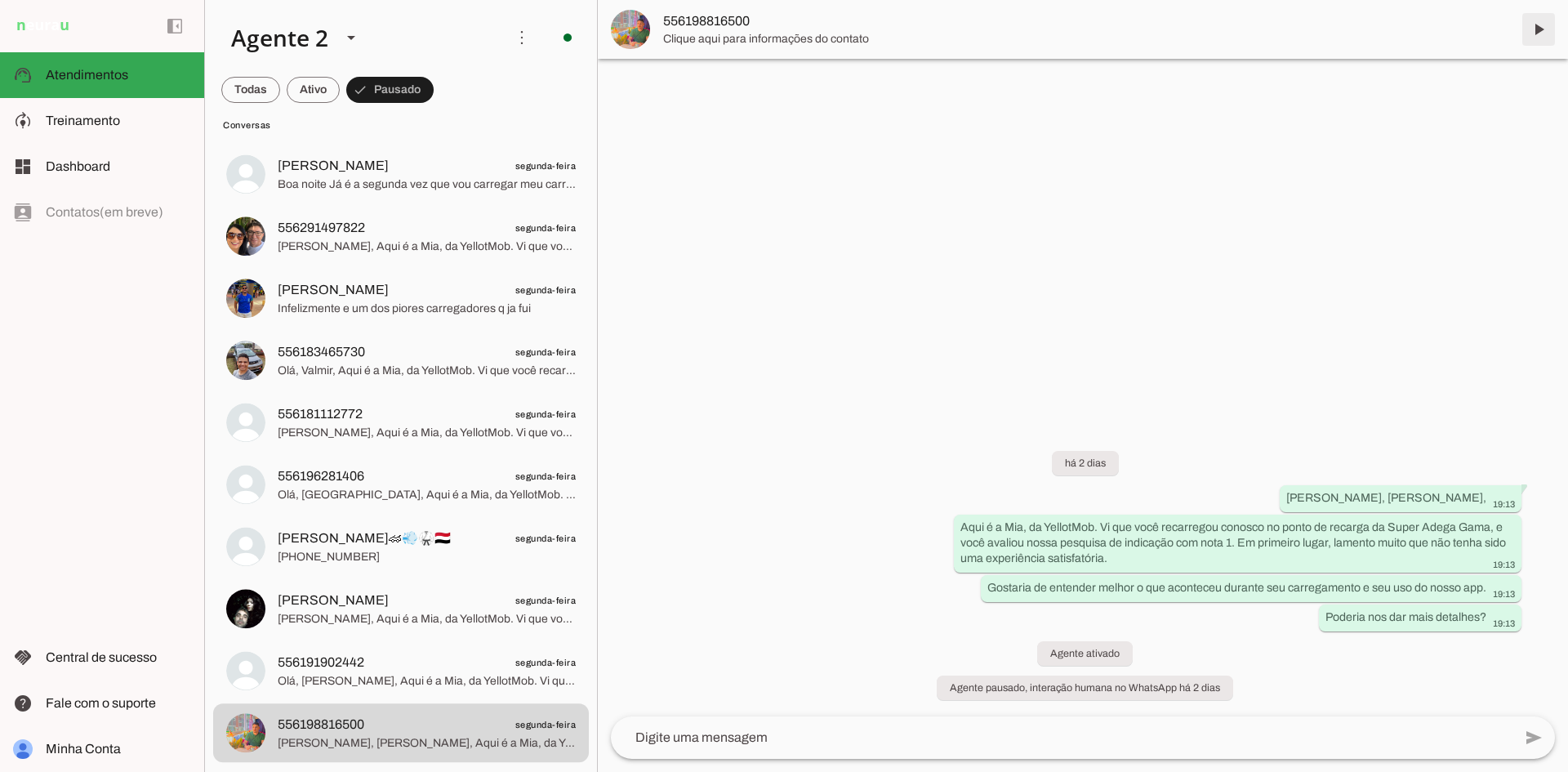
click at [1541, 27] on span at bounding box center [1539, 28] width 39 height 39
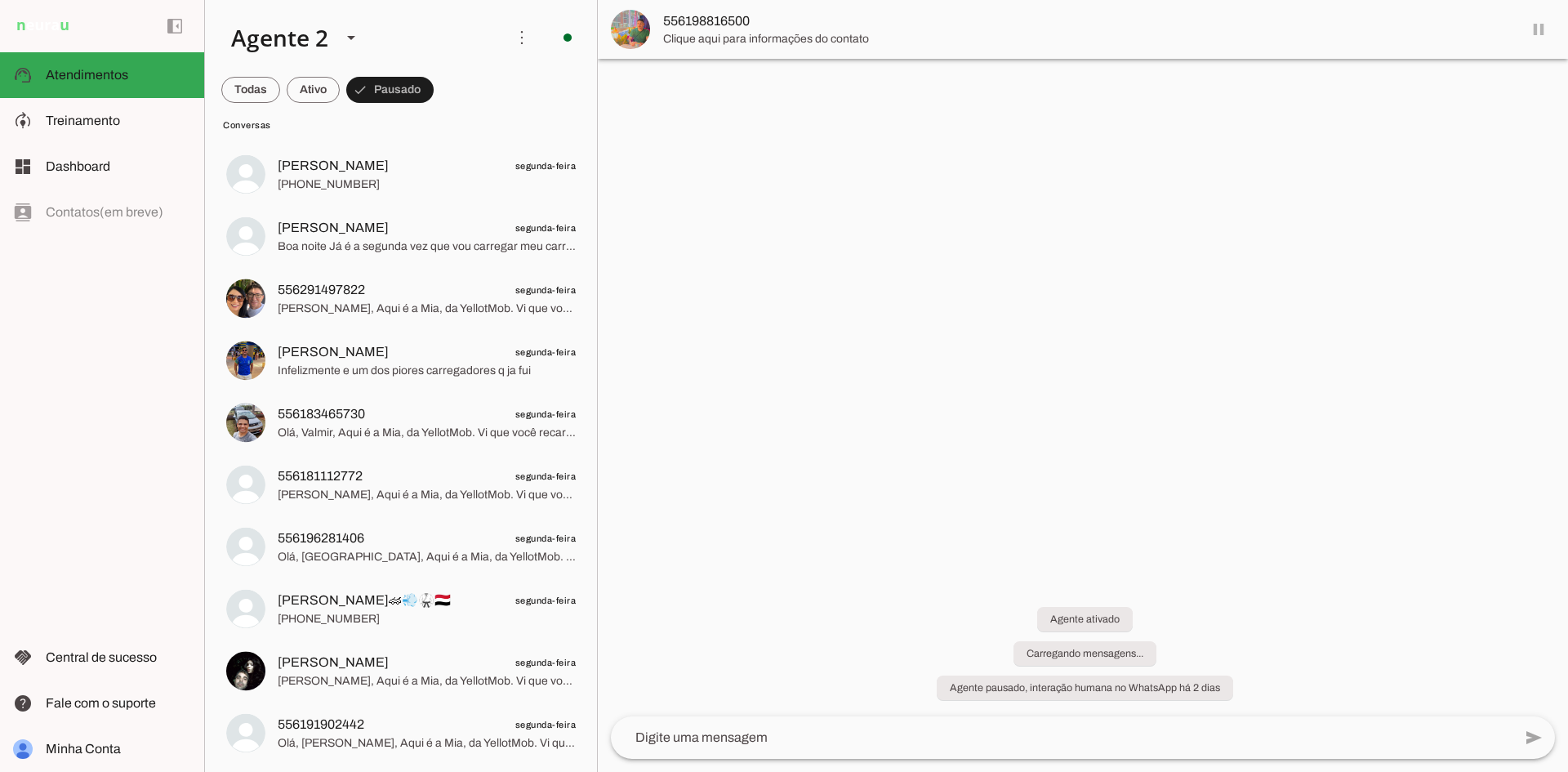
scroll to position [1768, 0]
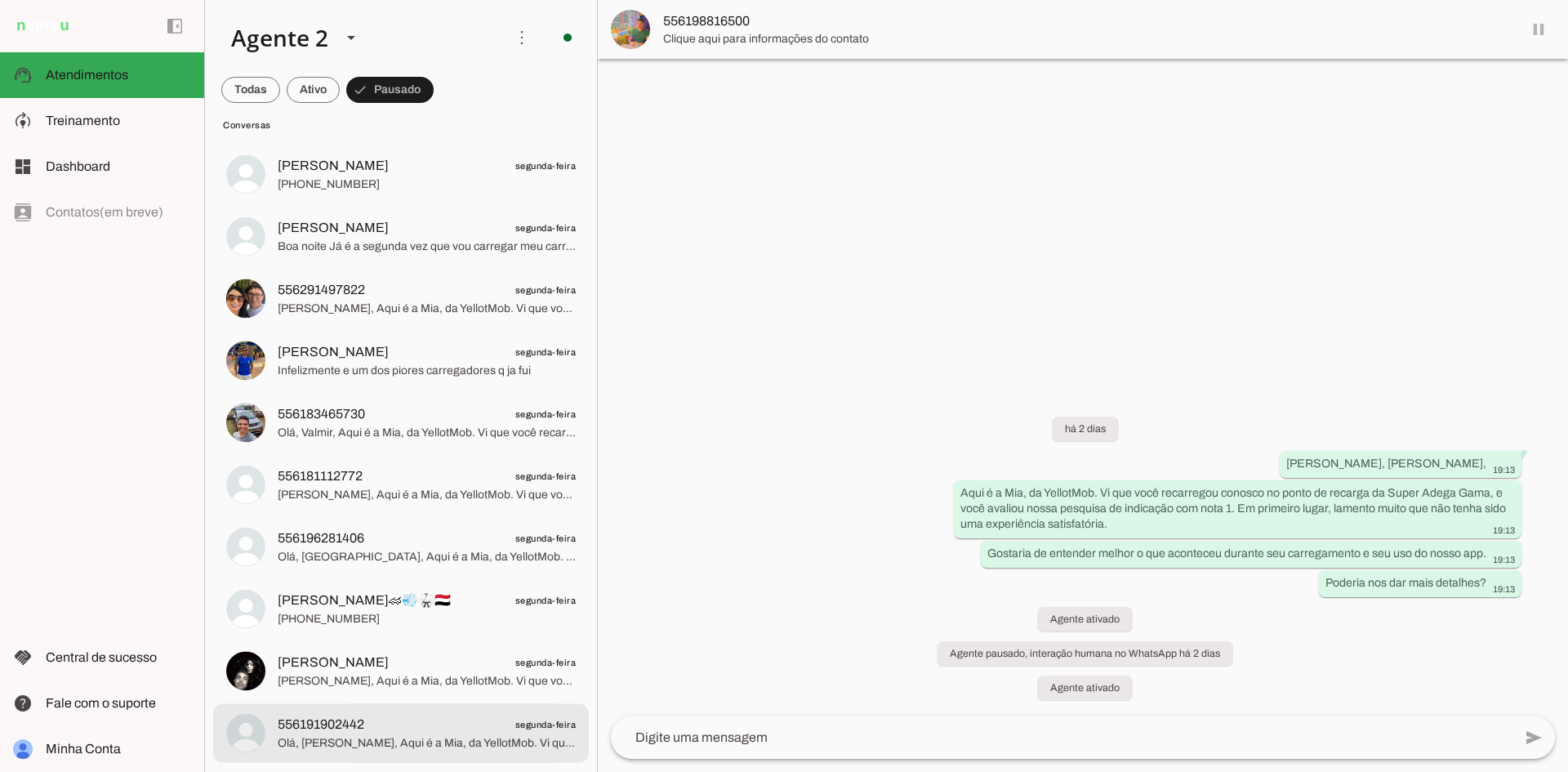
click at [531, 747] on span "Olá, [PERSON_NAME], Aqui é a Mia, da YellotMob. Vi que você recarregou conosco …" at bounding box center [426, 743] width 298 height 16
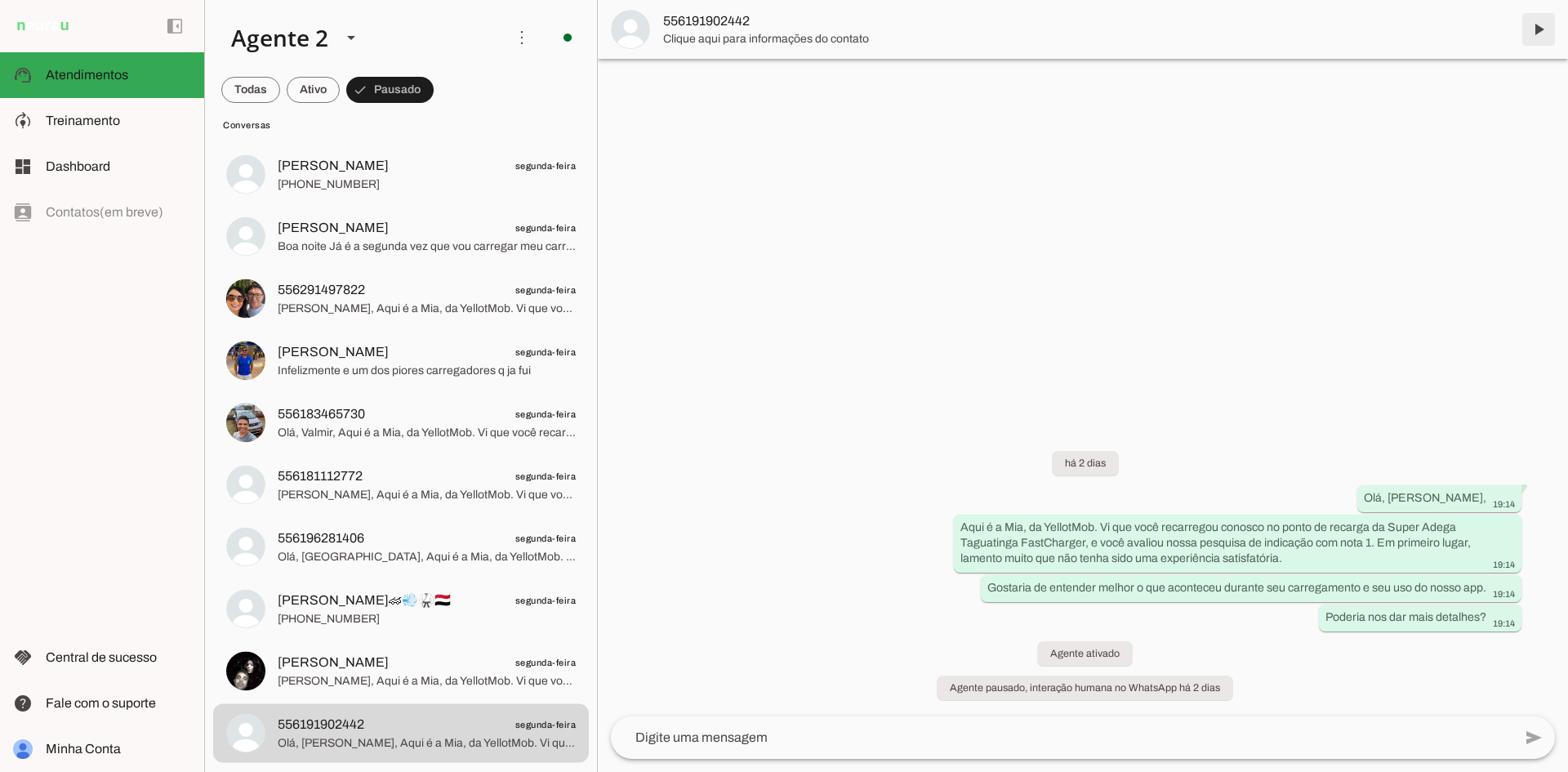
click at [1529, 31] on span at bounding box center [1539, 28] width 39 height 39
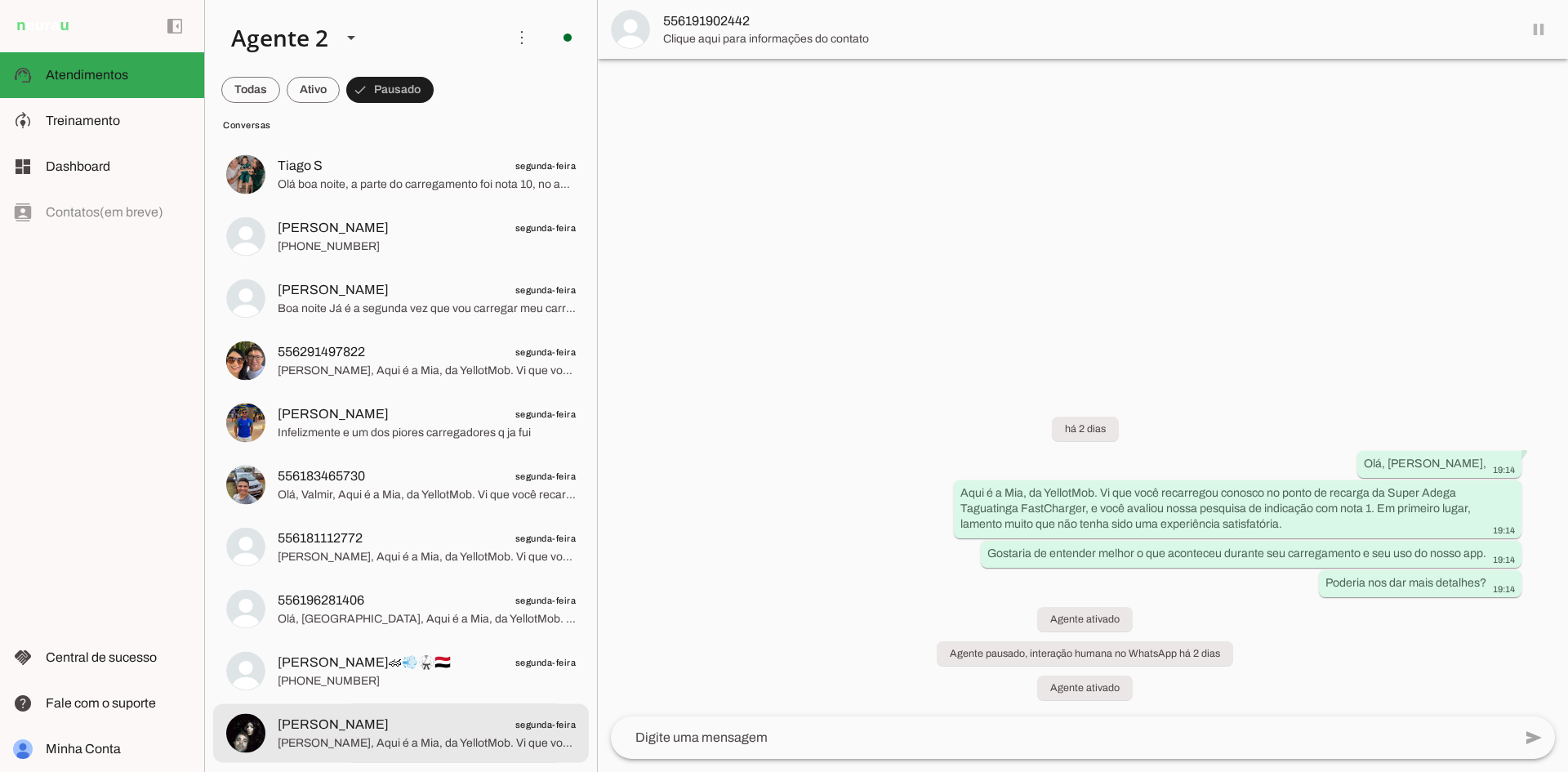
click at [413, 725] on span "[PERSON_NAME] segunda-feira" at bounding box center [426, 726] width 298 height 21
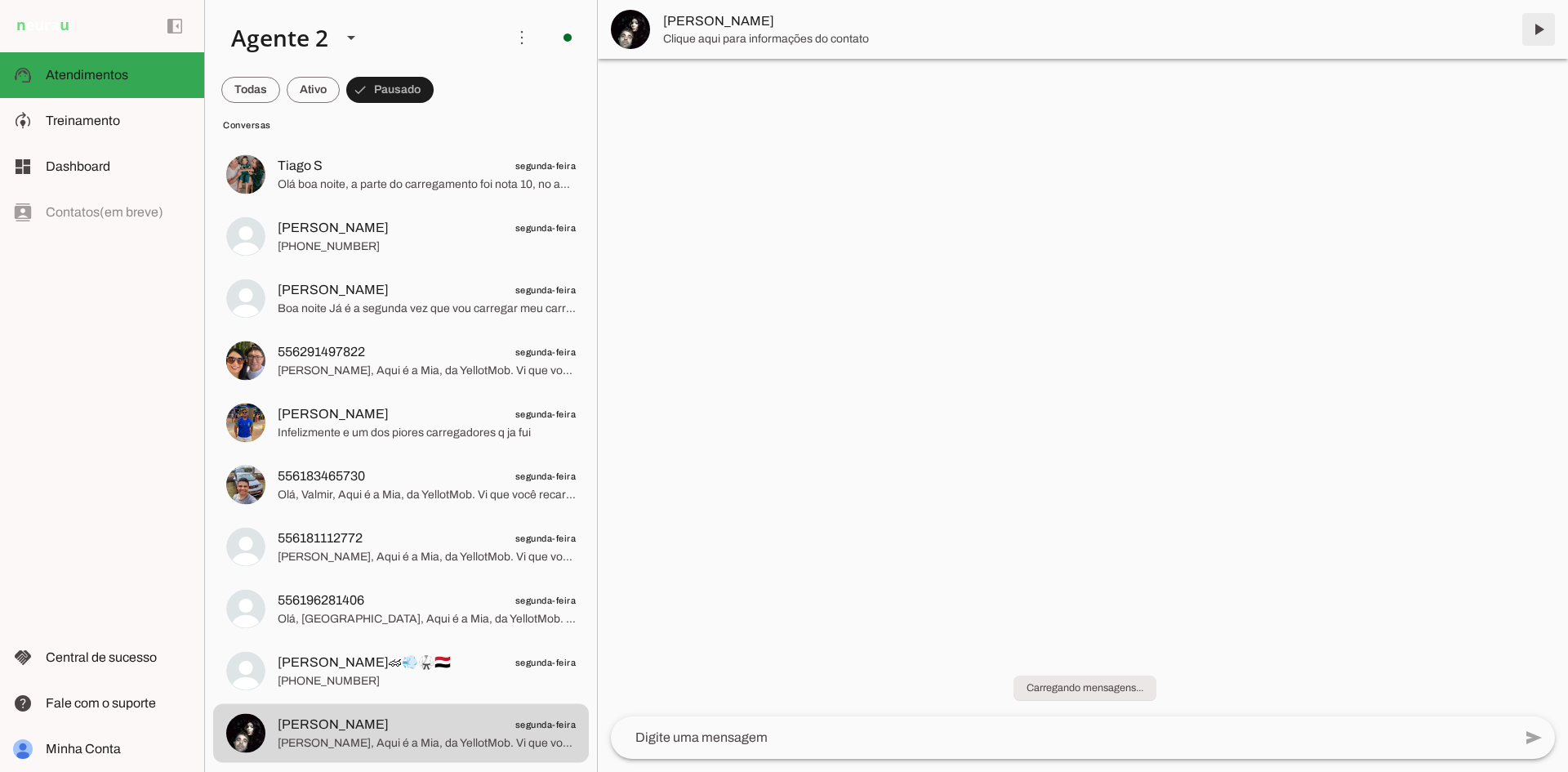
click at [1536, 26] on span at bounding box center [1539, 28] width 39 height 39
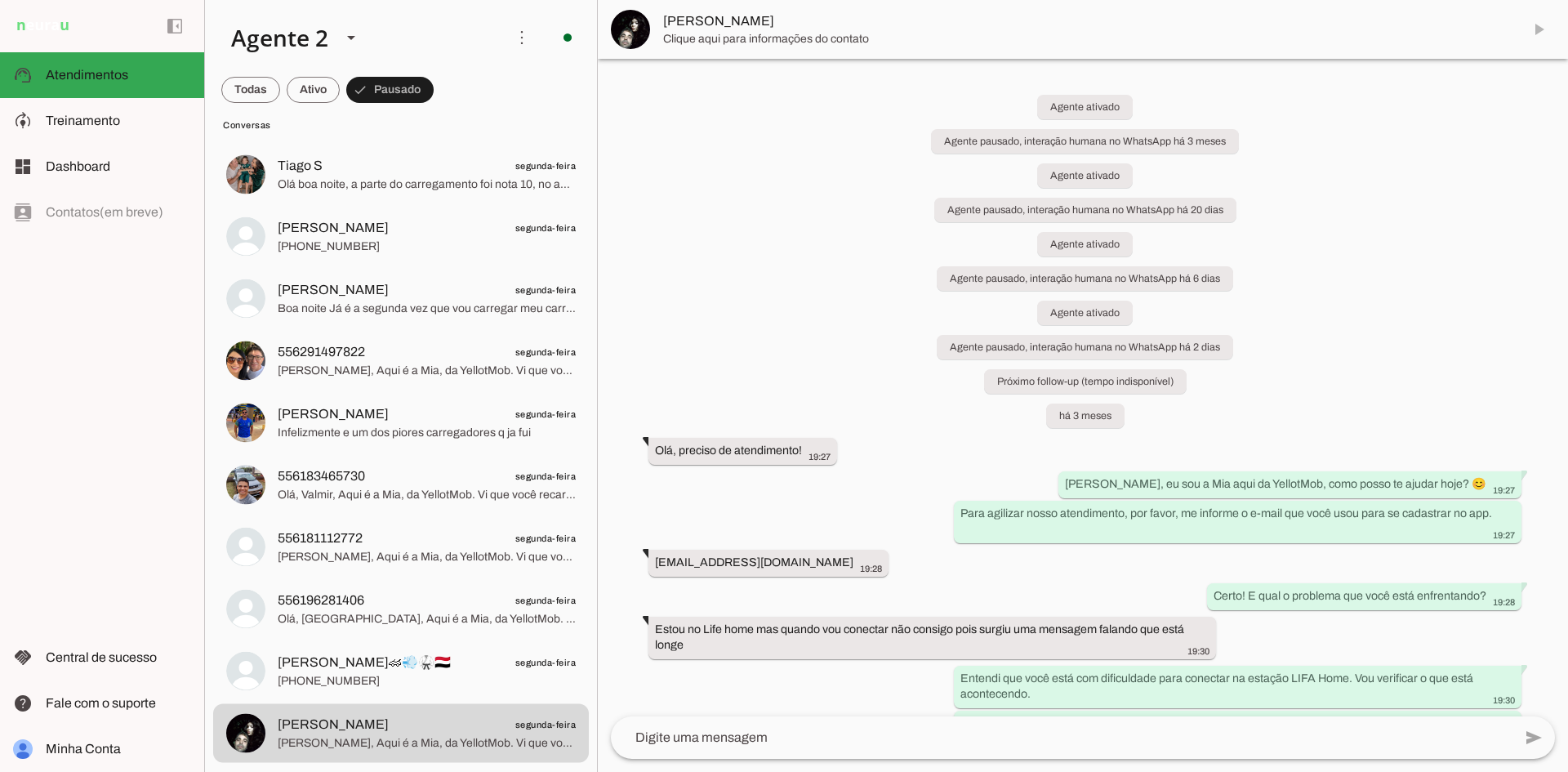
scroll to position [1644, 0]
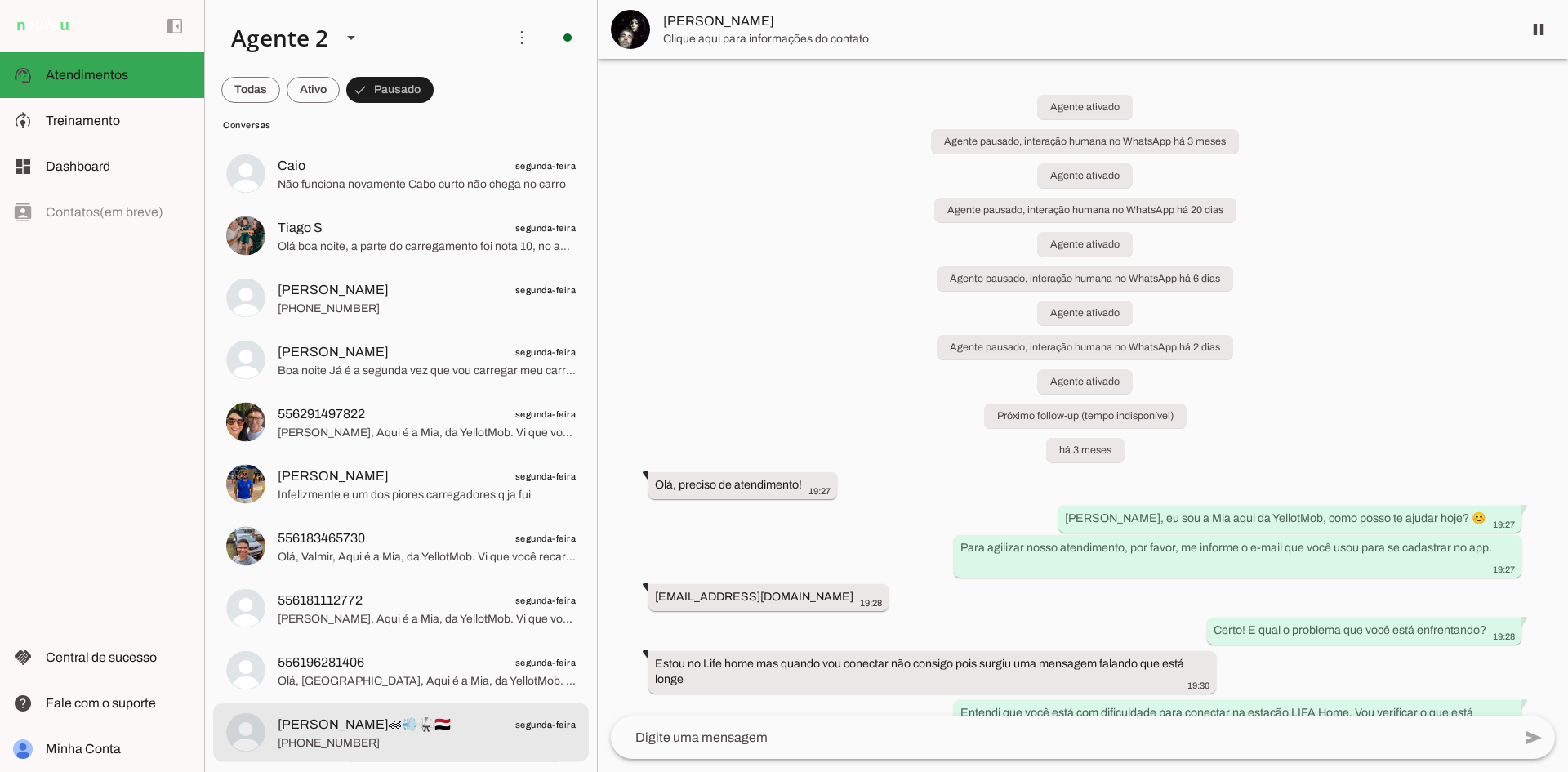
click at [505, 712] on div at bounding box center [426, 732] width 298 height 40
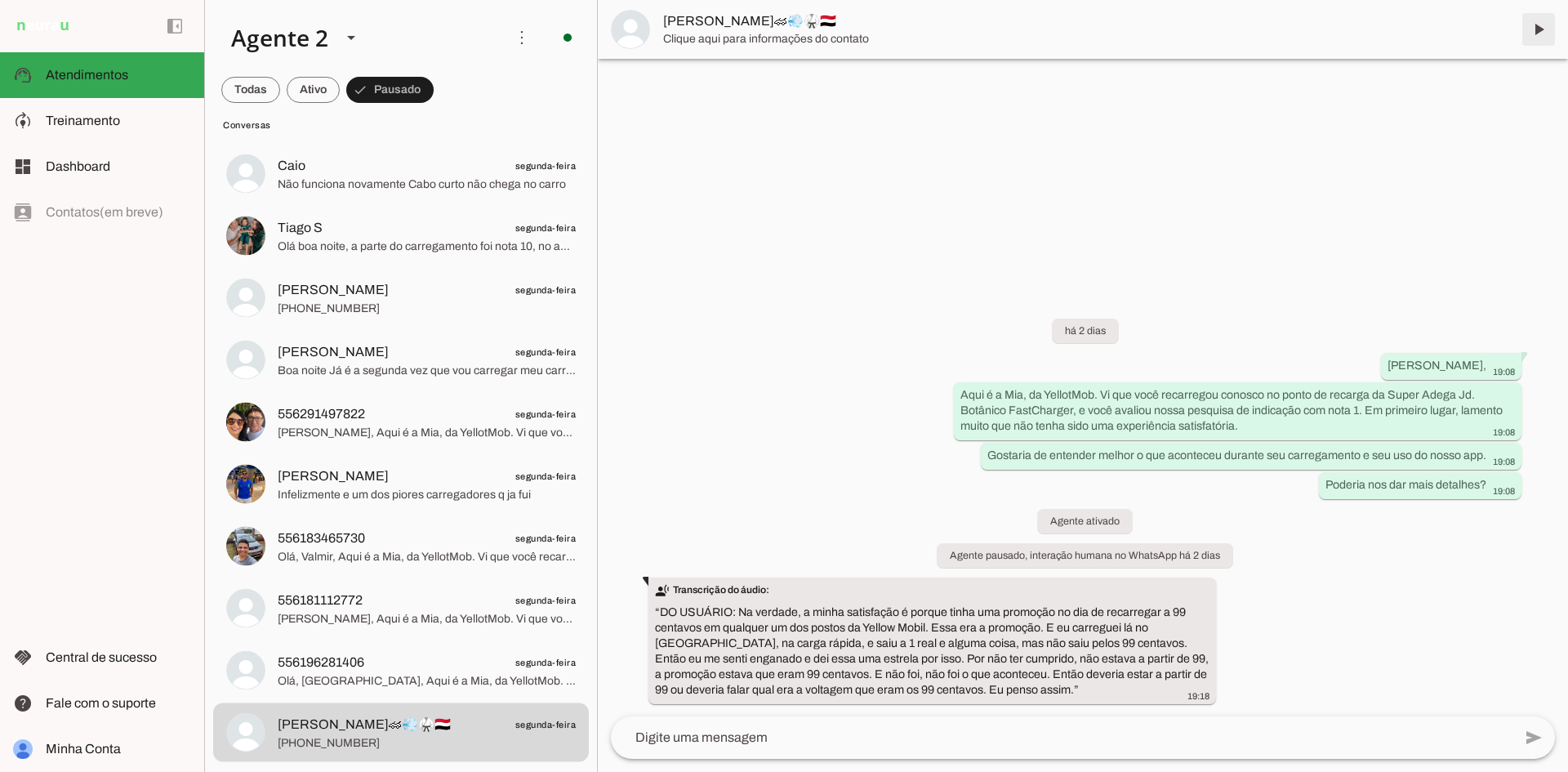
click at [1533, 33] on span at bounding box center [1539, 28] width 39 height 39
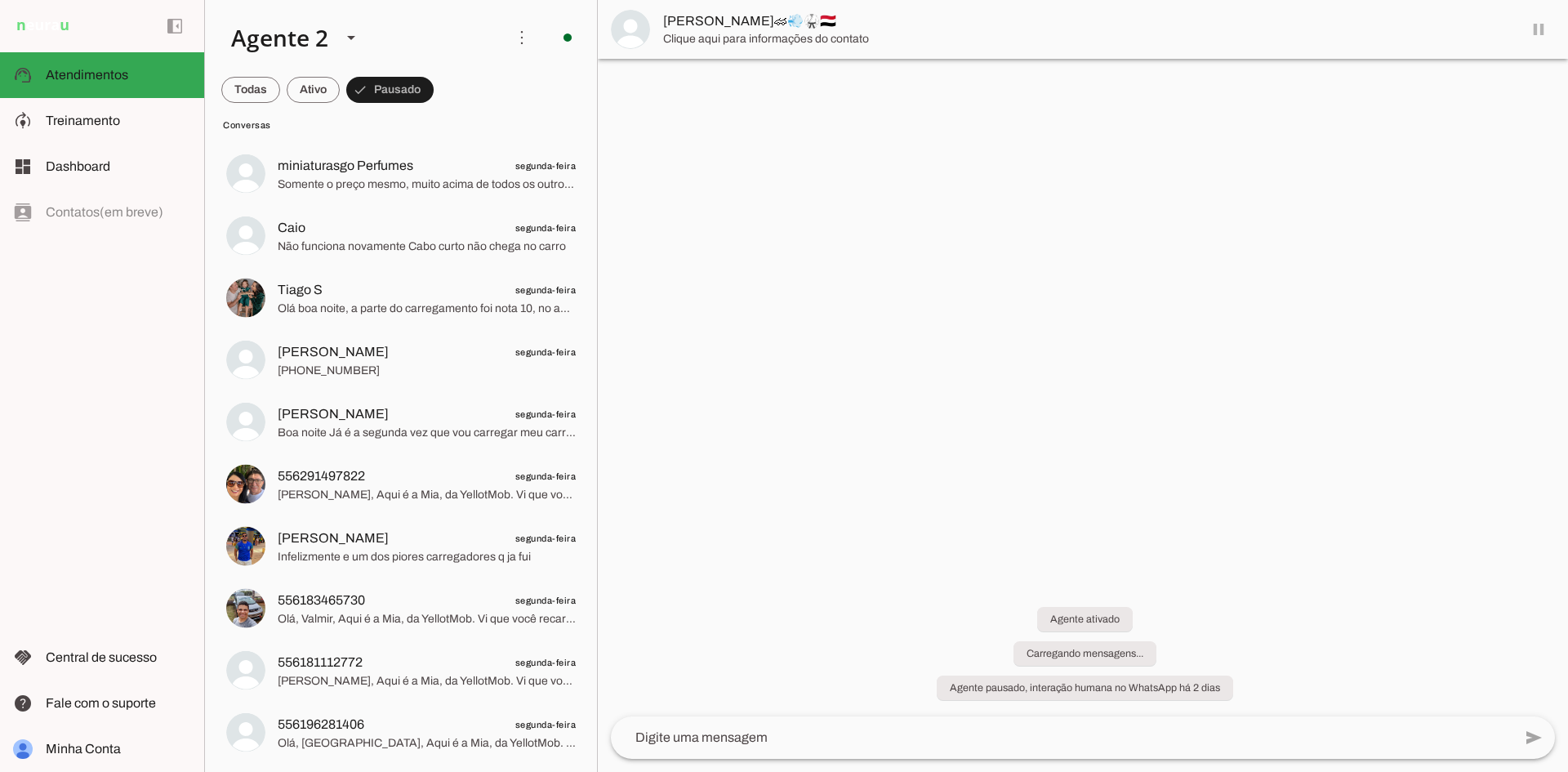
scroll to position [1583, 0]
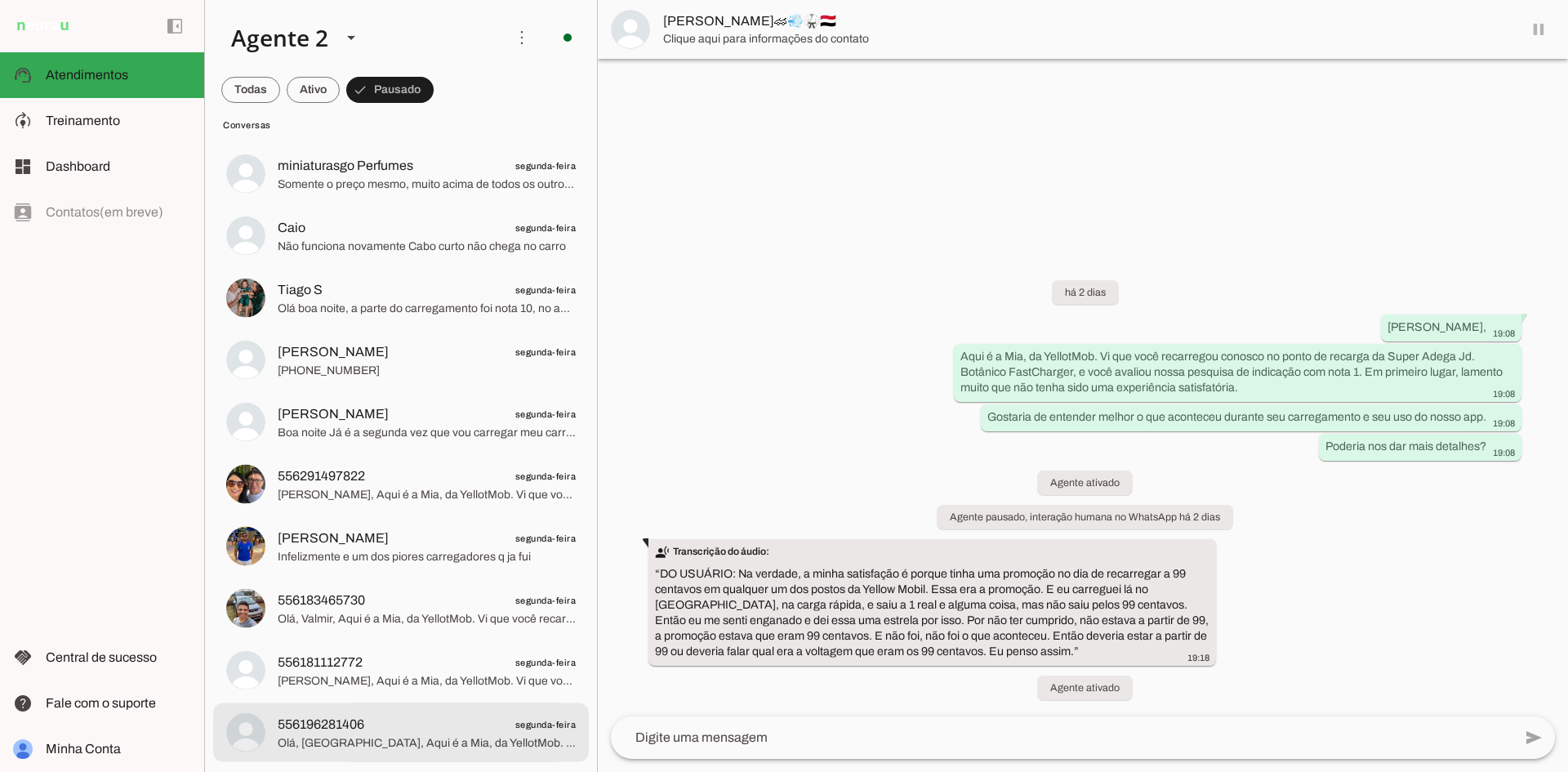
click at [522, 738] on span "Olá, [GEOGRAPHIC_DATA], Aqui é a Mia, da YellotMob. Vi que você recarregou cono…" at bounding box center [426, 743] width 298 height 16
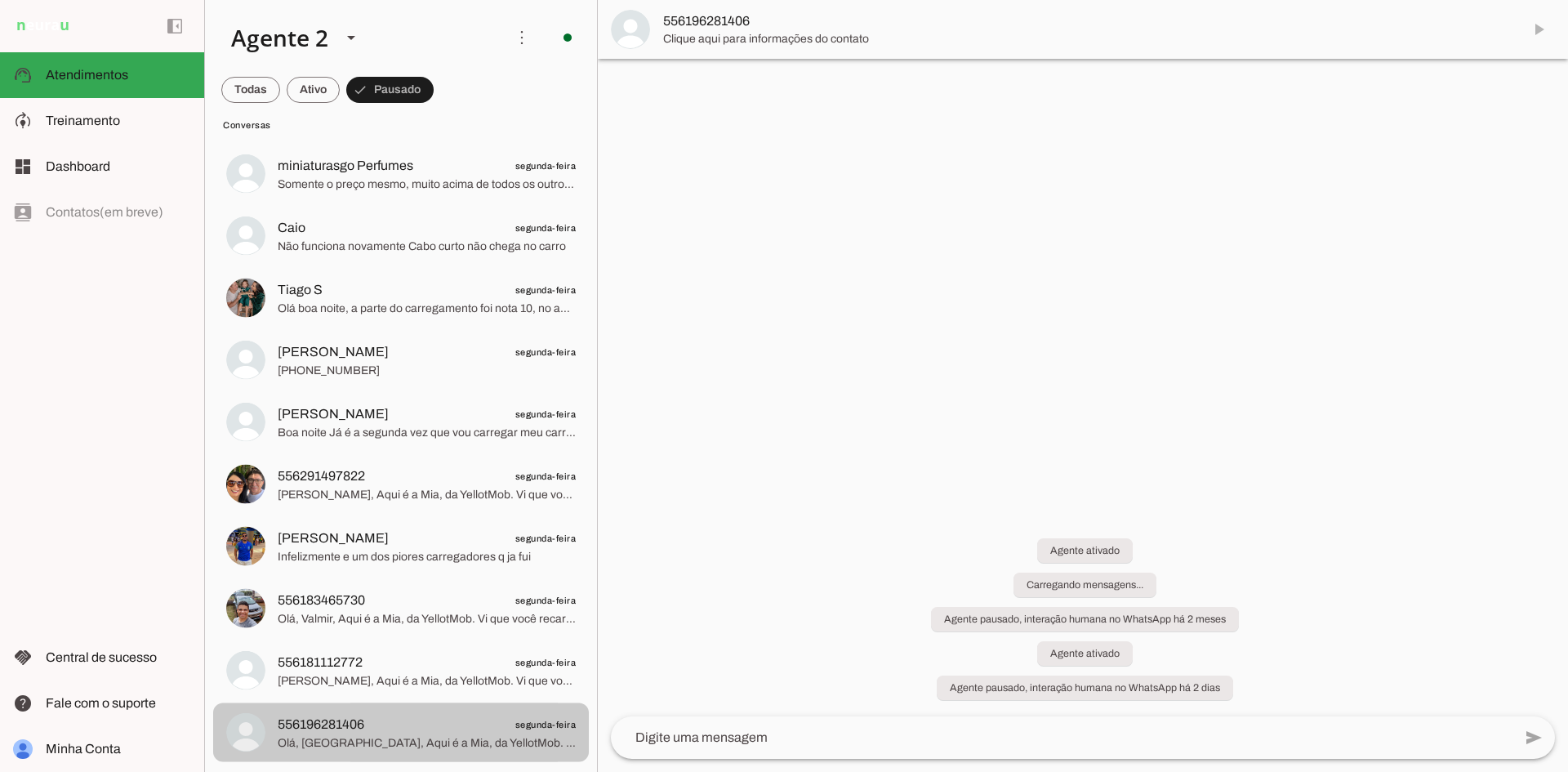
scroll to position [411, 0]
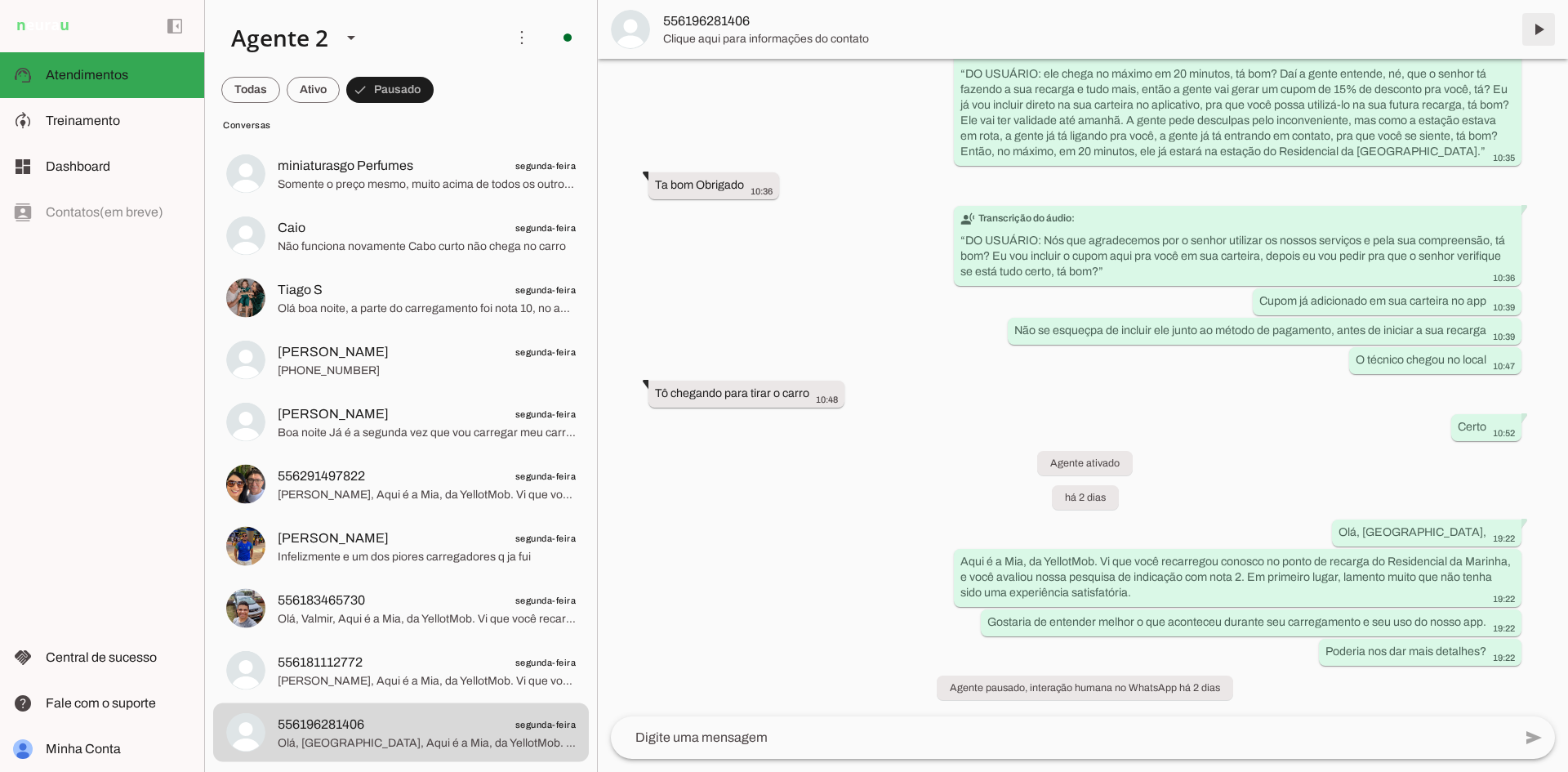
click at [1538, 27] on span at bounding box center [1539, 28] width 39 height 39
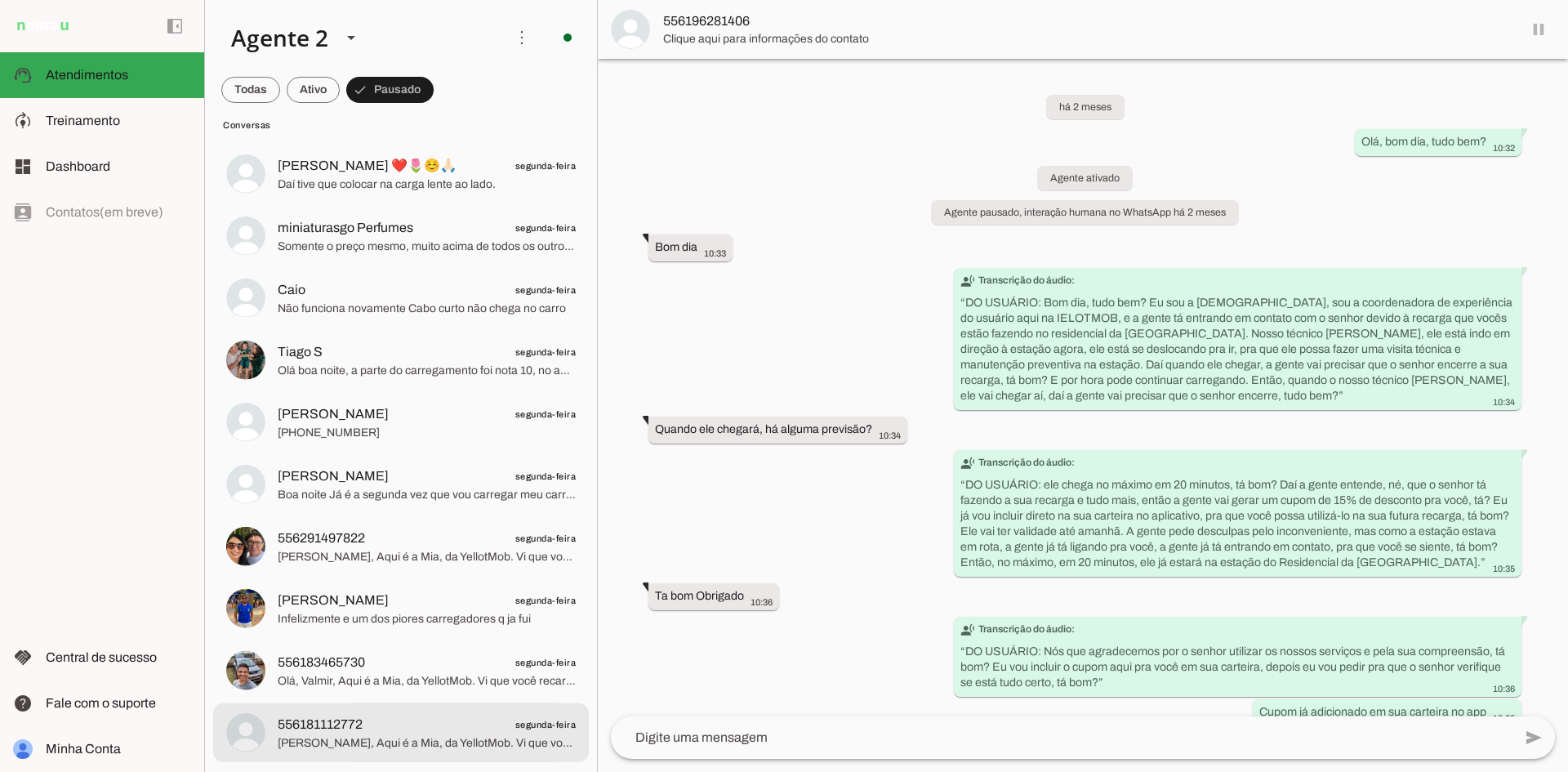
click at [538, 736] on span "[PERSON_NAME], Aqui é a Mia, da YellotMob. Vi que você recarregou conosco no po…" at bounding box center [426, 743] width 298 height 16
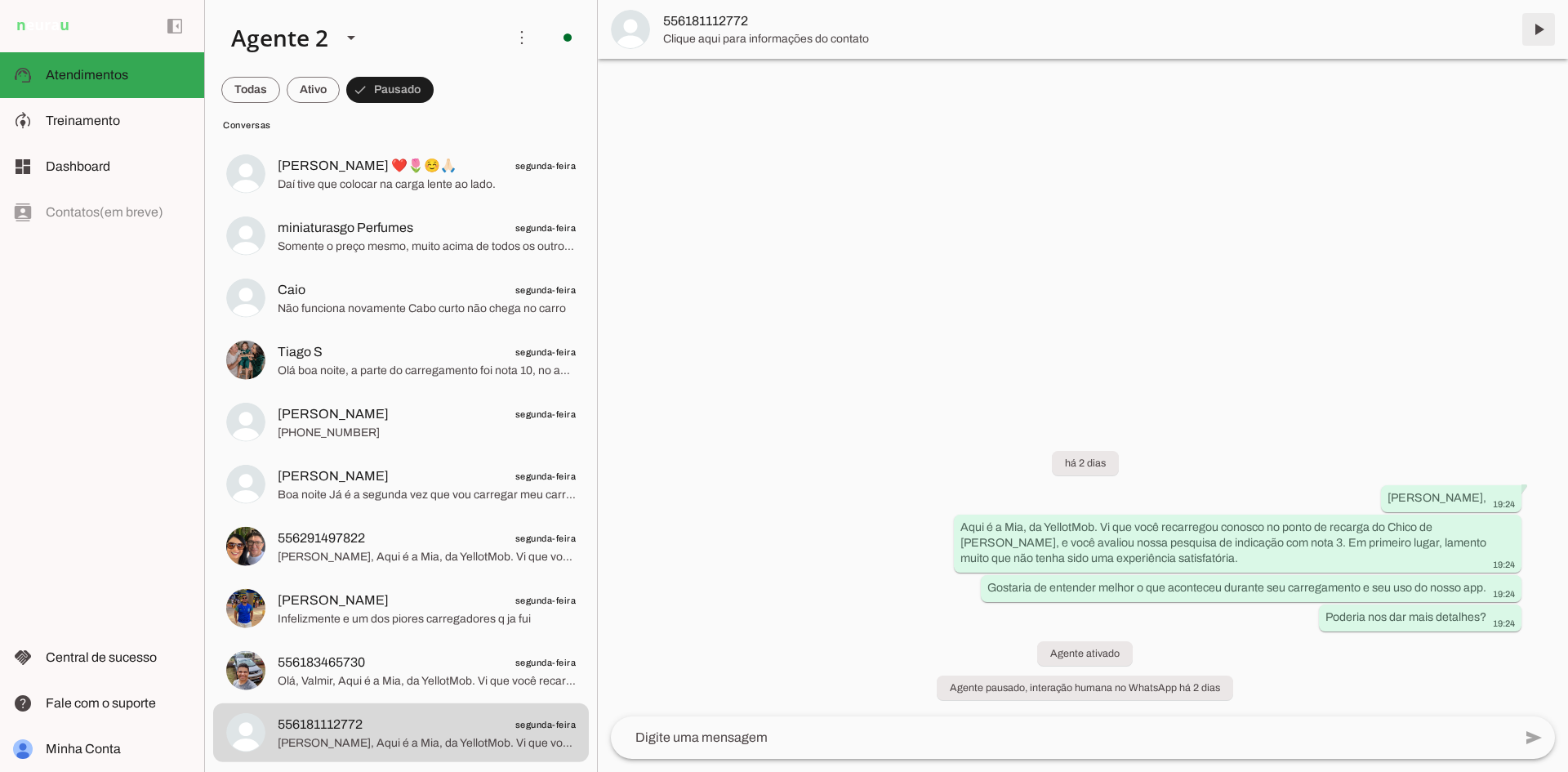
click at [1538, 28] on span at bounding box center [1539, 28] width 39 height 39
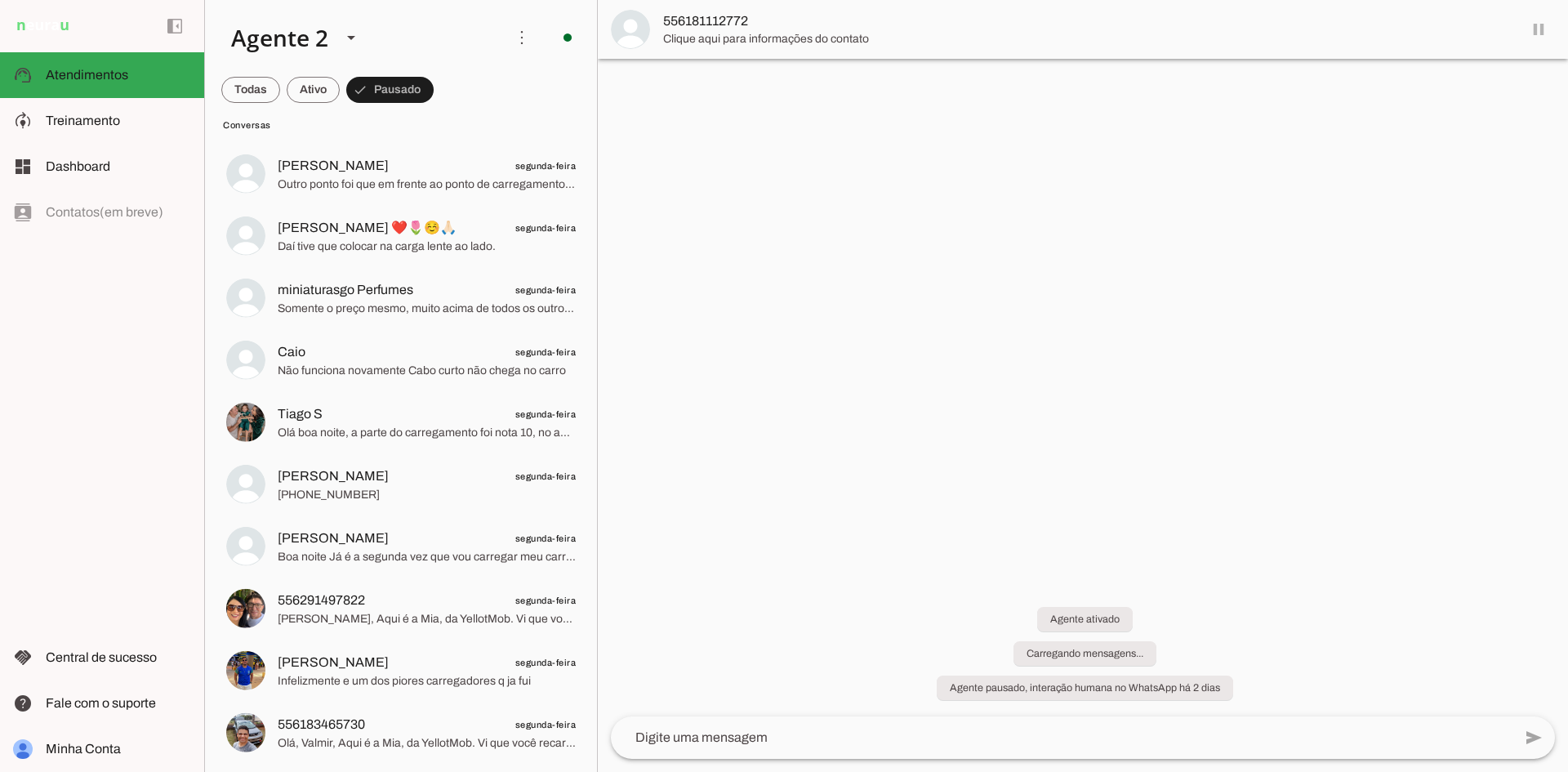
scroll to position [1459, 0]
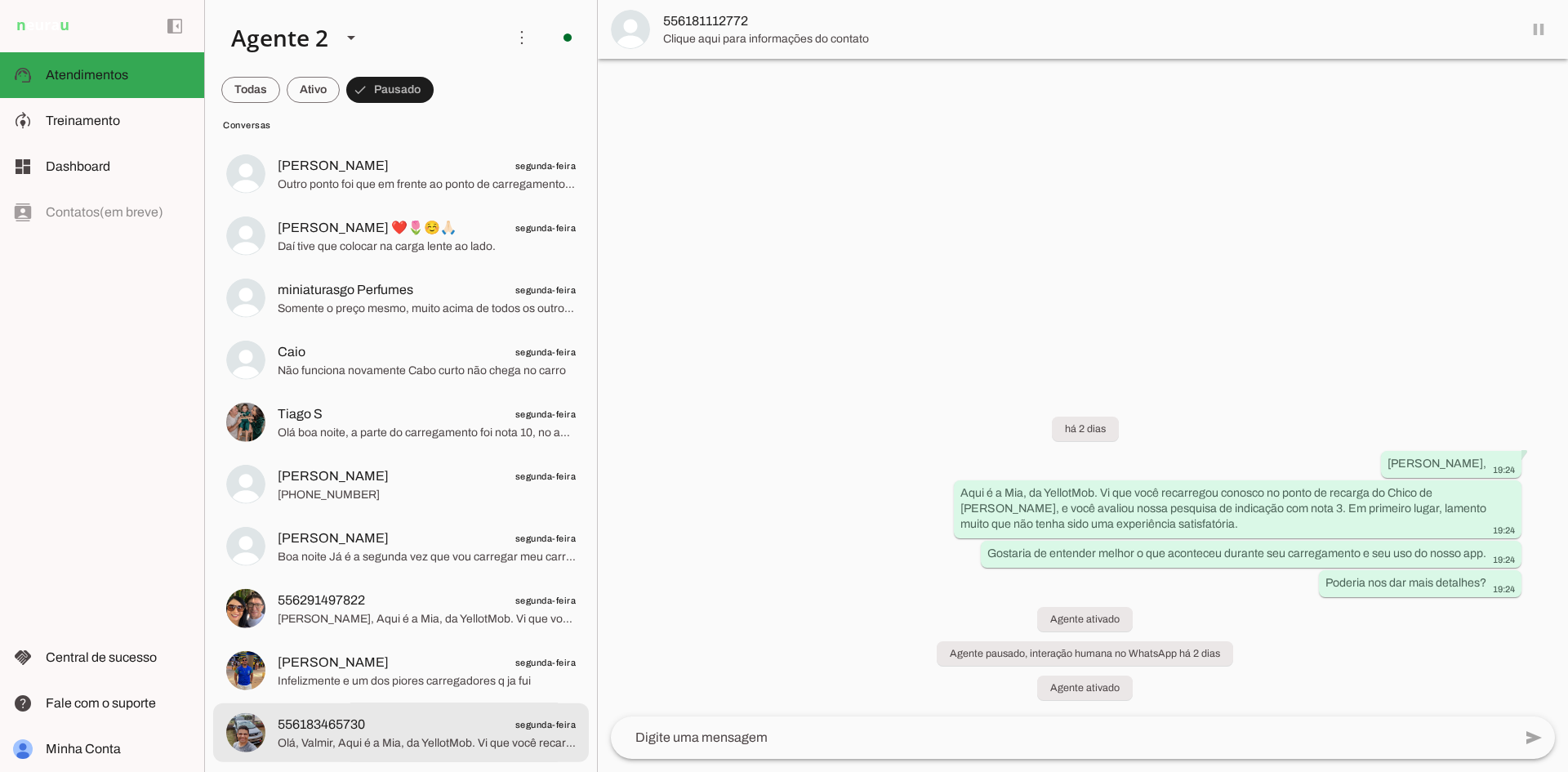
click at [476, 713] on div at bounding box center [426, 732] width 298 height 40
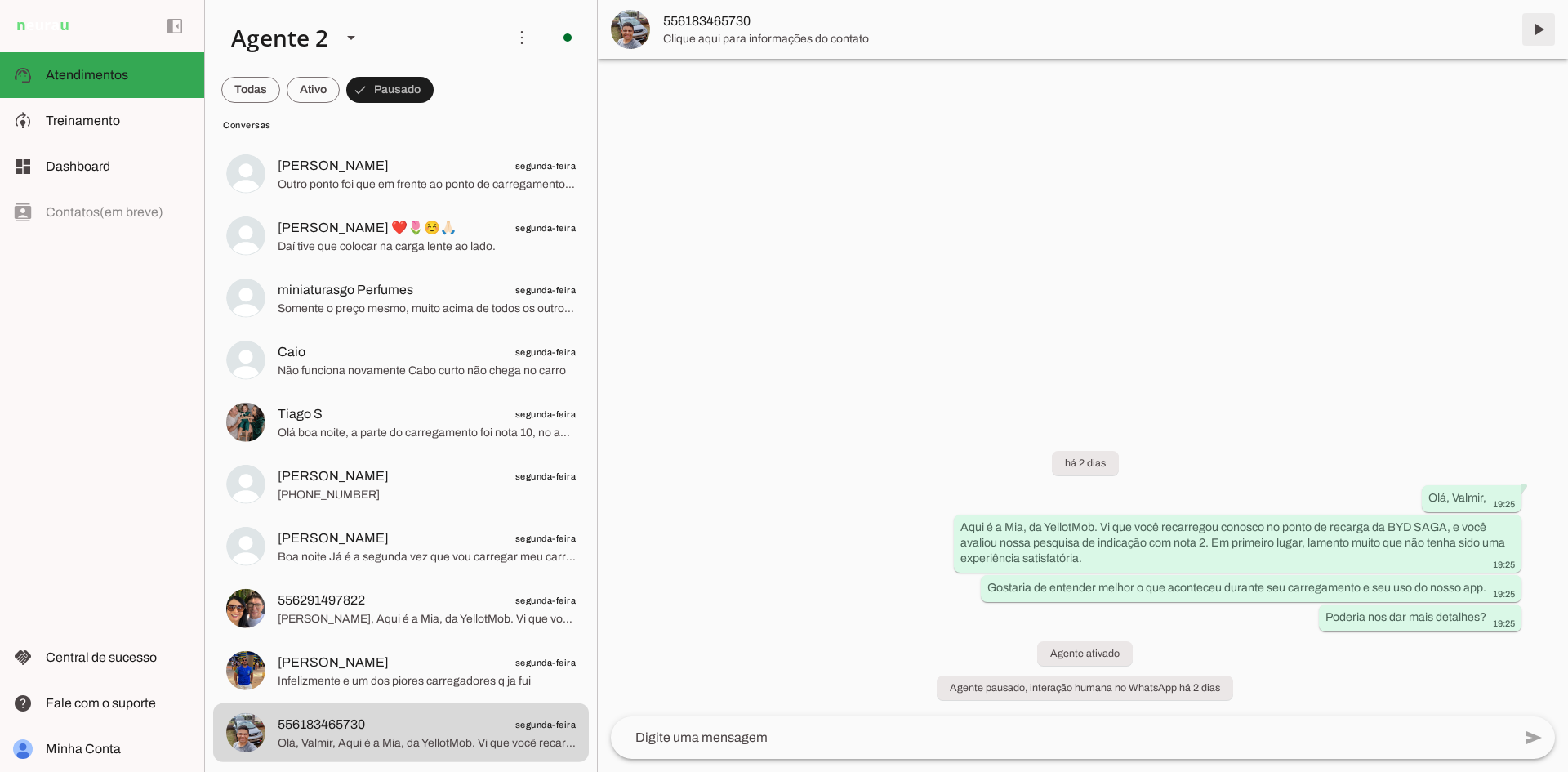
click at [1542, 25] on span at bounding box center [1539, 28] width 39 height 39
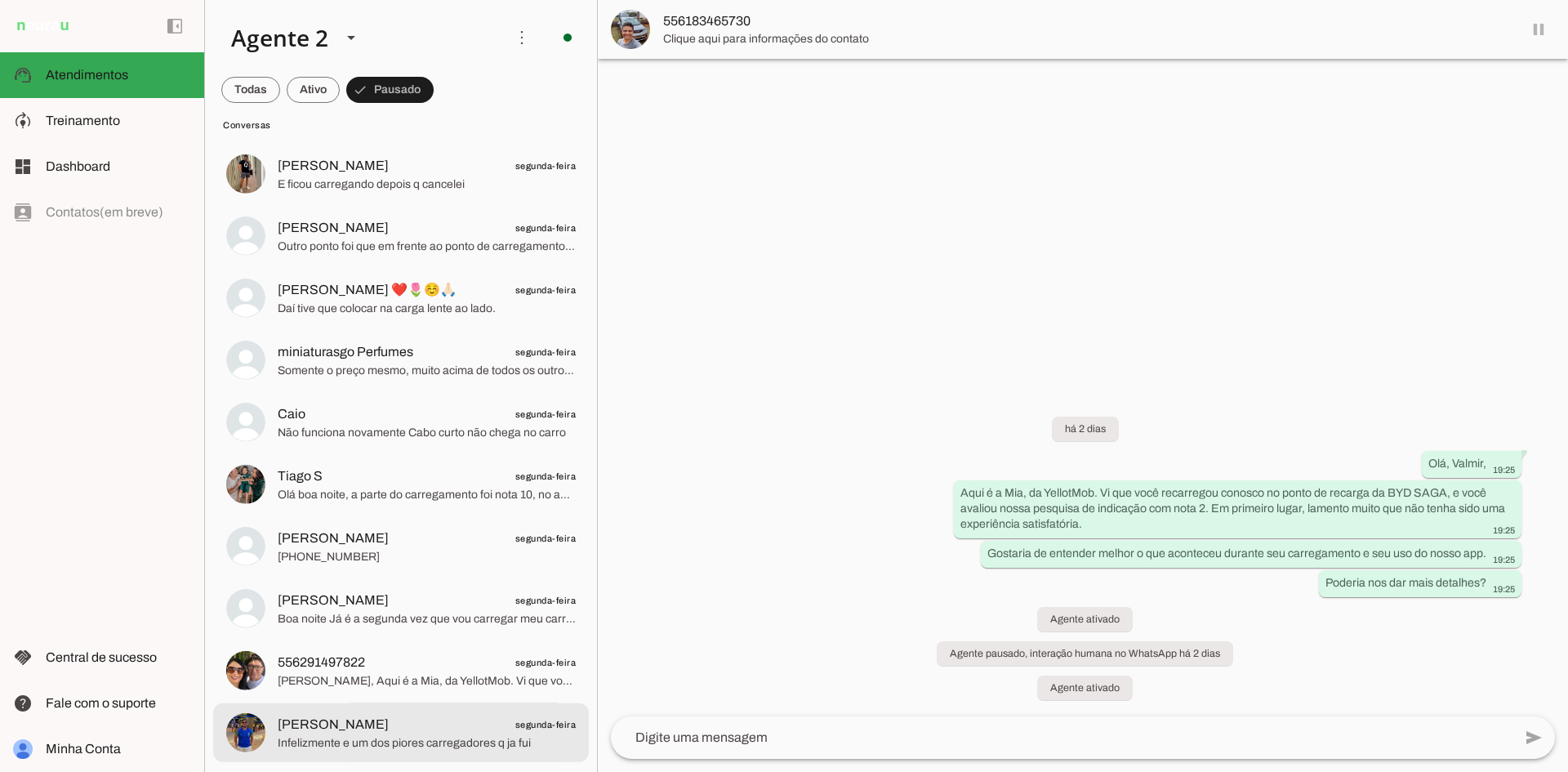
click at [525, 743] on span "Infelizmente e um dos piores carregadores q ja fui" at bounding box center [426, 743] width 298 height 16
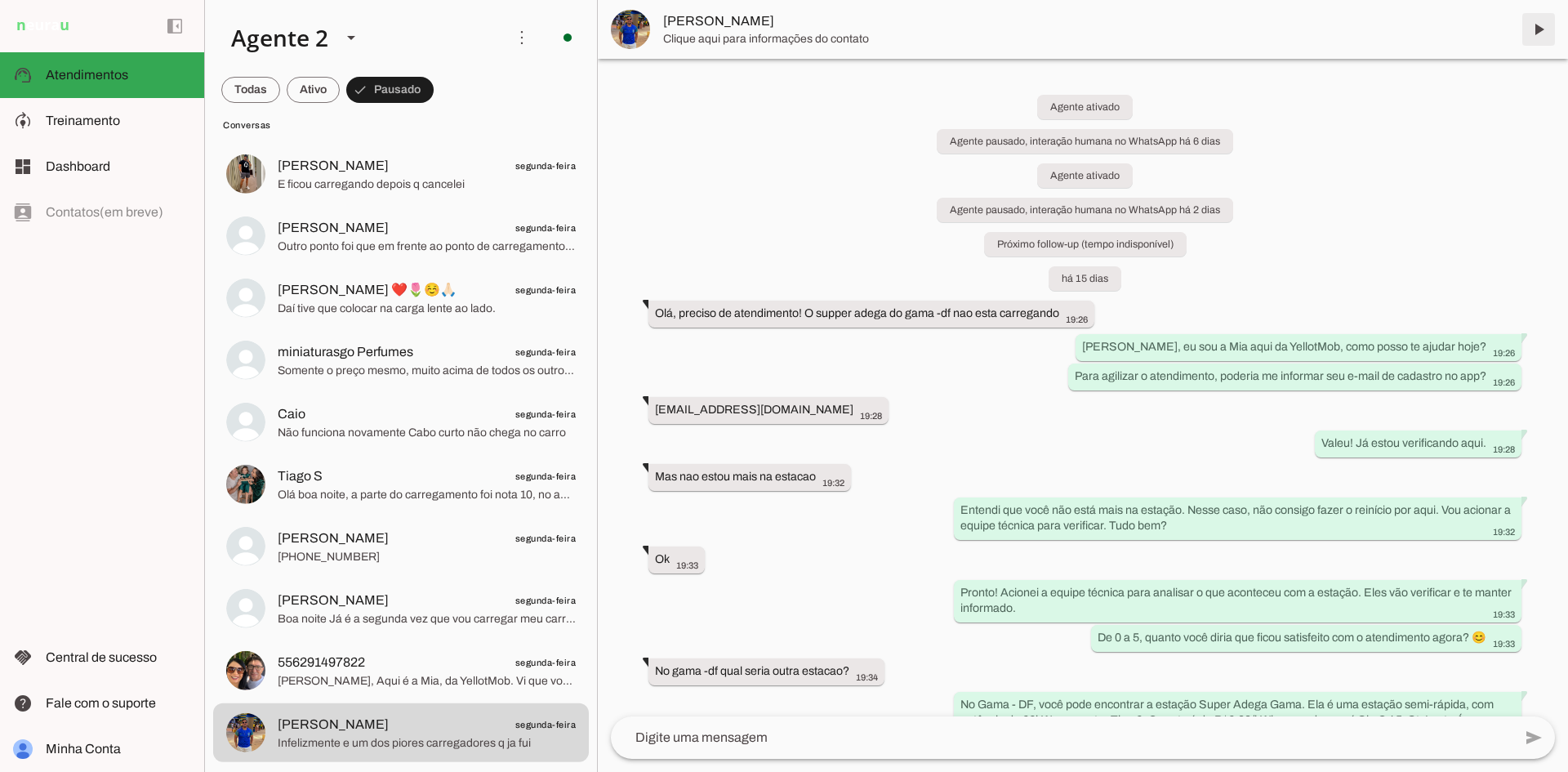
click at [1538, 21] on span at bounding box center [1539, 28] width 39 height 39
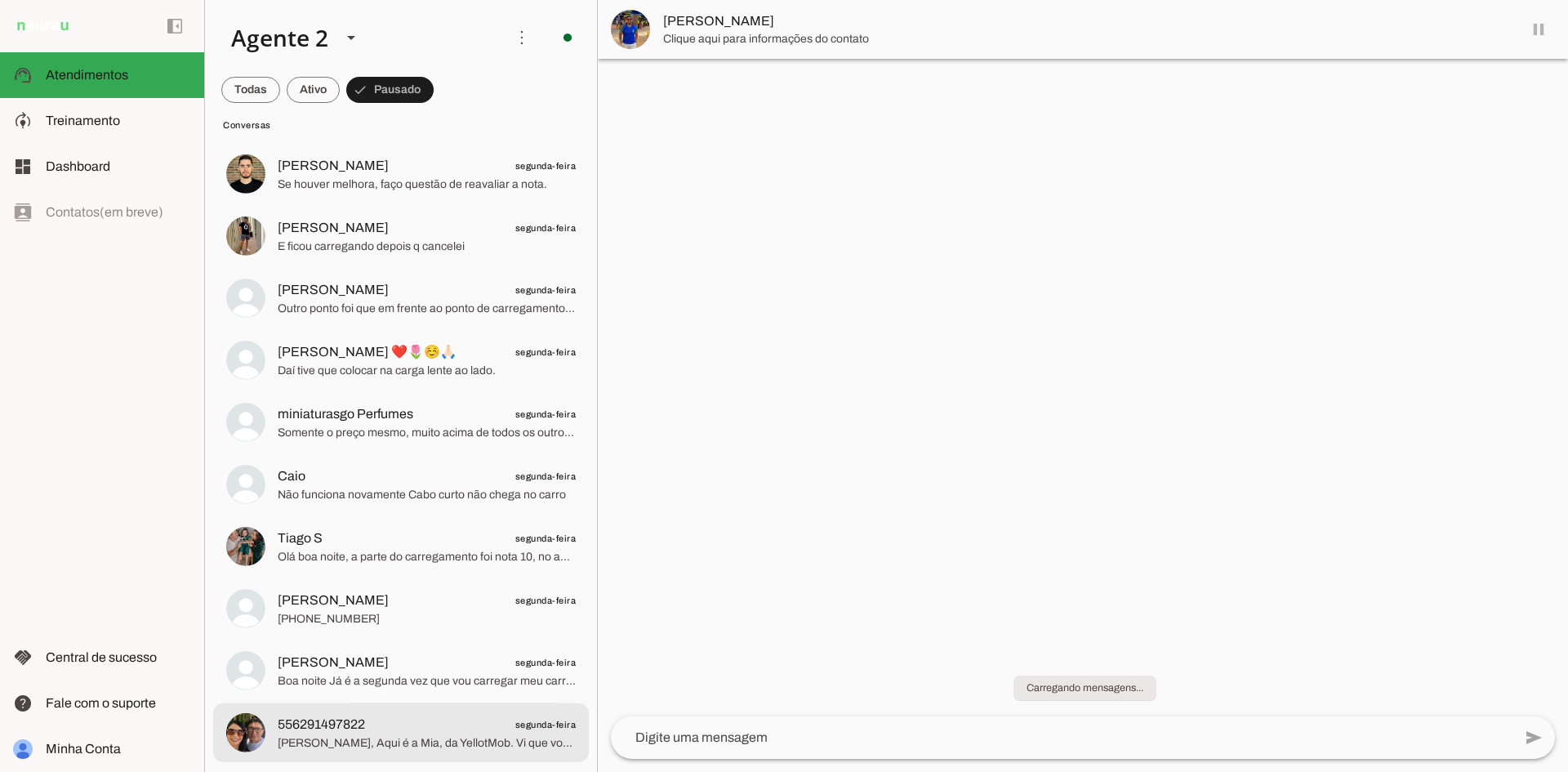
click at [515, 723] on span "segunda-feira" at bounding box center [545, 725] width 62 height 21
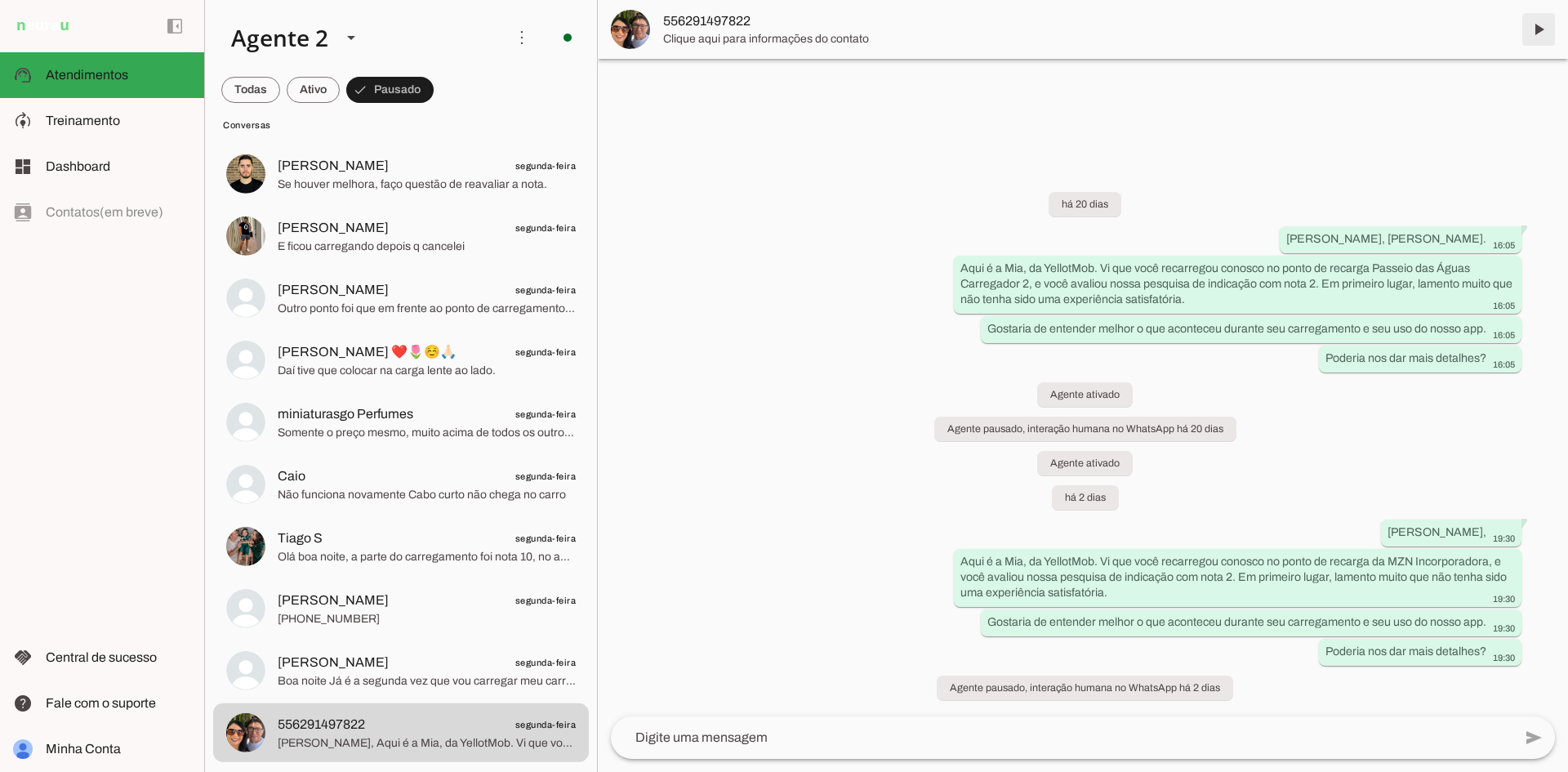
click at [1542, 27] on span at bounding box center [1539, 28] width 39 height 39
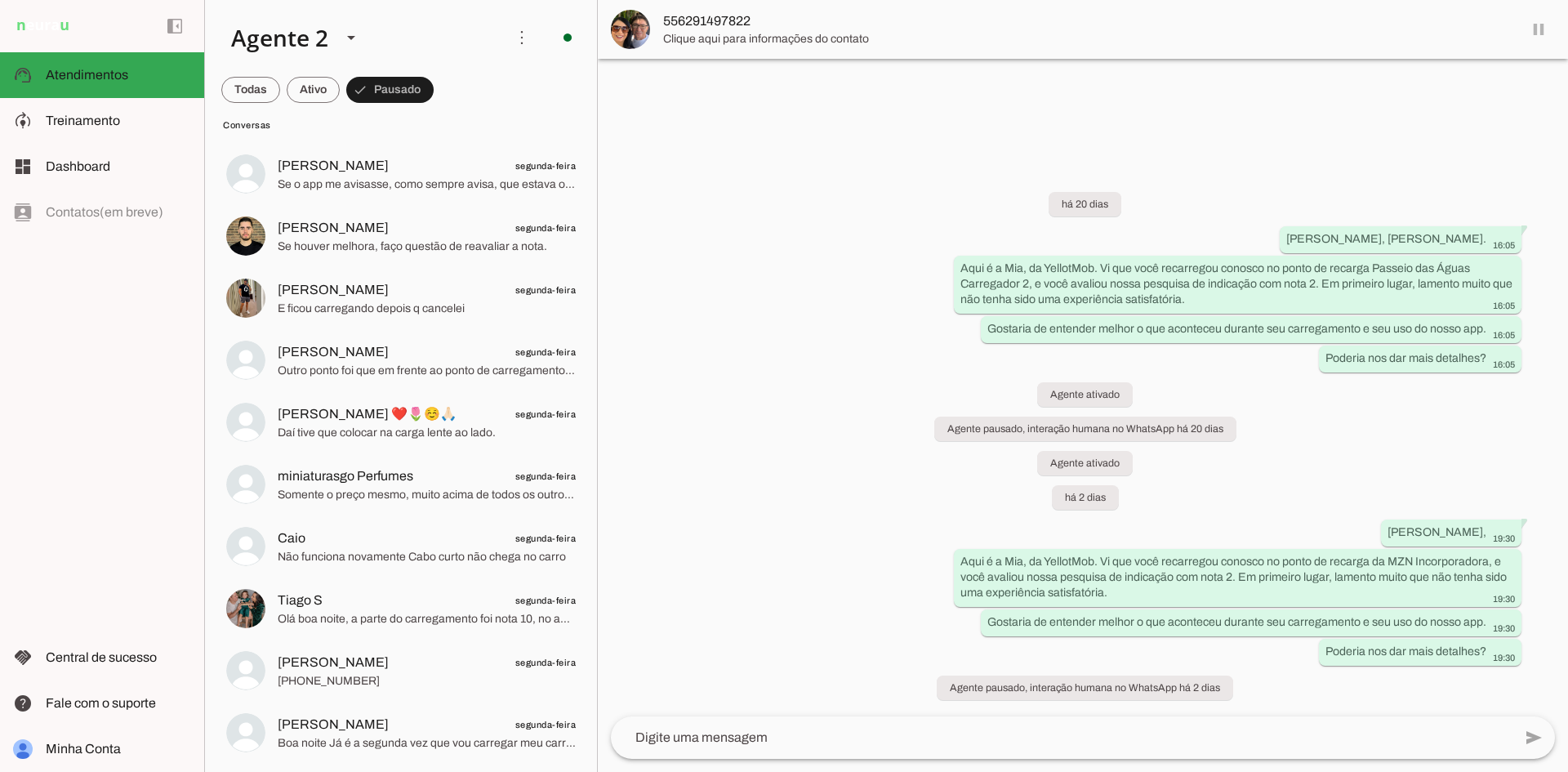
scroll to position [1272, 0]
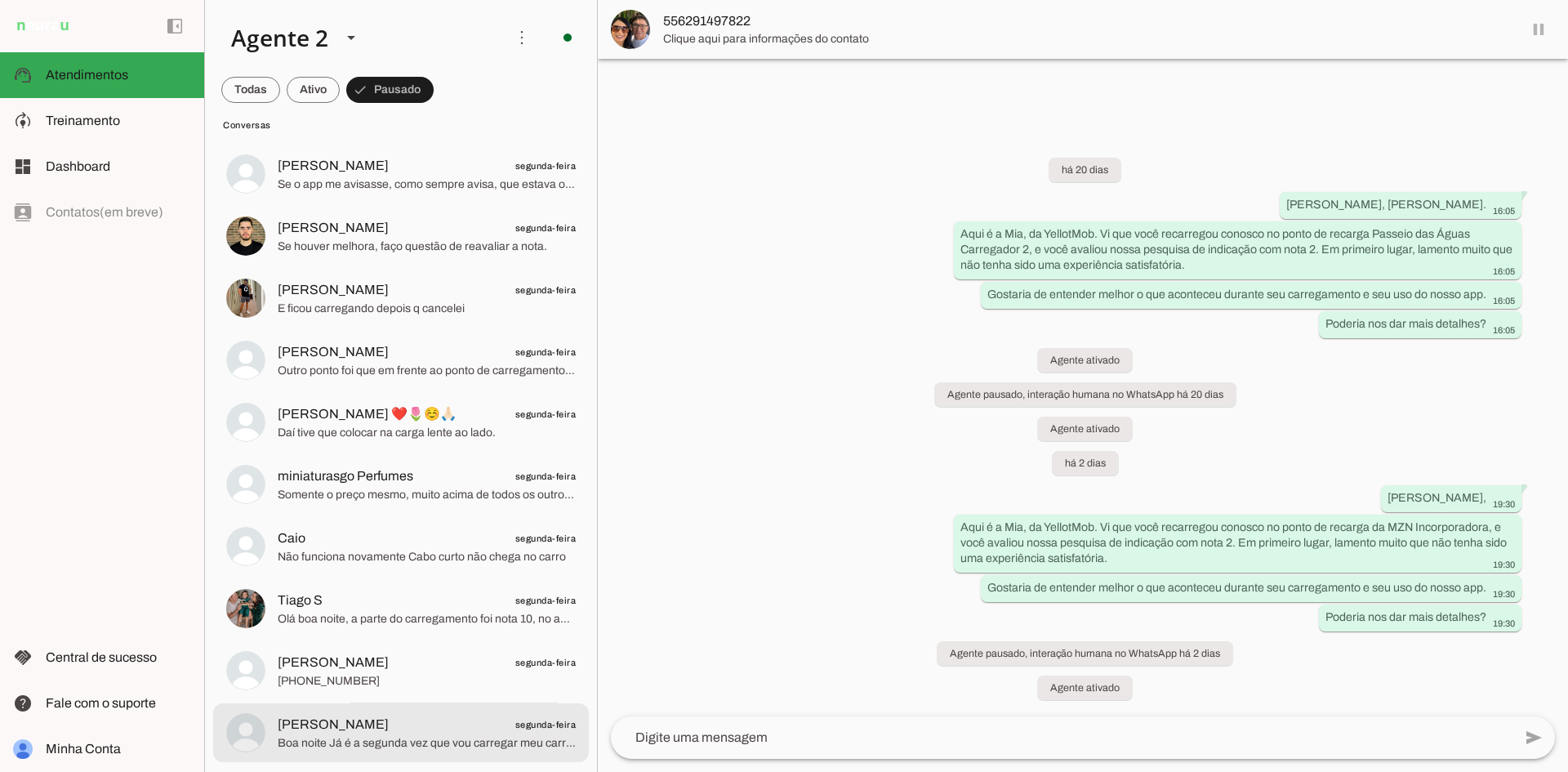
click at [514, 743] on span "Boa noite Já é a segunda vez que vou carregar meu carro neste ponto que cai a c…" at bounding box center [426, 743] width 298 height 16
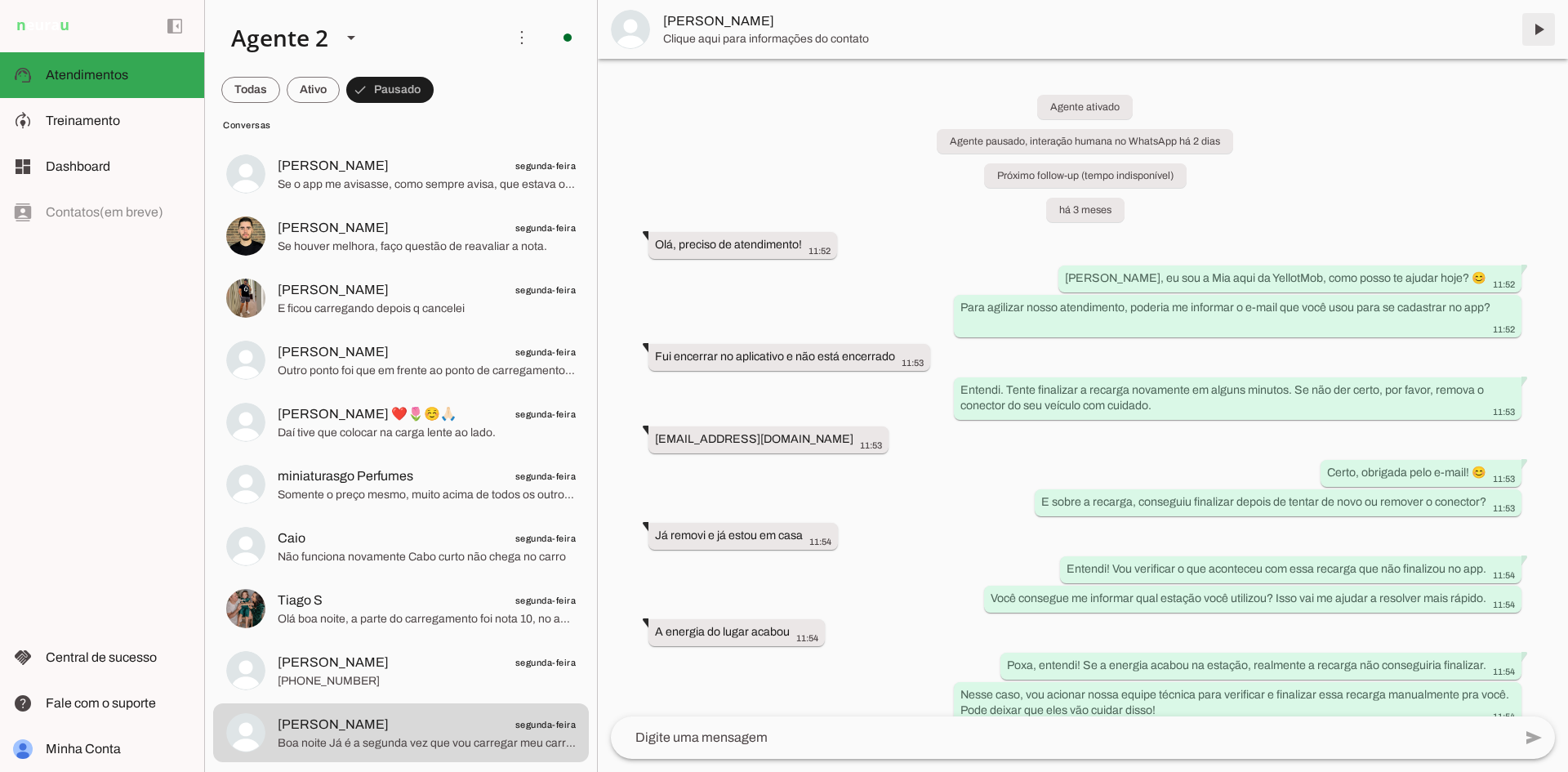
click at [1537, 27] on span at bounding box center [1539, 28] width 39 height 39
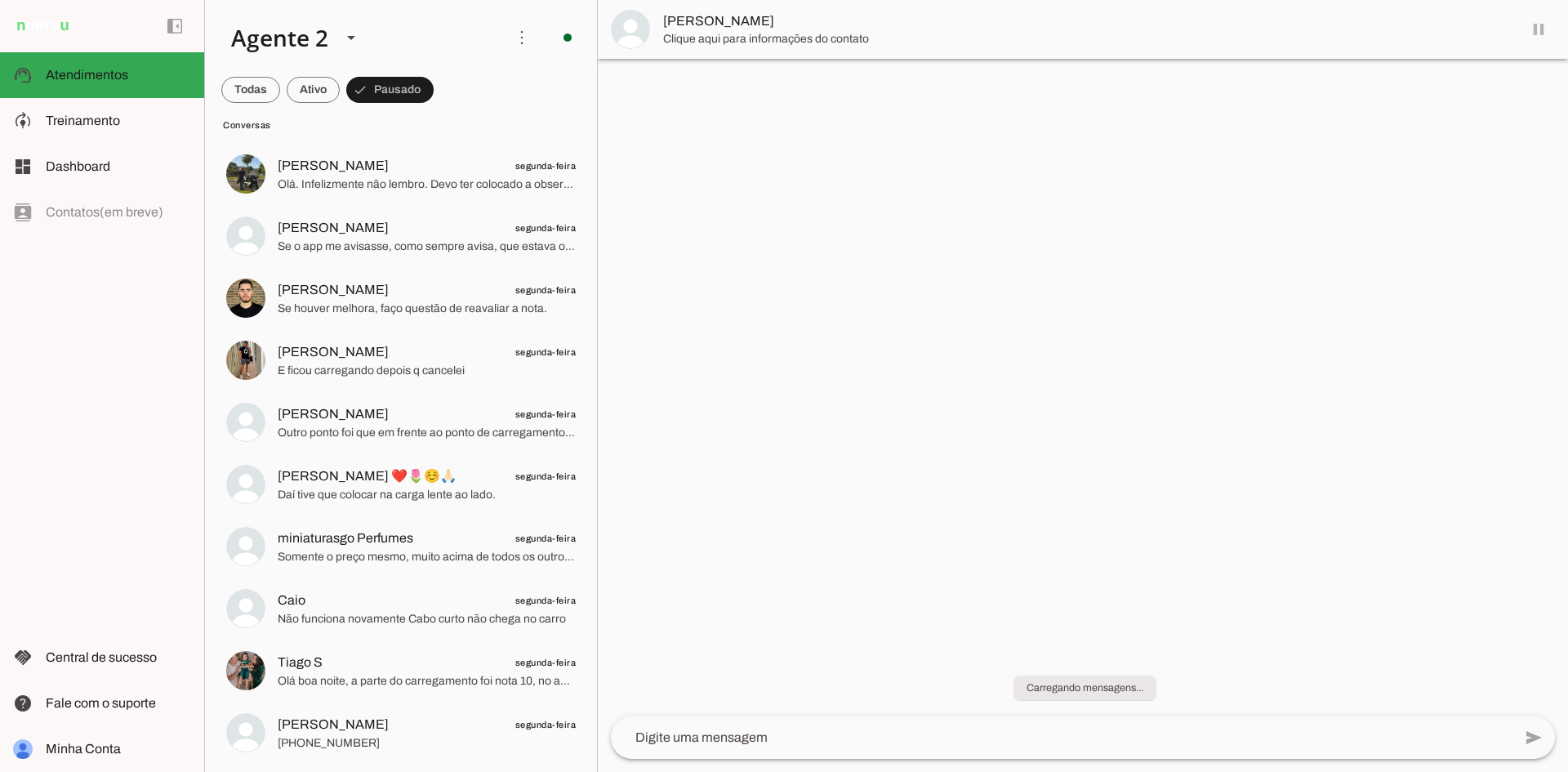
scroll to position [1211, 0]
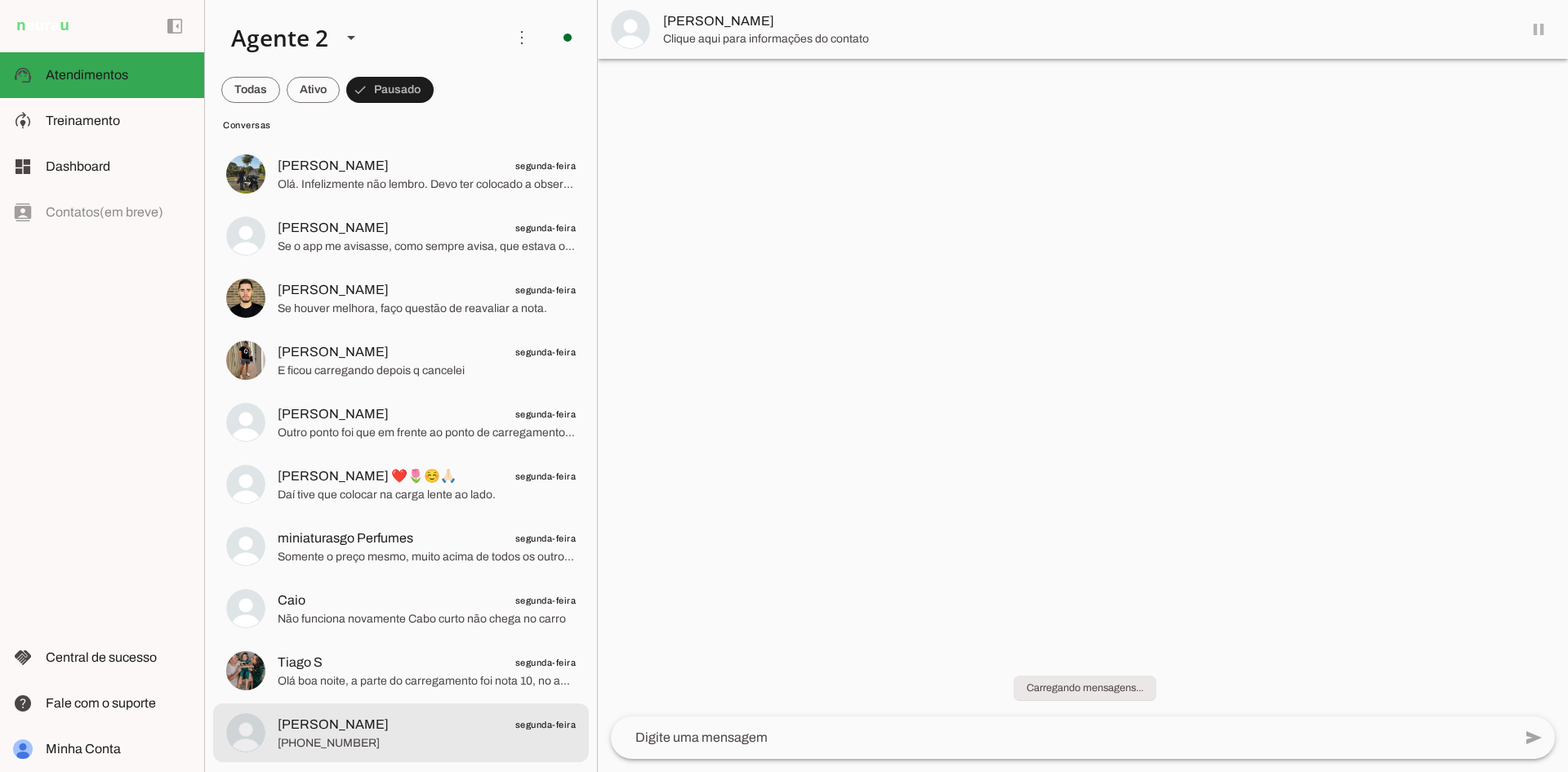
click at [464, 735] on span "[PHONE_NUMBER]" at bounding box center [426, 743] width 298 height 16
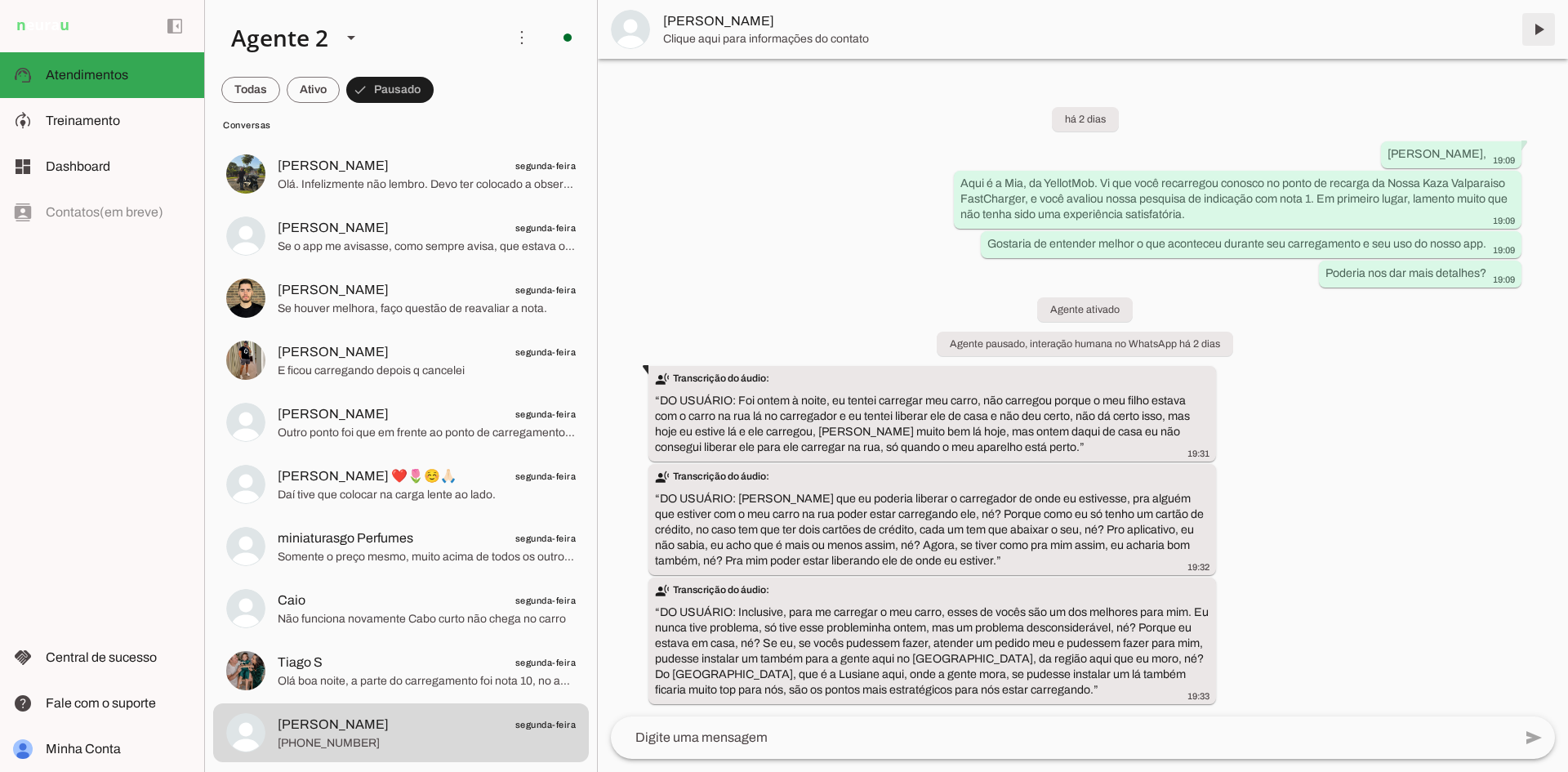
click at [1539, 27] on span at bounding box center [1539, 28] width 39 height 39
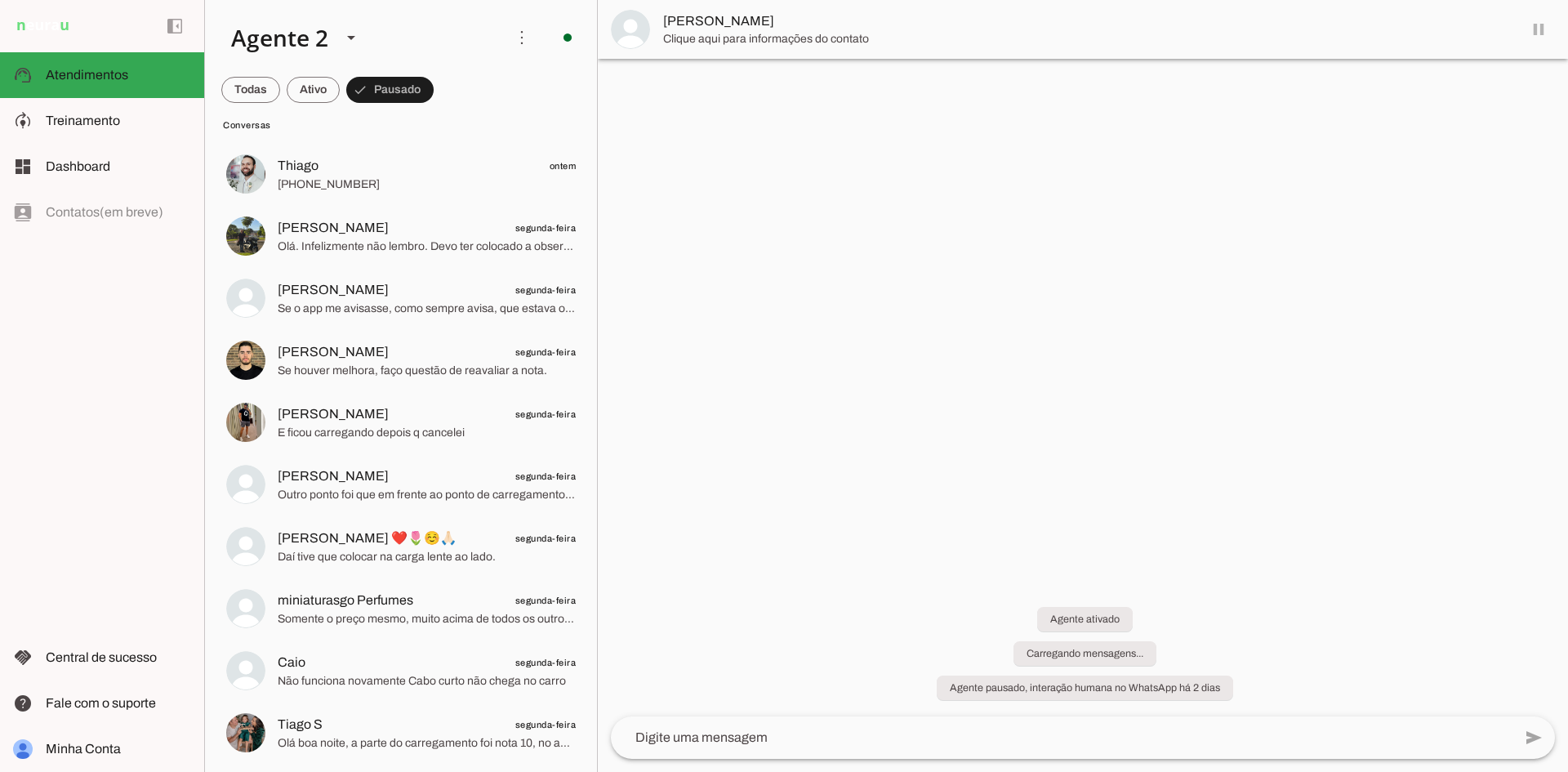
scroll to position [1148, 0]
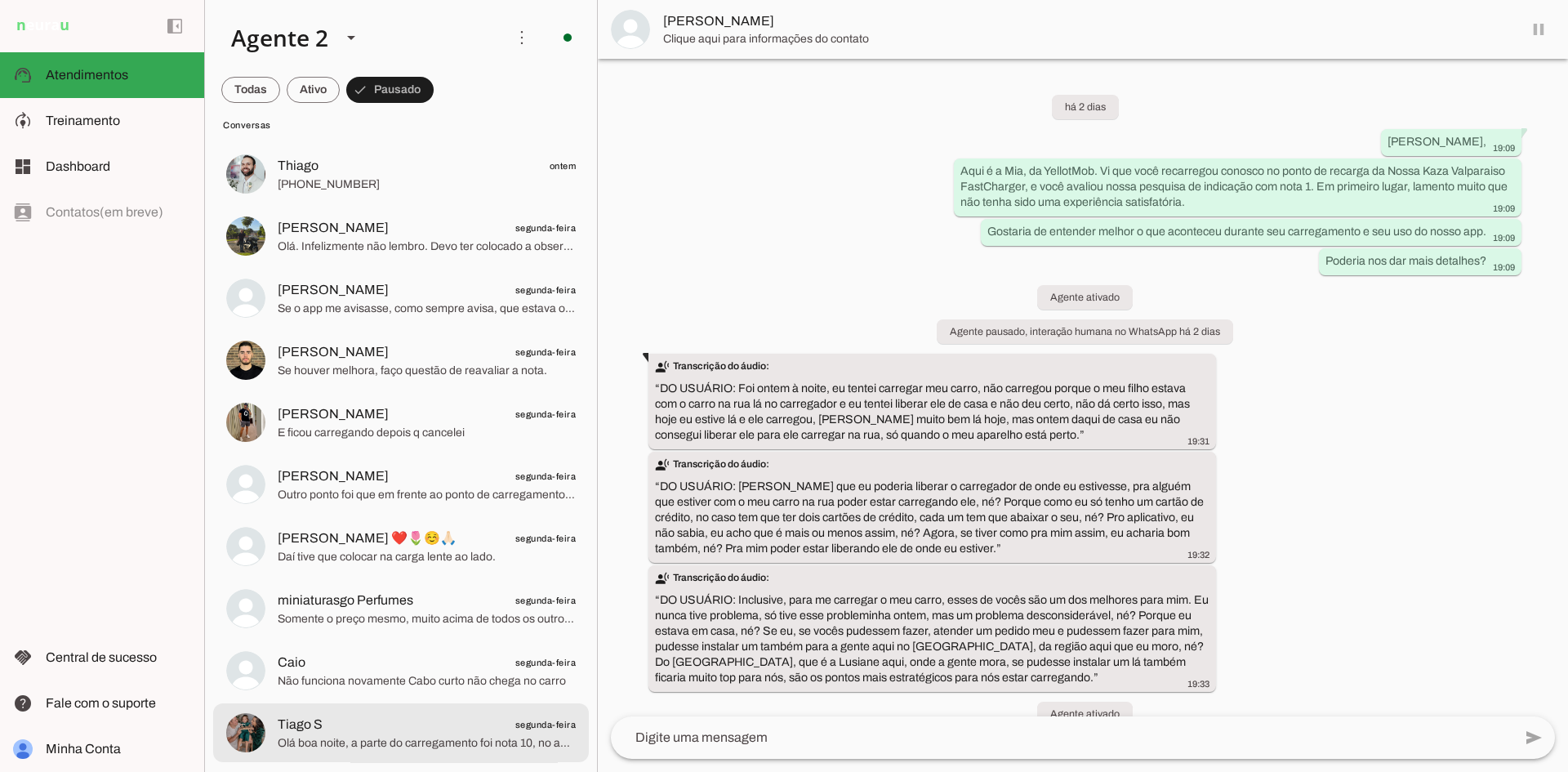
click at [433, 740] on span "Olá boa noite, a parte do carregamento foi nota 10, no app diz que o carregar e…" at bounding box center [426, 743] width 298 height 16
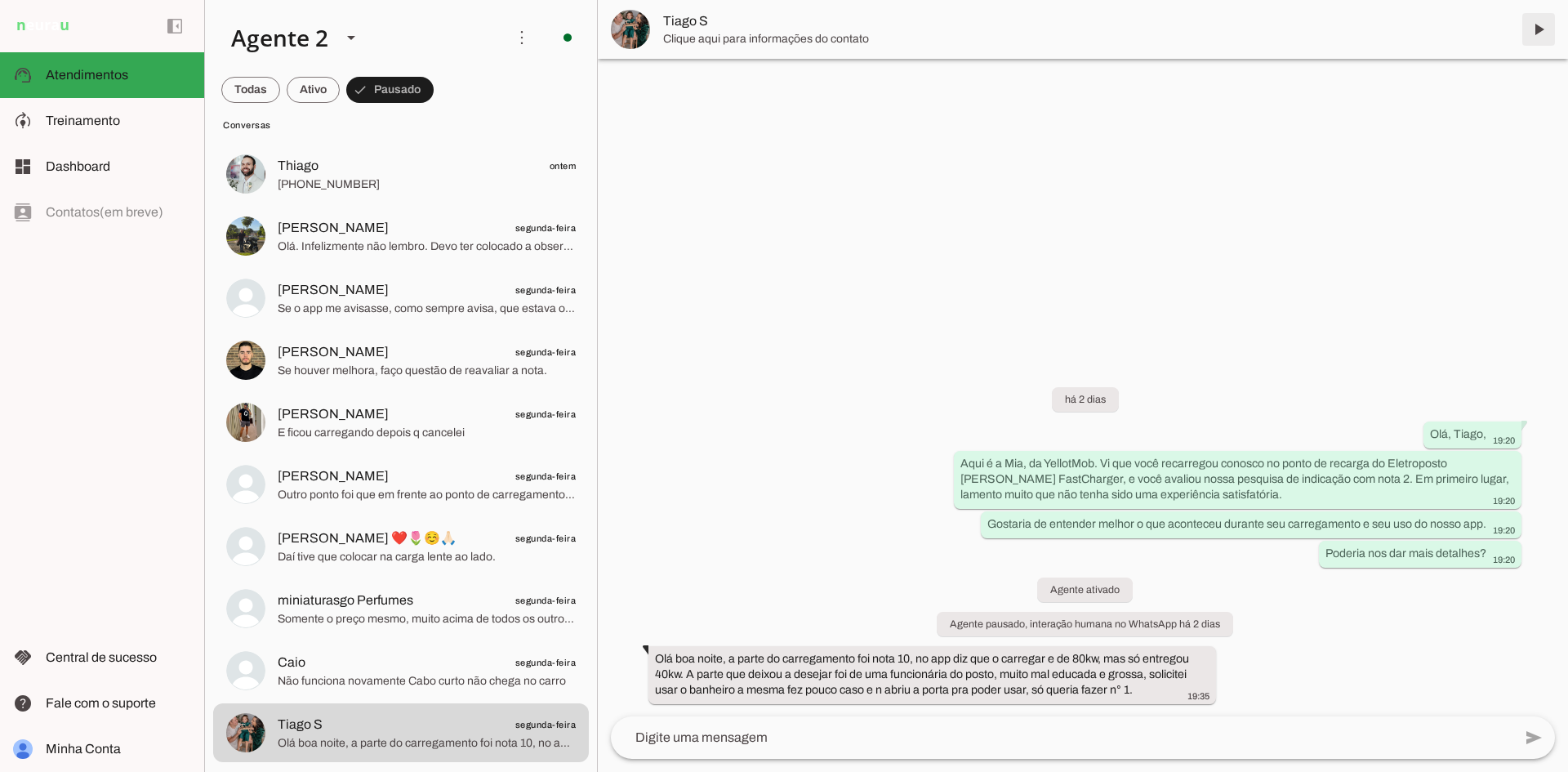
click at [1541, 30] on span at bounding box center [1539, 28] width 39 height 39
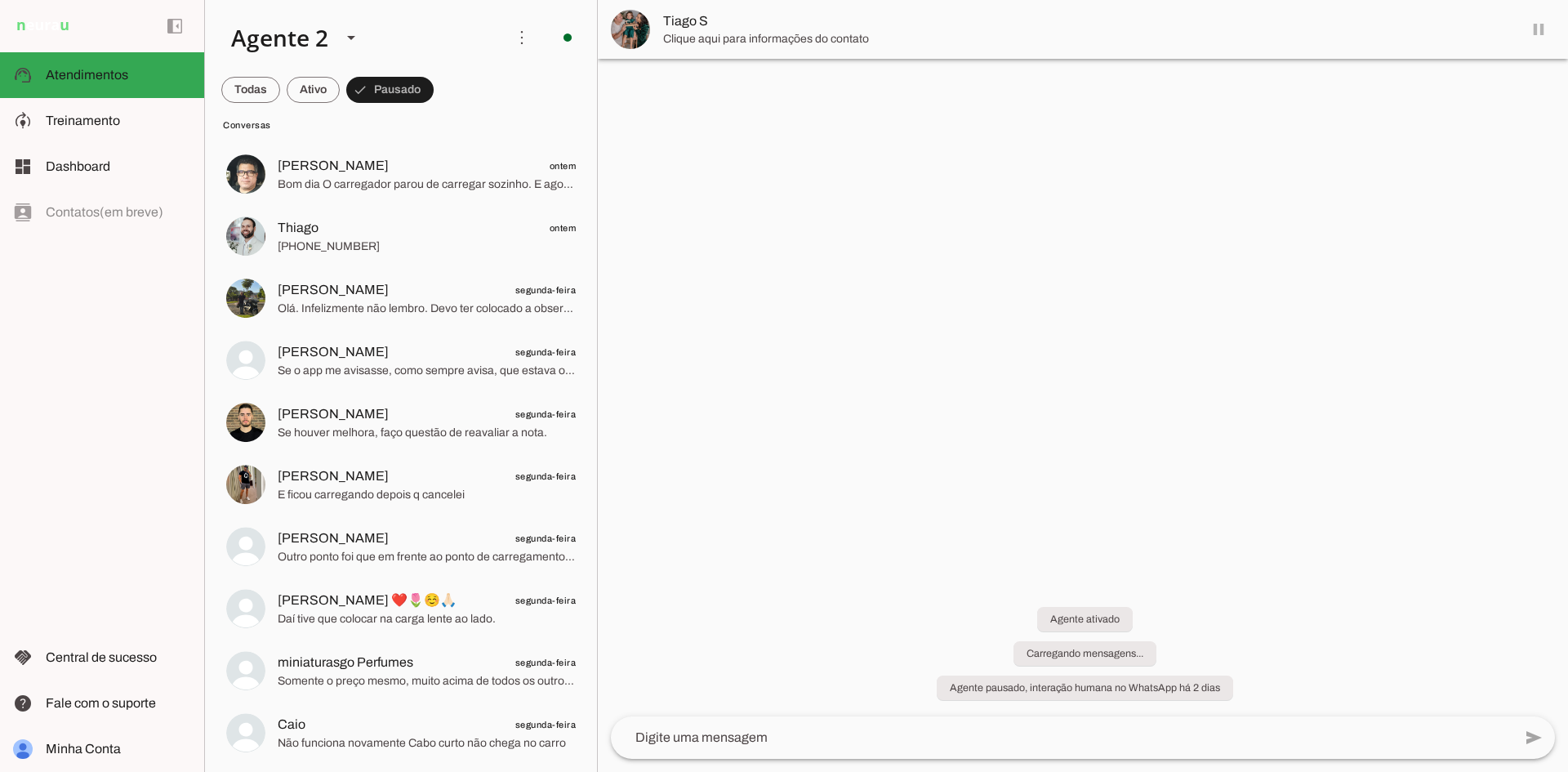
scroll to position [1086, 0]
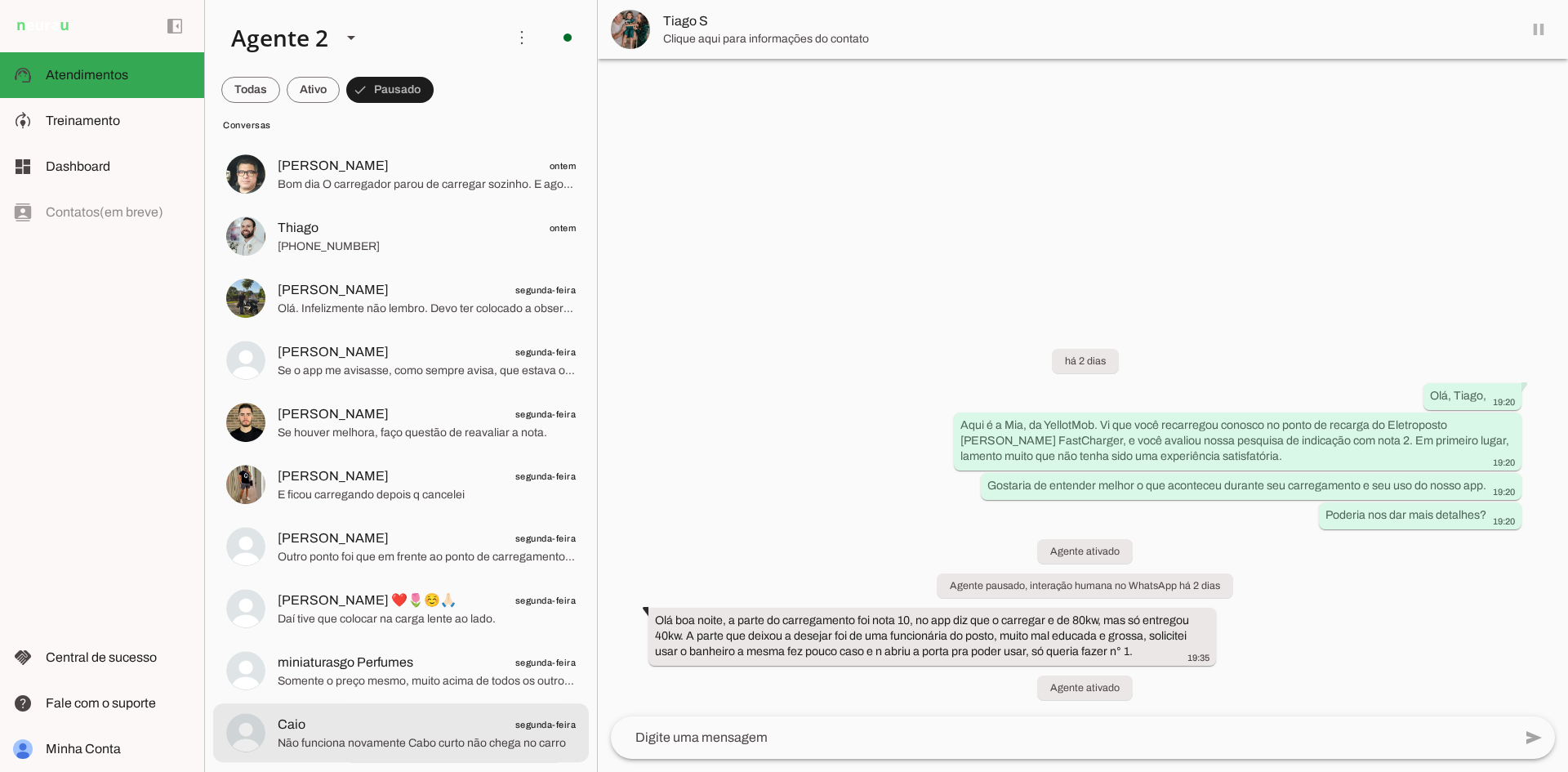
click at [479, 740] on span "Não funciona novamente Cabo curto não chega no carro" at bounding box center [426, 743] width 298 height 16
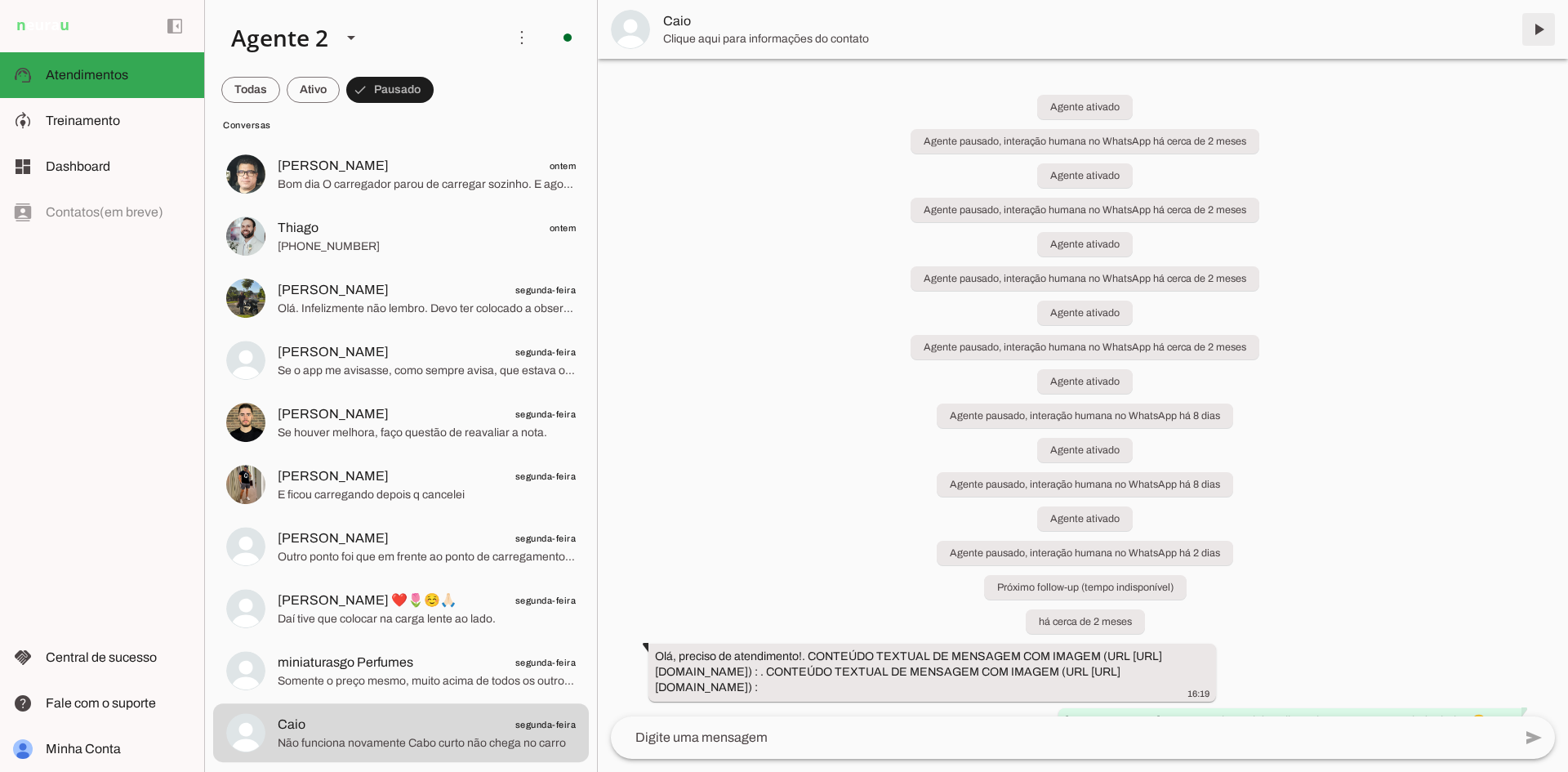
click at [1543, 21] on span at bounding box center [1539, 28] width 39 height 39
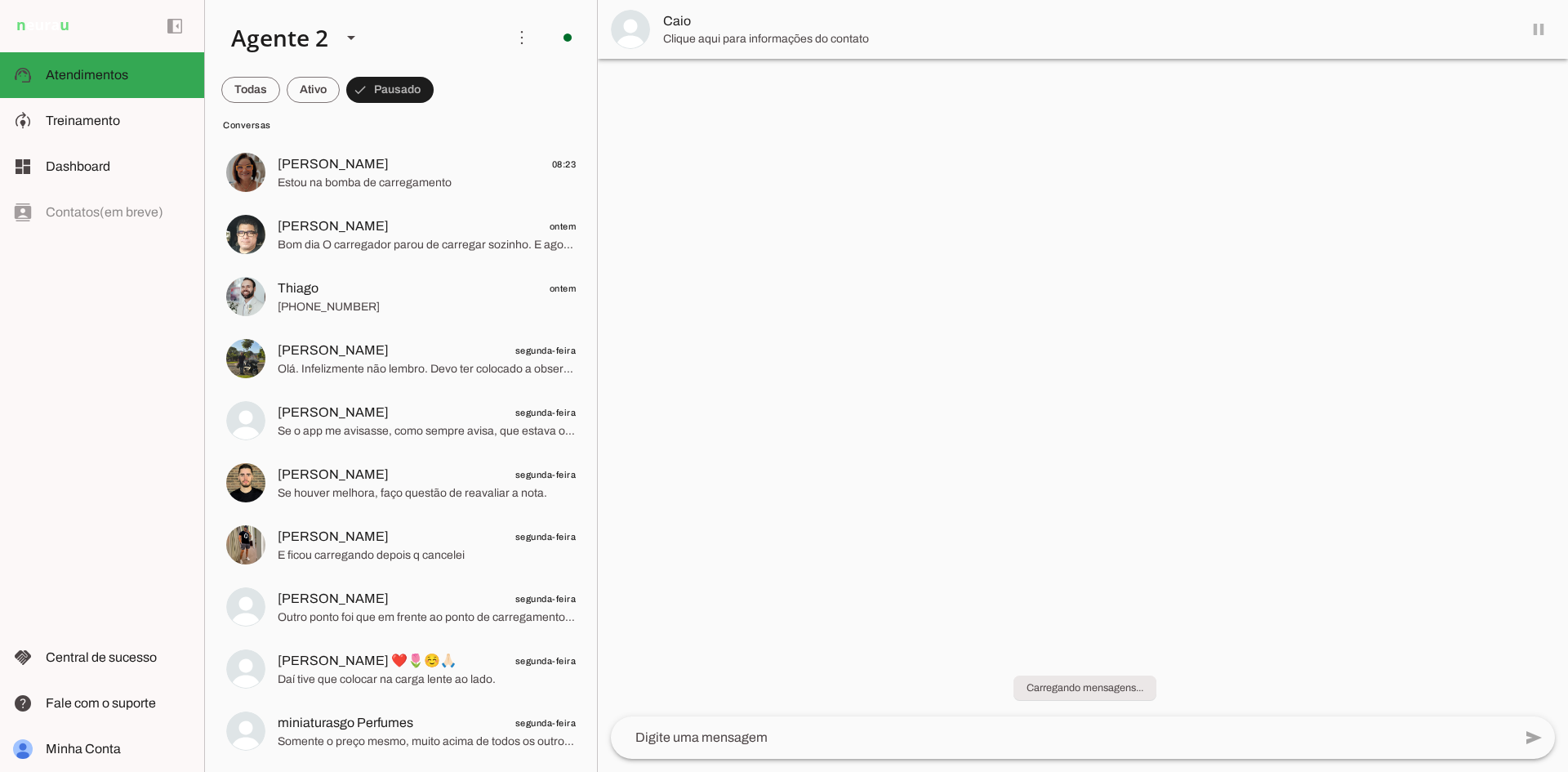
scroll to position [1022, 0]
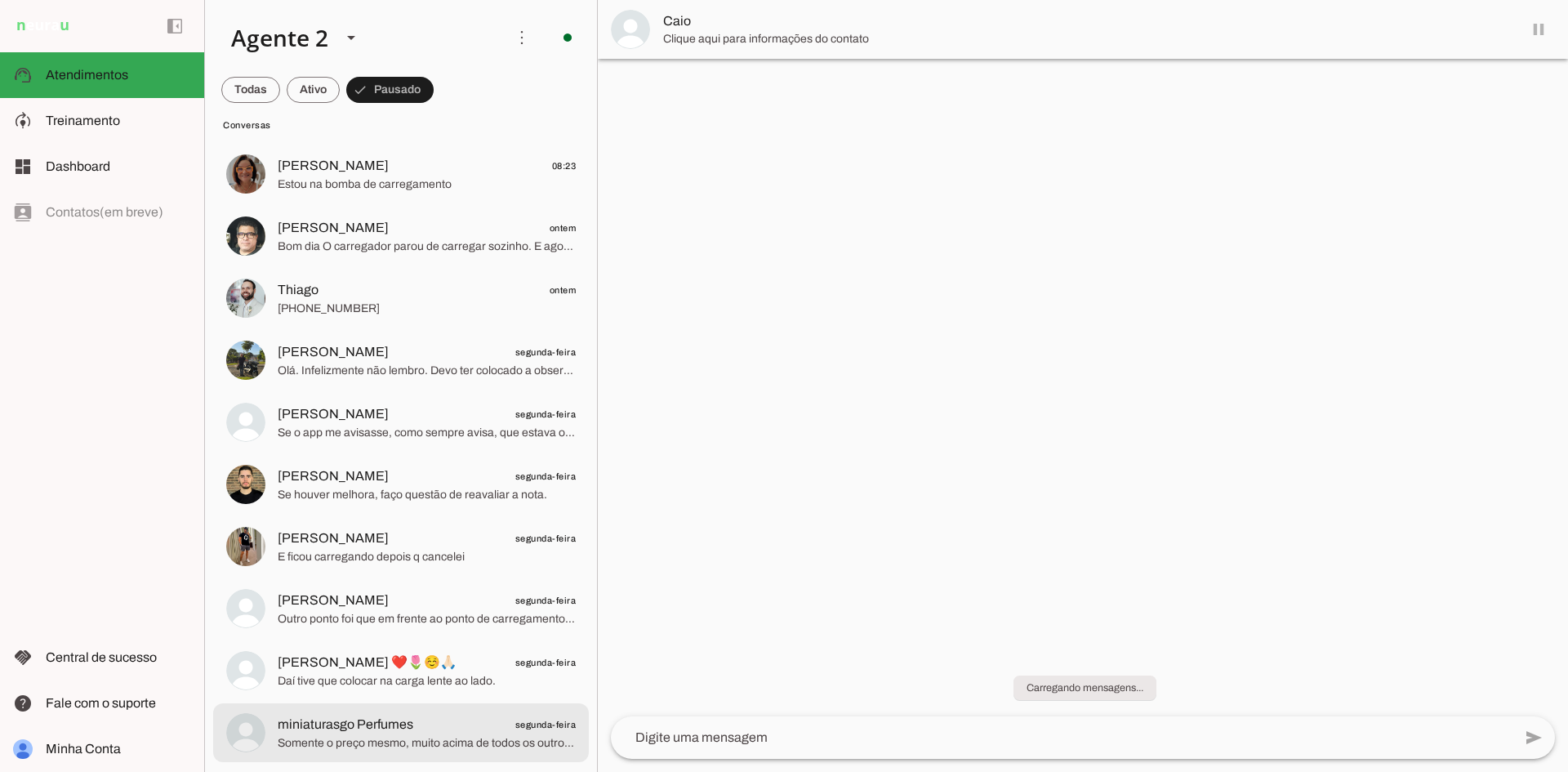
click at [419, 722] on span "miniaturasgo Perfumes segunda-feira" at bounding box center [426, 726] width 298 height 21
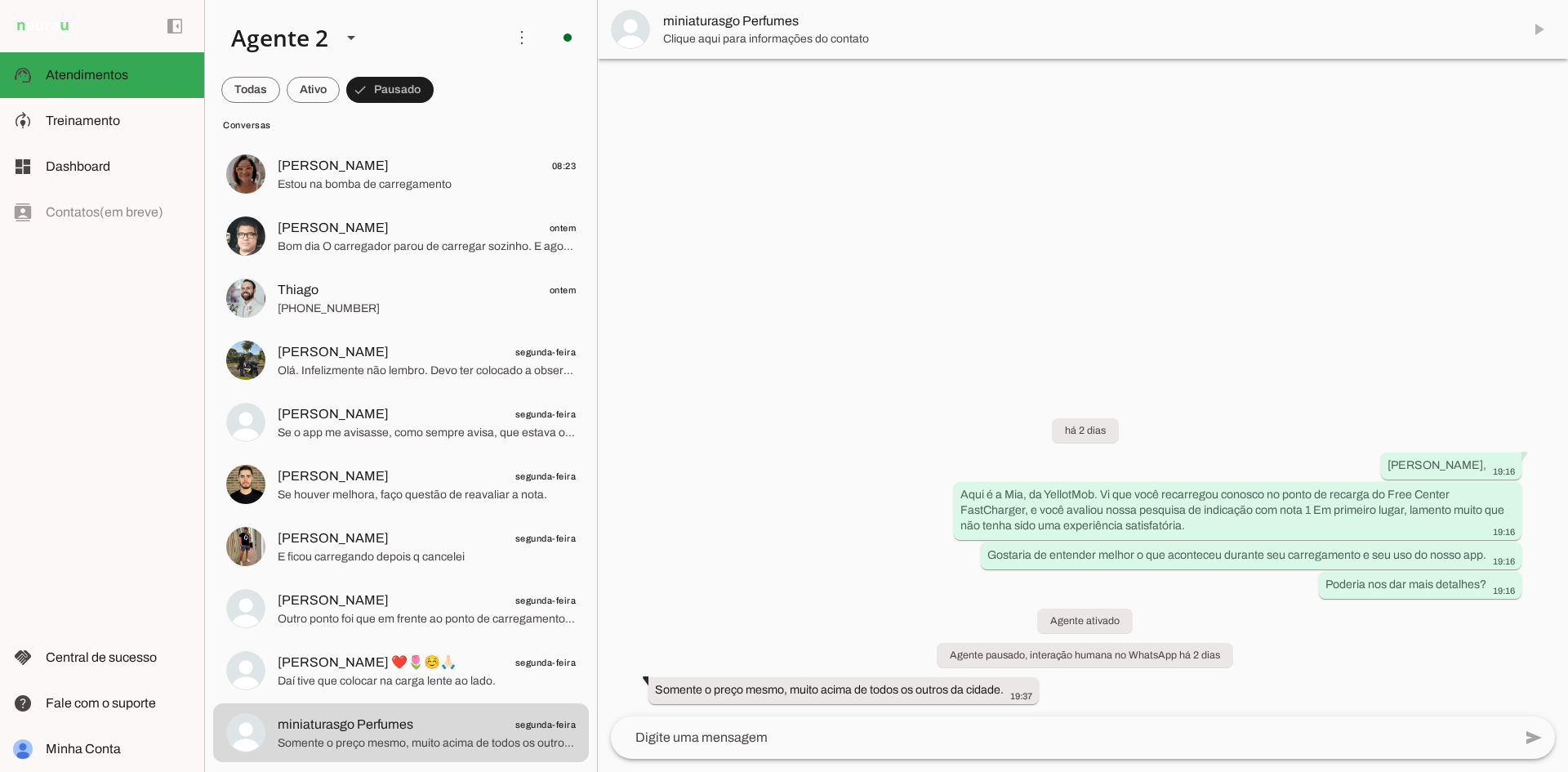
click at [1539, 24] on md-item "miniaturasgo Perfumes" at bounding box center [1082, 29] width 971 height 59
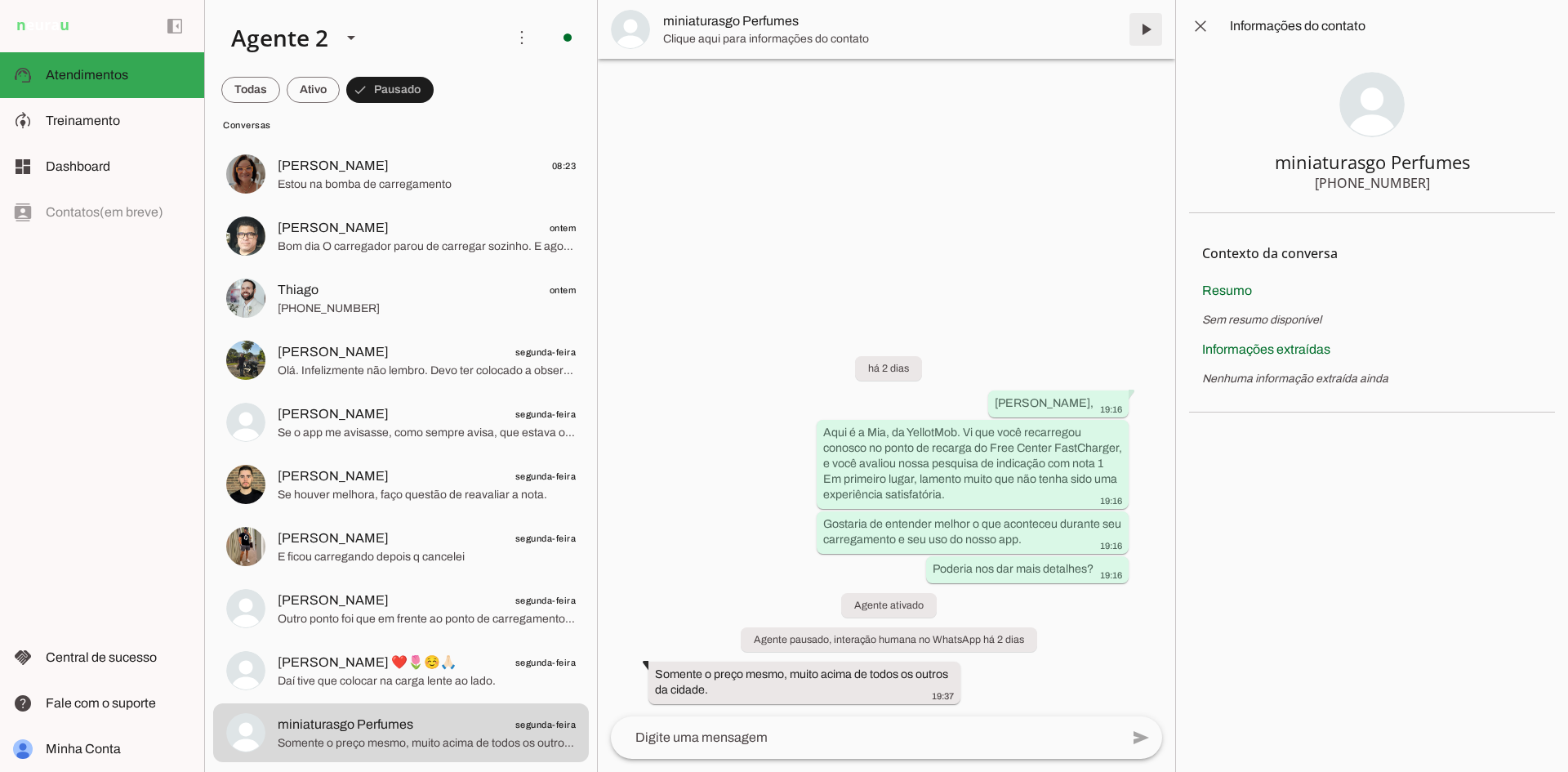
click at [1142, 22] on span at bounding box center [1146, 28] width 39 height 39
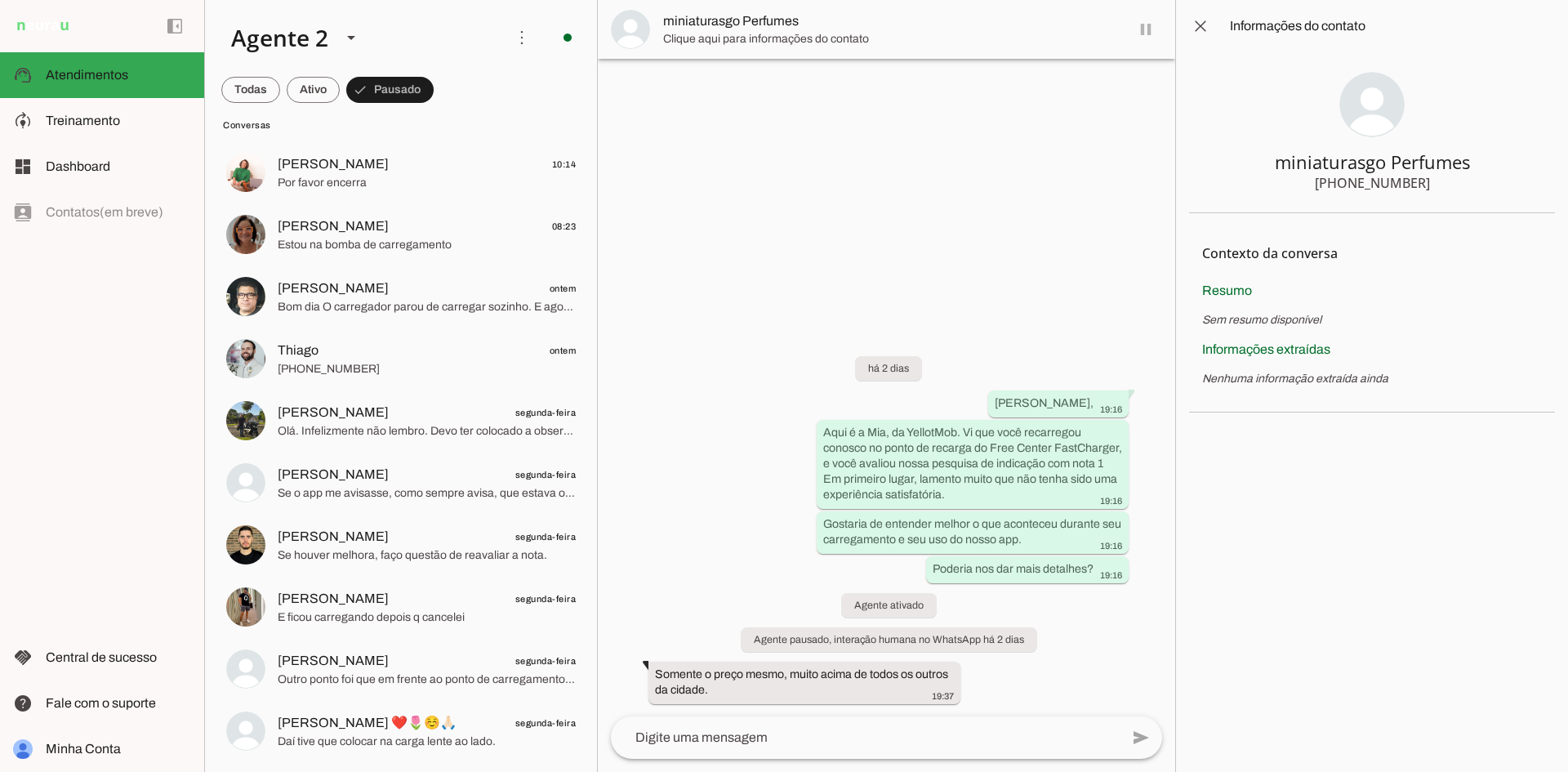
scroll to position [961, 0]
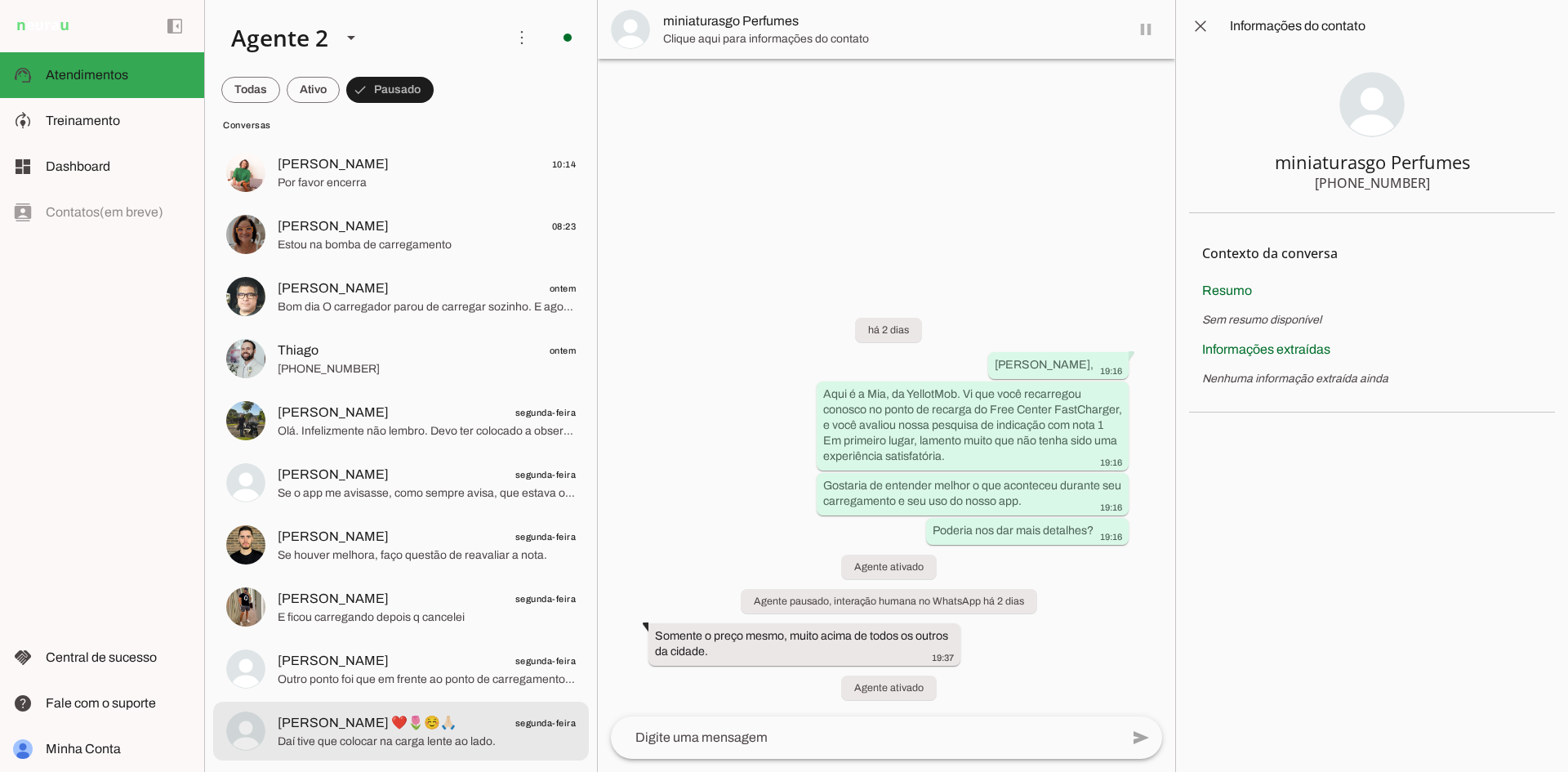
click at [465, 734] on span "Daí tive que colocar na carga lente ao lado." at bounding box center [426, 742] width 298 height 16
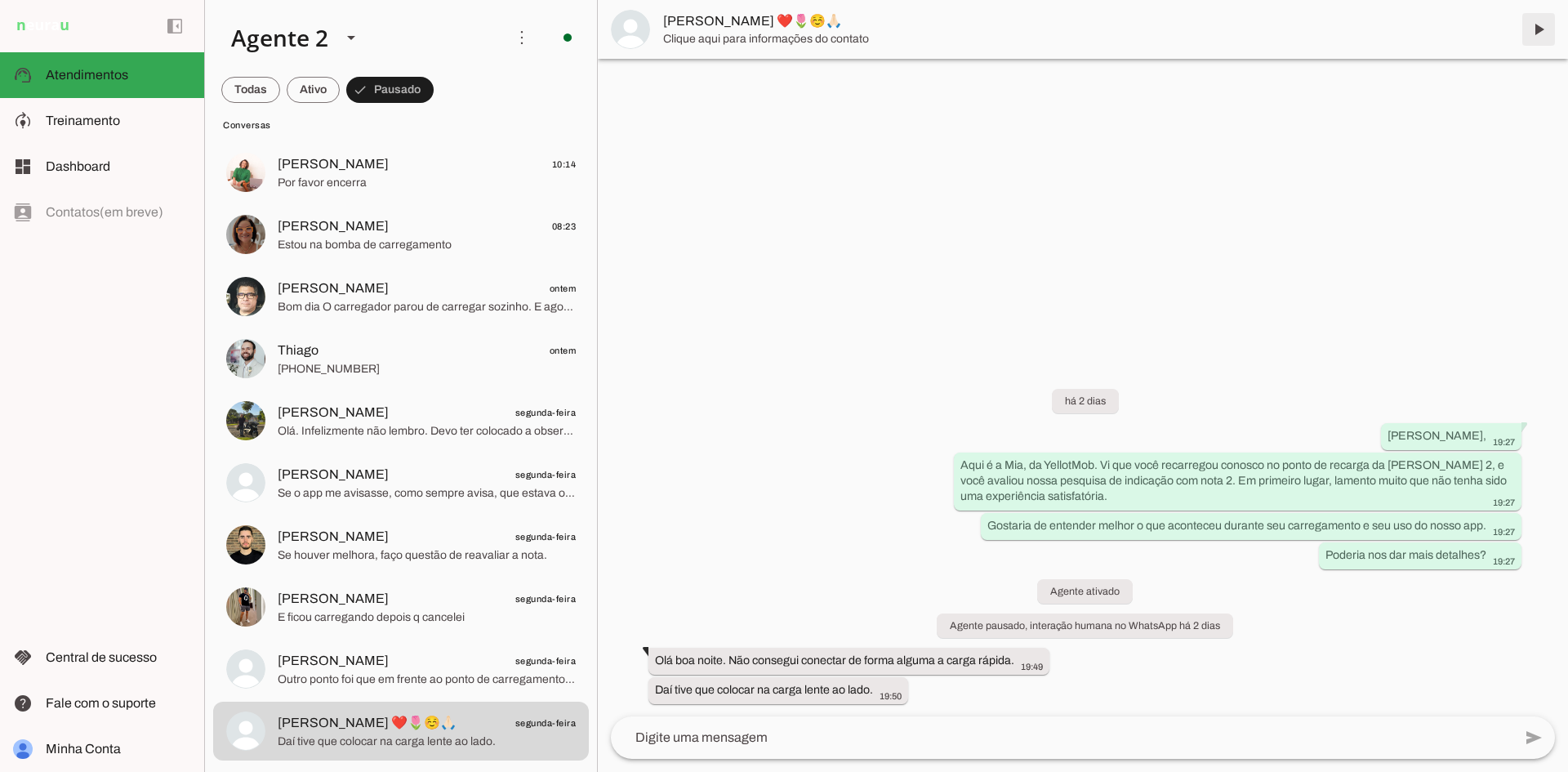
click at [1536, 29] on span at bounding box center [1539, 28] width 39 height 39
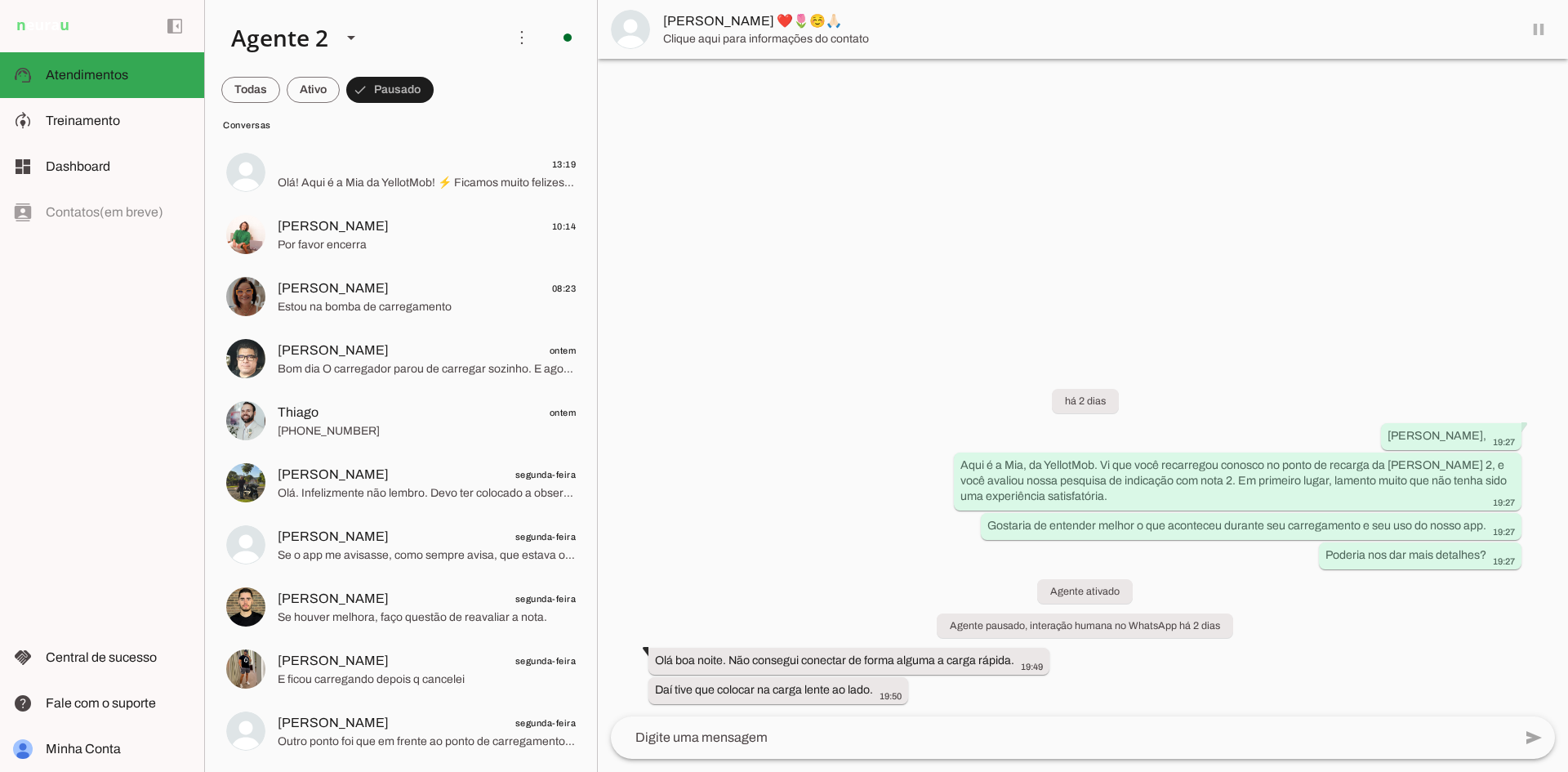
scroll to position [900, 0]
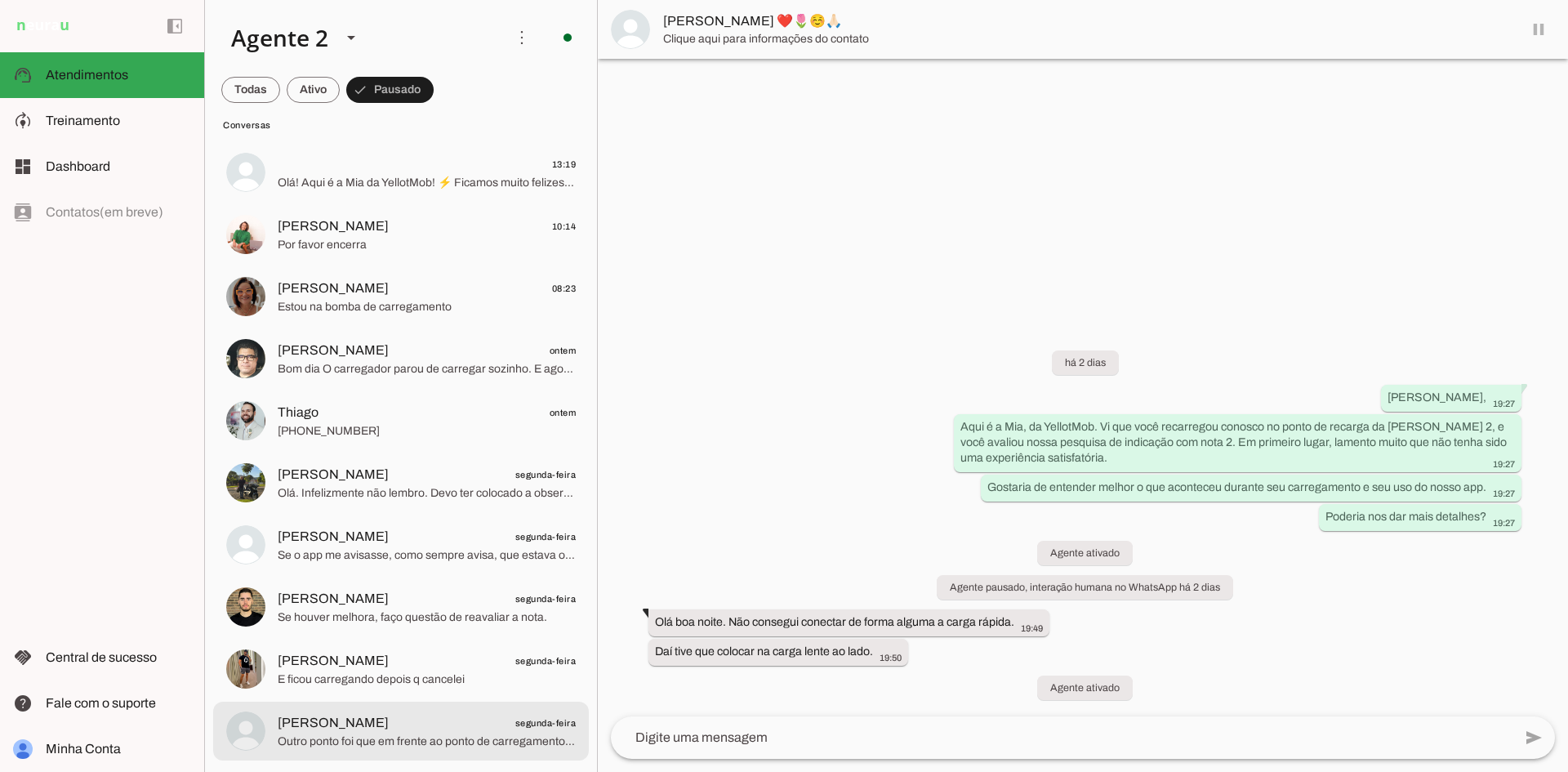
click at [455, 732] on span "[PERSON_NAME] segunda-feira" at bounding box center [426, 724] width 298 height 21
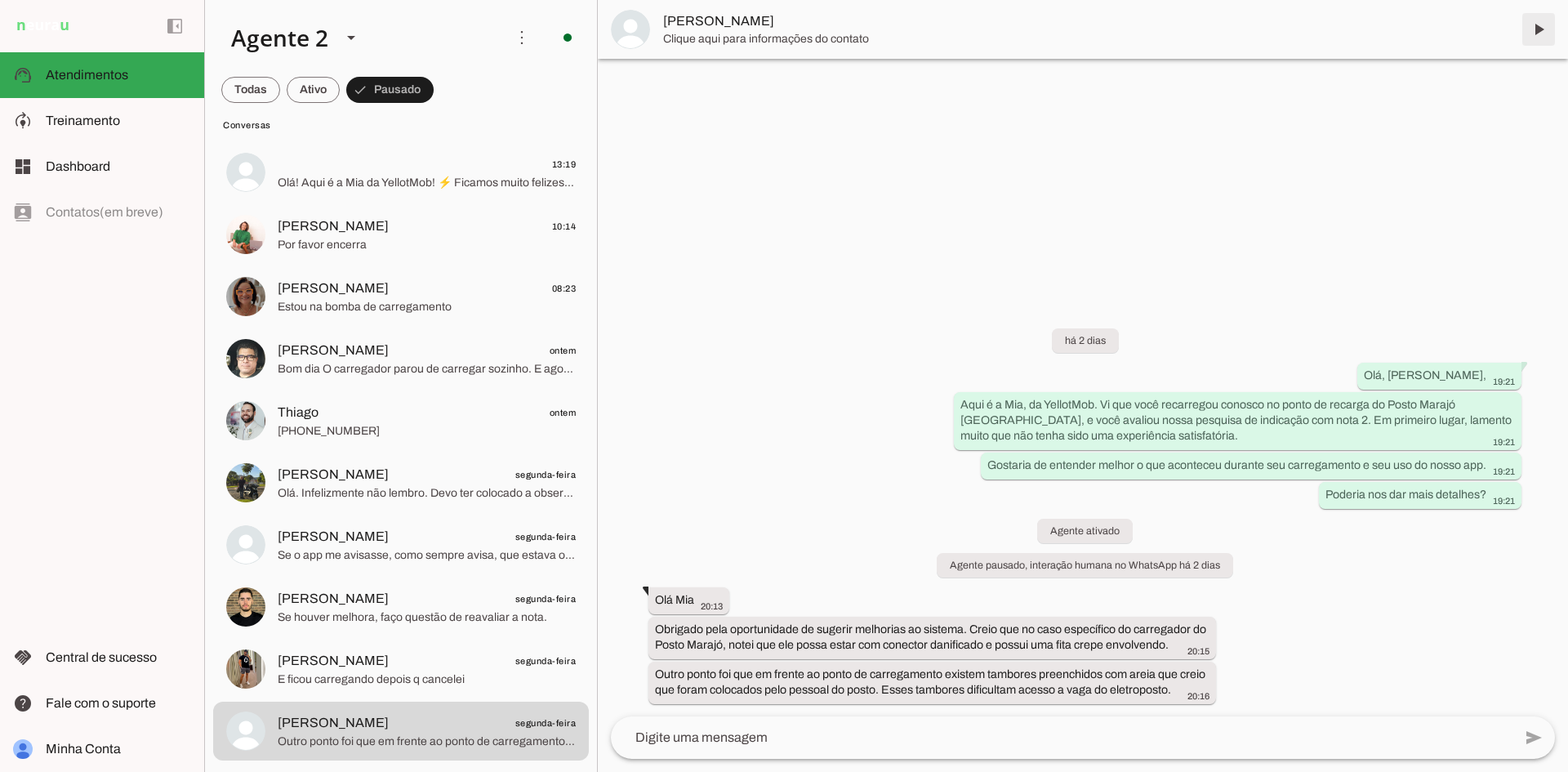
click at [1538, 30] on span at bounding box center [1539, 28] width 39 height 39
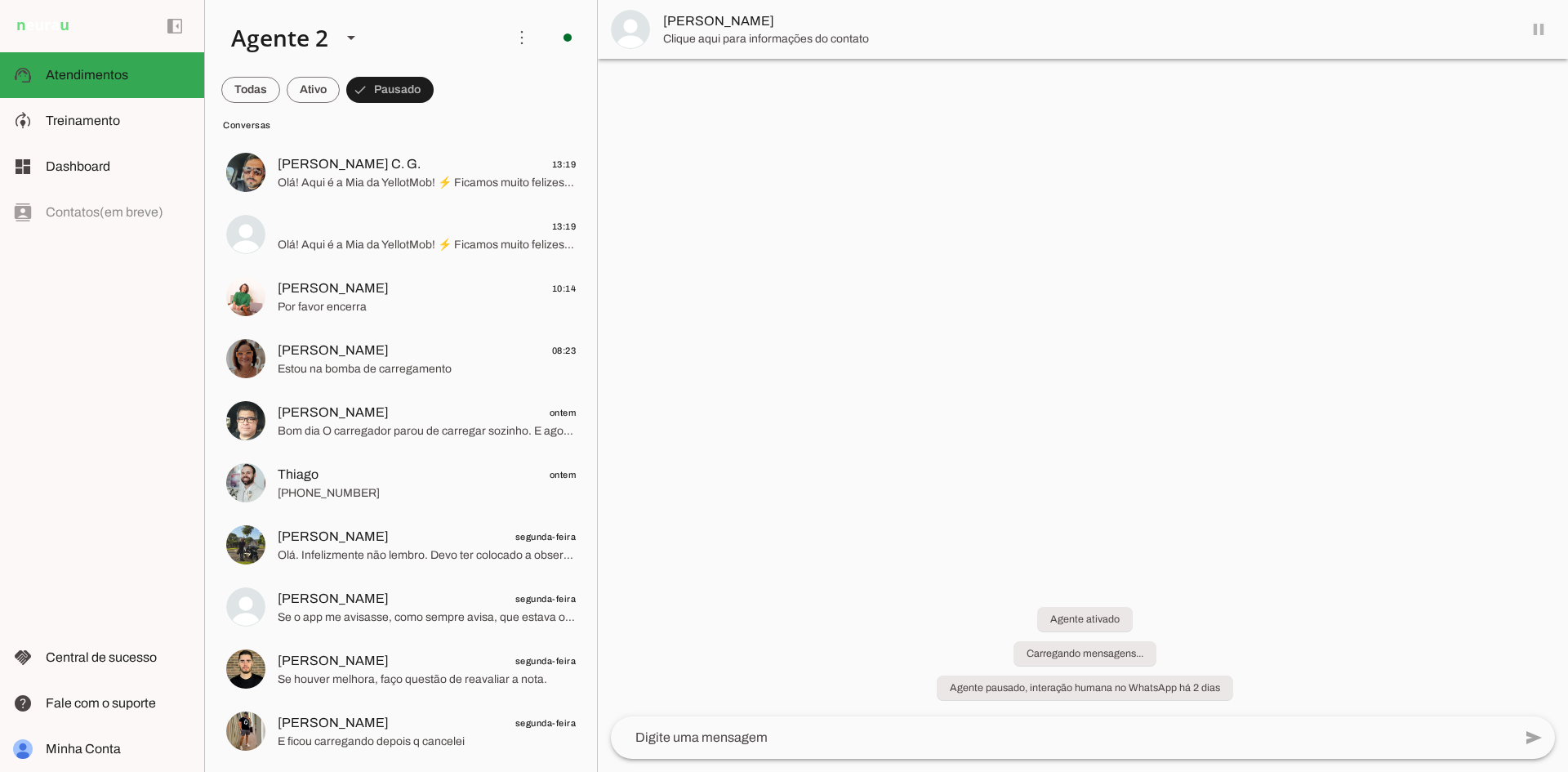
scroll to position [837, 0]
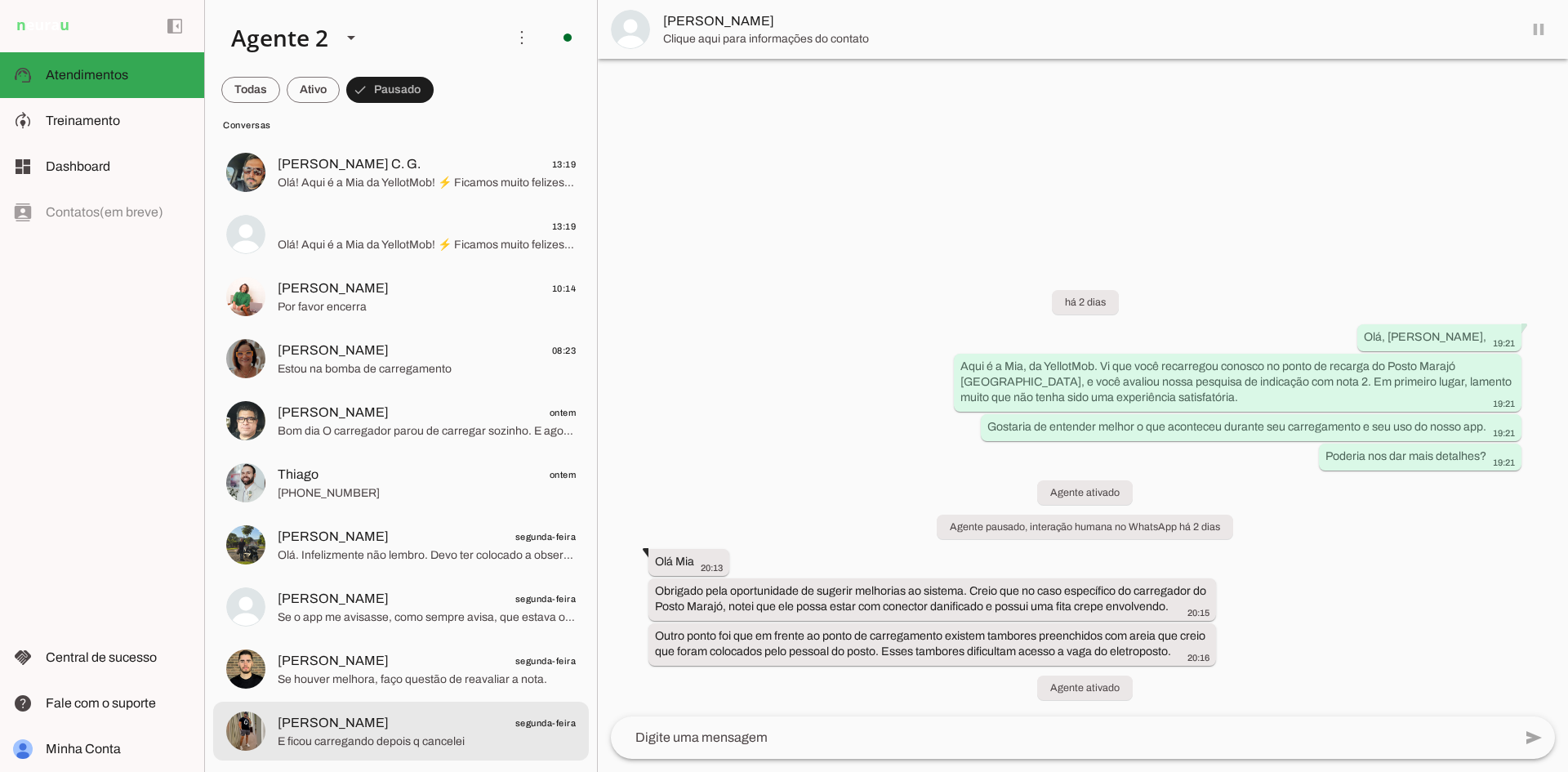
click at [485, 735] on span "E ficou carregando depois q cancelei" at bounding box center [426, 742] width 298 height 16
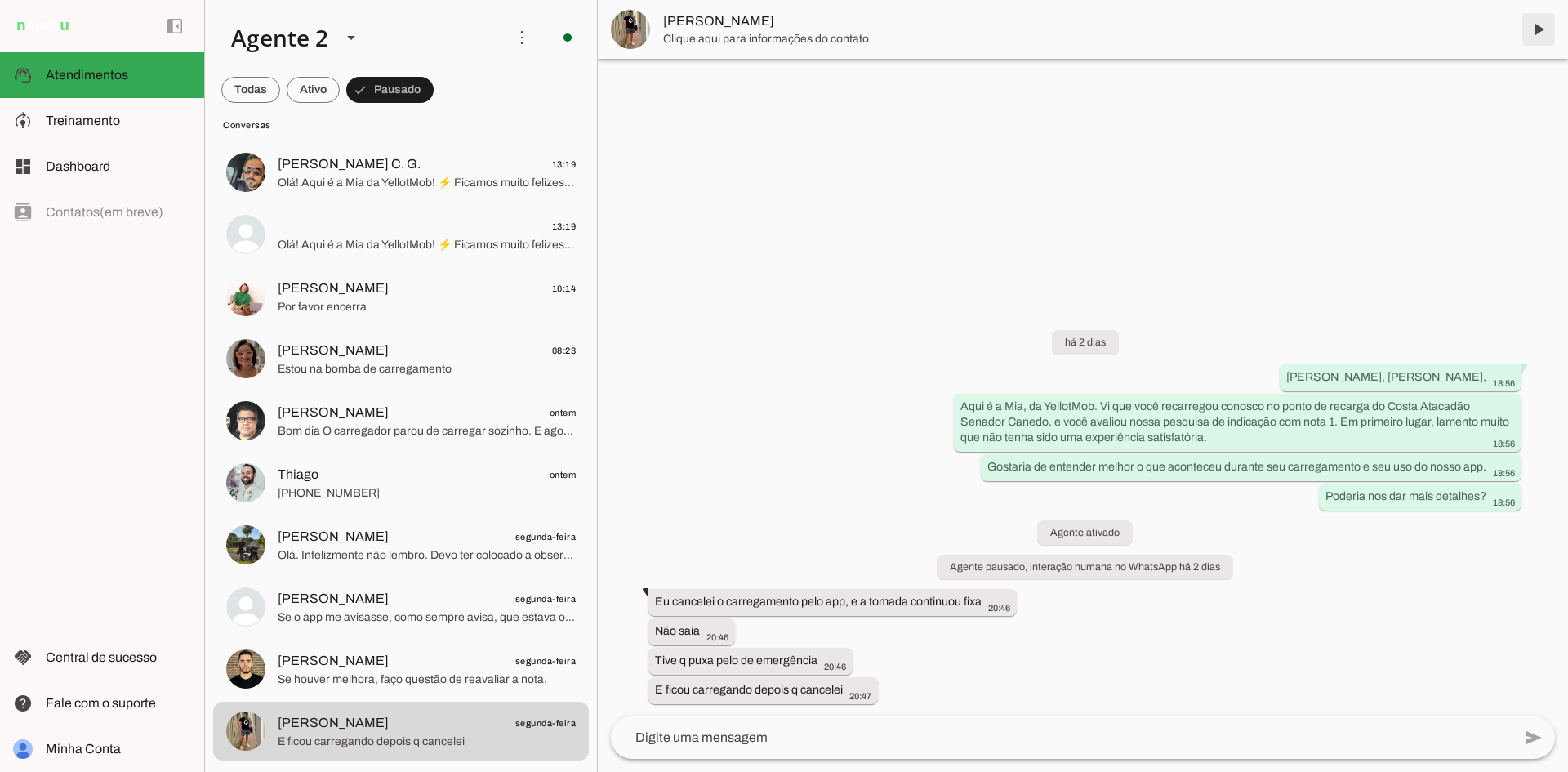
click at [1535, 23] on span at bounding box center [1539, 28] width 39 height 39
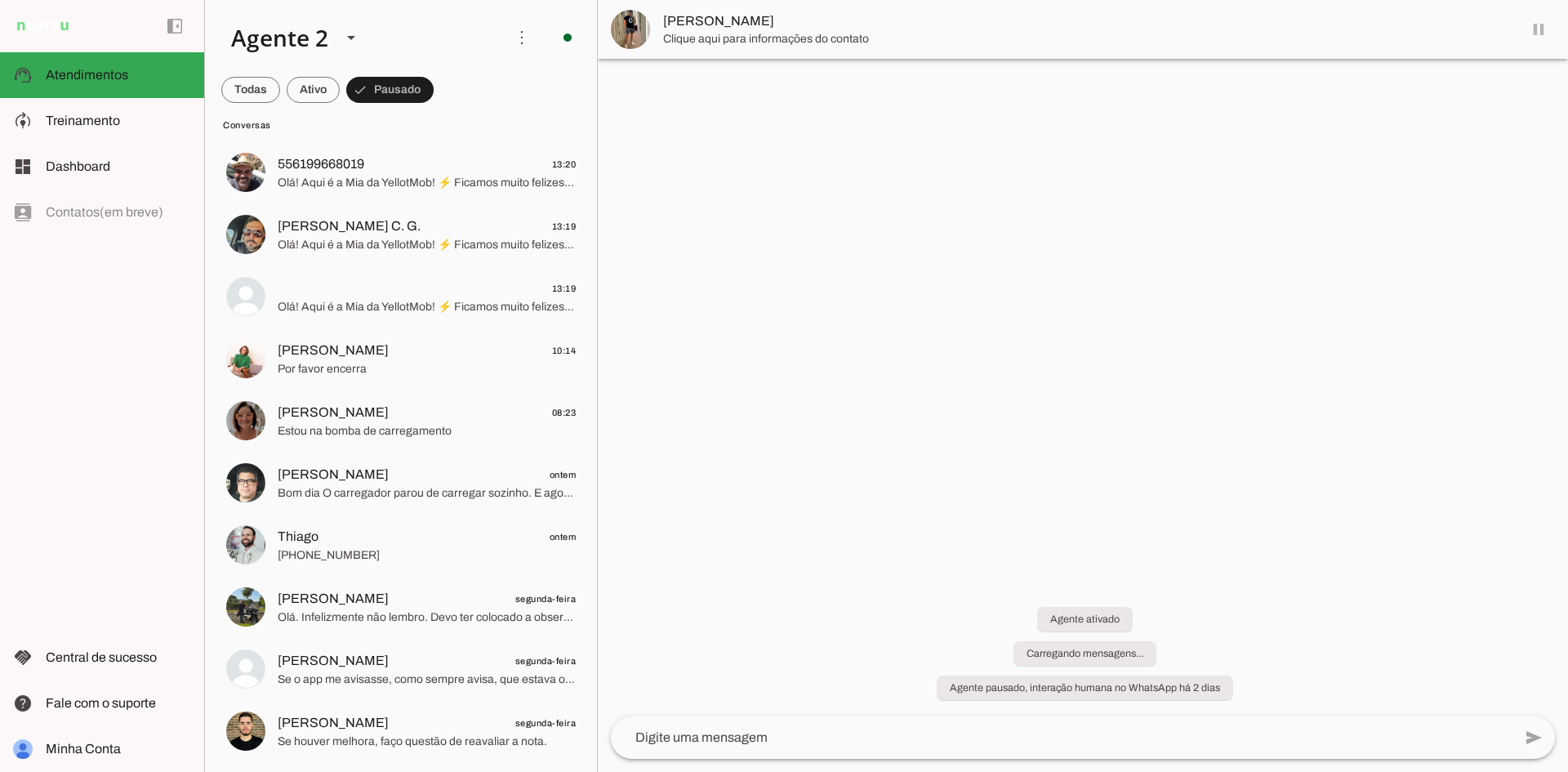
scroll to position [776, 0]
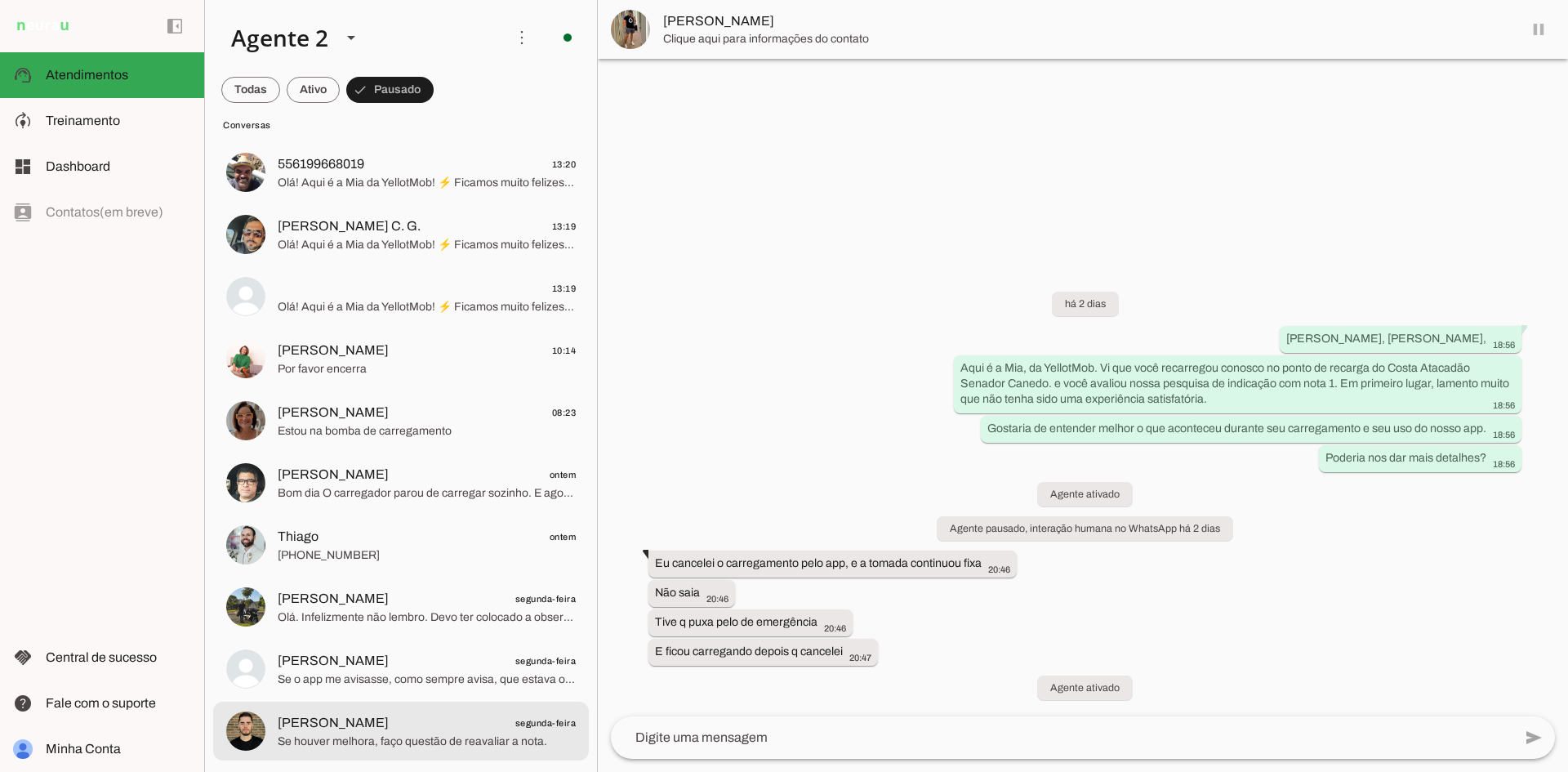
click at [508, 756] on md-item "[PERSON_NAME] segunda-feira Se houver melhora, faço questão de reavaliar a nota." at bounding box center [401, 731] width 376 height 59
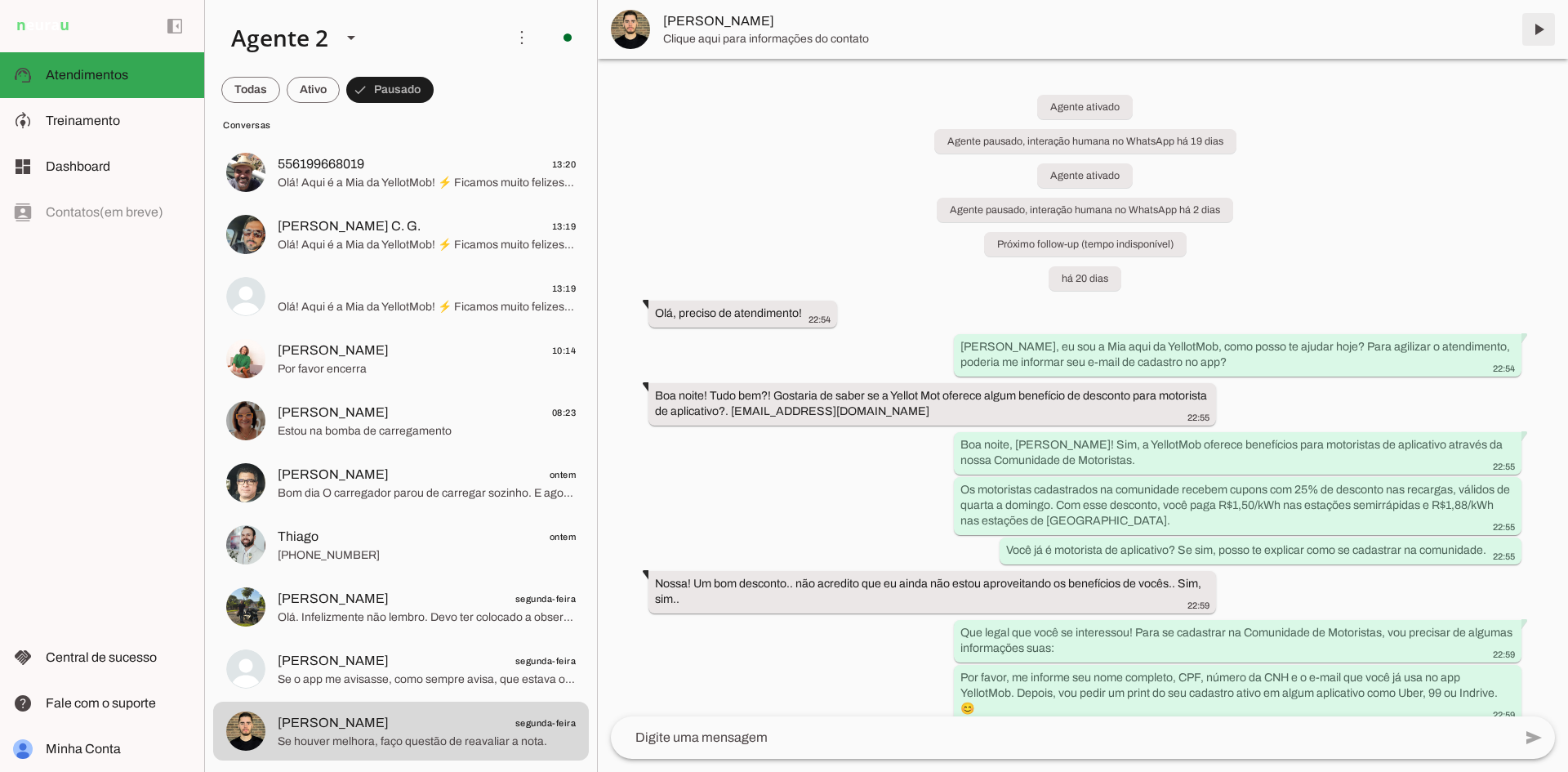
click at [1537, 28] on span at bounding box center [1539, 28] width 39 height 39
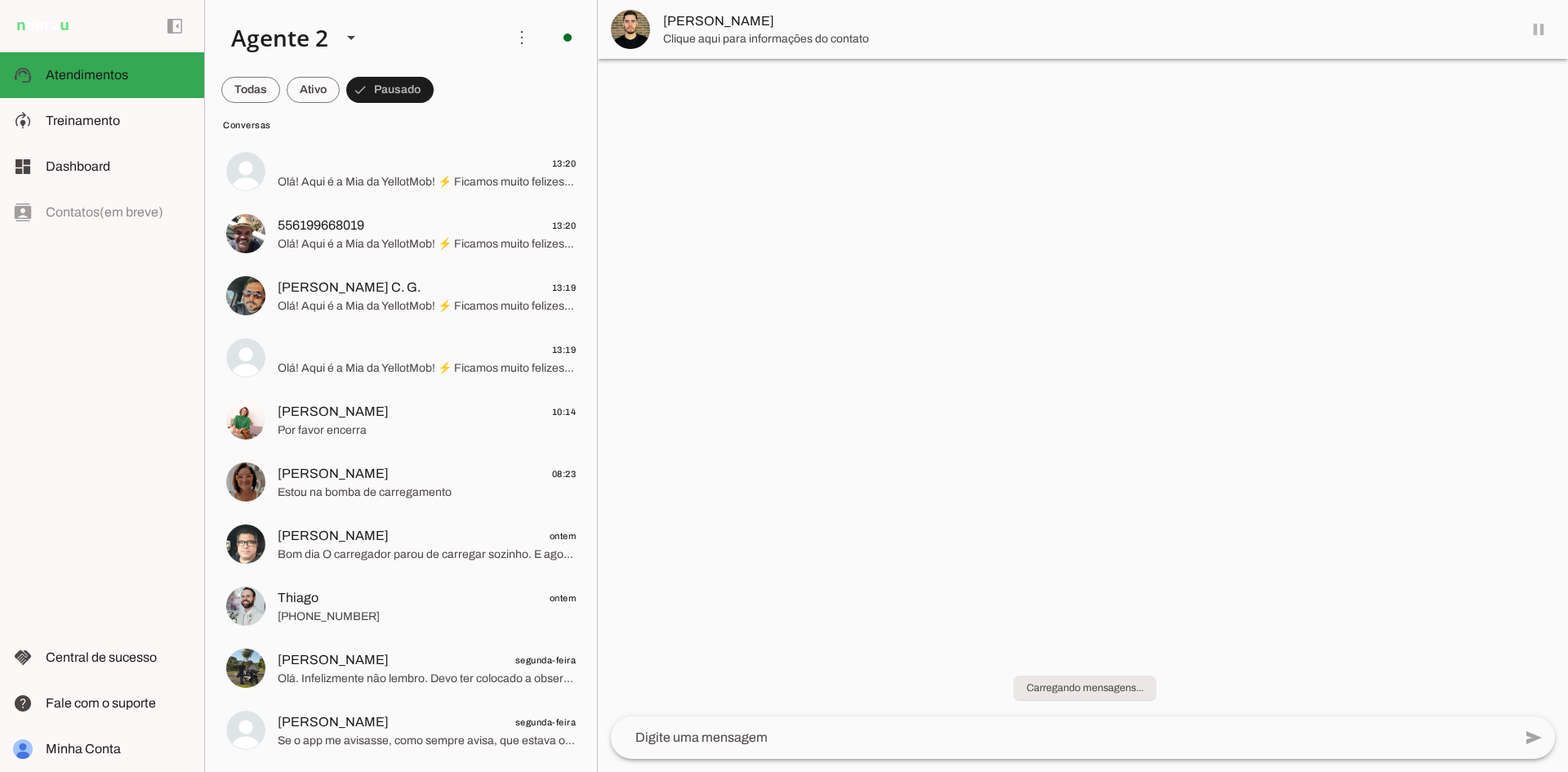
scroll to position [714, 0]
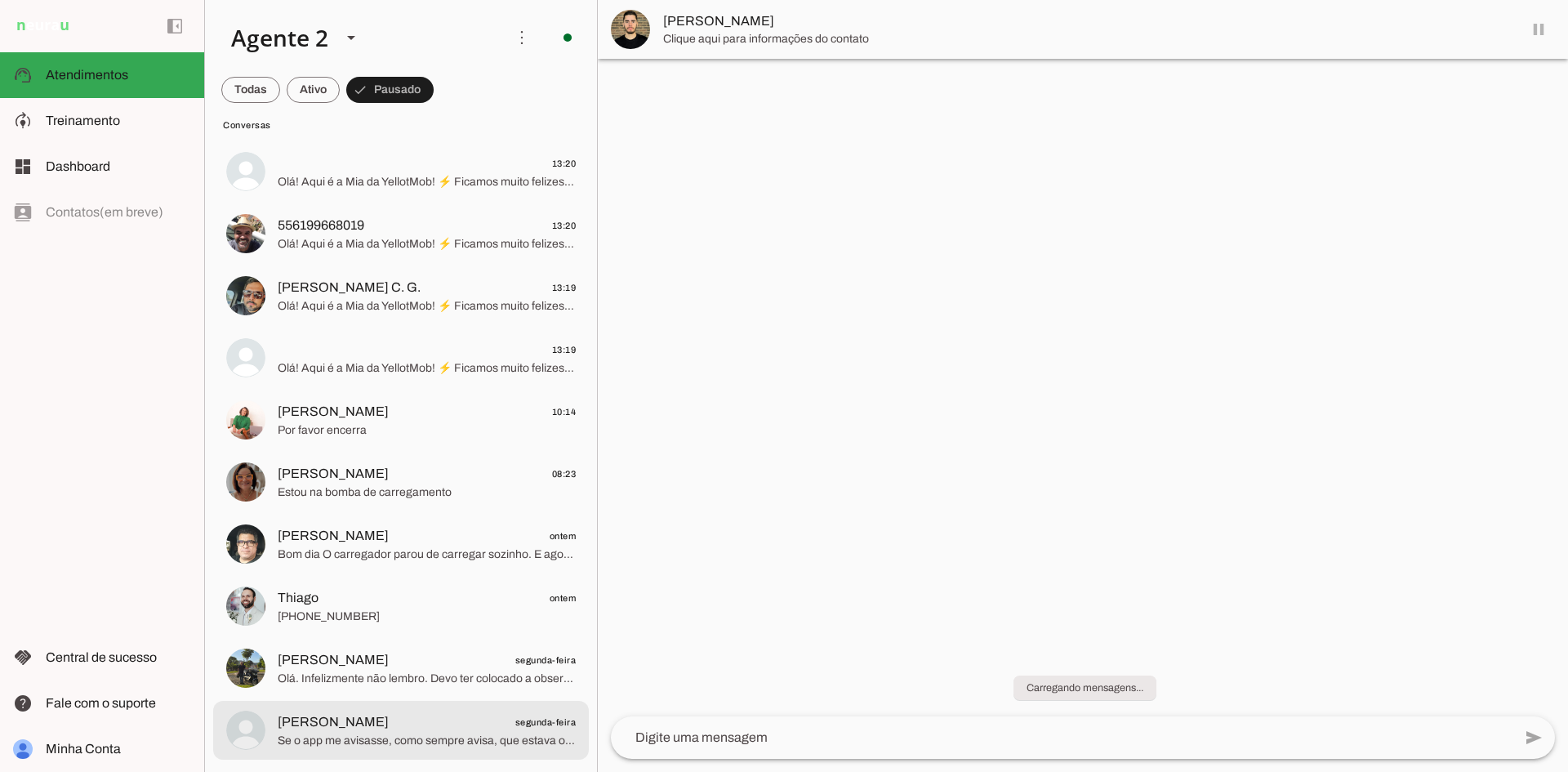
click at [493, 736] on span "Se o app me avisasse, como sempre avisa, que estava ocupado eu não iria até a e…" at bounding box center [426, 741] width 298 height 16
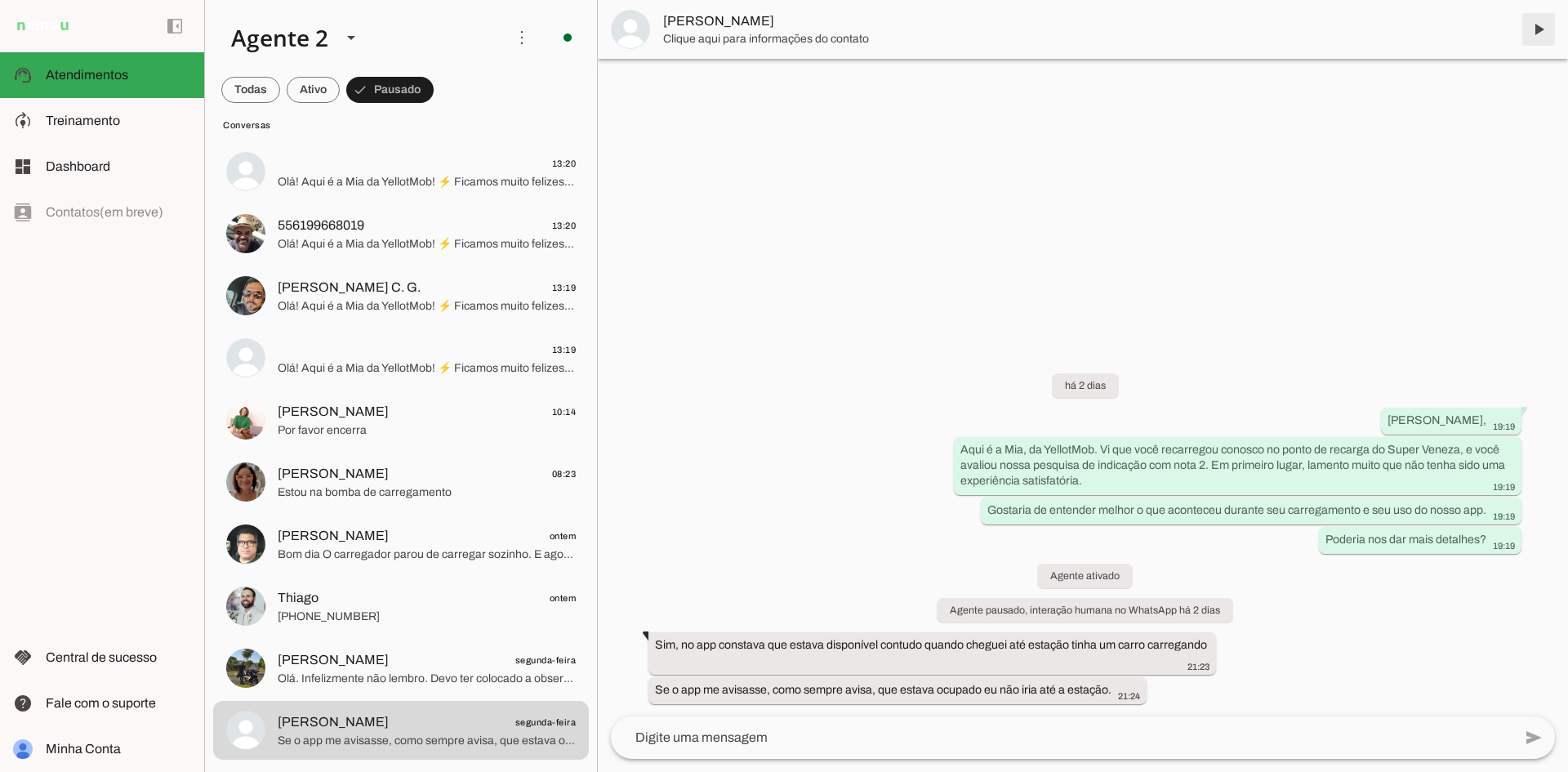
click at [1537, 30] on span at bounding box center [1539, 28] width 39 height 39
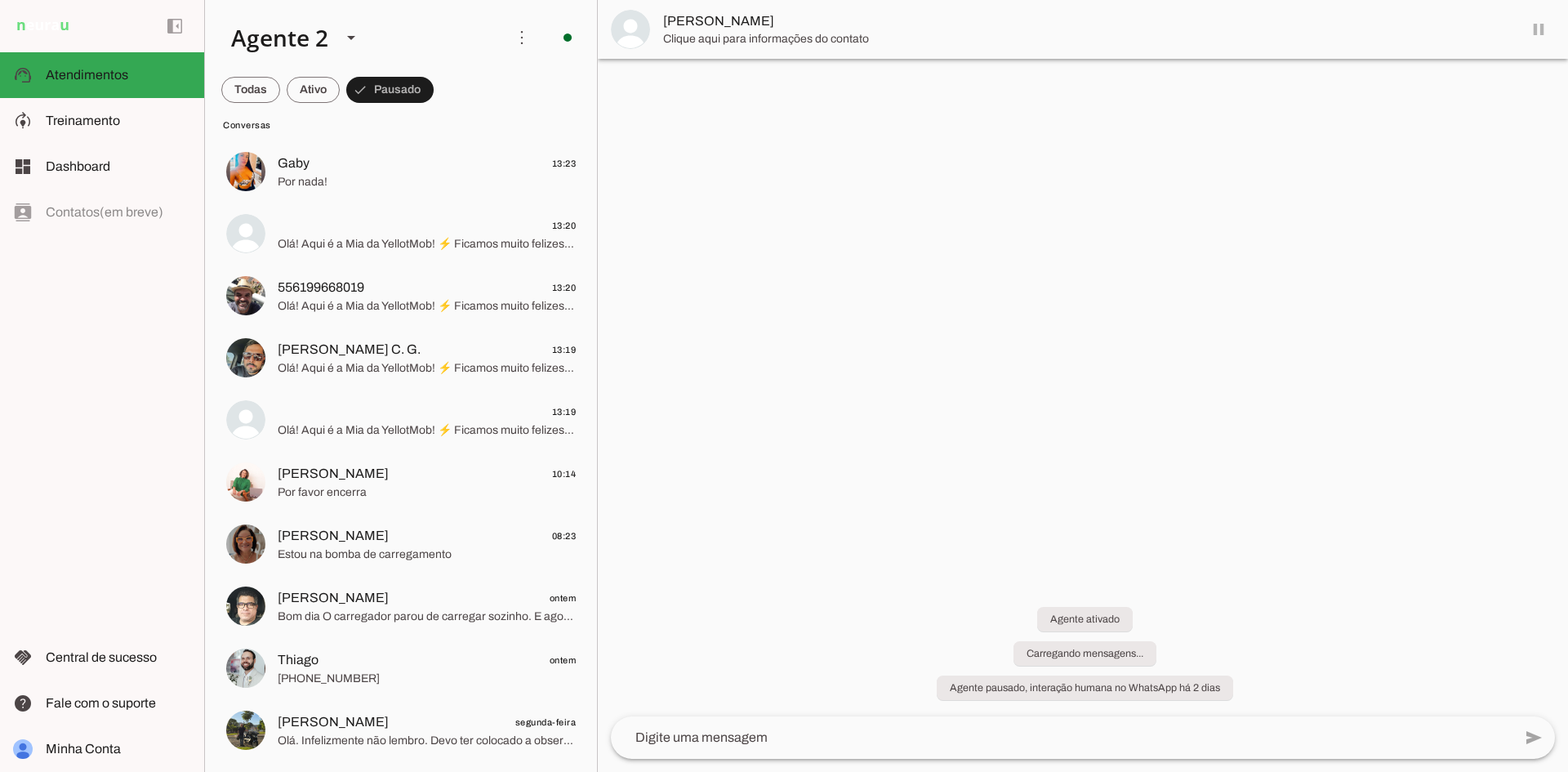
scroll to position [652, 0]
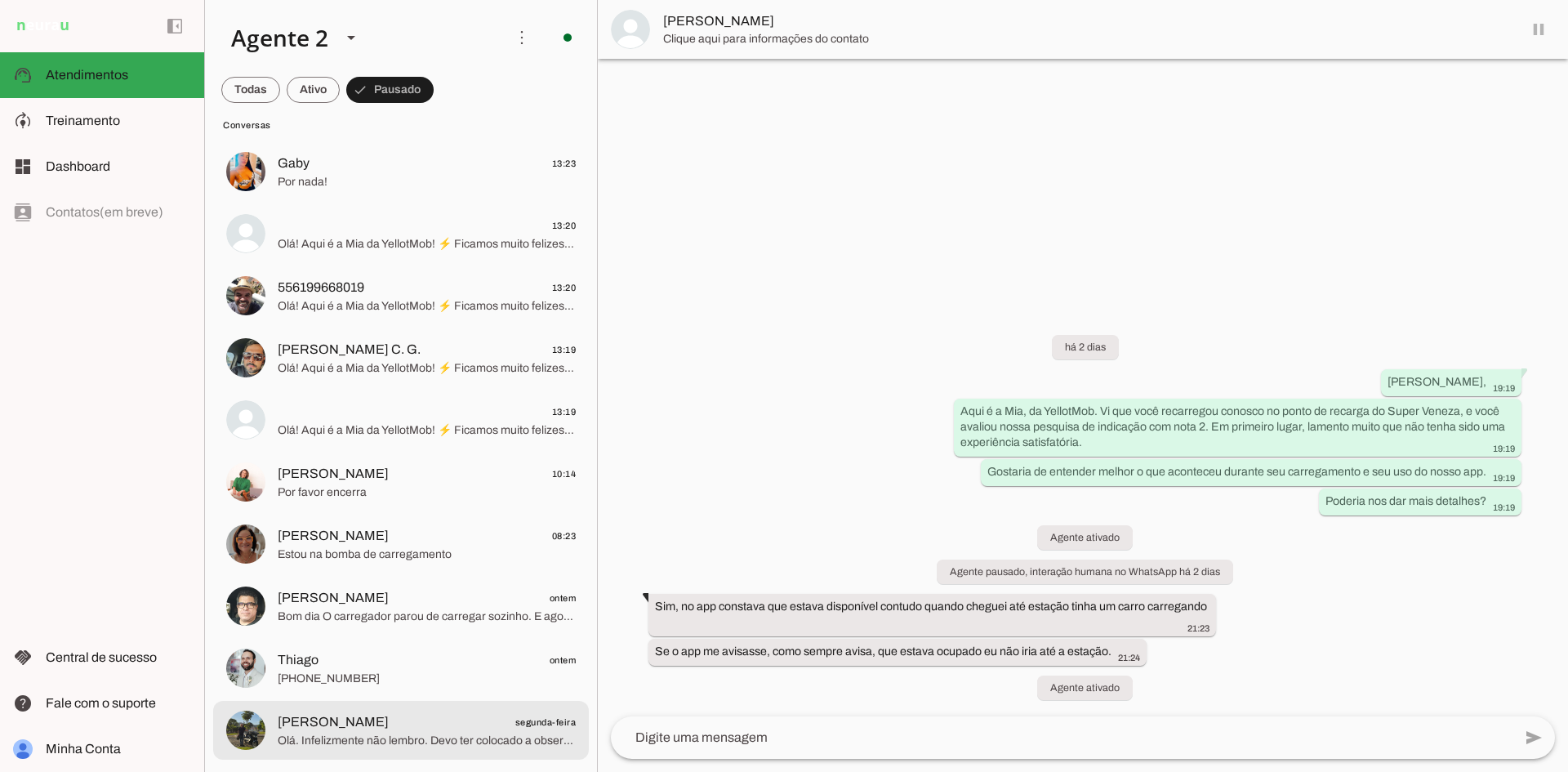
click at [481, 717] on span "[PERSON_NAME] segunda-feira" at bounding box center [426, 723] width 298 height 21
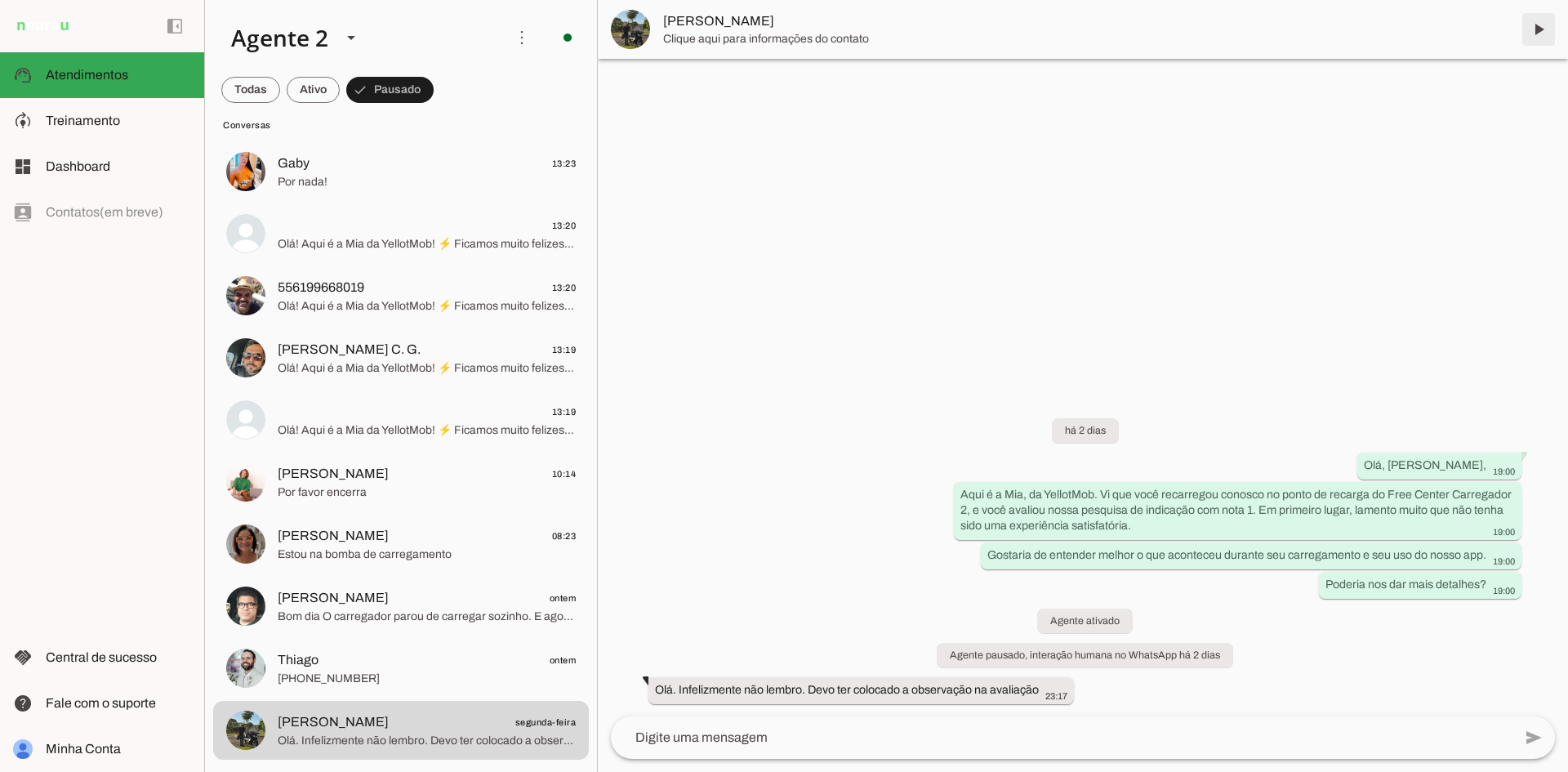
click at [1536, 29] on span at bounding box center [1539, 28] width 39 height 39
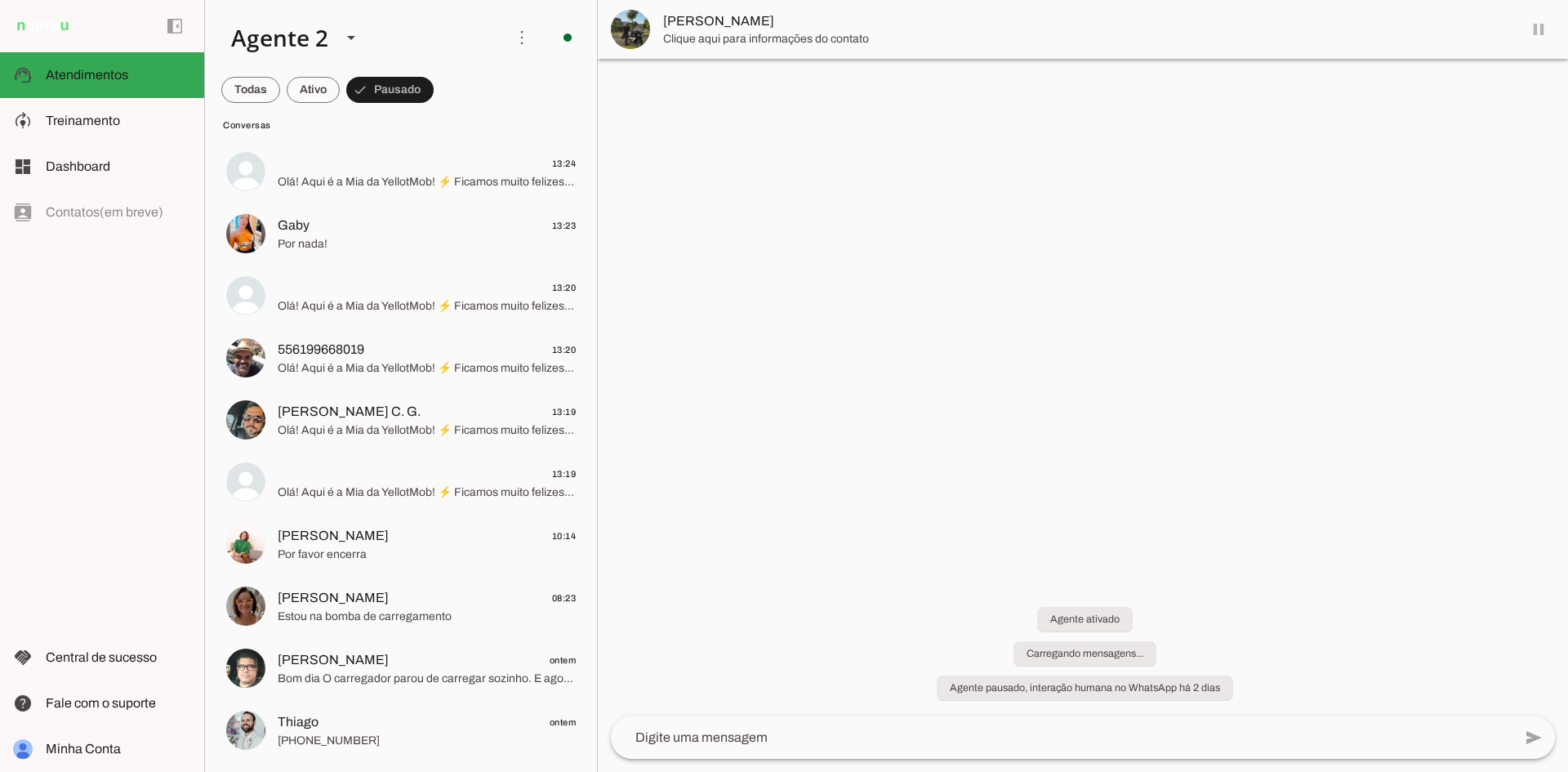
scroll to position [590, 0]
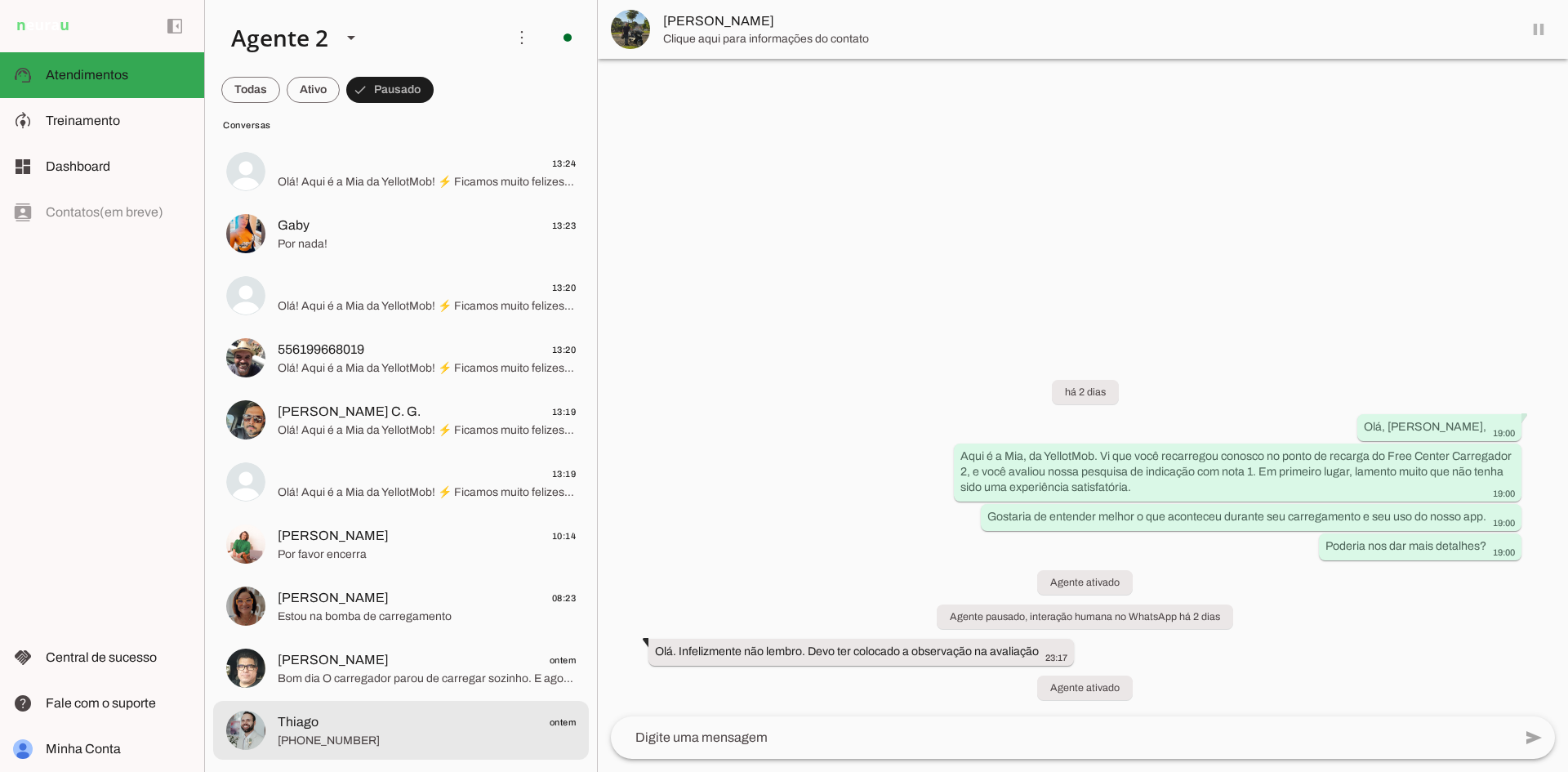
click at [454, 739] on span "[PHONE_NUMBER]" at bounding box center [426, 741] width 298 height 16
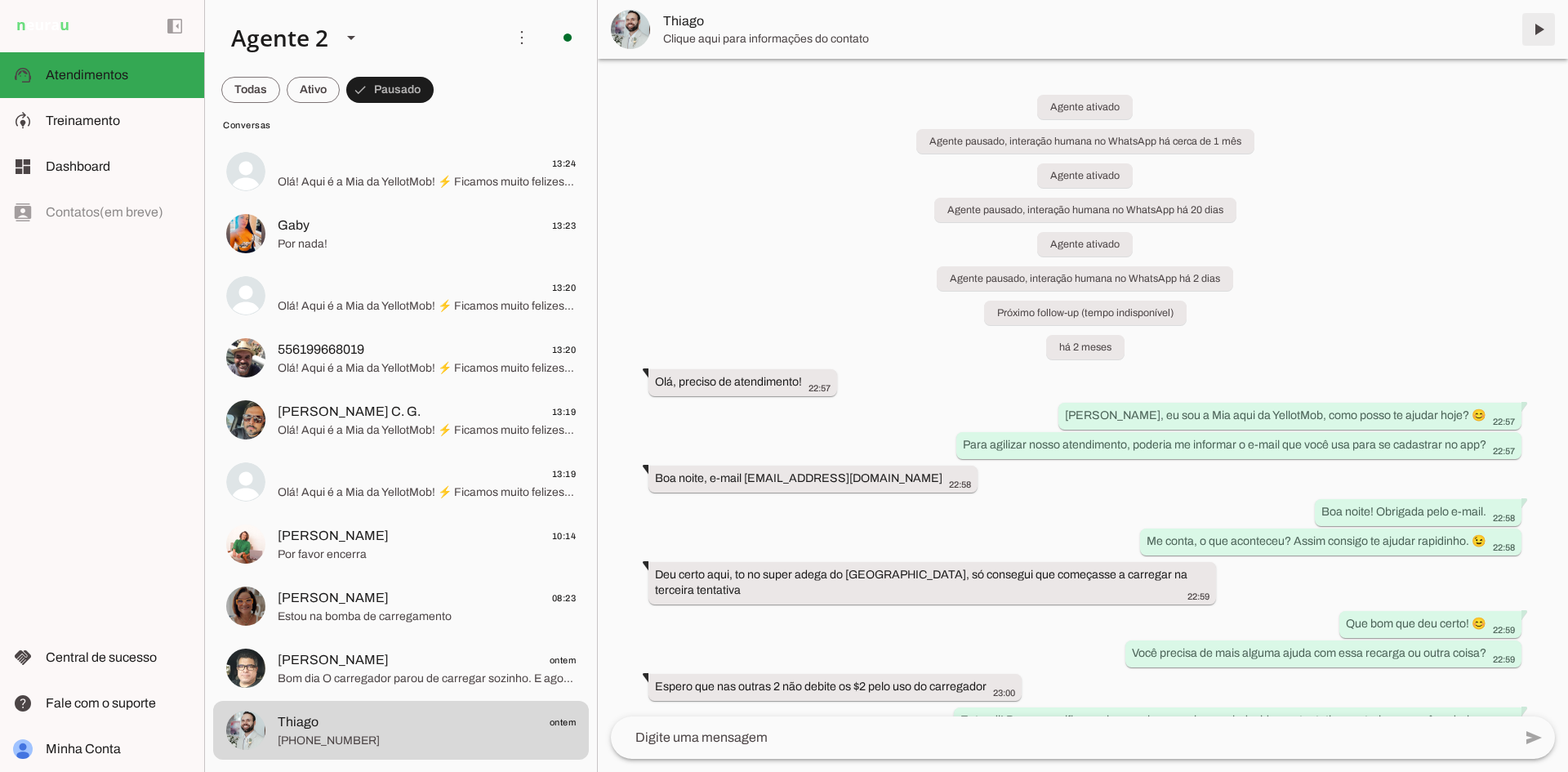
click at [1540, 33] on span at bounding box center [1539, 28] width 39 height 39
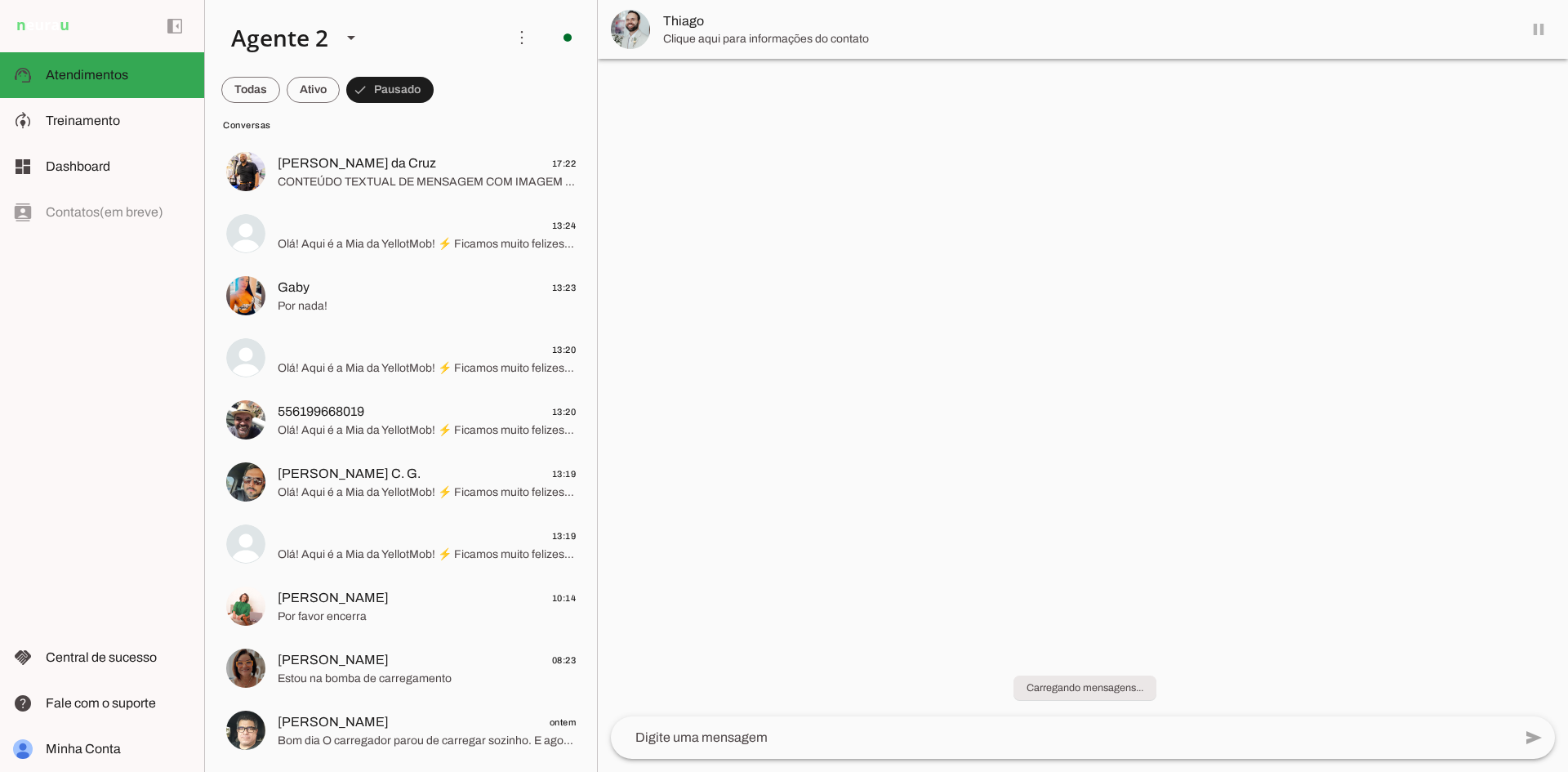
scroll to position [528, 0]
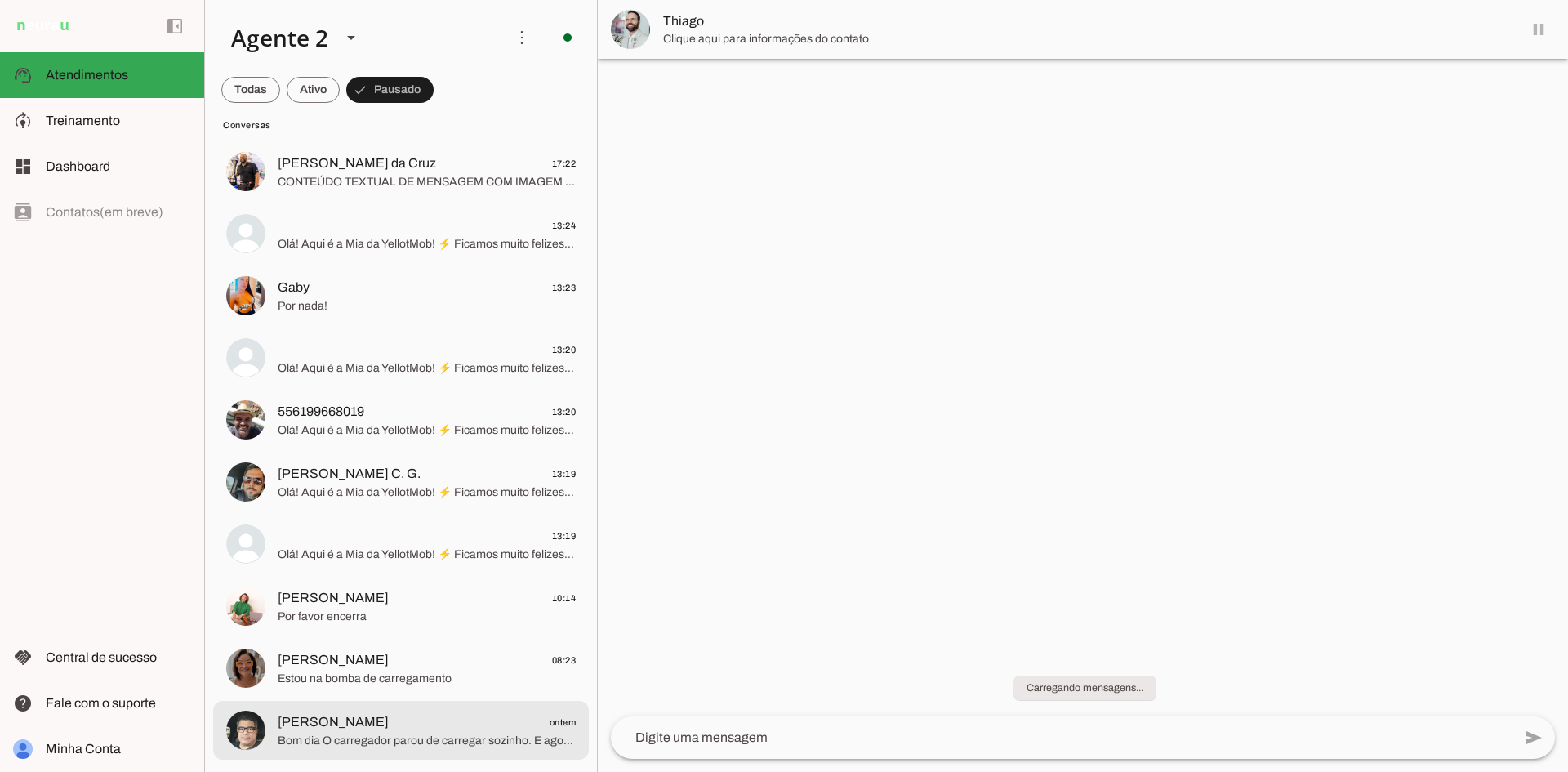
click at [466, 716] on span "[PERSON_NAME] ontem" at bounding box center [426, 723] width 298 height 21
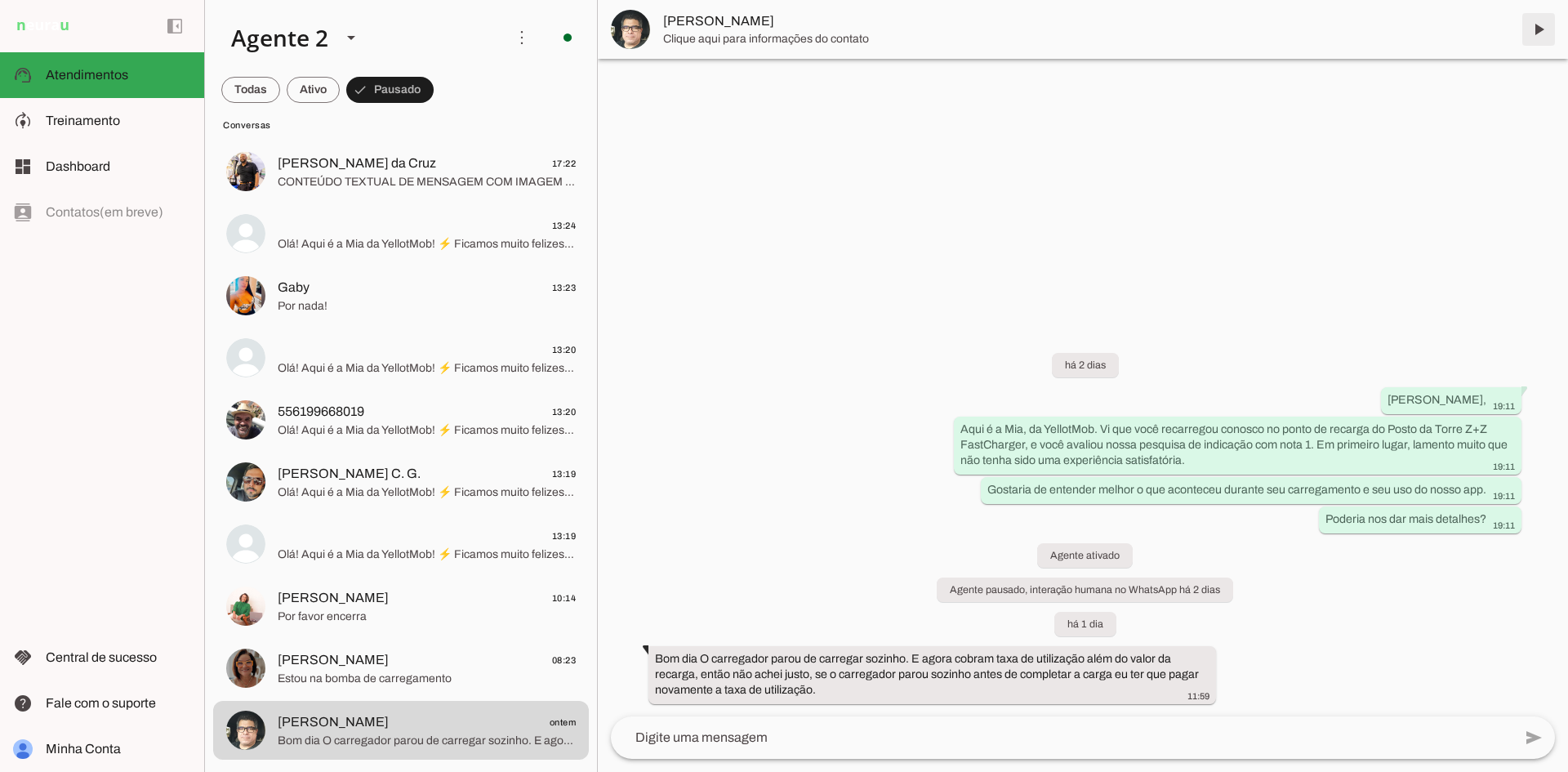
click at [1537, 28] on span at bounding box center [1539, 28] width 39 height 39
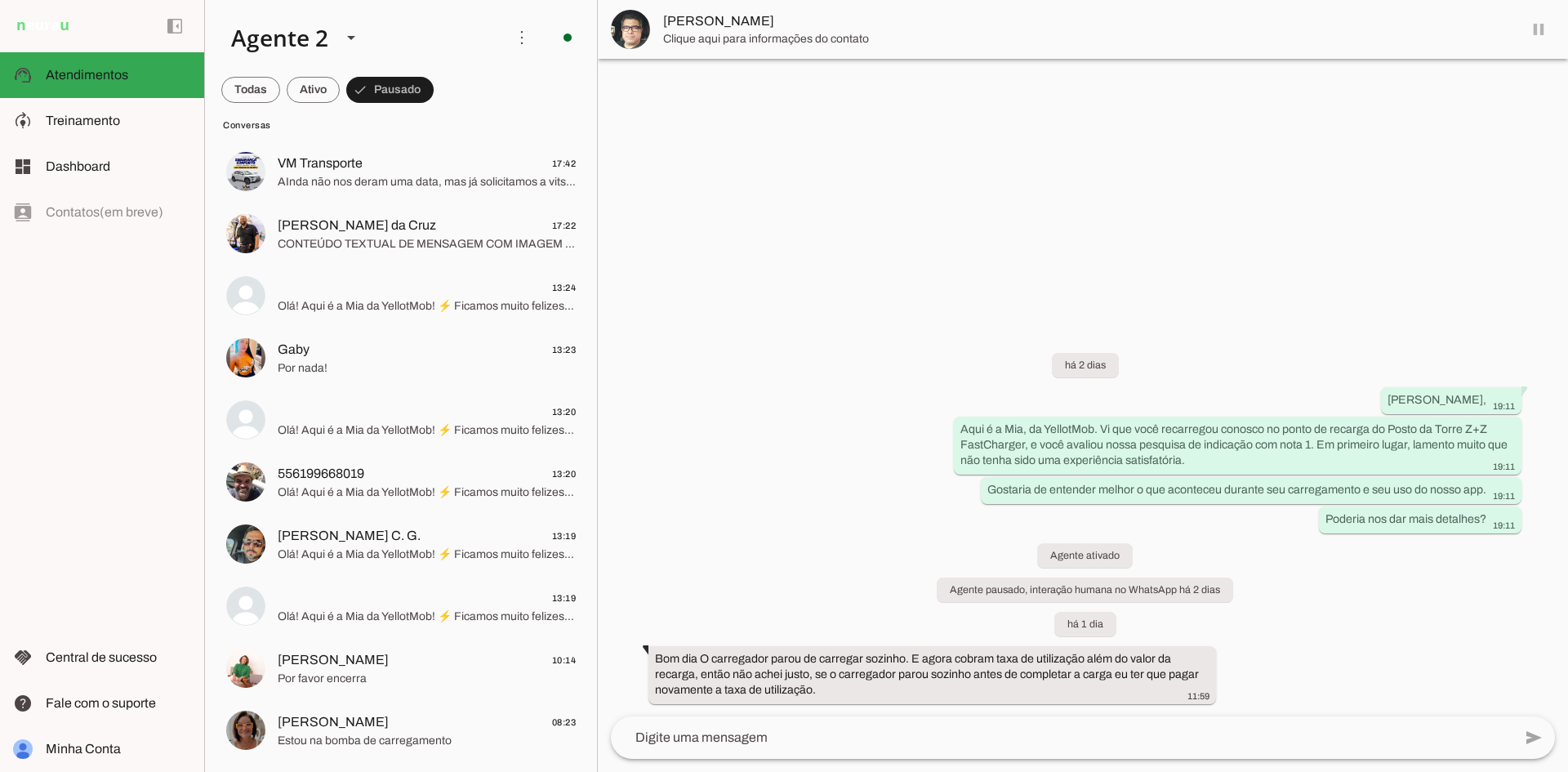
scroll to position [466, 0]
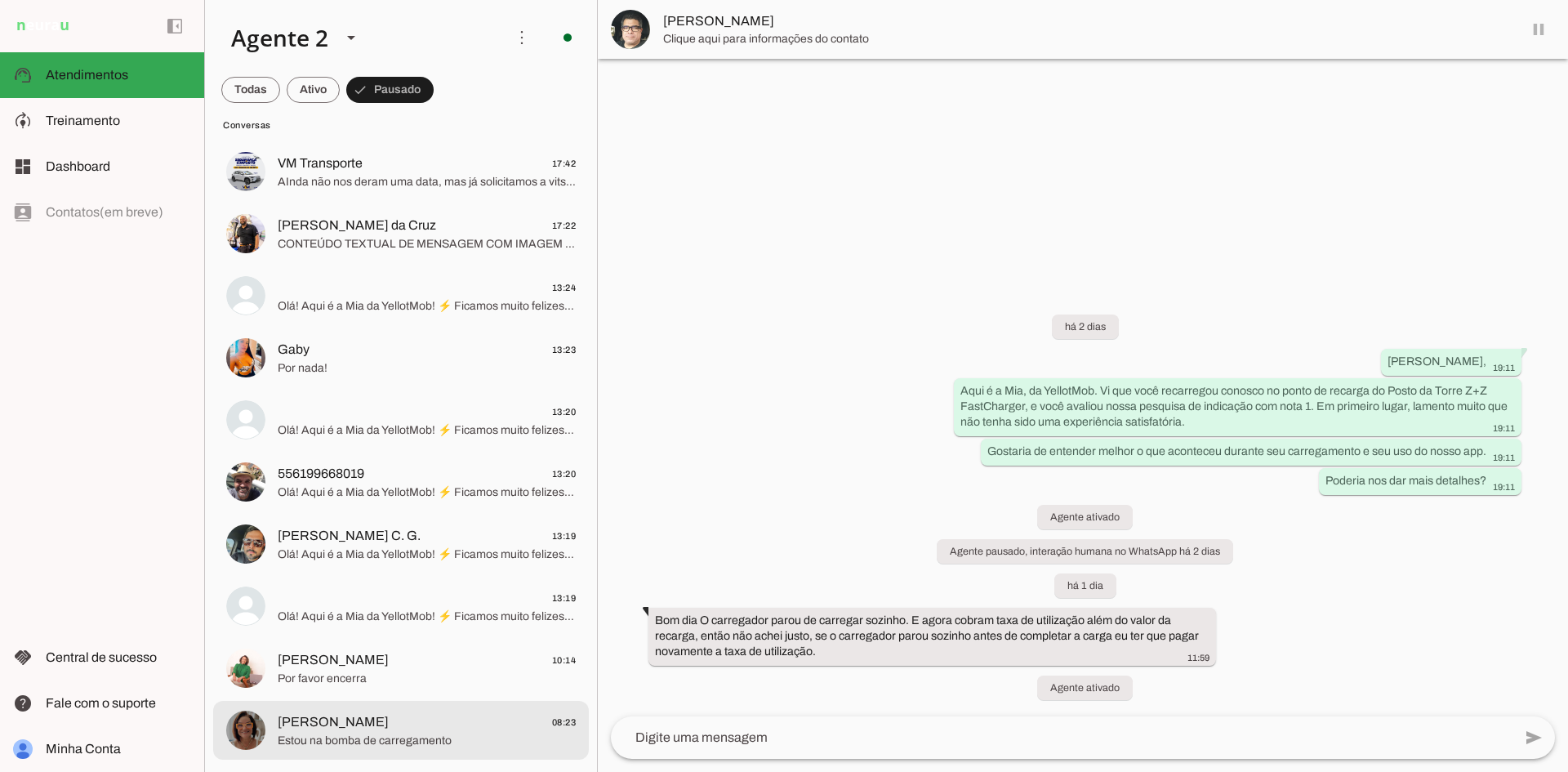
click at [491, 728] on span "[PERSON_NAME] 08:23" at bounding box center [426, 723] width 298 height 21
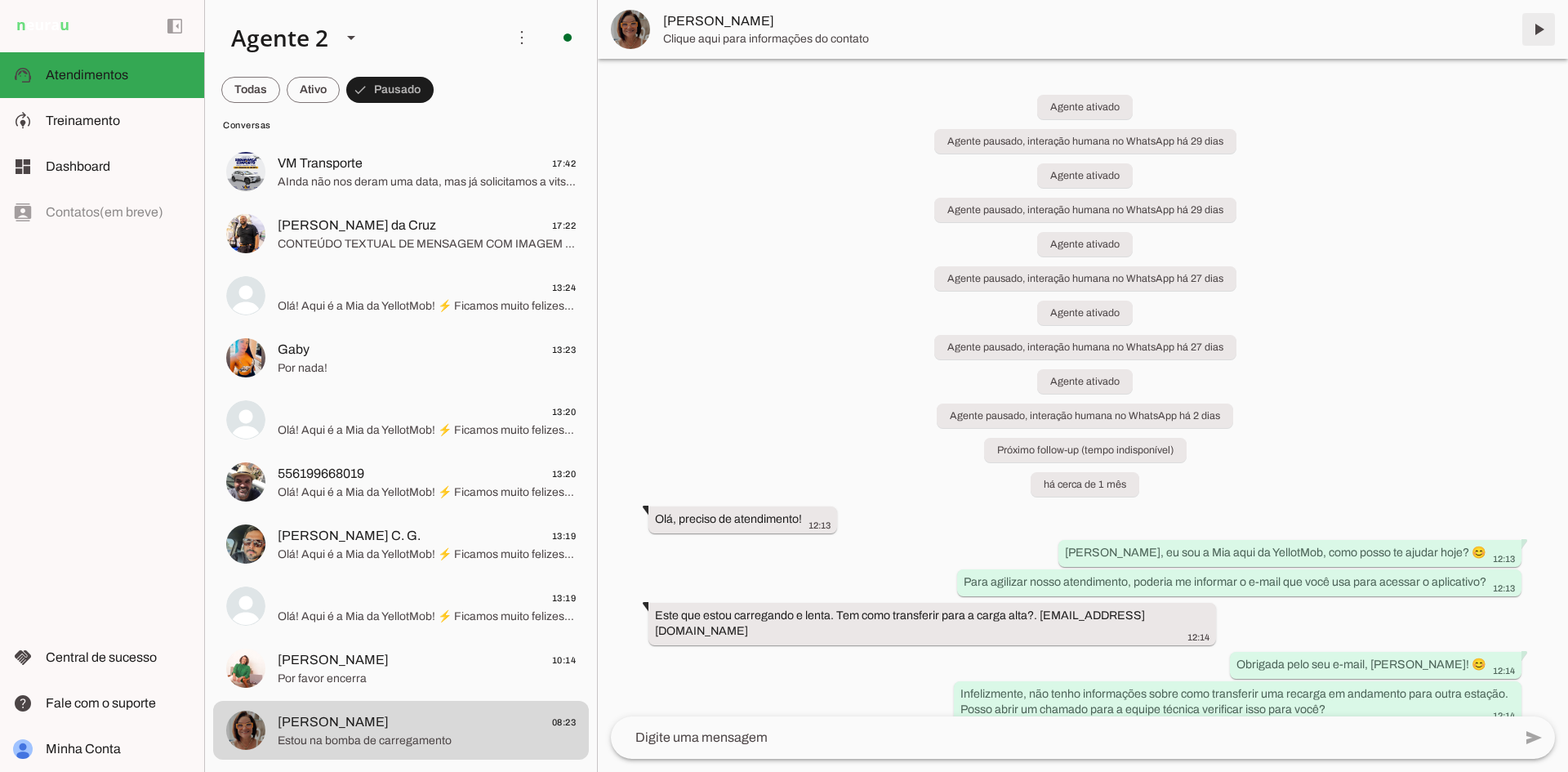
click at [1537, 27] on span at bounding box center [1539, 28] width 39 height 39
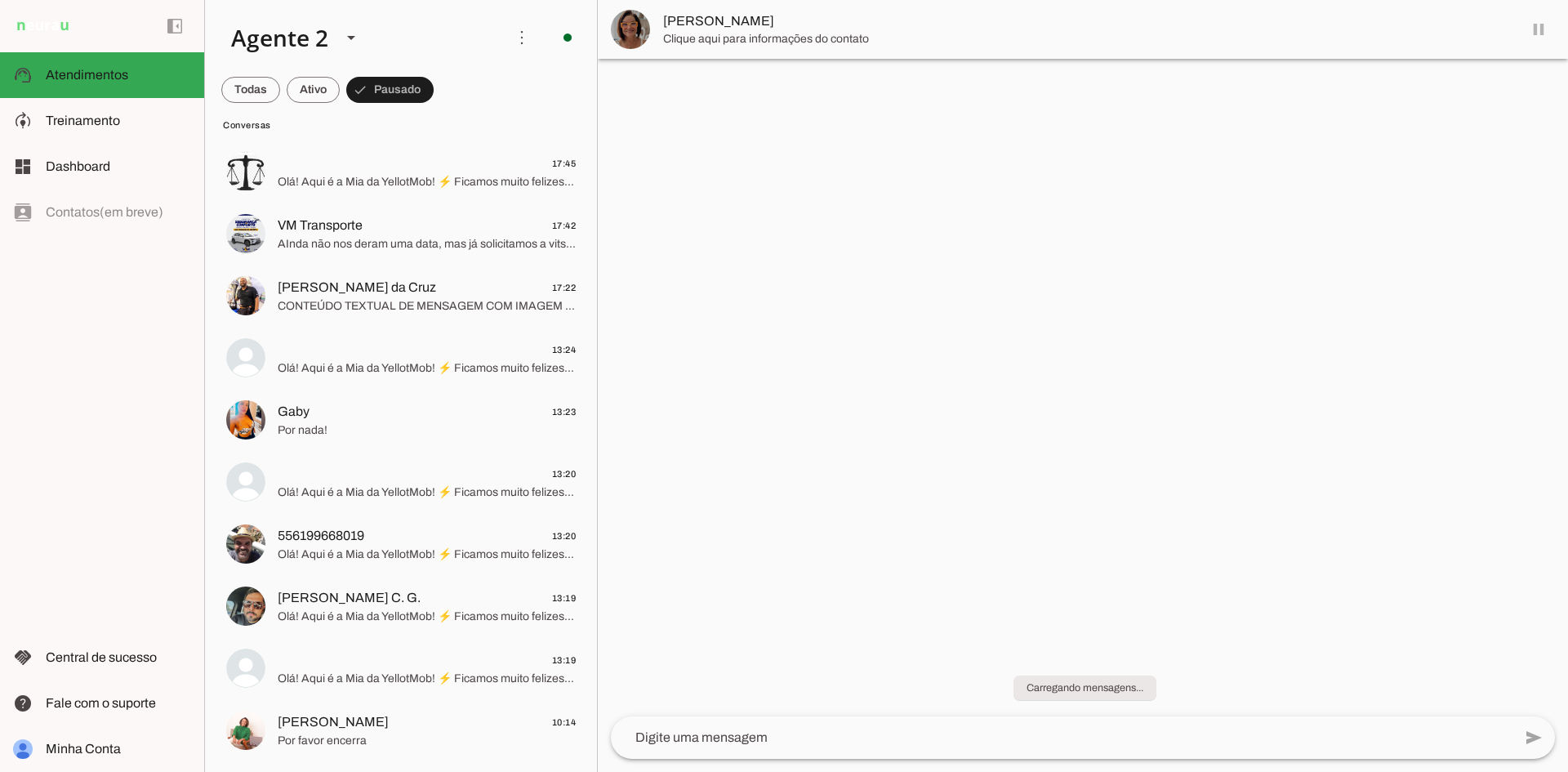
scroll to position [404, 0]
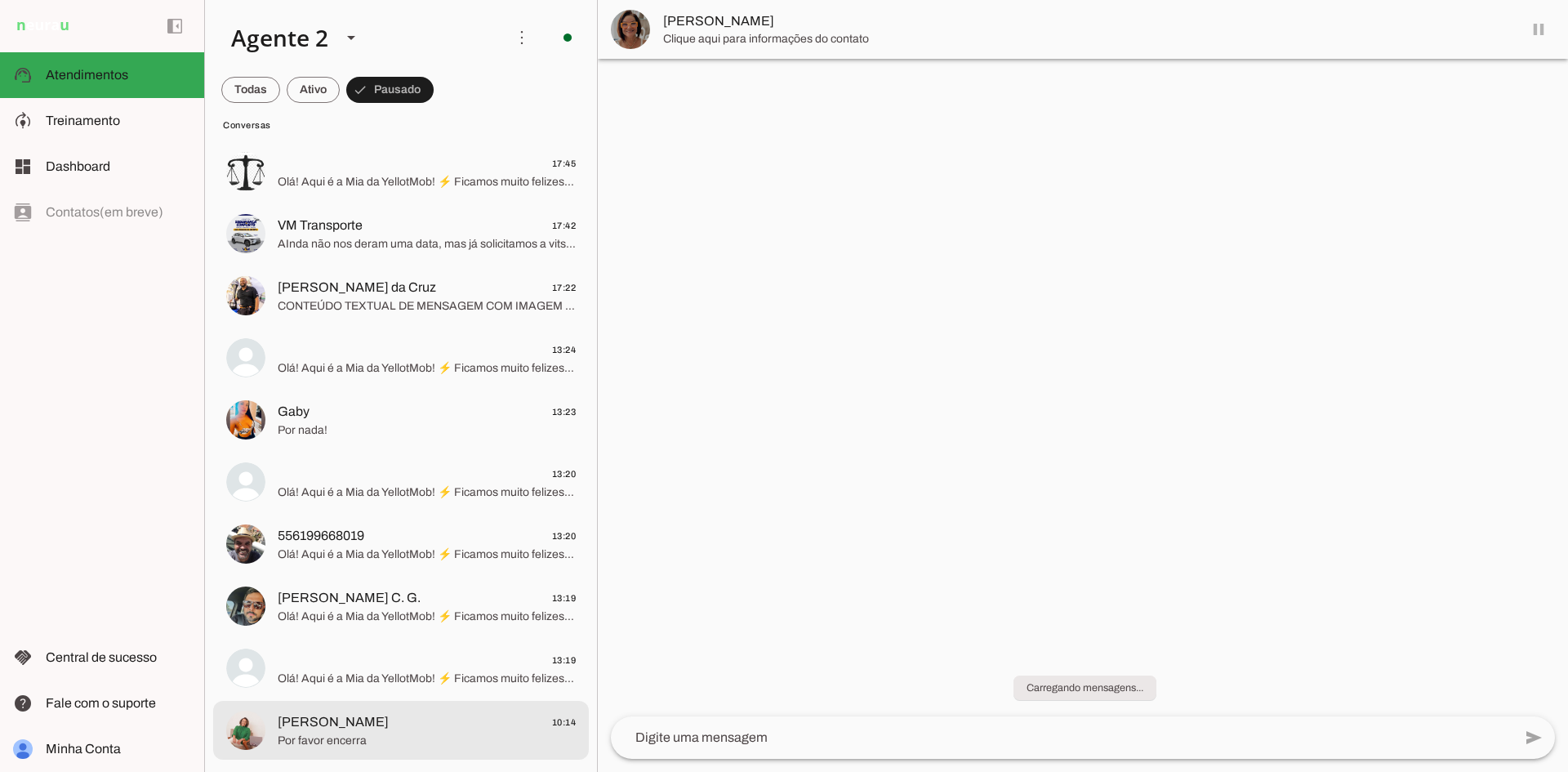
click at [407, 739] on span "Por favor encerra" at bounding box center [426, 741] width 298 height 16
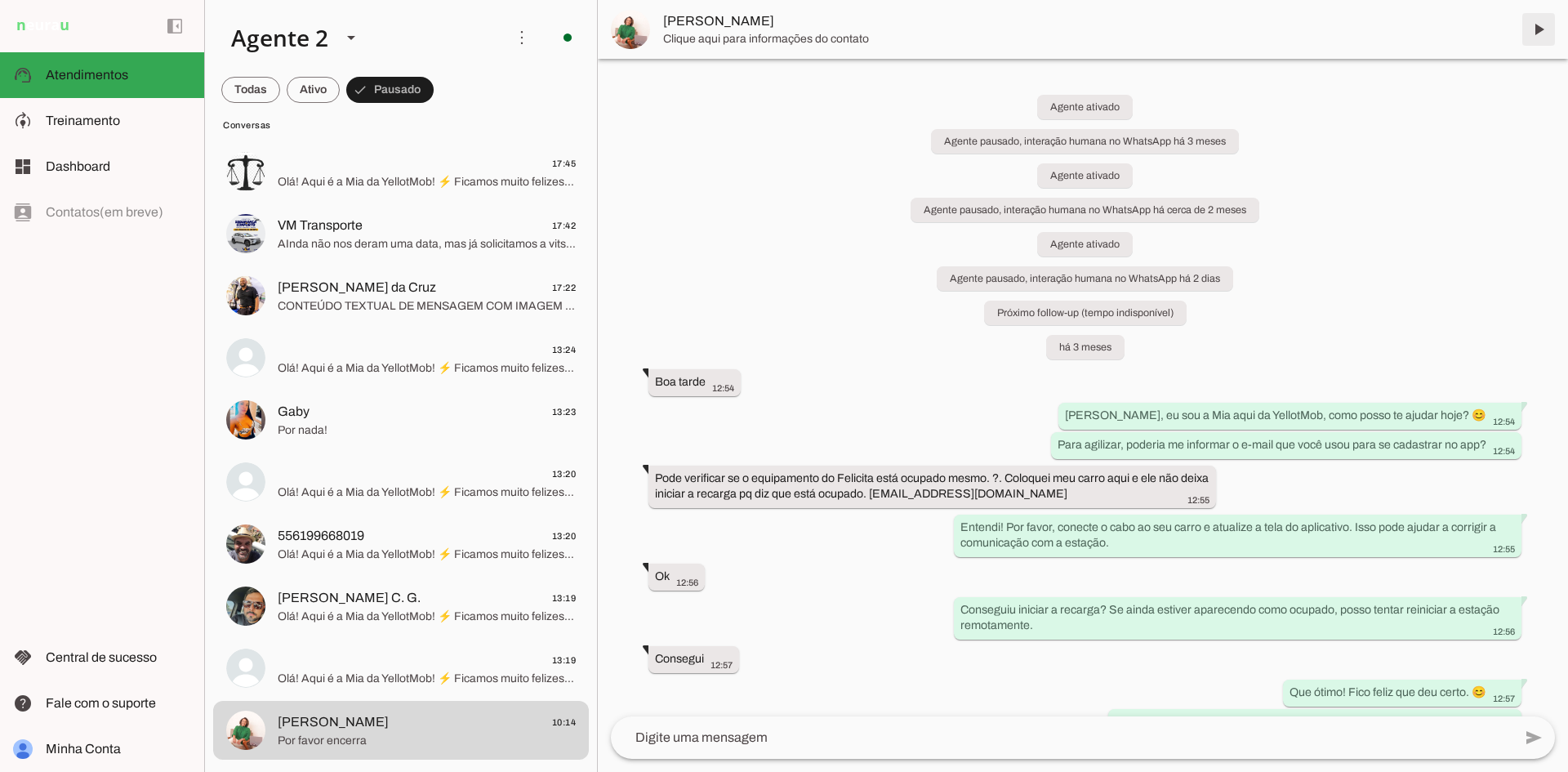
click at [1543, 38] on span at bounding box center [1539, 28] width 39 height 39
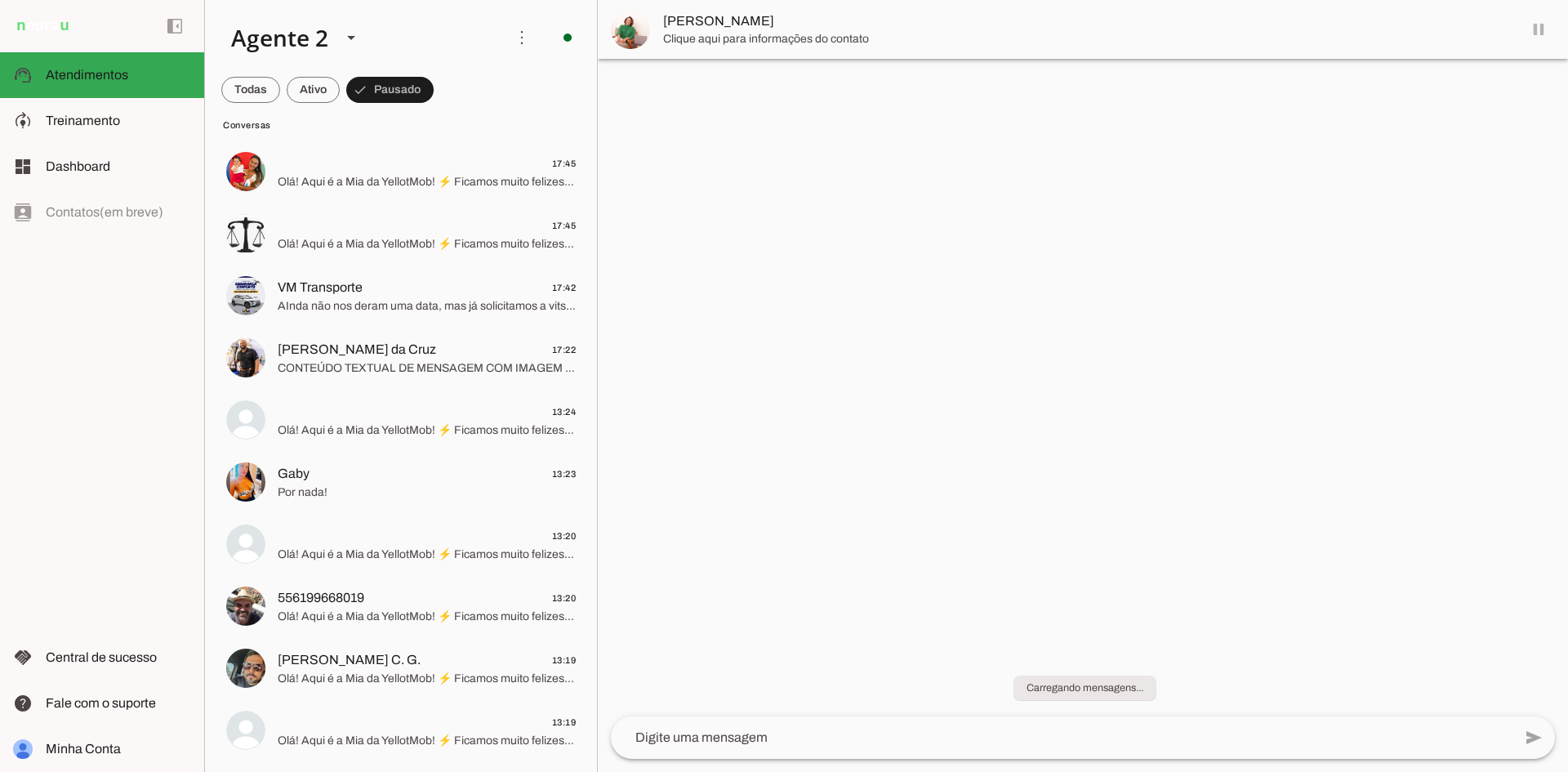
scroll to position [342, 0]
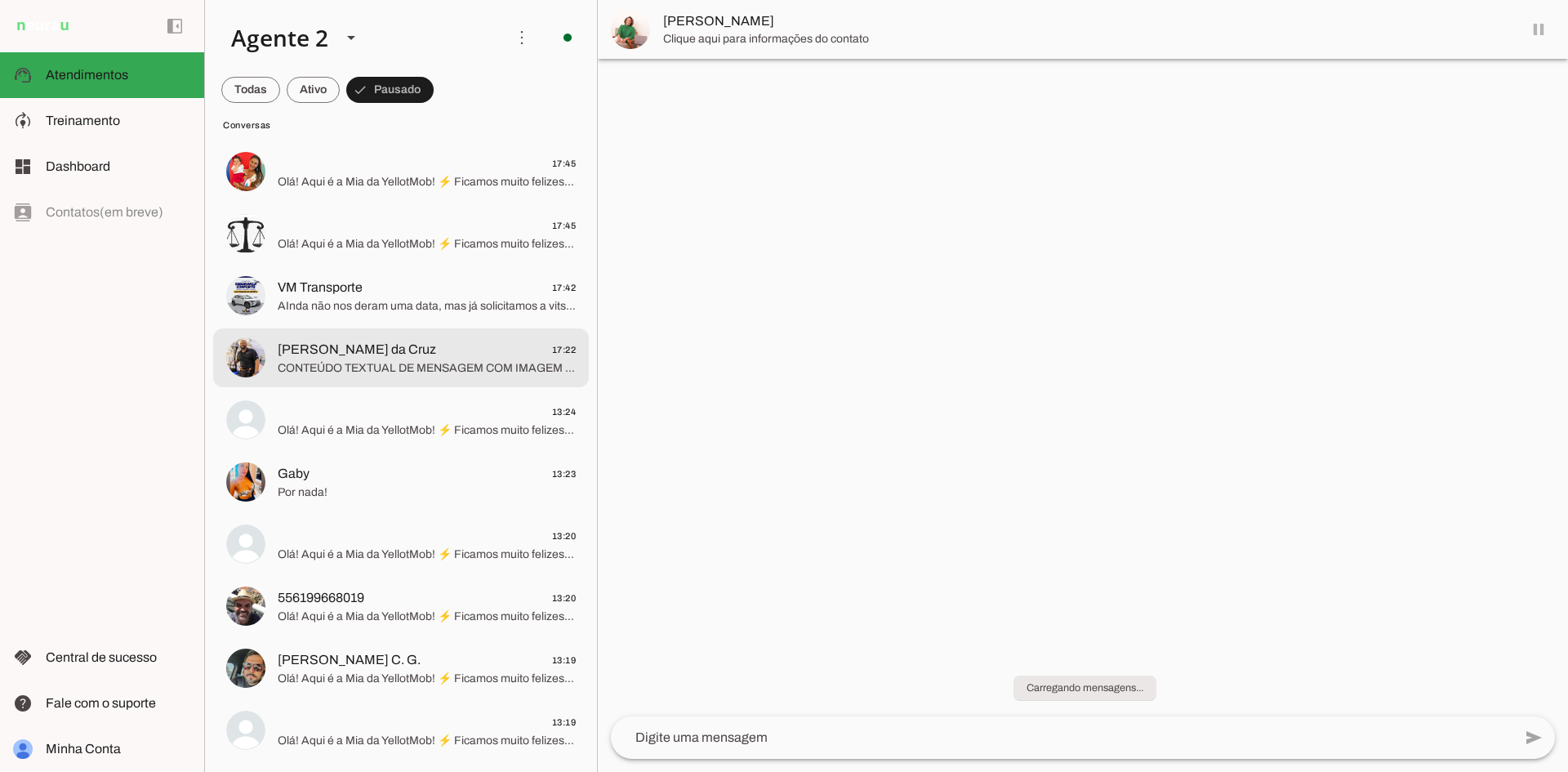
click at [327, 356] on span "[PERSON_NAME] da Cruz" at bounding box center [356, 350] width 158 height 20
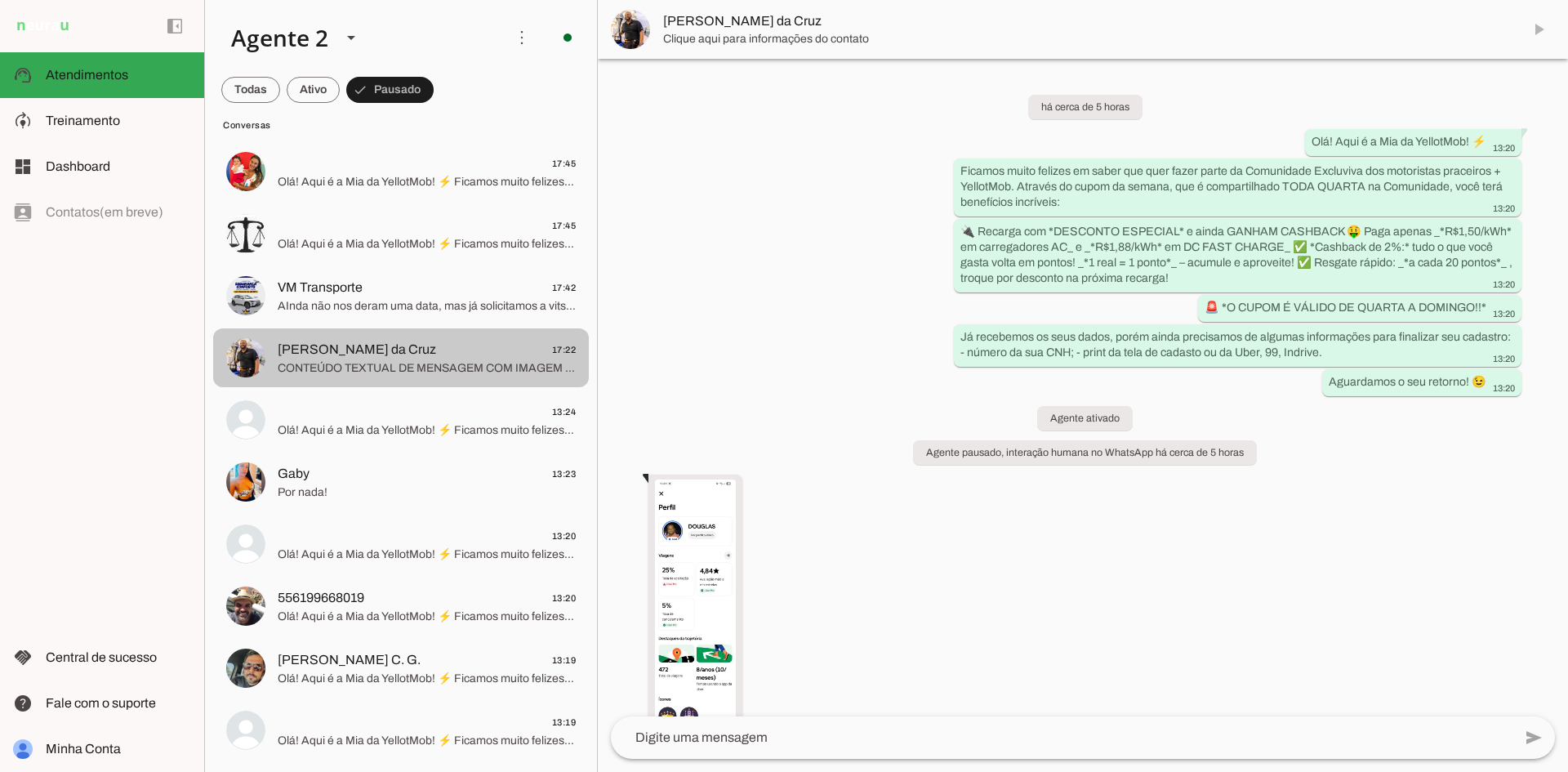
scroll to position [683, 0]
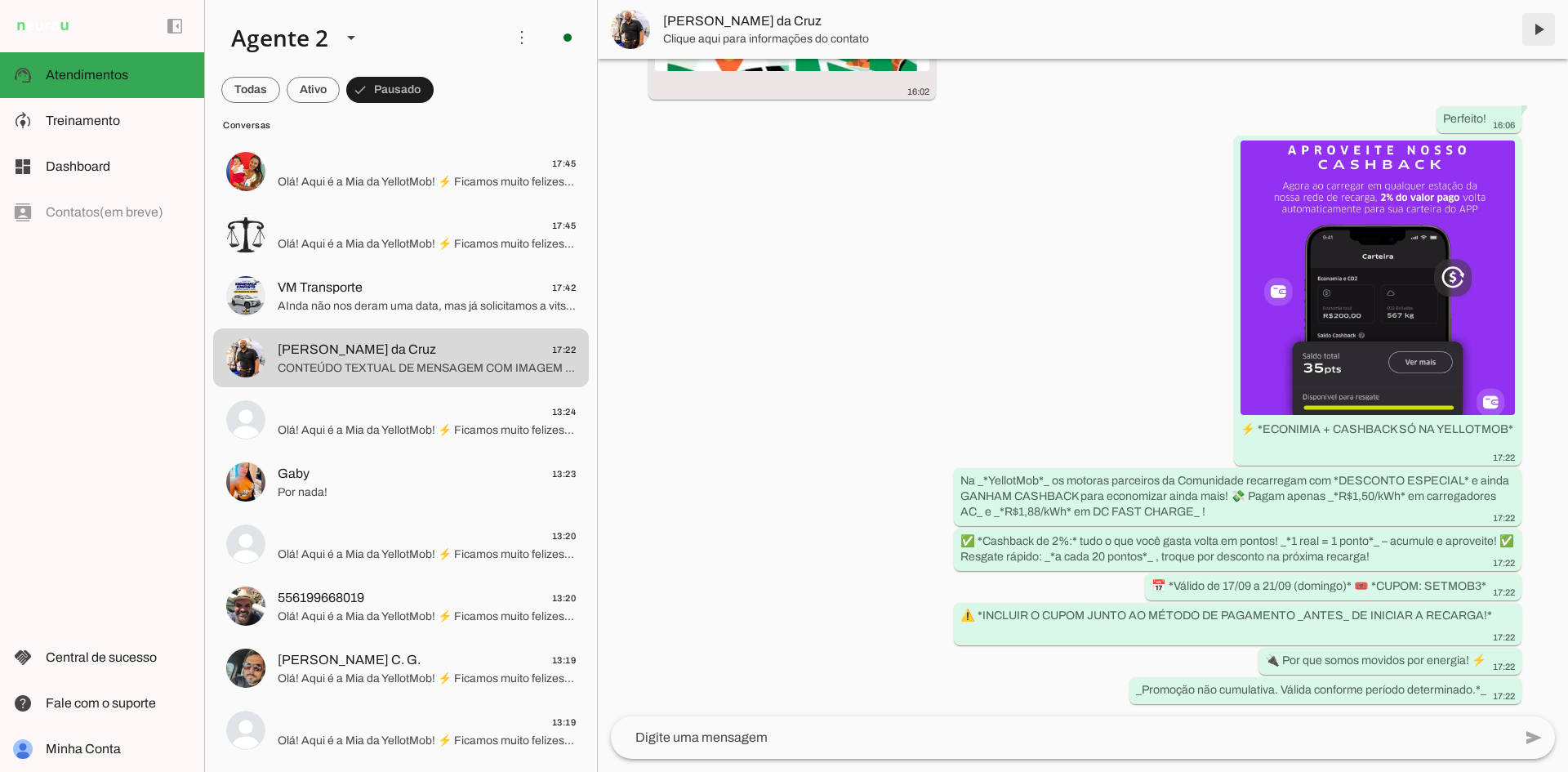
click at [1535, 33] on span at bounding box center [1539, 28] width 39 height 39
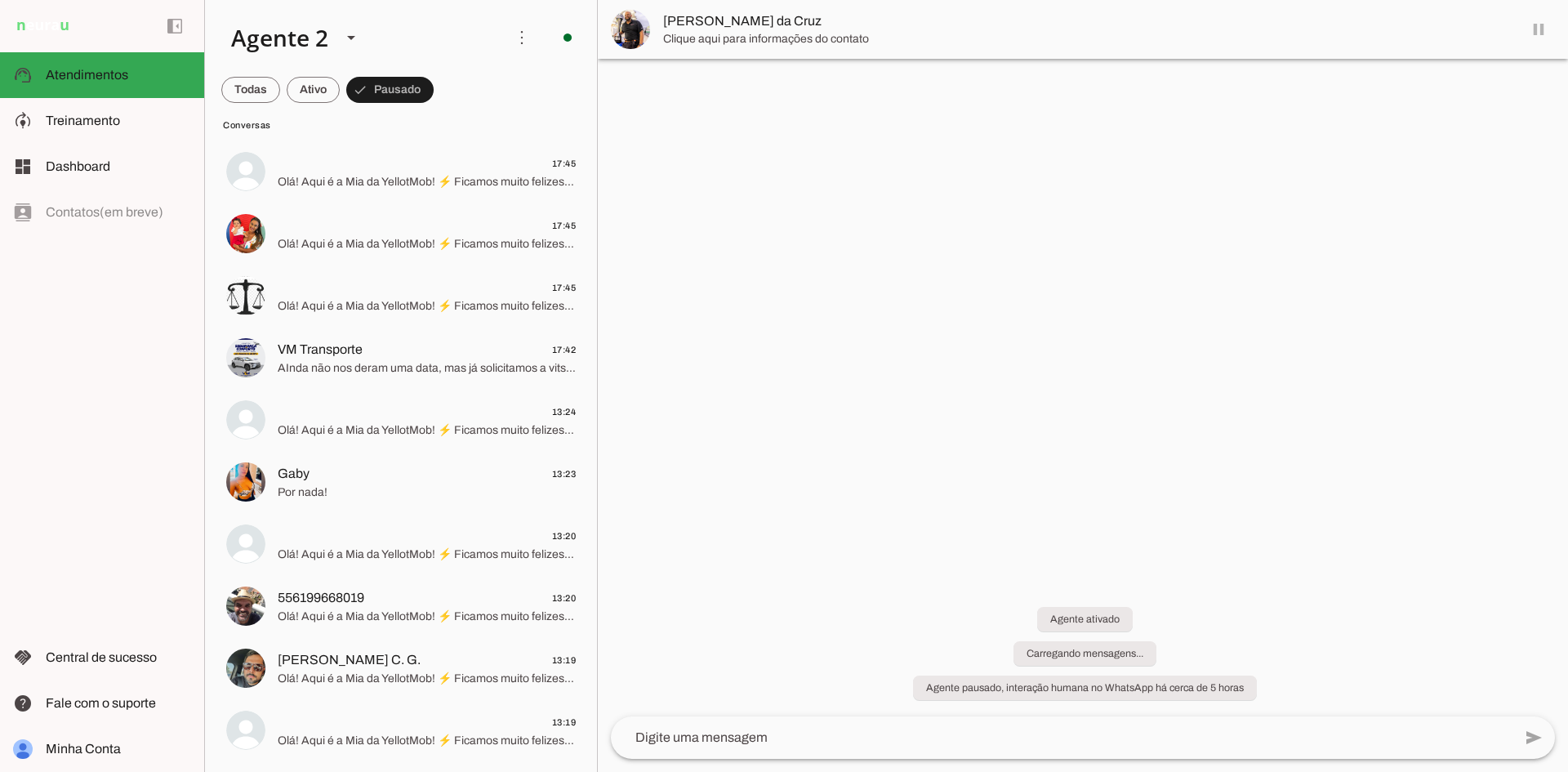
scroll to position [0, 0]
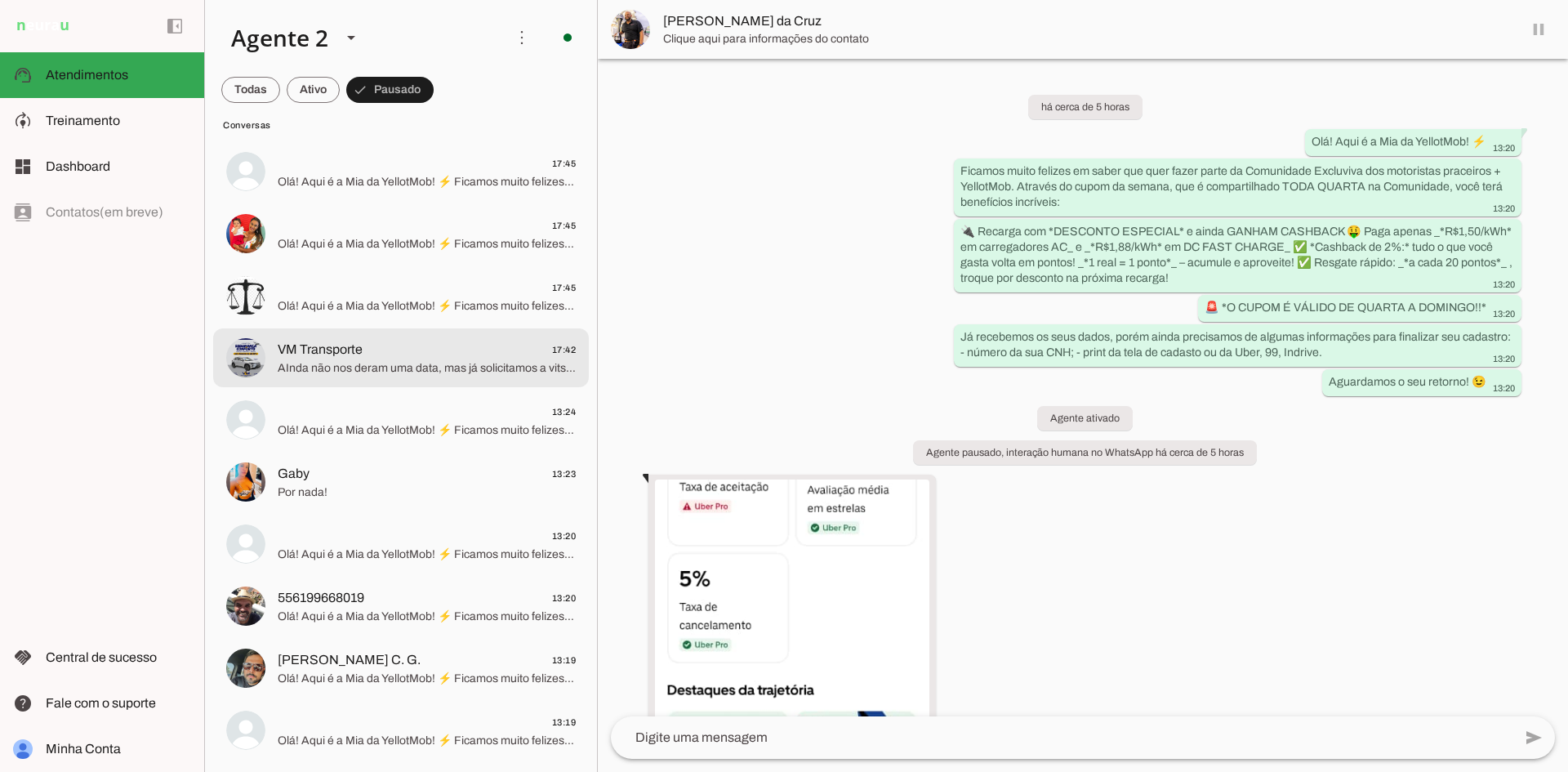
click at [412, 347] on span "VM Transporte 17:42" at bounding box center [426, 350] width 298 height 21
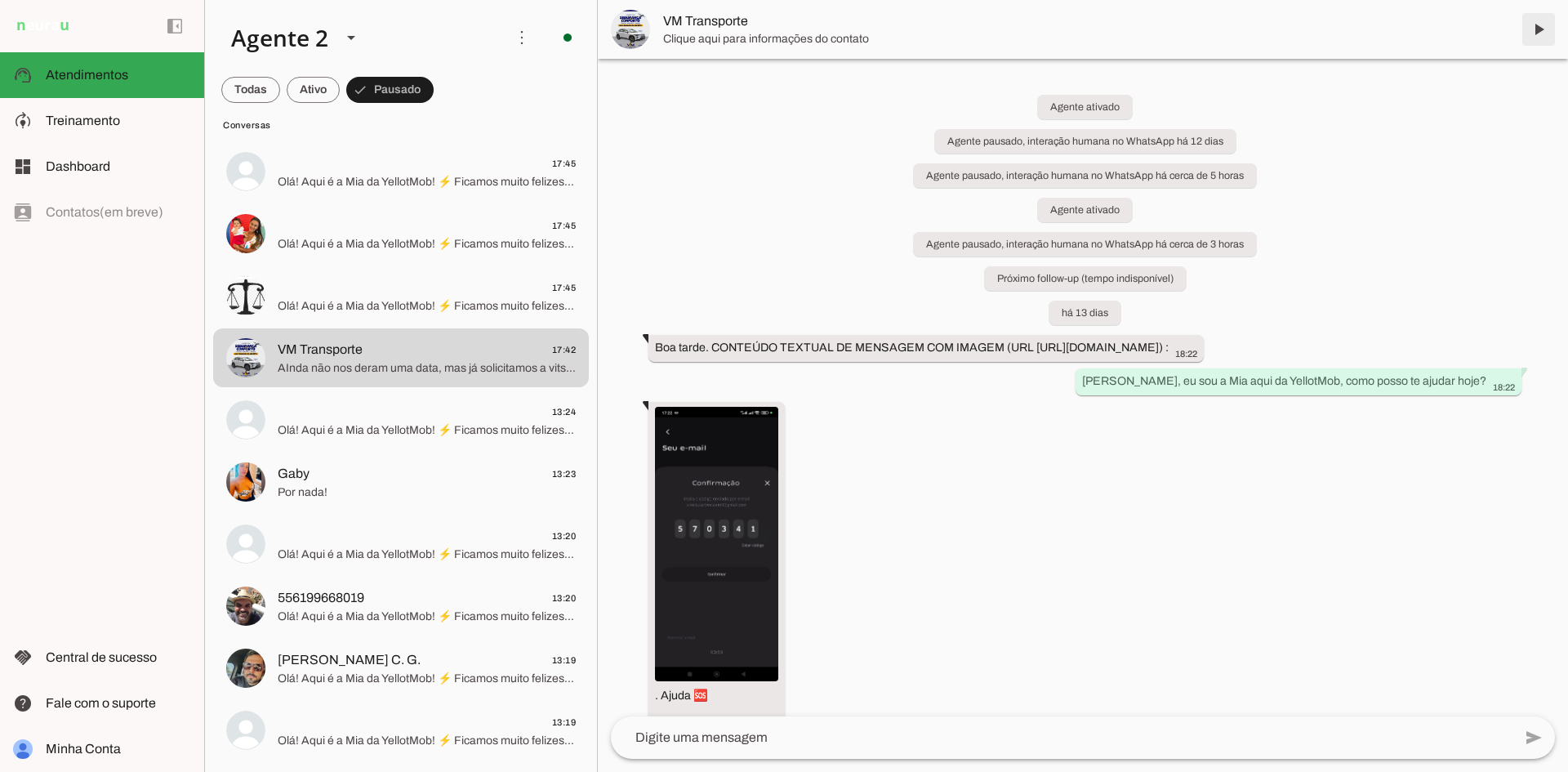
click at [1543, 19] on span at bounding box center [1539, 28] width 39 height 39
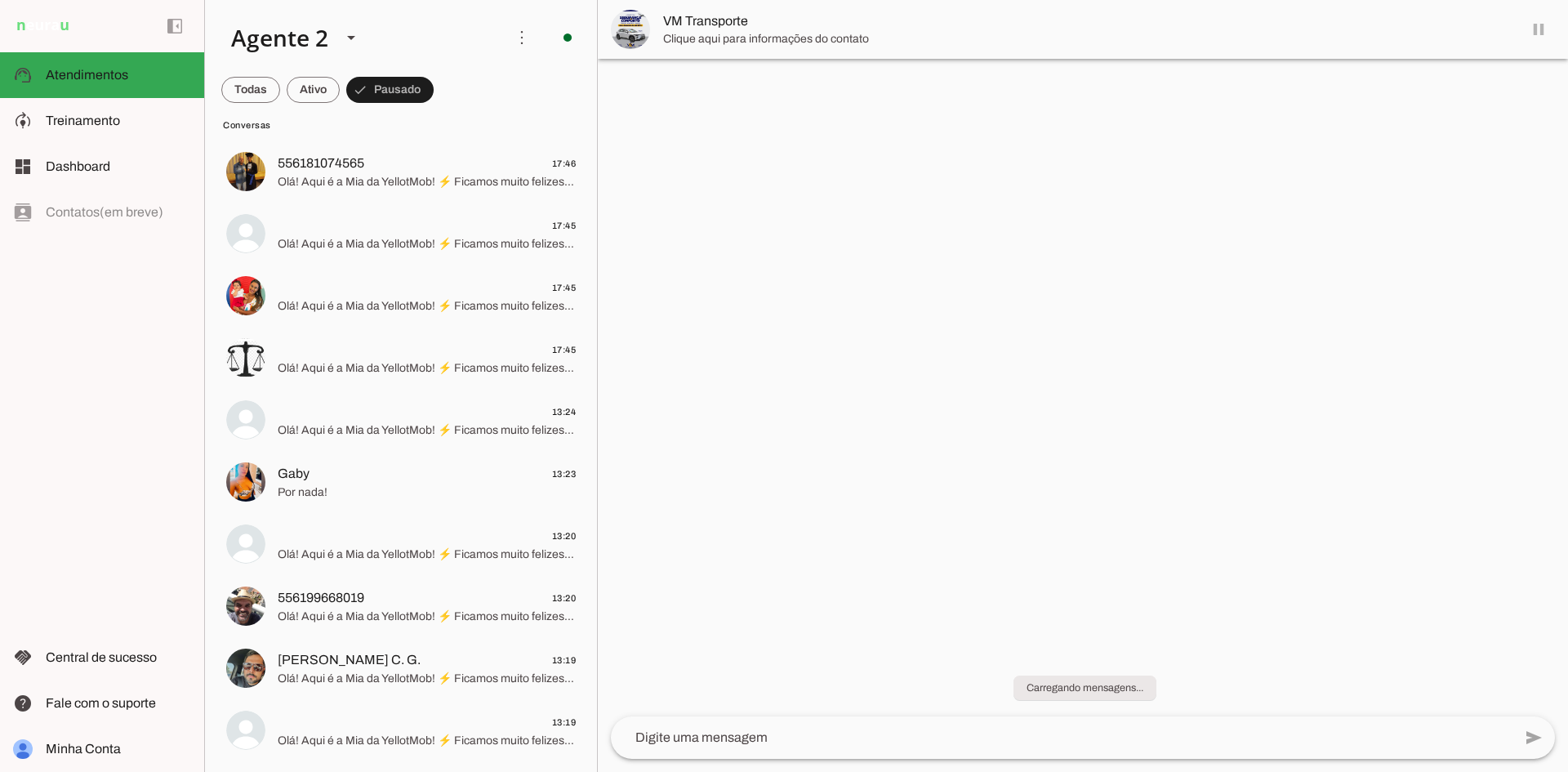
scroll to position [217, 0]
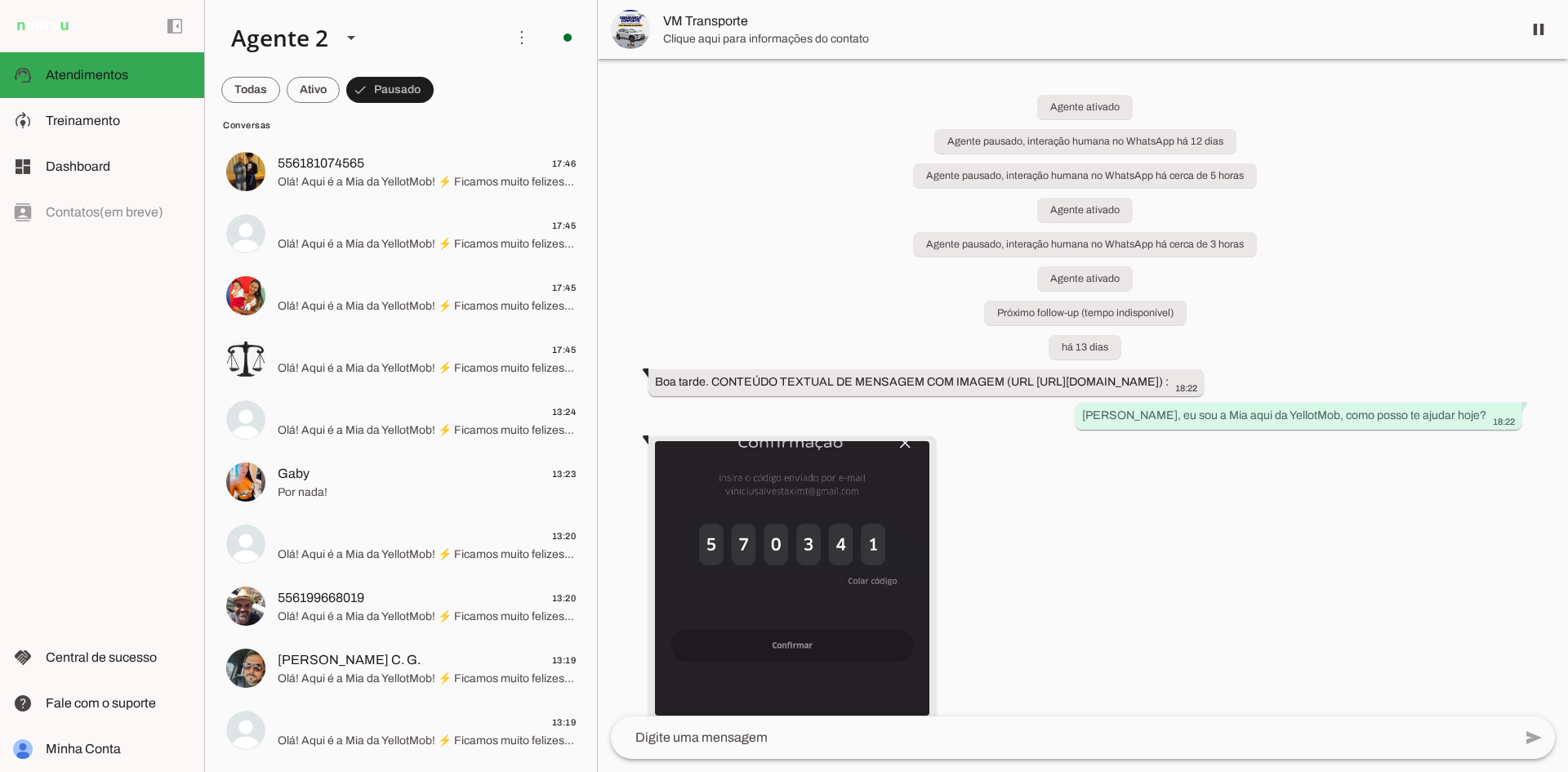
drag, startPoint x: 598, startPoint y: 247, endPoint x: 590, endPoint y: 300, distance: 53.6
click at [590, 300] on div "Agente 1 Agente 2 Criar Agente Você atingiu o limite de IAs Neurau permitidas. …" at bounding box center [886, 386] width 1364 height 772
click at [730, 245] on div "Agente ativado Agente pausado, interação humana no WhatsApp há 12 dias Agente p…" at bounding box center [1082, 387] width 971 height 657
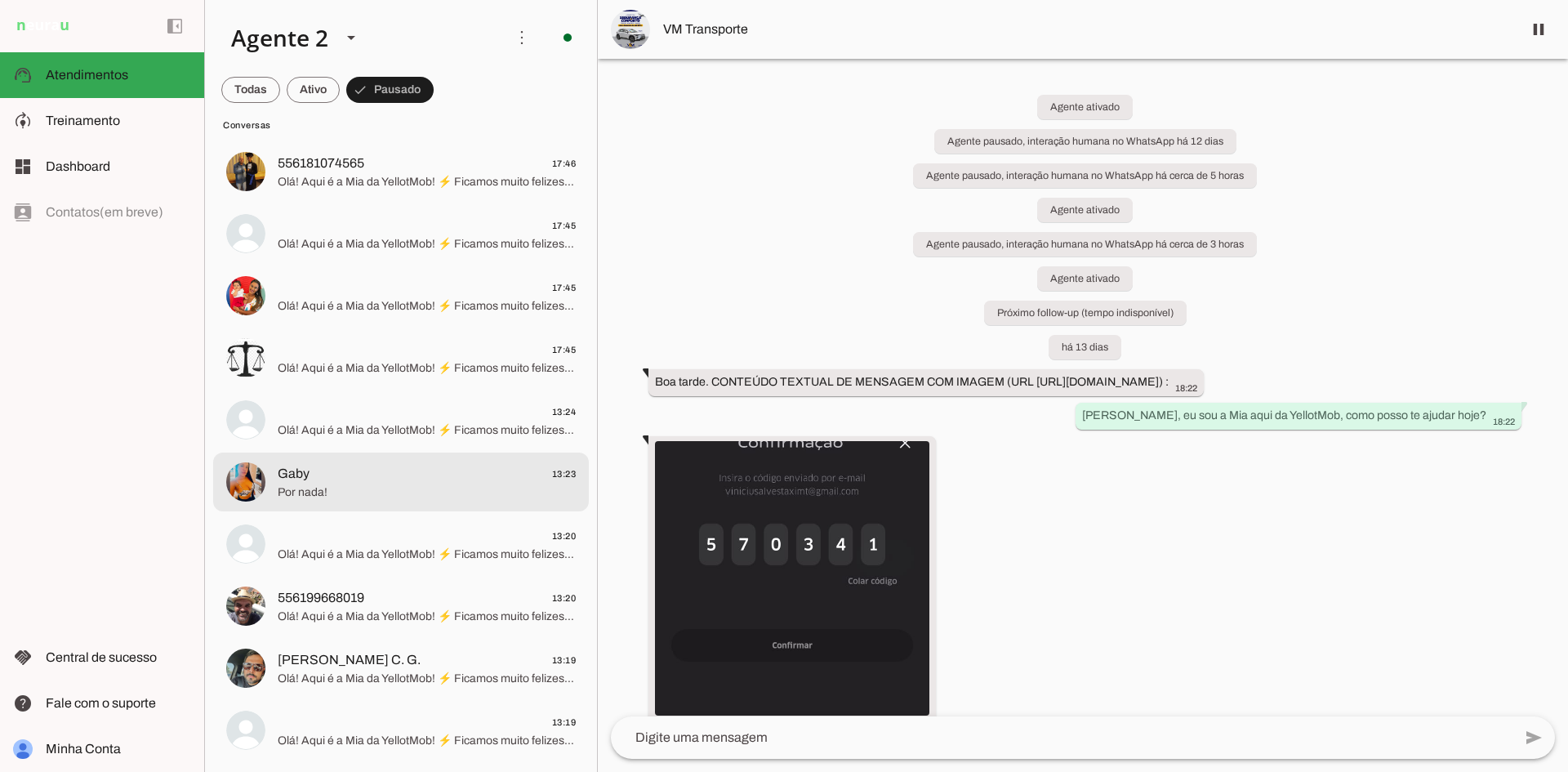
click at [433, 455] on md-item "Gaby 13:23 Por nada!" at bounding box center [401, 482] width 376 height 59
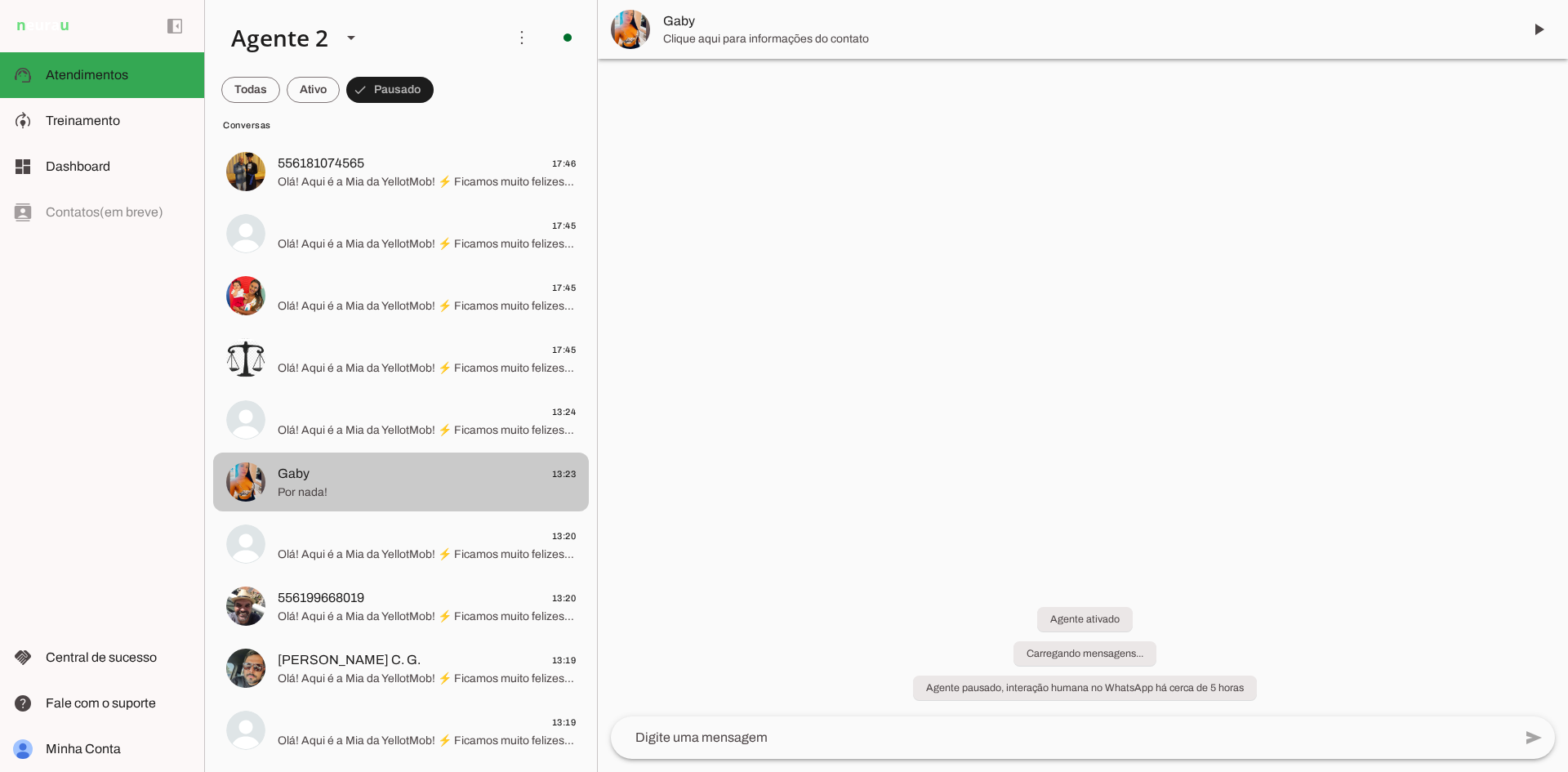
scroll to position [780, 0]
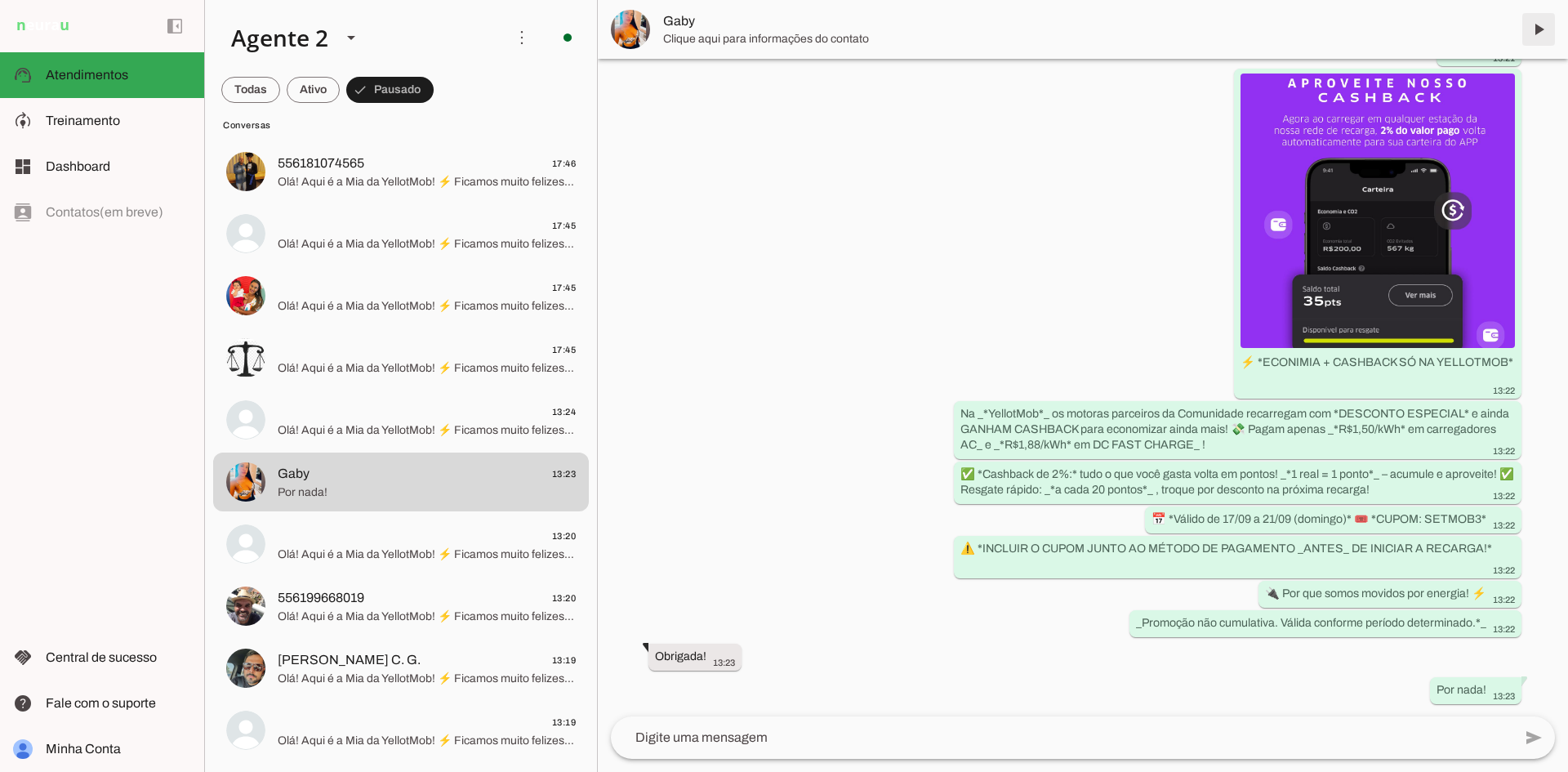
click at [1537, 29] on span at bounding box center [1539, 28] width 39 height 39
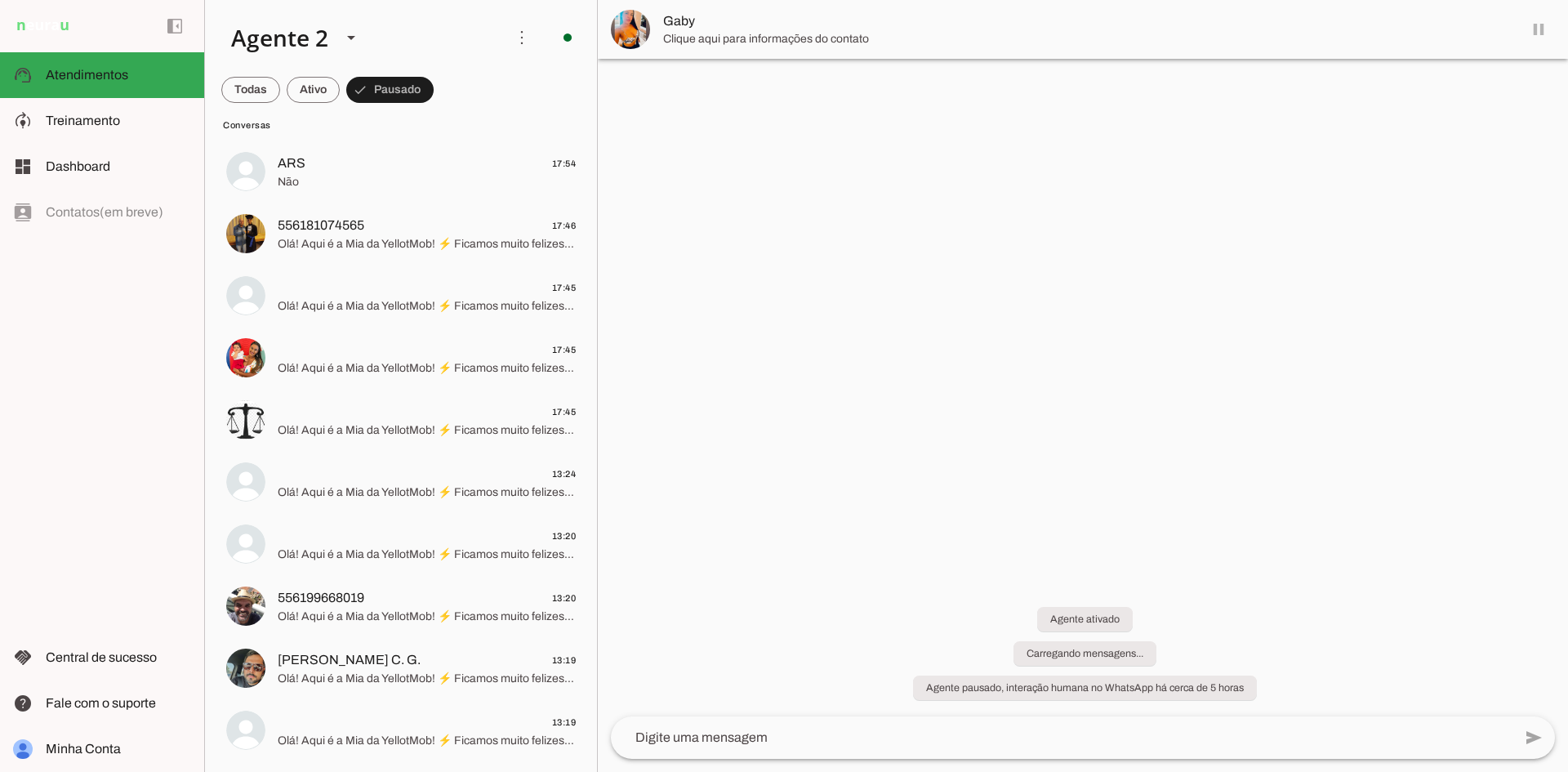
scroll to position [0, 0]
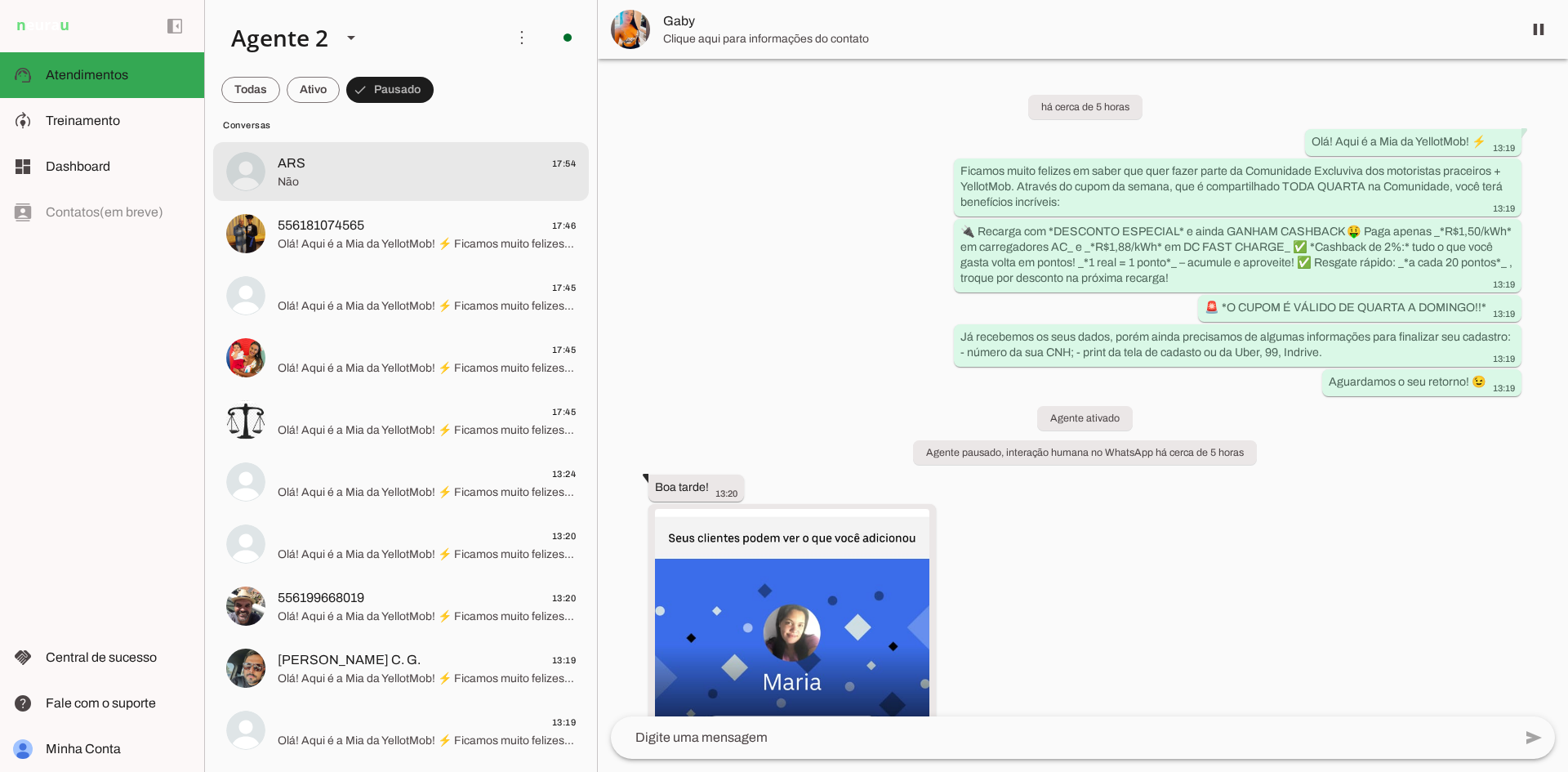
click at [347, 188] on span "Não" at bounding box center [426, 182] width 298 height 16
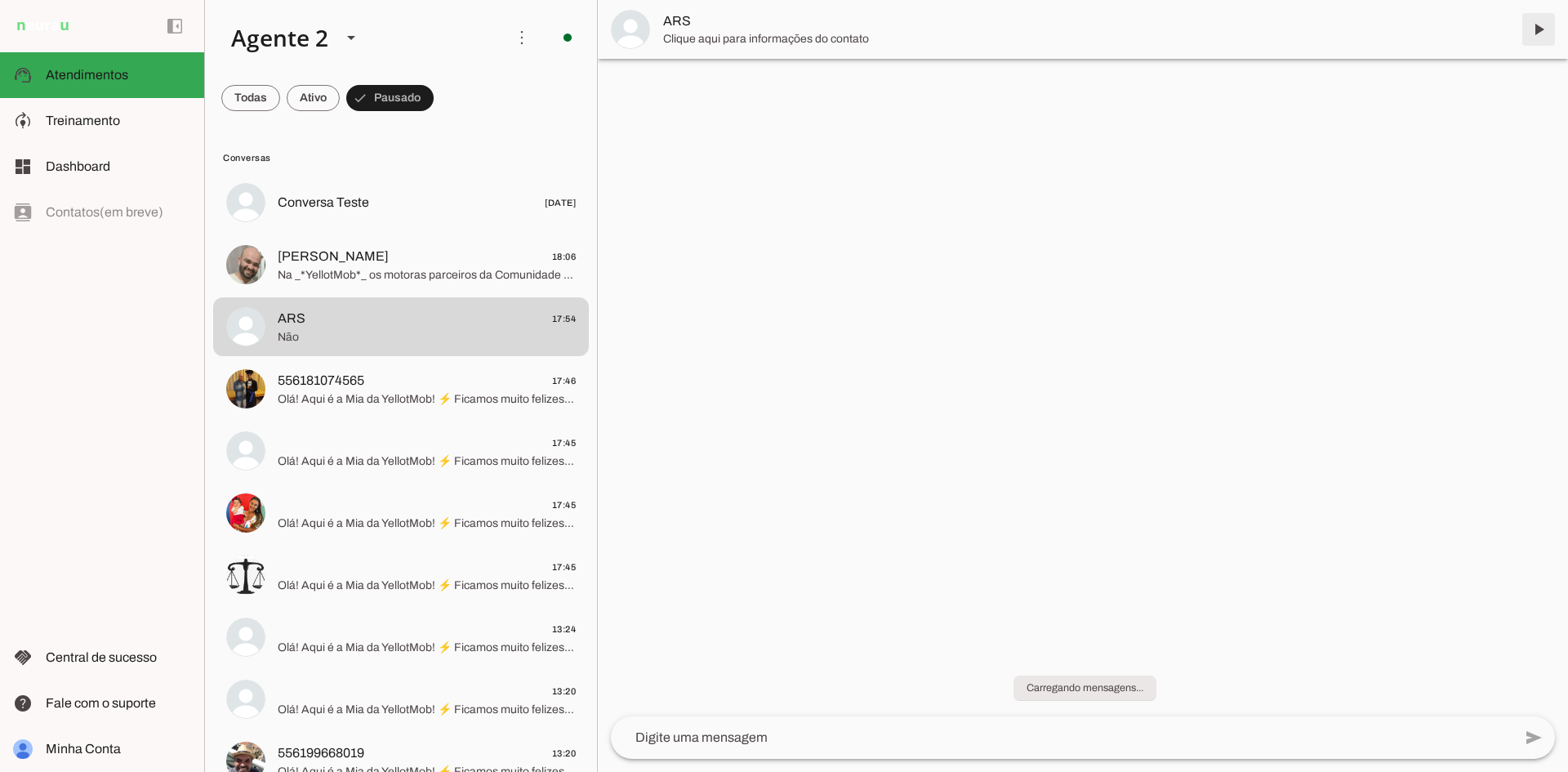
click at [1537, 28] on span at bounding box center [1539, 28] width 39 height 39
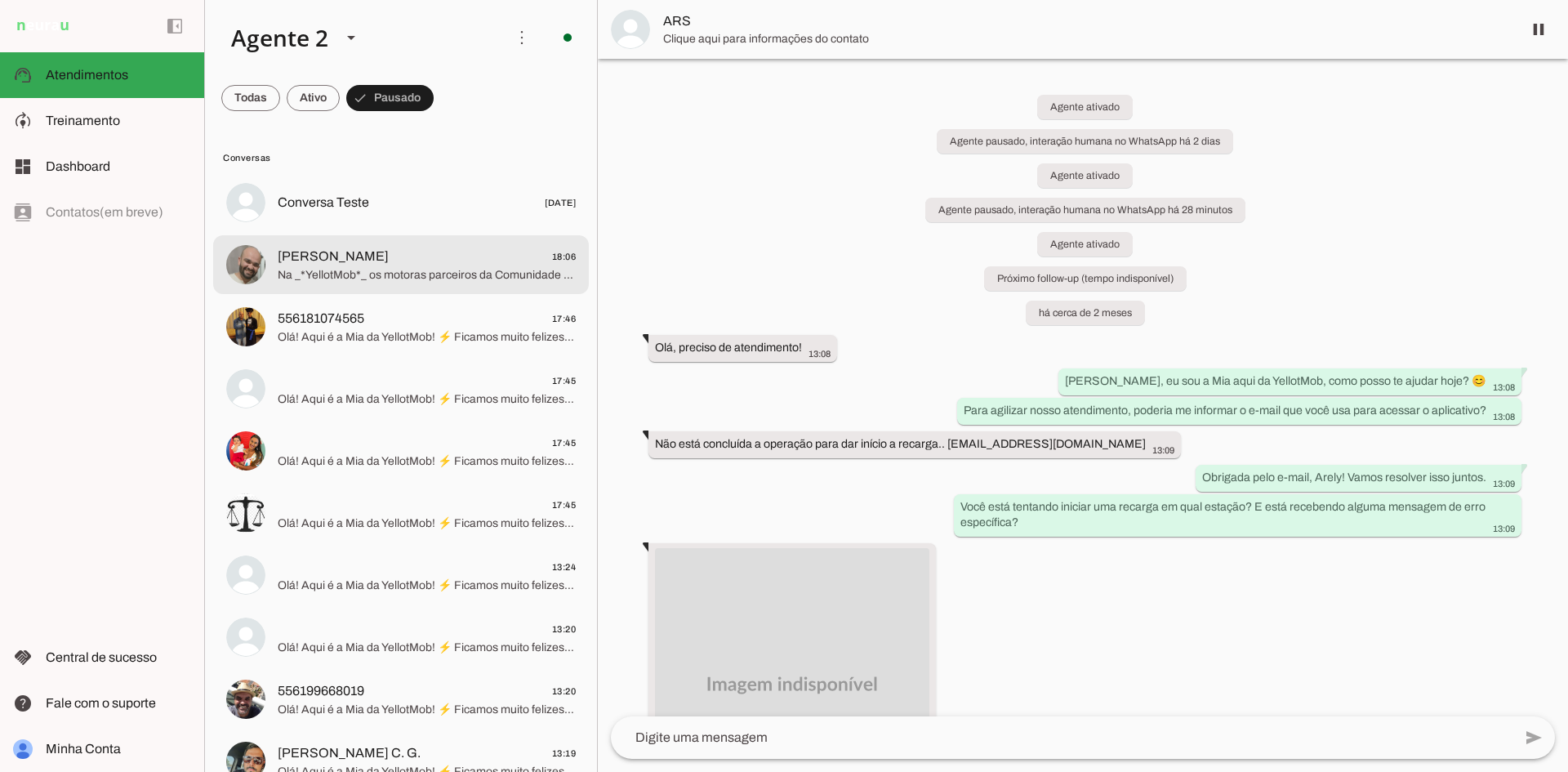
click at [419, 267] on span "Na _*YellotMob*_ os motoras parceiros da Comunidade recarregam com *DESCONTO ES…" at bounding box center [426, 275] width 298 height 16
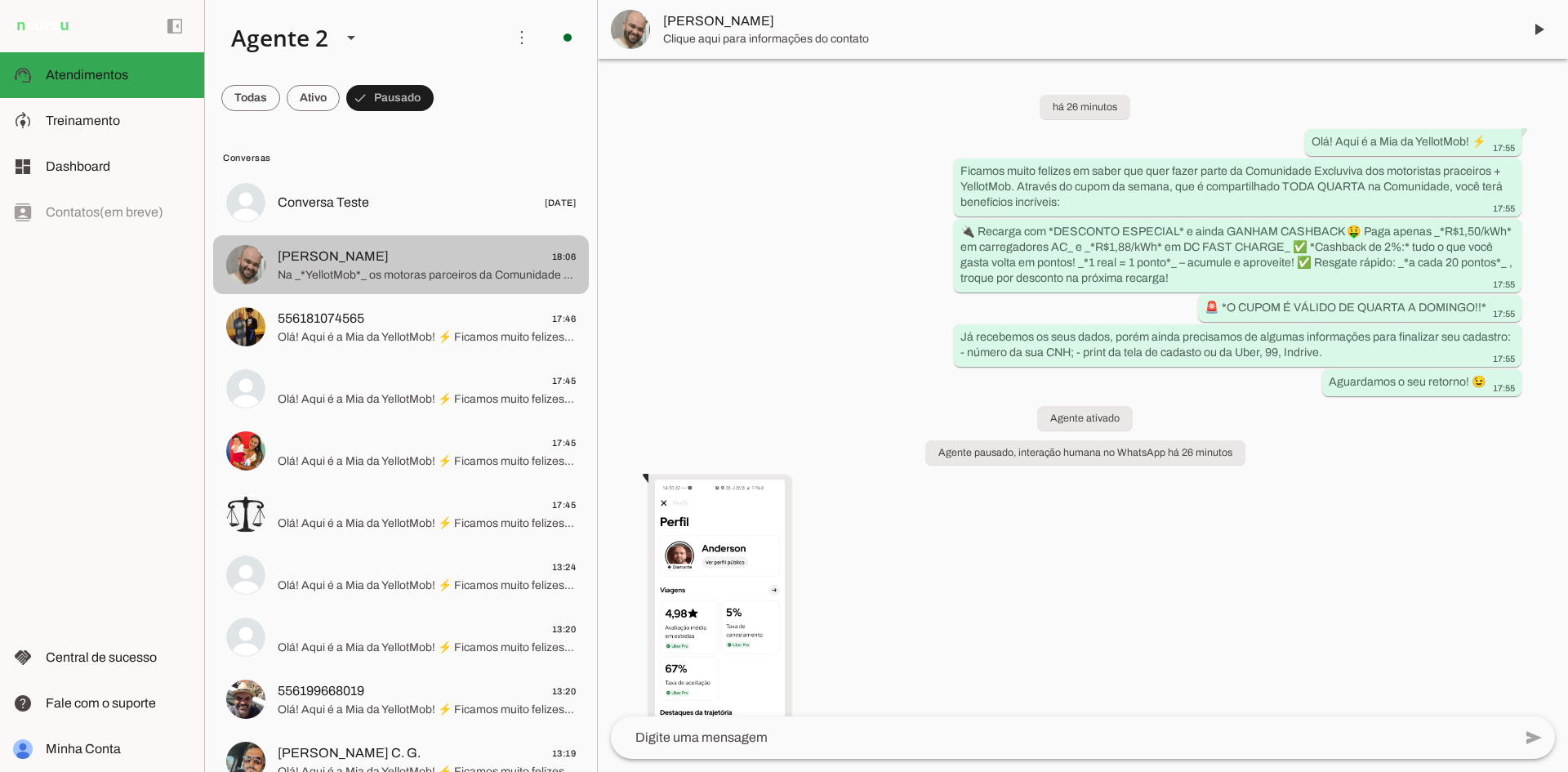
scroll to position [380, 0]
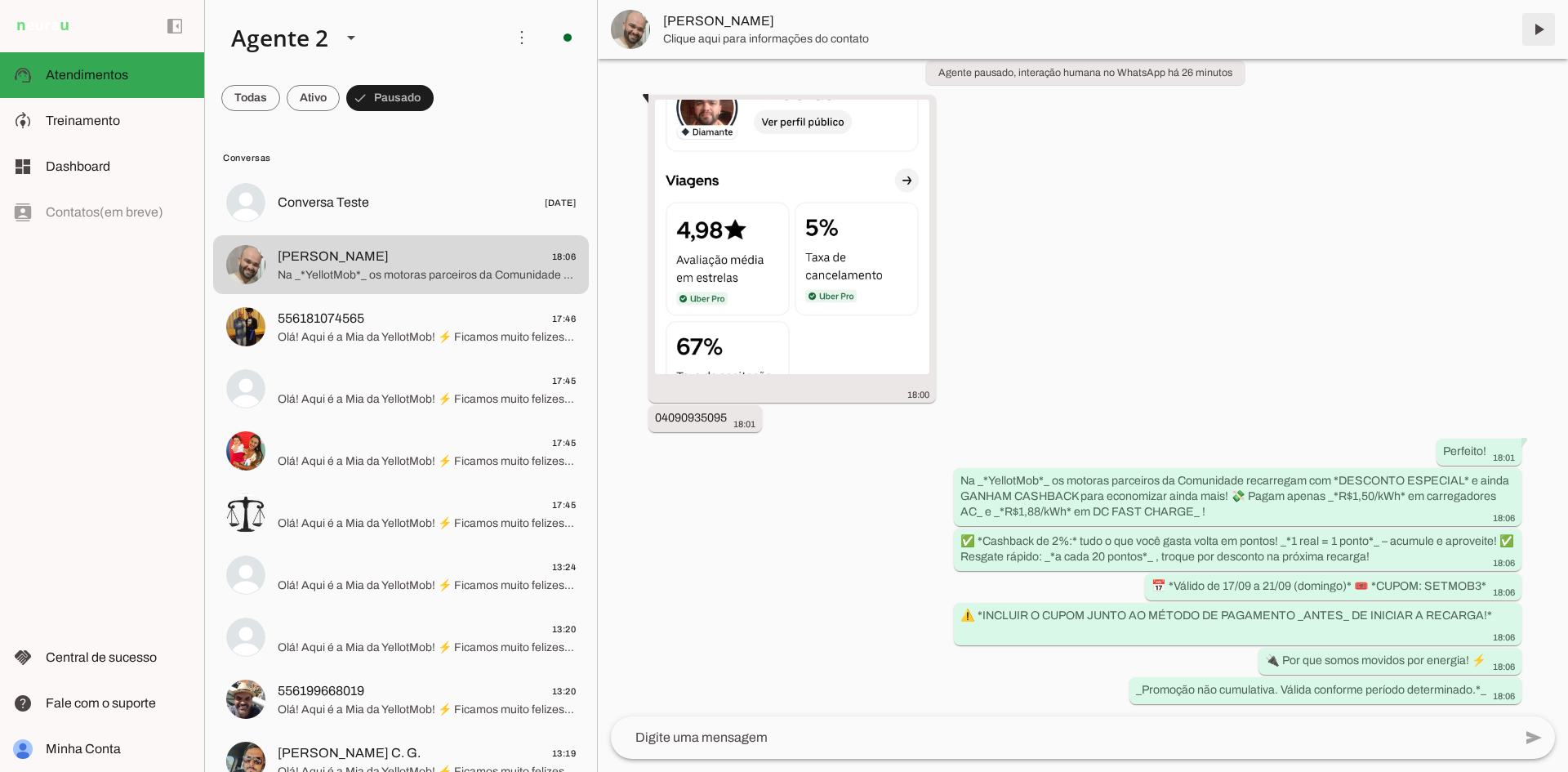
click at [1537, 28] on span at bounding box center [1539, 28] width 39 height 39
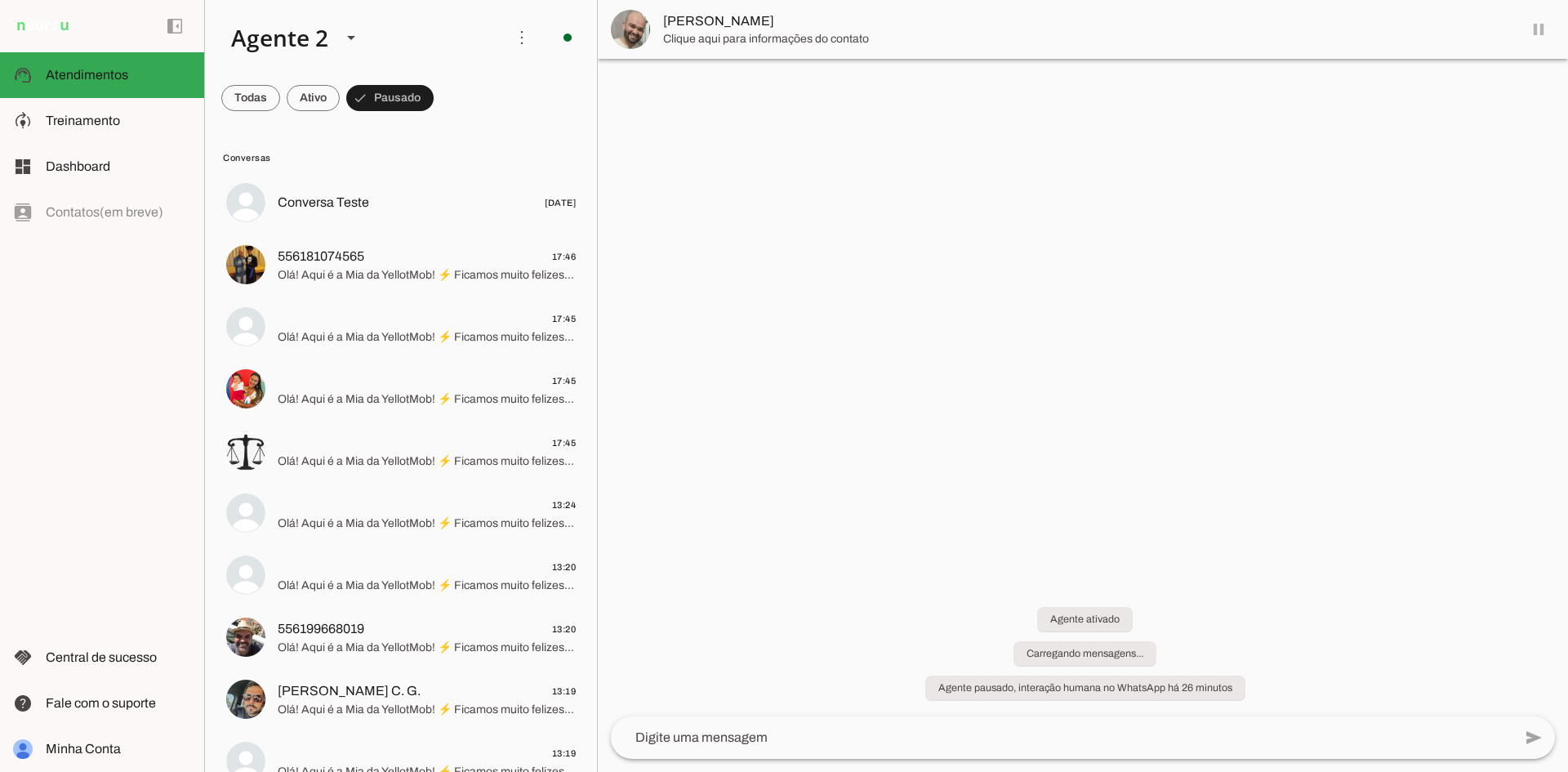
scroll to position [0, 0]
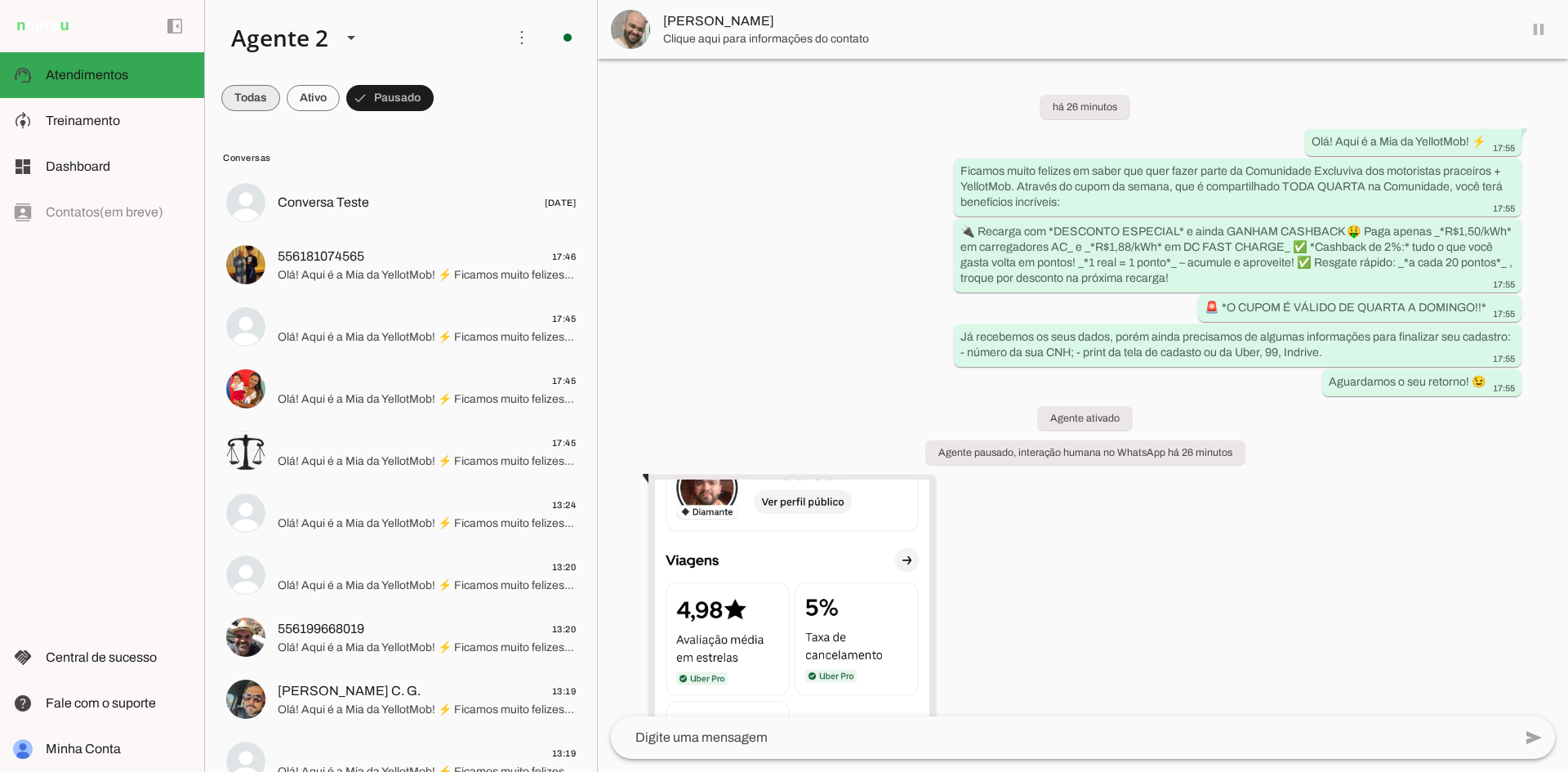
click at [247, 94] on span at bounding box center [251, 98] width 59 height 39
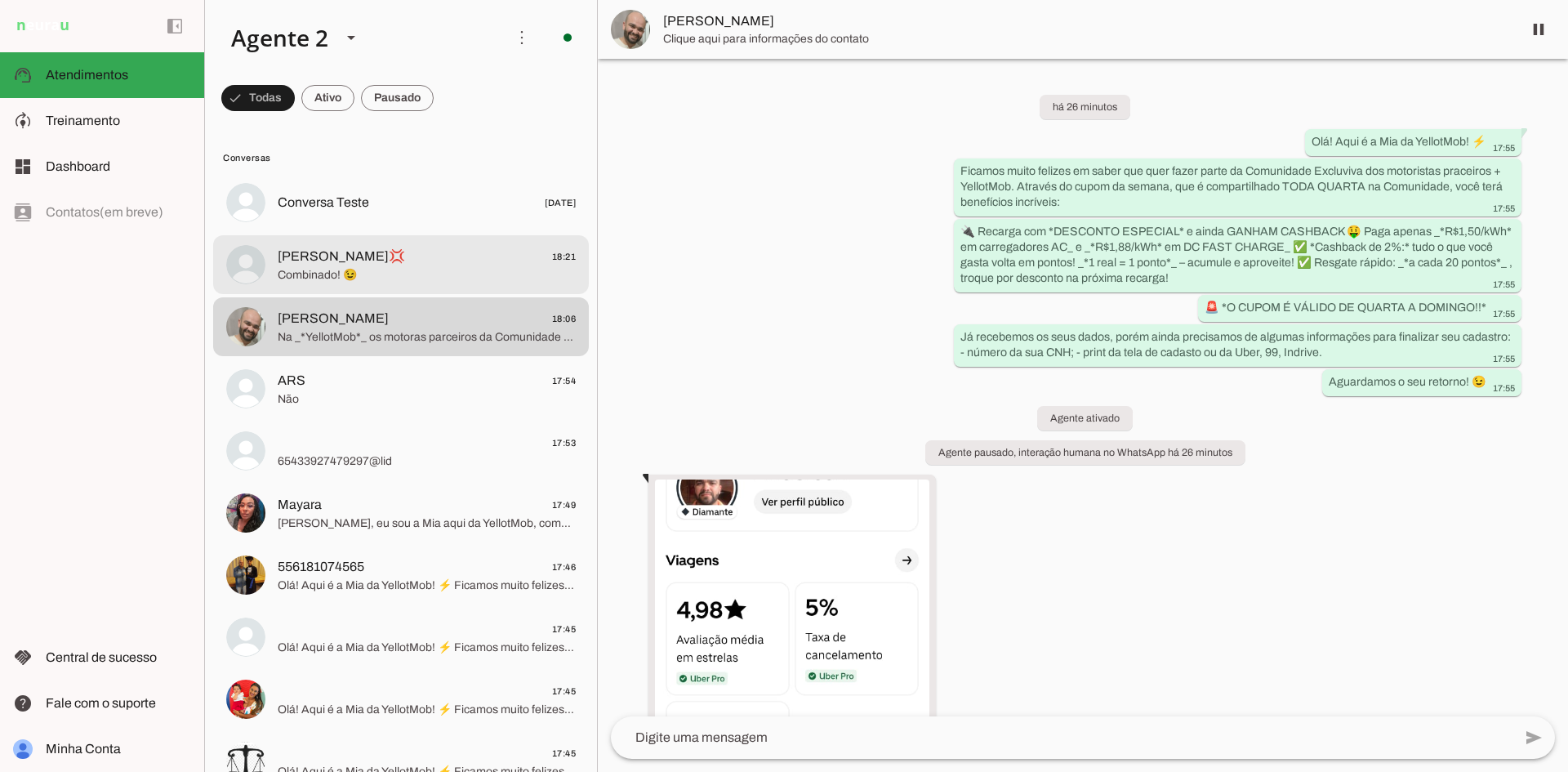
click at [422, 276] on span "Combinado! 😉" at bounding box center [426, 275] width 298 height 16
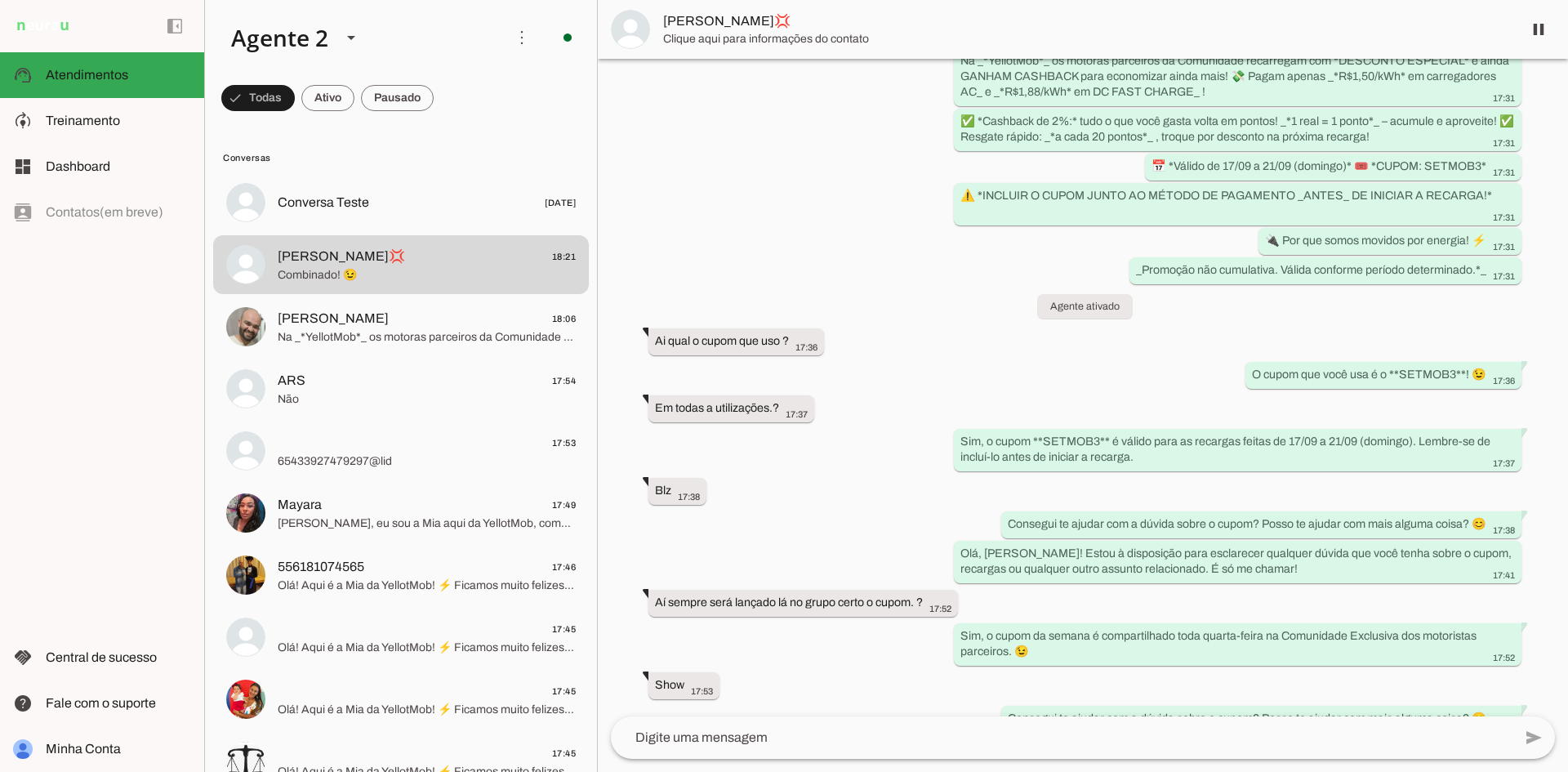
scroll to position [1798, 0]
